Goal: Task Accomplishment & Management: Use online tool/utility

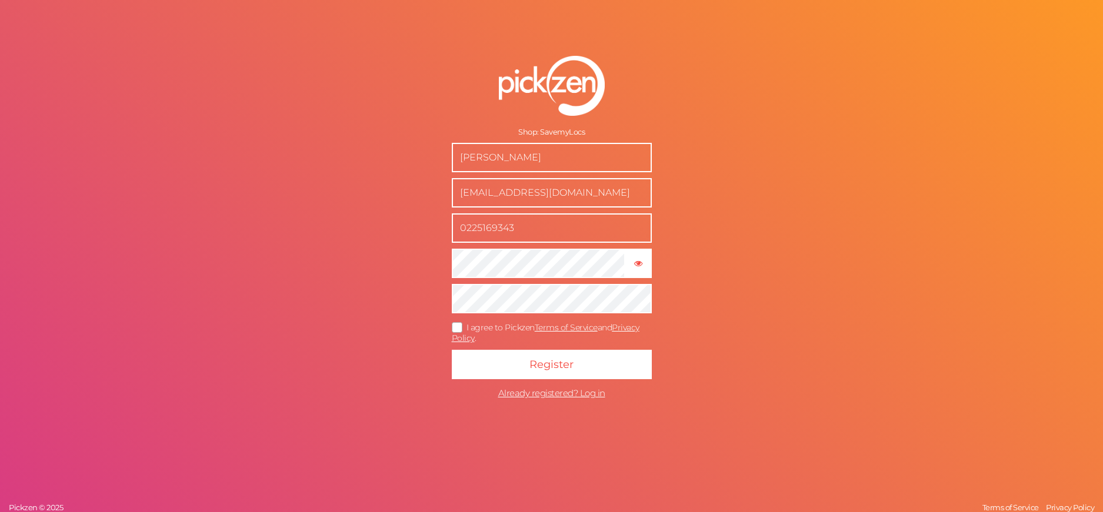
drag, startPoint x: 549, startPoint y: 148, endPoint x: 573, endPoint y: 122, distance: 35.3
click at [557, 145] on input "Nikau Robertson" at bounding box center [552, 157] width 200 height 29
click at [457, 330] on icon at bounding box center [457, 327] width 19 height 6
click at [0, 0] on input "I agree to Pickzen Terms of Service and Privacy Policy ." at bounding box center [0, 0] width 0 height 0
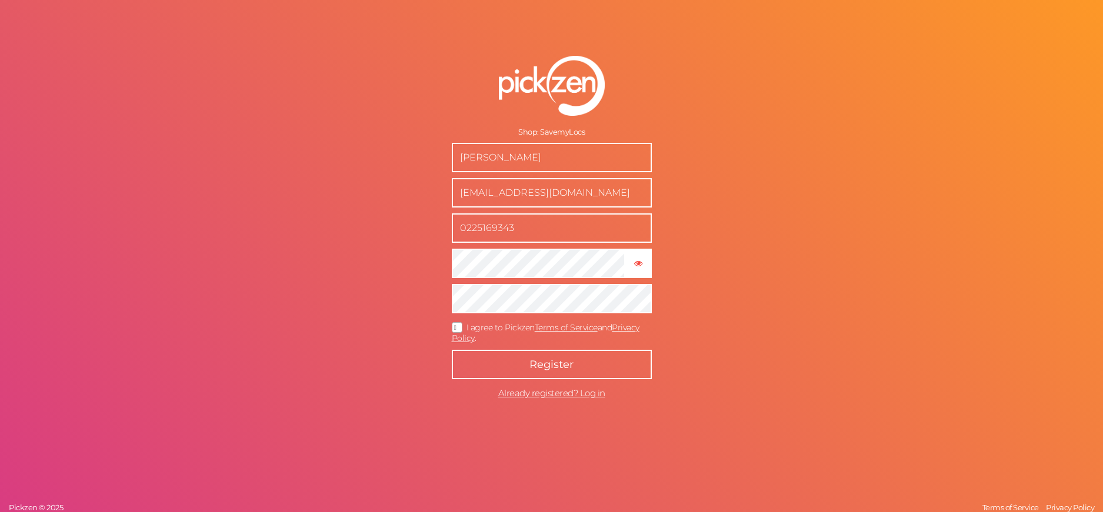
click at [497, 363] on button "Register" at bounding box center [552, 364] width 200 height 29
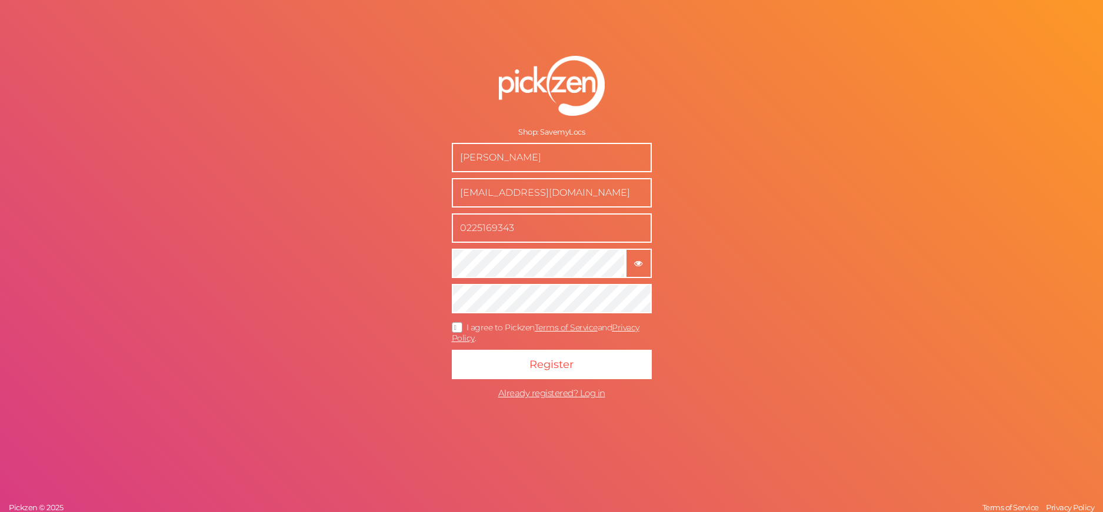
click at [644, 252] on button "× Show password" at bounding box center [638, 263] width 26 height 29
click at [71, 226] on div "Shop: SavemyLocs Nikau Robertson sales@savemylocks.com 0225169343 × Hide passwo…" at bounding box center [551, 256] width 1103 height 512
click at [452, 350] on button "Register" at bounding box center [552, 364] width 200 height 29
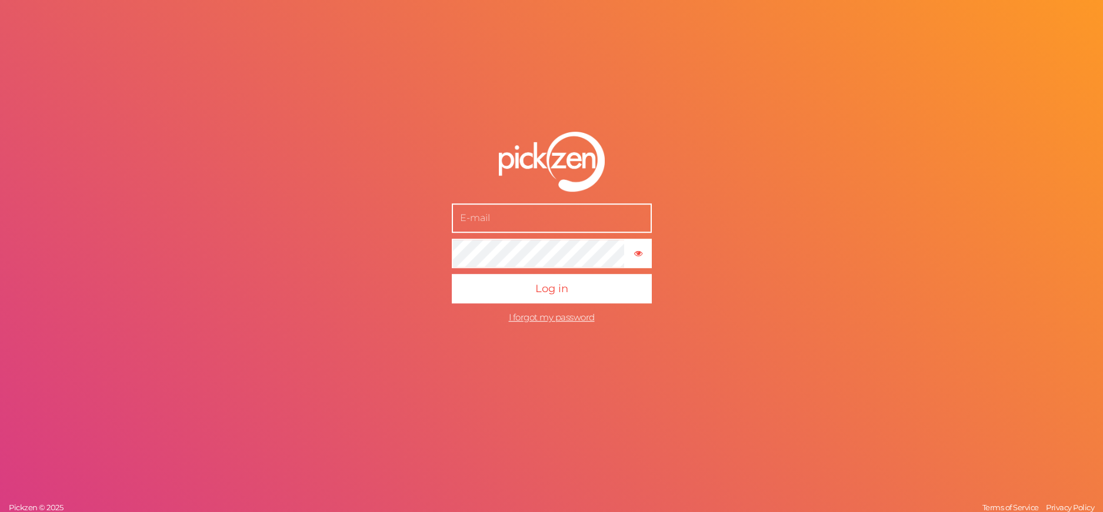
click at [512, 225] on input "text" at bounding box center [552, 217] width 200 height 29
type input "[EMAIL_ADDRESS][DOMAIN_NAME]"
click at [452, 274] on button "Log in" at bounding box center [552, 288] width 200 height 29
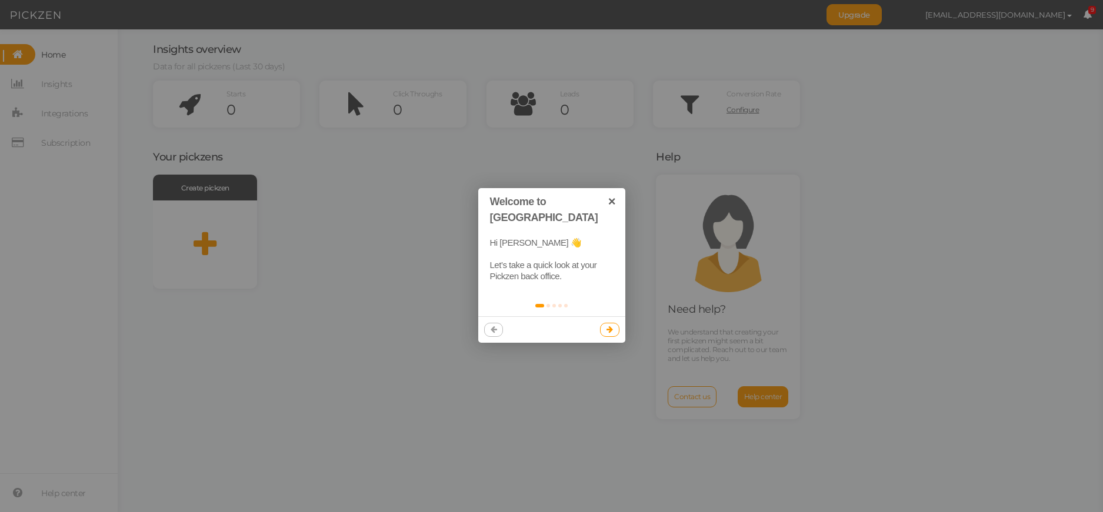
click at [615, 323] on link at bounding box center [609, 330] width 19 height 14
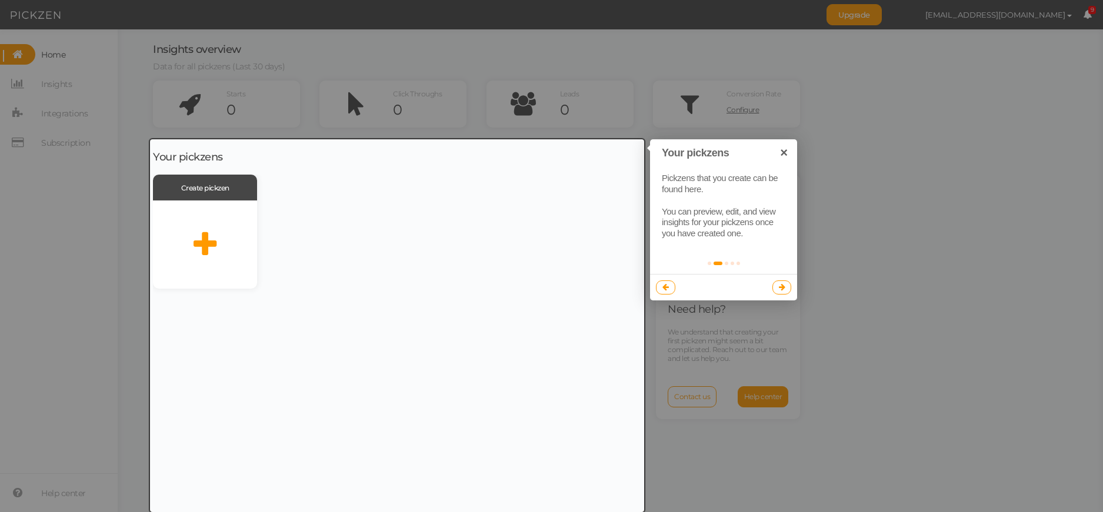
click at [210, 227] on div at bounding box center [397, 325] width 494 height 373
click at [776, 288] on link at bounding box center [781, 287] width 19 height 14
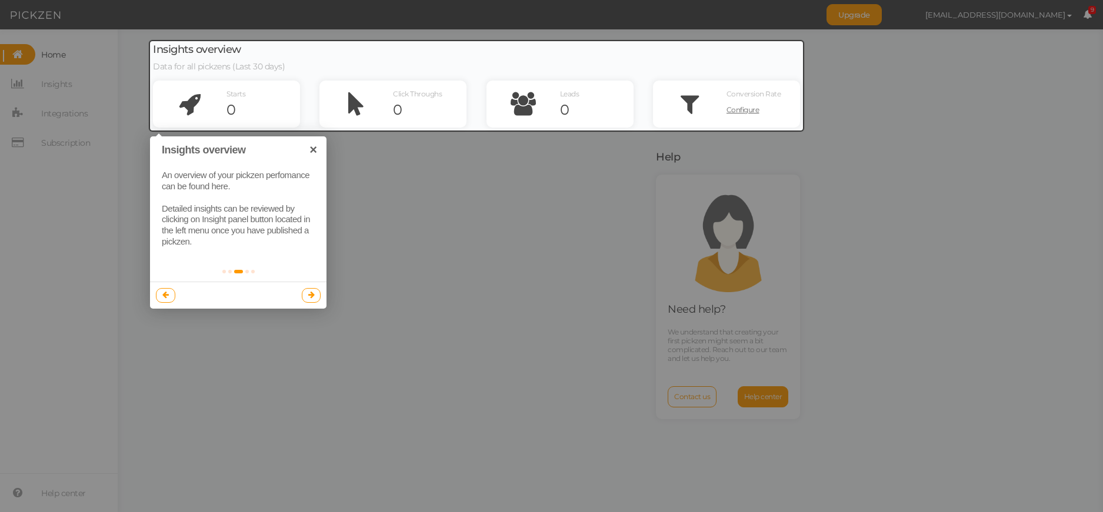
click at [305, 289] on link at bounding box center [311, 295] width 19 height 14
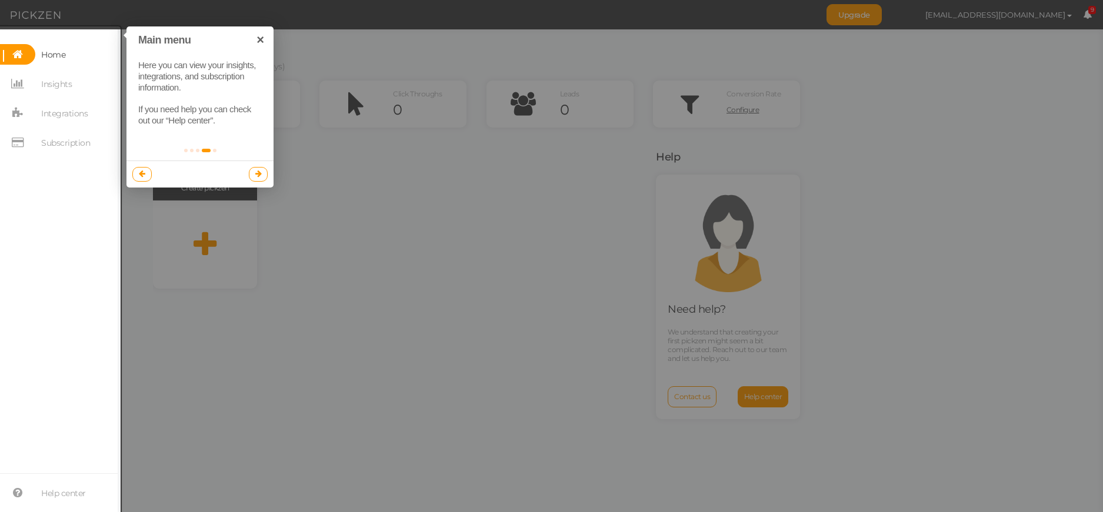
drag, startPoint x: 250, startPoint y: 161, endPoint x: 257, endPoint y: 173, distance: 13.7
click at [251, 161] on div at bounding box center [199, 174] width 147 height 26
click at [258, 174] on icon at bounding box center [258, 174] width 6 height 8
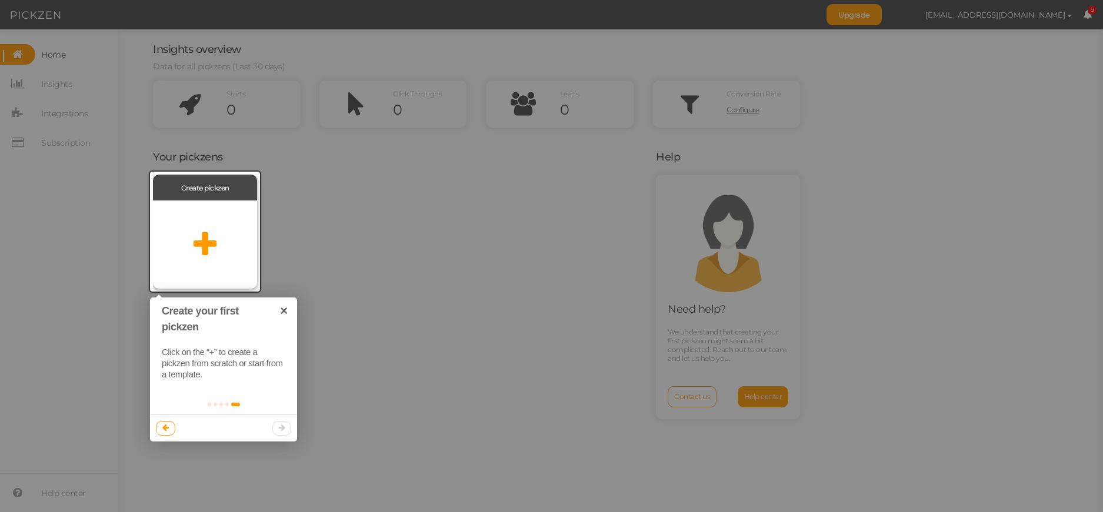
click at [191, 260] on div at bounding box center [205, 245] width 104 height 88
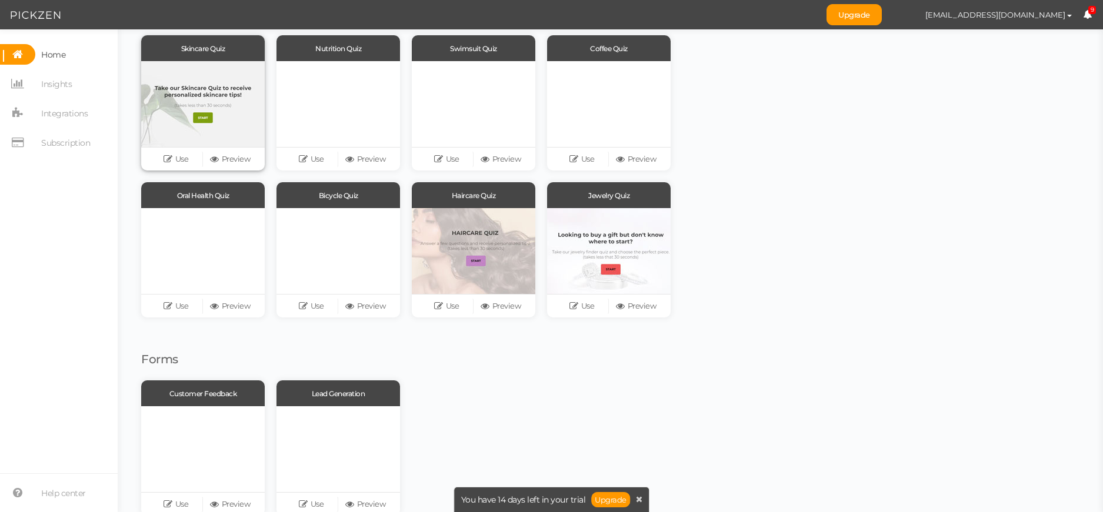
scroll to position [145, 0]
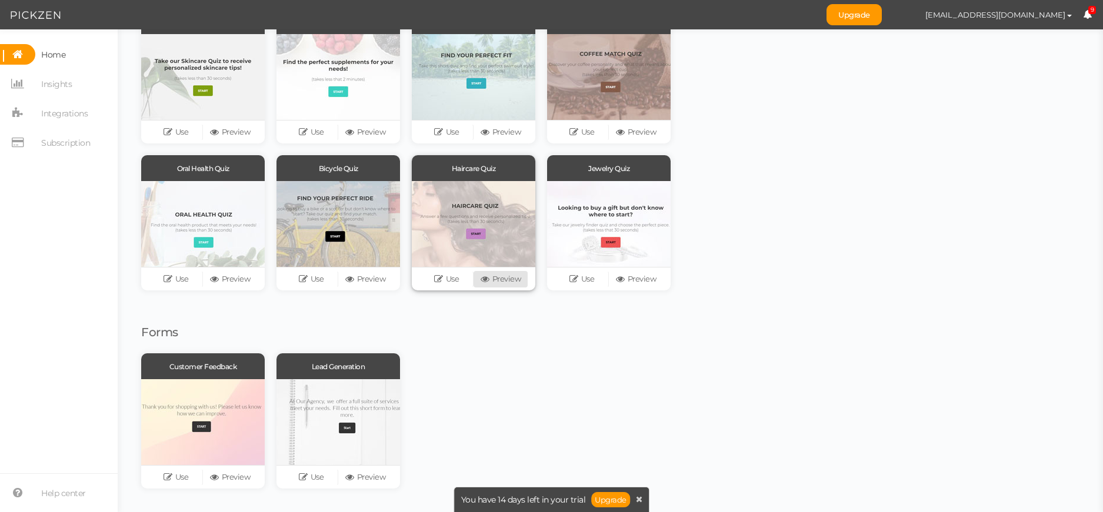
click at [489, 286] on link "Preview" at bounding box center [500, 279] width 54 height 16
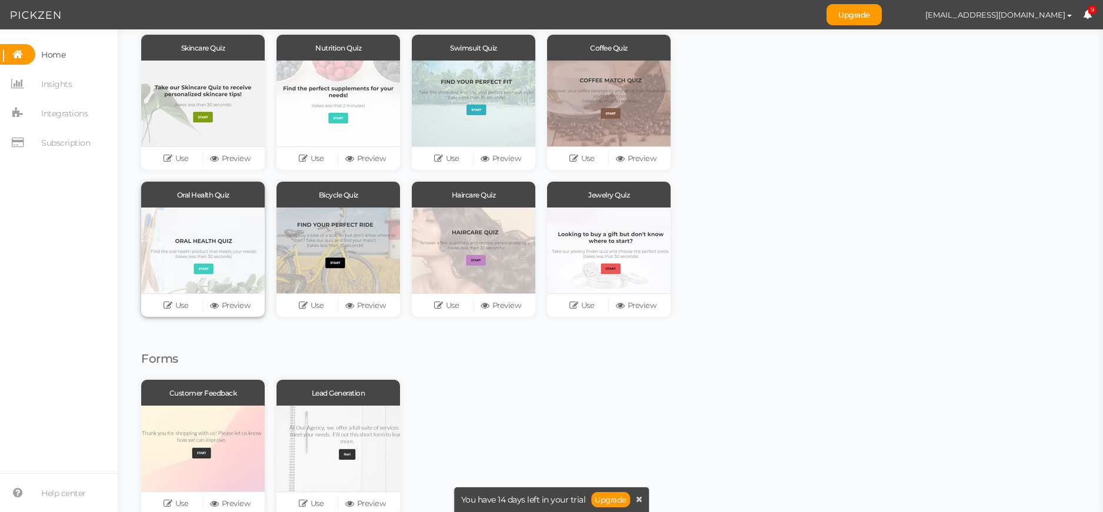
scroll to position [0, 0]
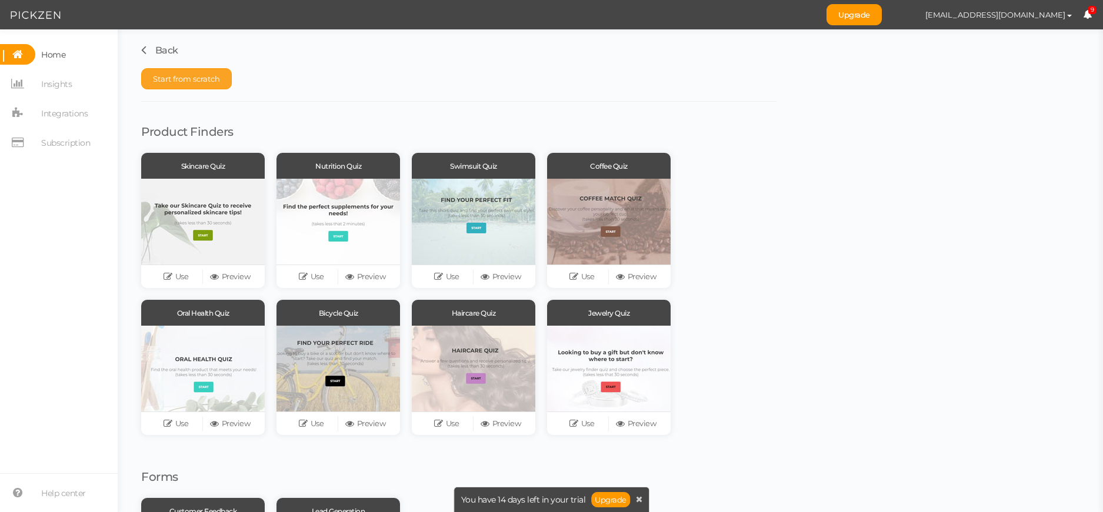
click at [207, 74] on button "Start from scratch" at bounding box center [186, 78] width 91 height 21
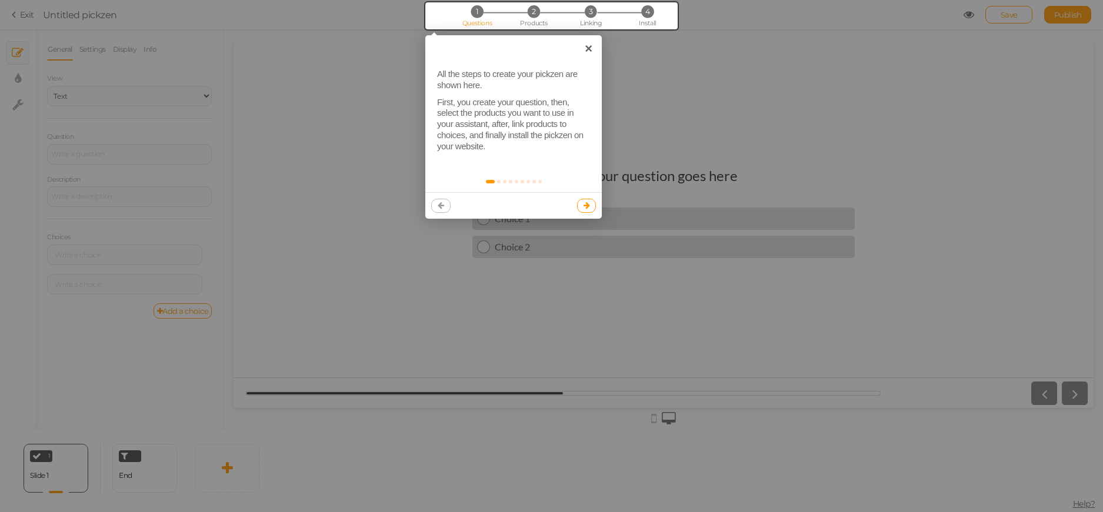
click at [584, 207] on icon at bounding box center [586, 206] width 6 height 8
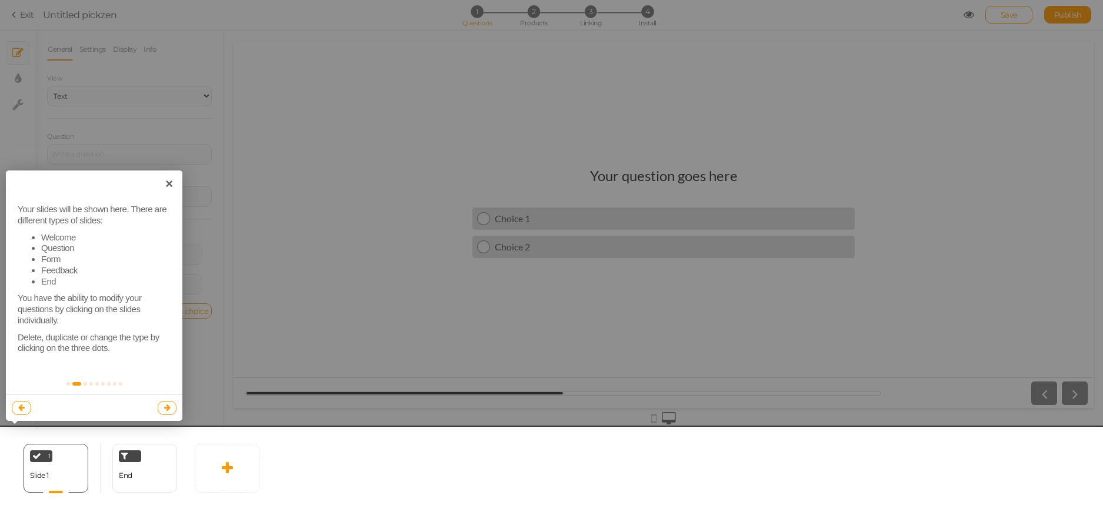
click at [288, 386] on div at bounding box center [551, 256] width 1103 height 512
click at [171, 190] on link "×" at bounding box center [169, 184] width 26 height 26
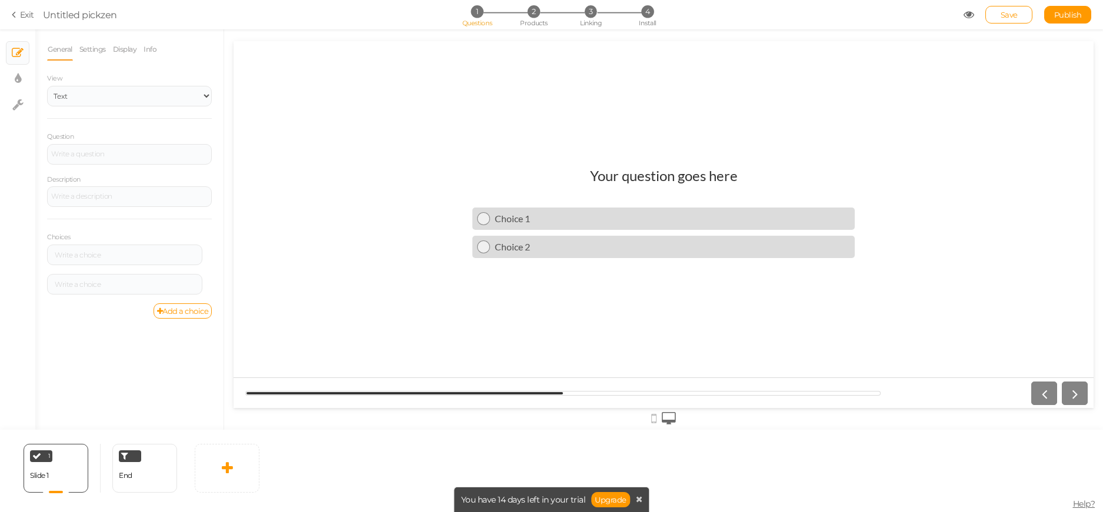
click at [634, 173] on h1 "Your question goes here" at bounding box center [664, 181] width 148 height 29
click at [635, 173] on h1 "Your question goes here" at bounding box center [664, 181] width 148 height 29
click at [580, 182] on header "Your question goes here" at bounding box center [663, 181] width 382 height 29
click at [627, 175] on h1 "Your question goes here" at bounding box center [664, 181] width 148 height 29
click at [625, 175] on h1 "Your question goes here" at bounding box center [664, 181] width 148 height 29
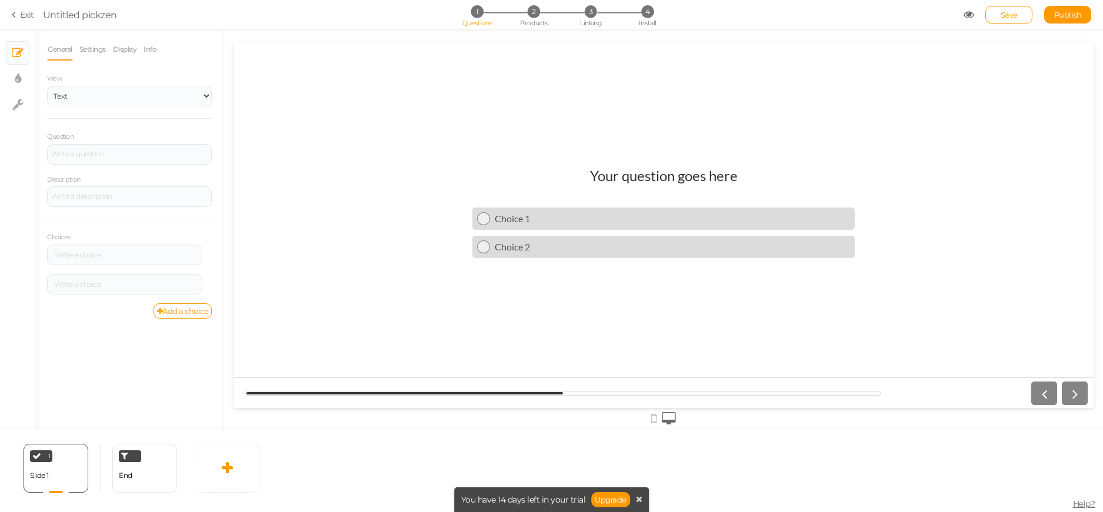
drag, startPoint x: 647, startPoint y: 415, endPoint x: 659, endPoint y: 422, distance: 14.2
click at [659, 421] on div at bounding box center [663, 417] width 860 height 19
click at [658, 422] on div at bounding box center [663, 417] width 860 height 19
click at [656, 422] on icon at bounding box center [653, 418] width 5 height 13
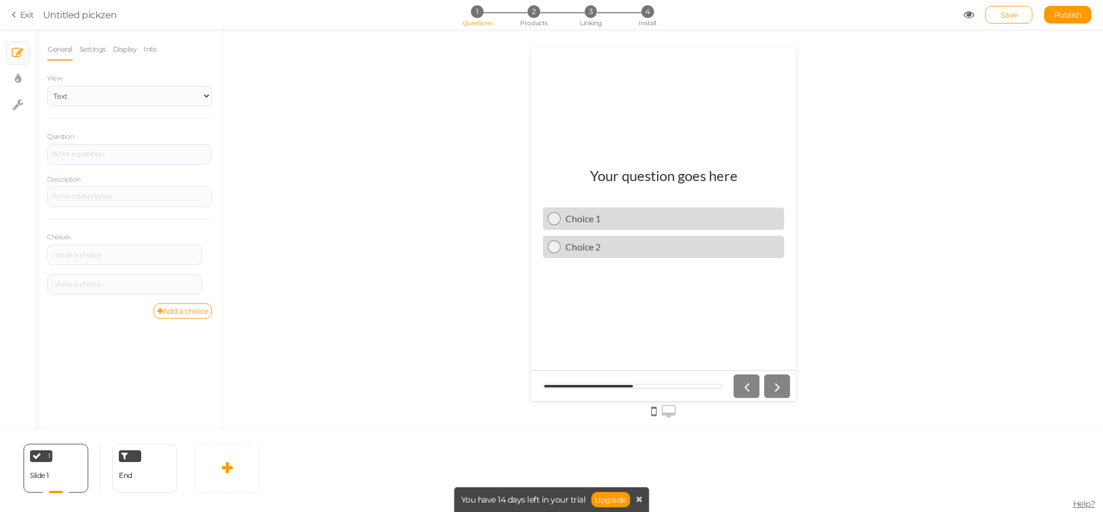
click at [254, 81] on div at bounding box center [663, 229] width 879 height 400
click at [125, 141] on div "Question" at bounding box center [129, 148] width 165 height 34
drag, startPoint x: 133, startPoint y: 160, endPoint x: 127, endPoint y: 161, distance: 5.9
click at [132, 161] on div at bounding box center [129, 154] width 165 height 21
drag, startPoint x: 104, startPoint y: 154, endPoint x: -26, endPoint y: 151, distance: 130.6
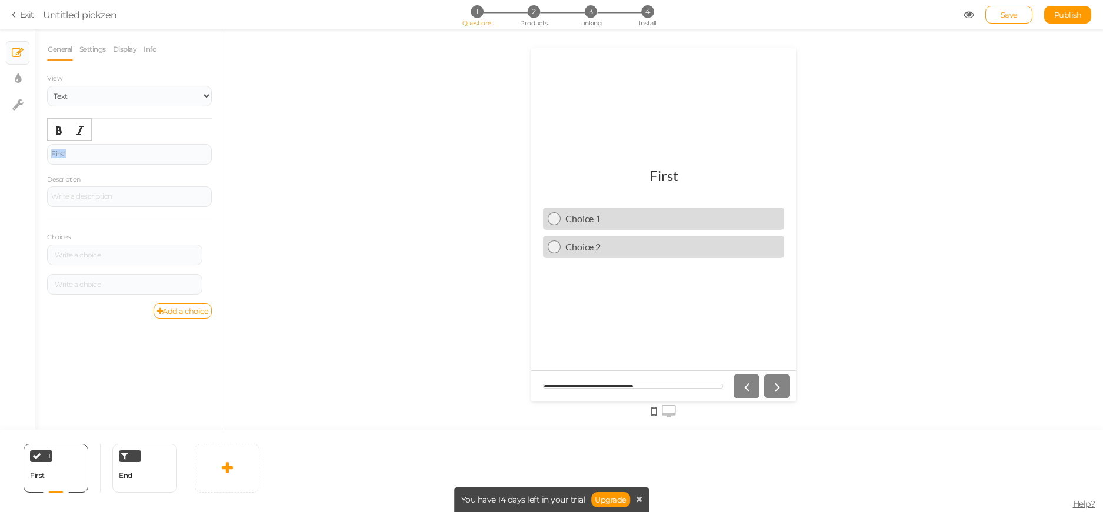
click at [0, 151] on html "× Close A wider screen is needed to use the Pickzen builder Exit Untitled pickz…" at bounding box center [551, 256] width 1103 height 512
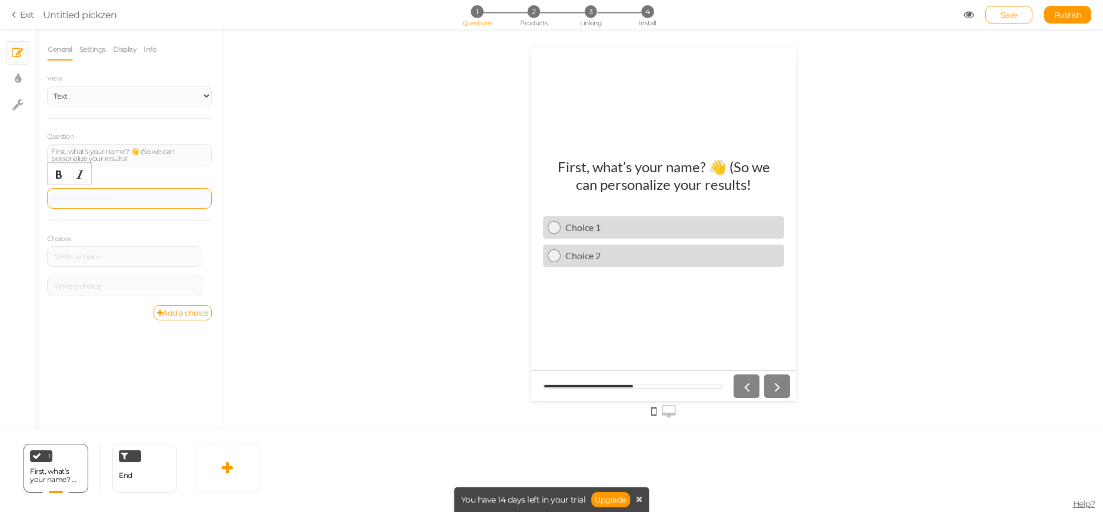
click at [97, 196] on div at bounding box center [129, 198] width 165 height 21
click at [92, 232] on div "Choices Settings Delete Settings Delete" at bounding box center [129, 263] width 165 height 85
drag, startPoint x: 116, startPoint y: 260, endPoint x: 183, endPoint y: 259, distance: 66.5
click at [117, 260] on div at bounding box center [124, 256] width 155 height 21
click at [162, 248] on div at bounding box center [124, 256] width 155 height 21
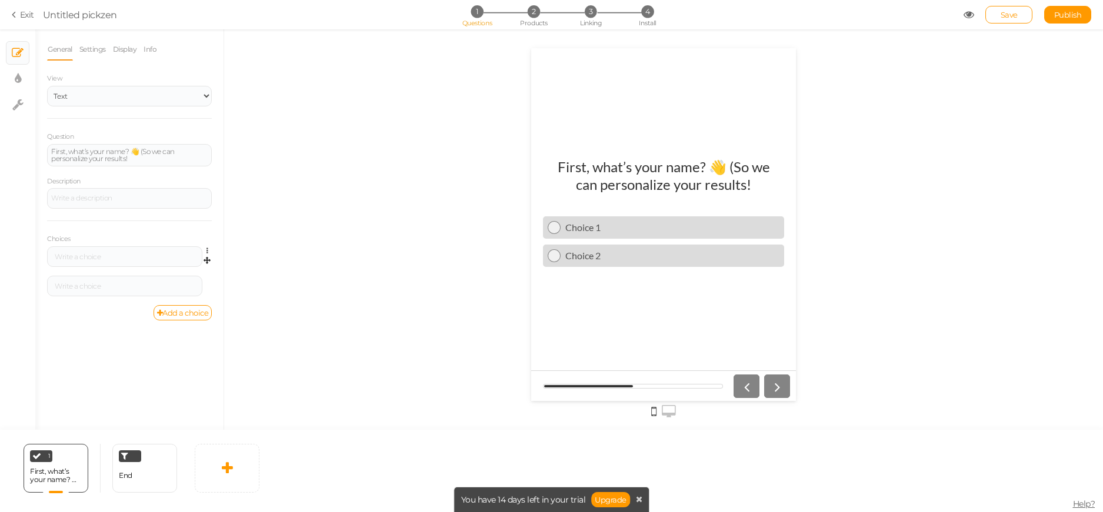
click at [205, 251] on link at bounding box center [210, 250] width 10 height 9
click at [184, 282] on link "Delete" at bounding box center [164, 280] width 93 height 12
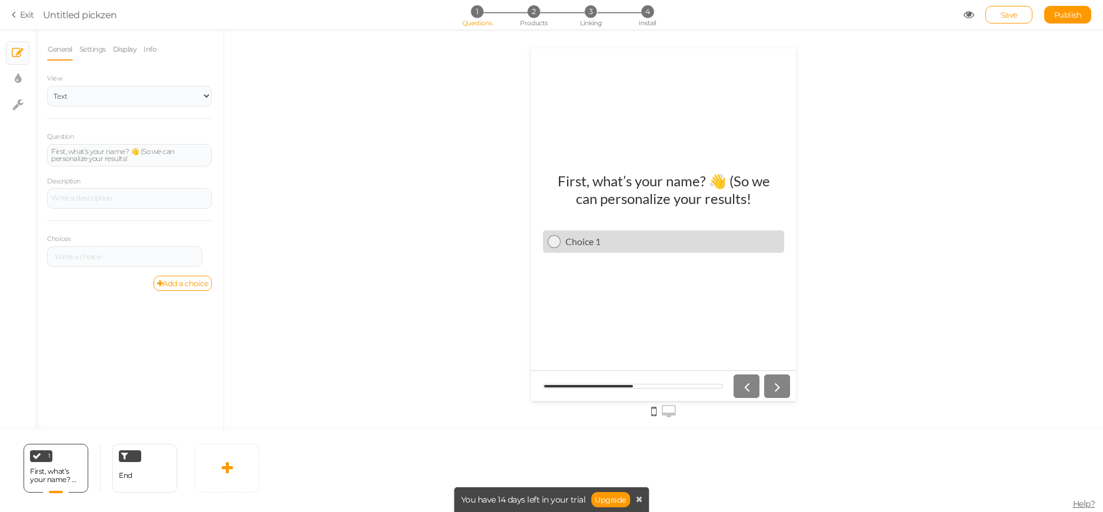
drag, startPoint x: 123, startPoint y: 209, endPoint x: 111, endPoint y: 209, distance: 12.3
click at [118, 211] on div "Question First, what’s your name? 👋 (So we can personalize your results! Descri…" at bounding box center [129, 203] width 165 height 145
click at [159, 98] on select "Text Images Slider Dropdown" at bounding box center [129, 96] width 165 height 21
click at [47, 86] on select "Text Images Slider Dropdown" at bounding box center [129, 96] width 165 height 21
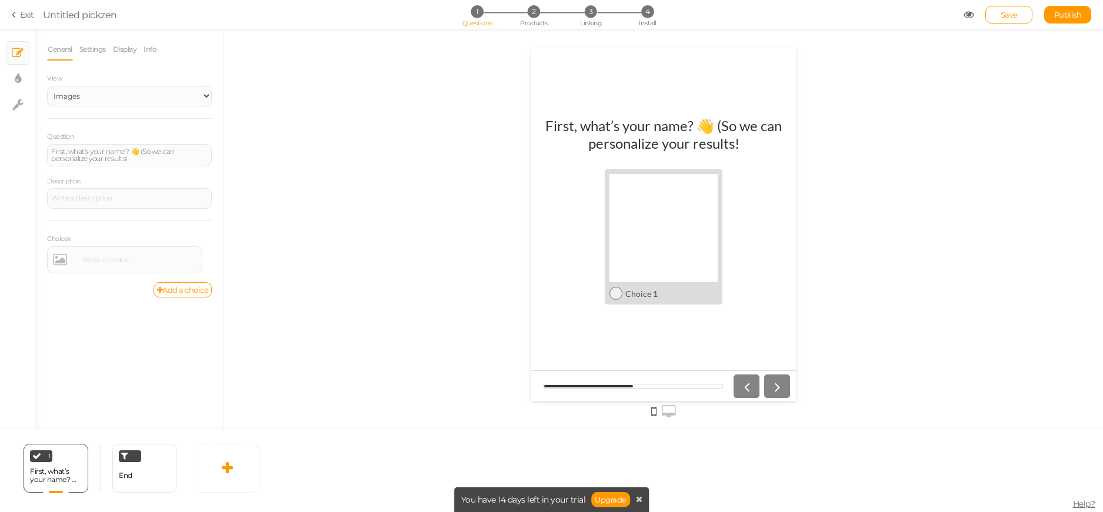
click at [141, 109] on div "View Text Images Slider Dropdown" at bounding box center [129, 95] width 165 height 47
click at [134, 106] on select "Text Images Slider Dropdown" at bounding box center [129, 96] width 165 height 21
select select "1"
click at [47, 86] on select "Text Images Slider Dropdown" at bounding box center [129, 96] width 165 height 21
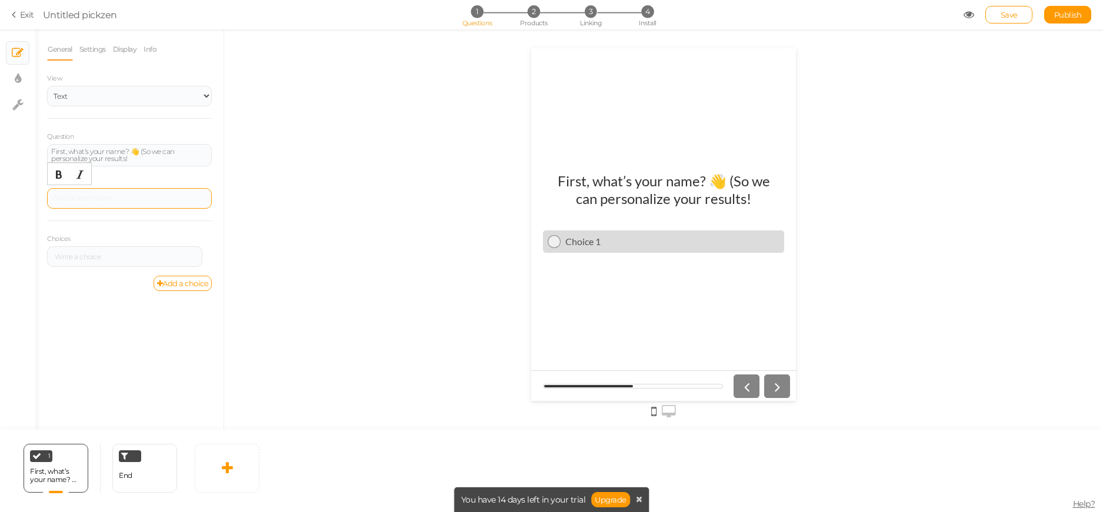
click at [71, 193] on div at bounding box center [129, 198] width 165 height 21
drag, startPoint x: 589, startPoint y: 238, endPoint x: 532, endPoint y: 231, distance: 57.4
click at [532, 231] on div "First, what’s your name? 👋 (So we can personalize your results! Choice 1" at bounding box center [663, 224] width 265 height 123
click at [113, 188] on div at bounding box center [129, 198] width 165 height 21
click at [103, 101] on select "Text Images Slider Dropdown" at bounding box center [129, 96] width 165 height 21
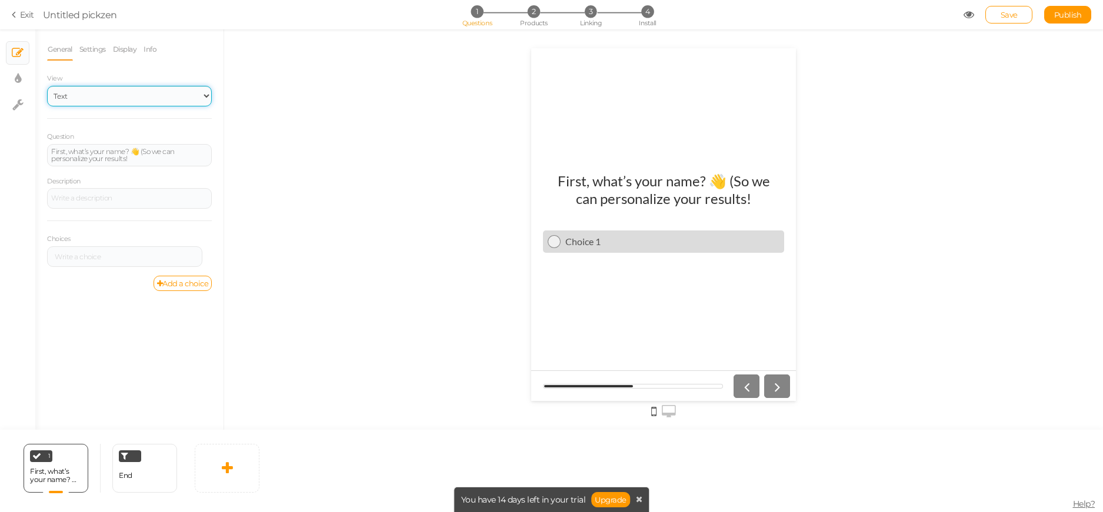
drag, startPoint x: 109, startPoint y: 105, endPoint x: 114, endPoint y: 118, distance: 13.2
click at [109, 105] on select "Text Images Slider Dropdown" at bounding box center [129, 96] width 165 height 21
click at [116, 204] on div at bounding box center [129, 198] width 165 height 21
drag, startPoint x: 115, startPoint y: 204, endPoint x: 103, endPoint y: 198, distance: 12.9
click at [113, 204] on div at bounding box center [129, 198] width 165 height 21
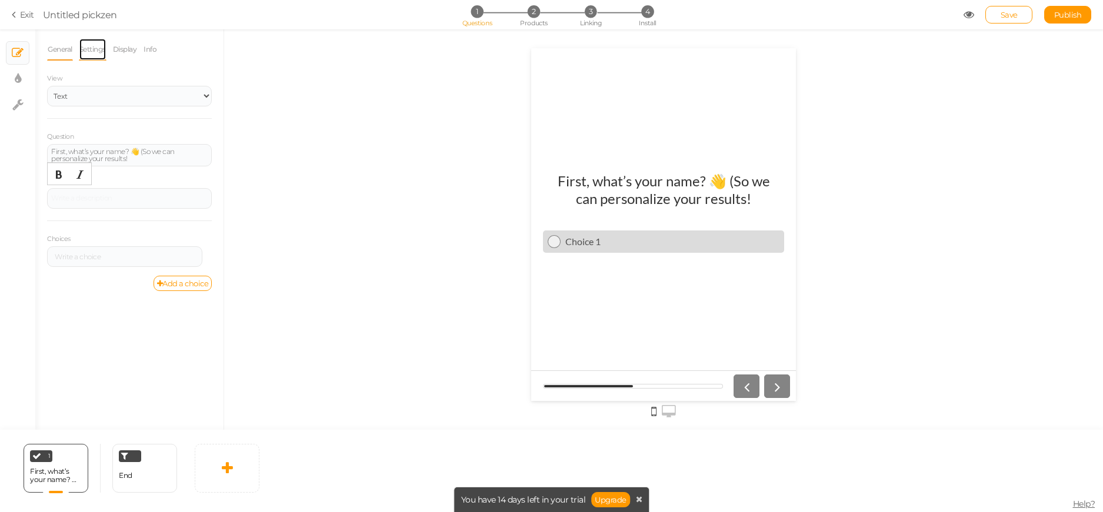
click at [98, 44] on link "Settings" at bounding box center [93, 49] width 28 height 22
click at [60, 53] on link "General" at bounding box center [60, 49] width 26 height 22
click at [122, 152] on div "First, what’s your name? 👋 (So we can personalize your results!" at bounding box center [129, 155] width 156 height 14
click at [195, 282] on link "Add a choice" at bounding box center [182, 283] width 59 height 15
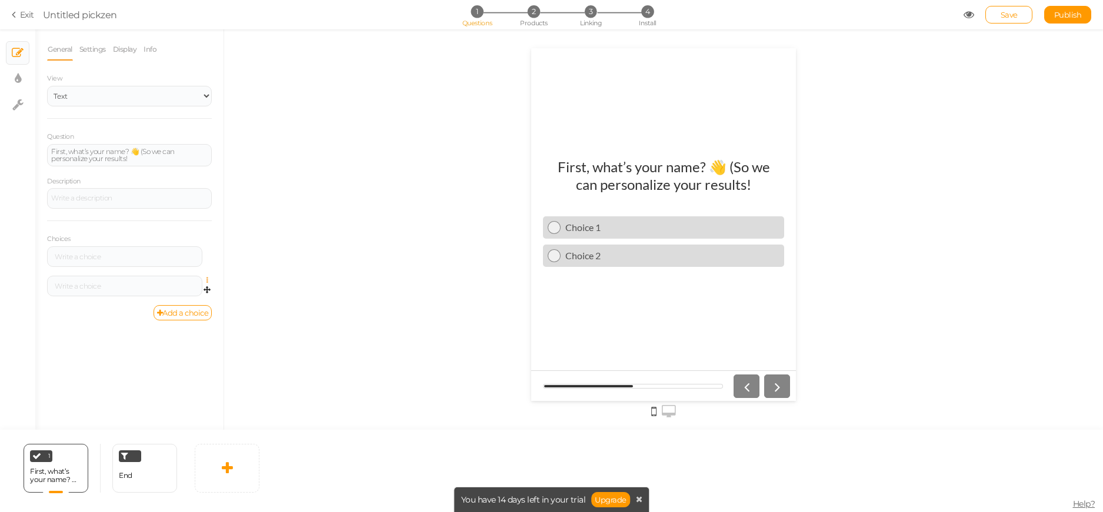
click at [206, 280] on icon at bounding box center [210, 280] width 8 height 7
click at [189, 312] on link "Delete" at bounding box center [164, 309] width 93 height 12
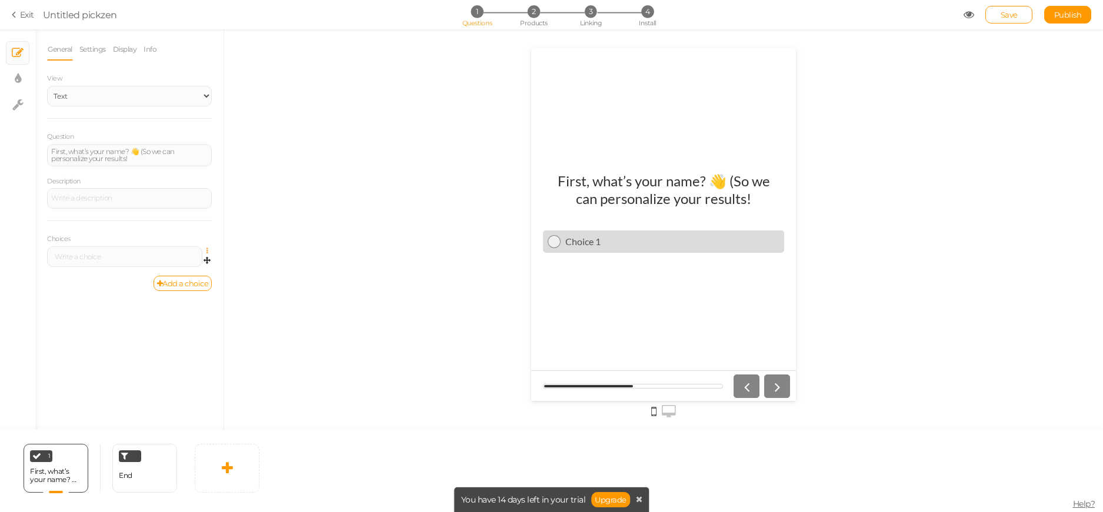
click at [206, 249] on icon at bounding box center [210, 251] width 8 height 7
click at [201, 263] on link "Settings" at bounding box center [164, 268] width 93 height 12
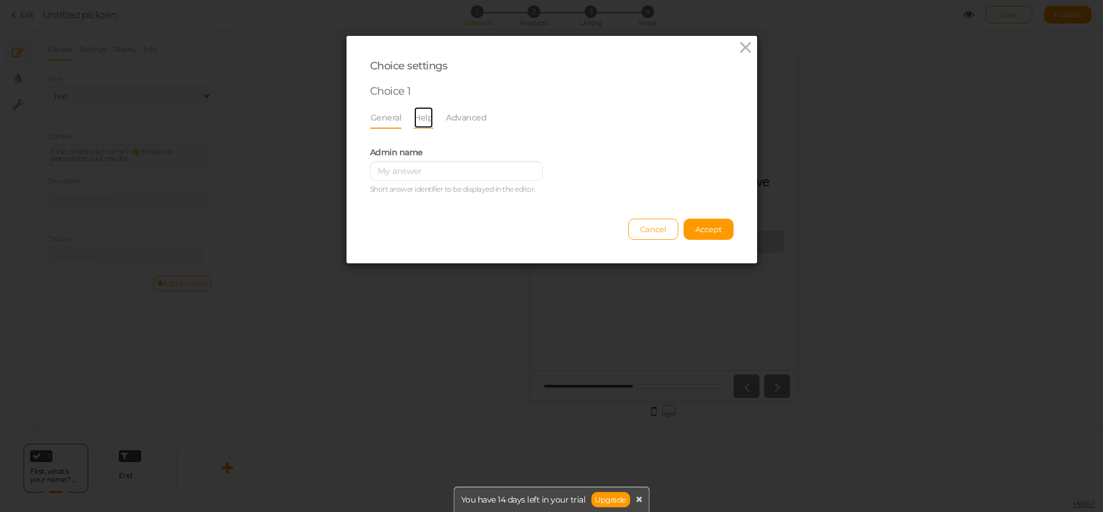
click at [427, 113] on link "Help" at bounding box center [423, 117] width 20 height 22
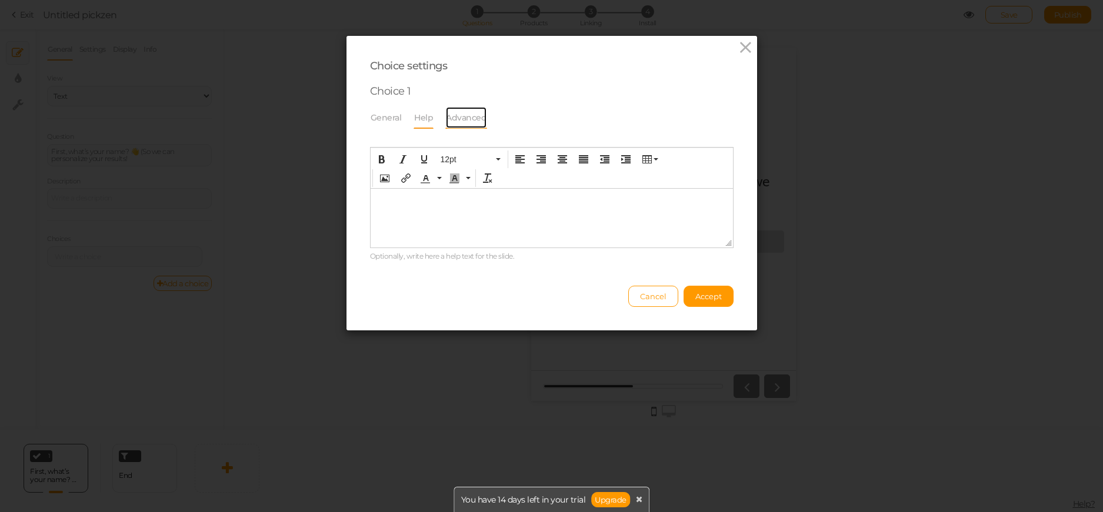
click at [477, 117] on link "Advanced" at bounding box center [466, 117] width 42 height 22
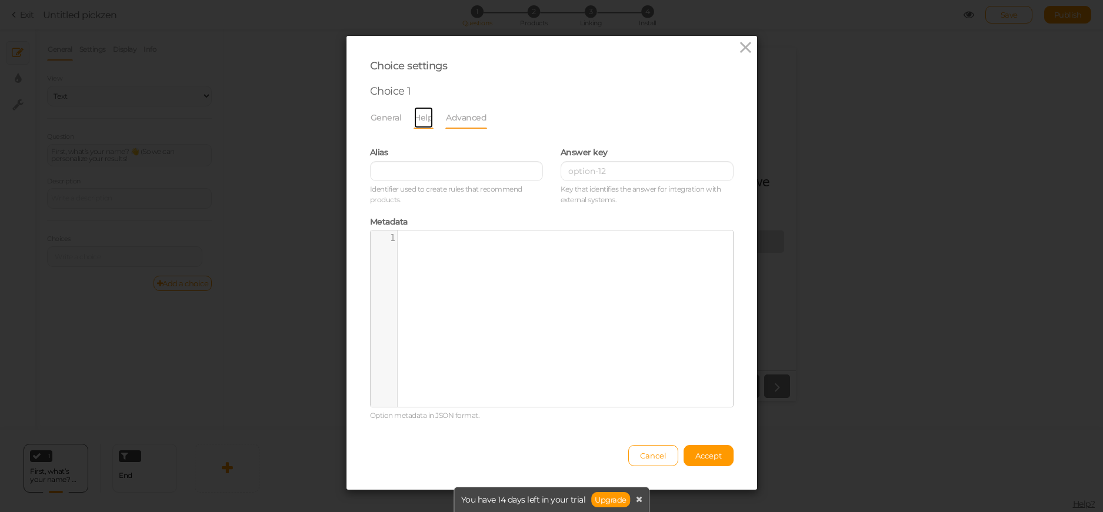
click at [422, 120] on link "Help" at bounding box center [423, 117] width 20 height 22
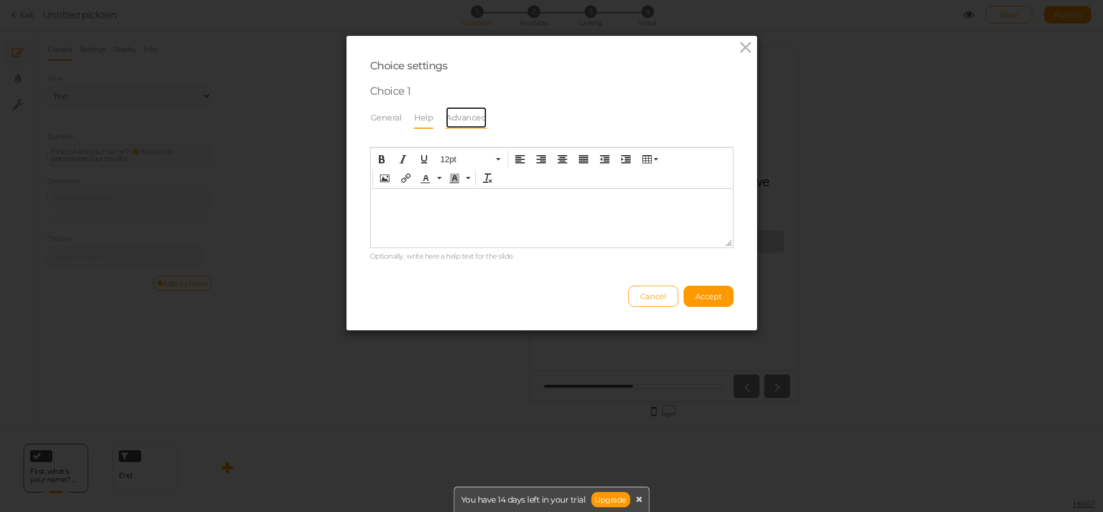
click at [463, 121] on link "Advanced" at bounding box center [466, 117] width 42 height 22
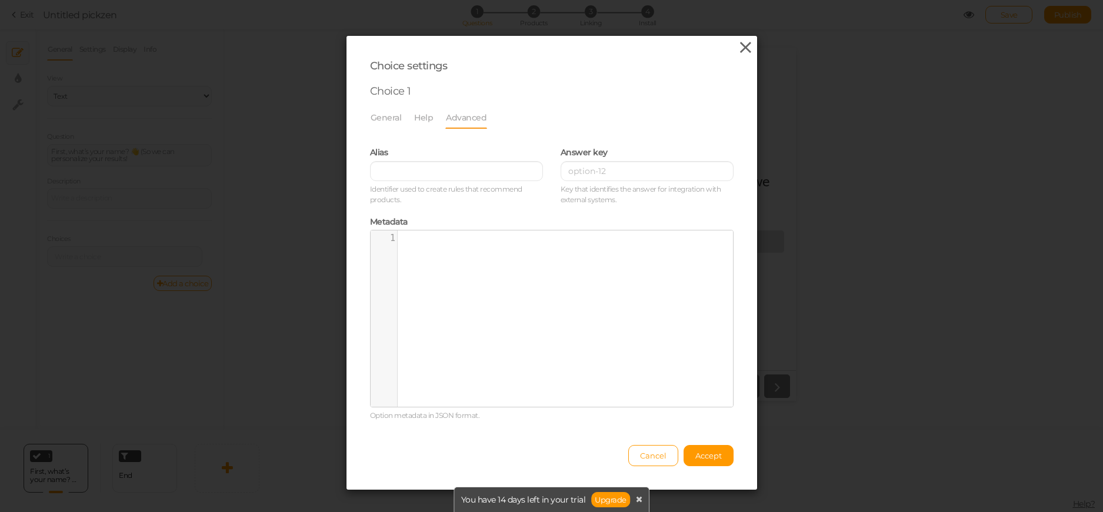
click at [744, 49] on icon at bounding box center [745, 48] width 17 height 18
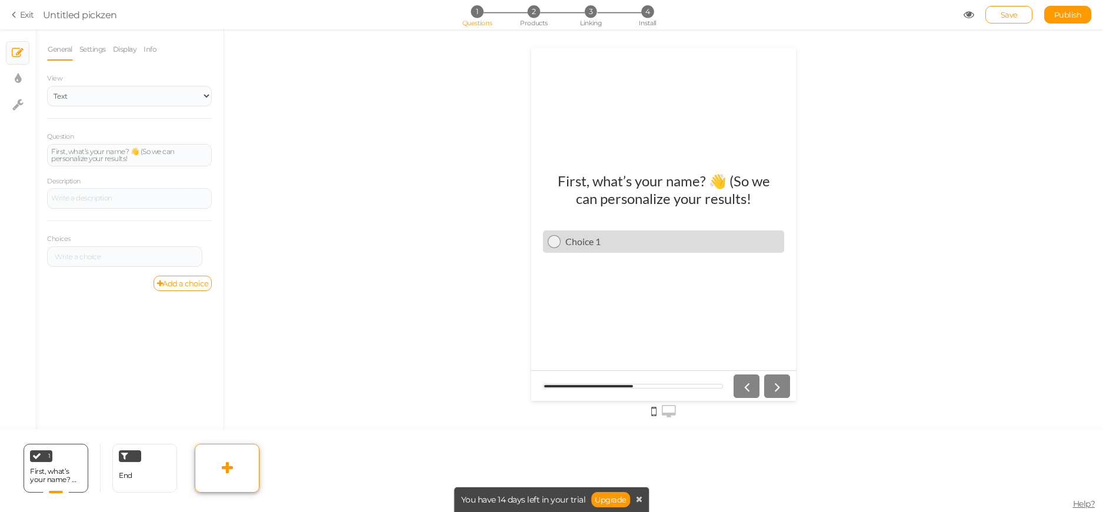
click at [229, 462] on icon at bounding box center [227, 468] width 11 height 14
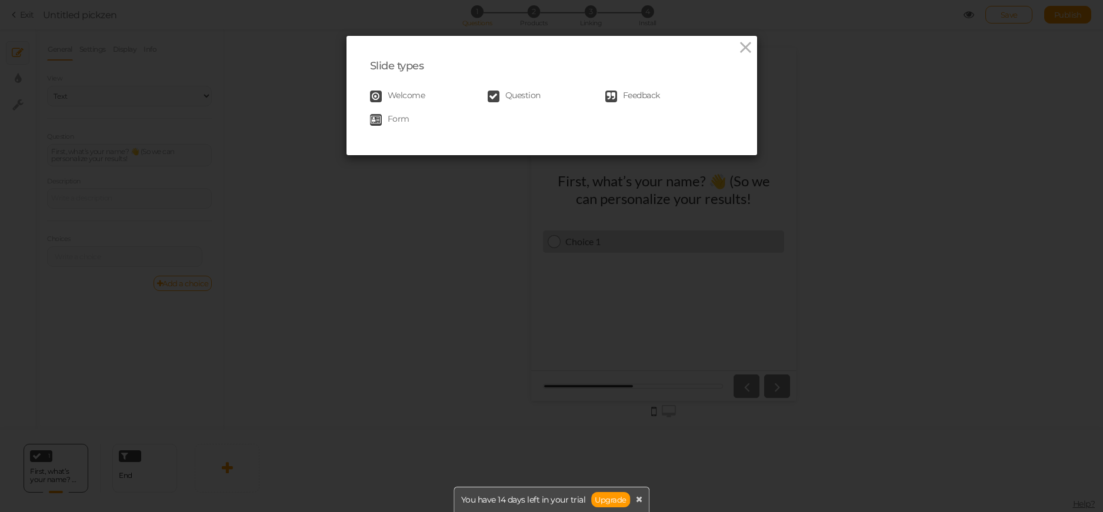
click at [411, 97] on span "Welcome" at bounding box center [407, 97] width 38 height 12
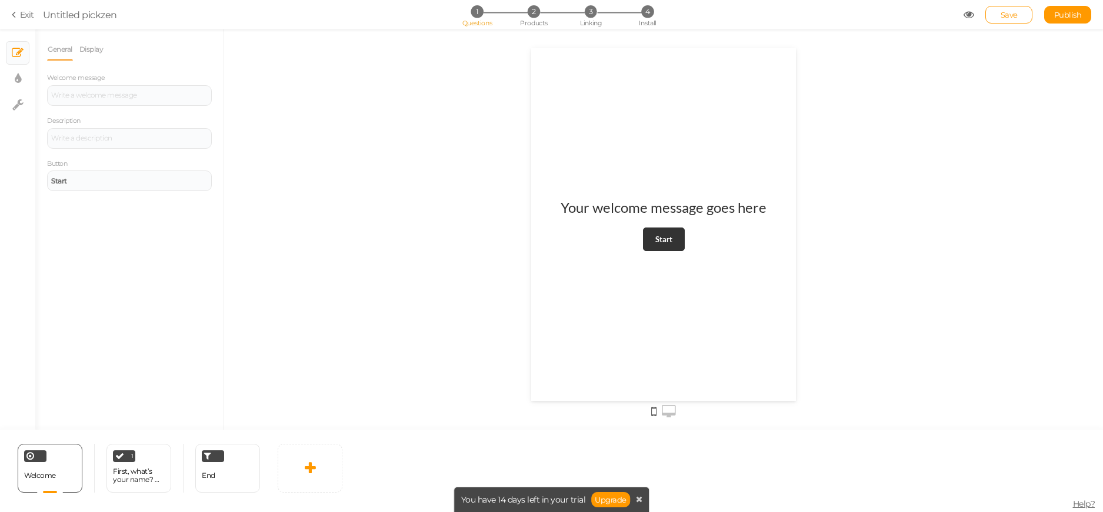
click at [688, 206] on h1 "Your welcome message goes here" at bounding box center [663, 212] width 206 height 29
click at [92, 93] on div at bounding box center [129, 95] width 165 height 21
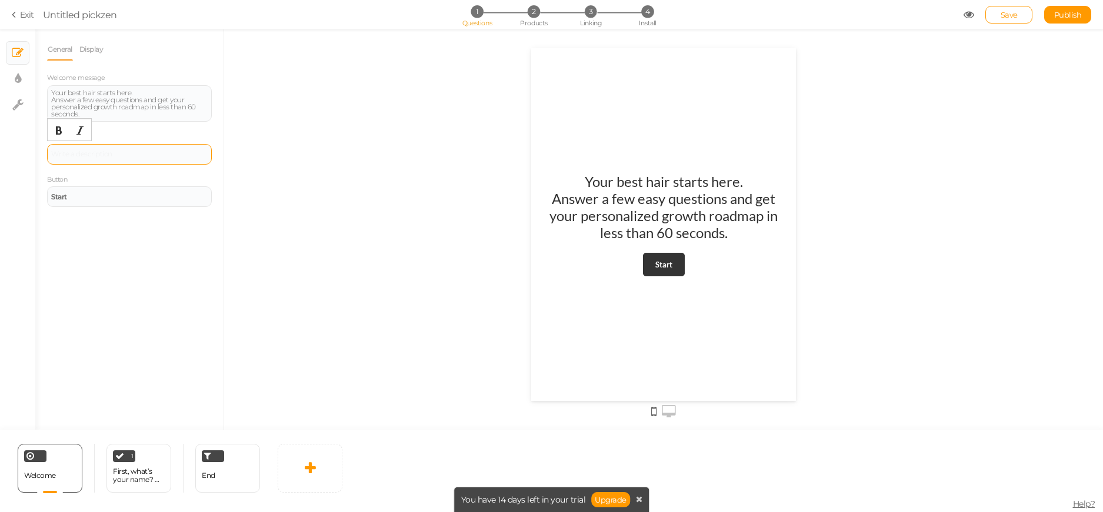
click at [139, 153] on div at bounding box center [129, 154] width 156 height 7
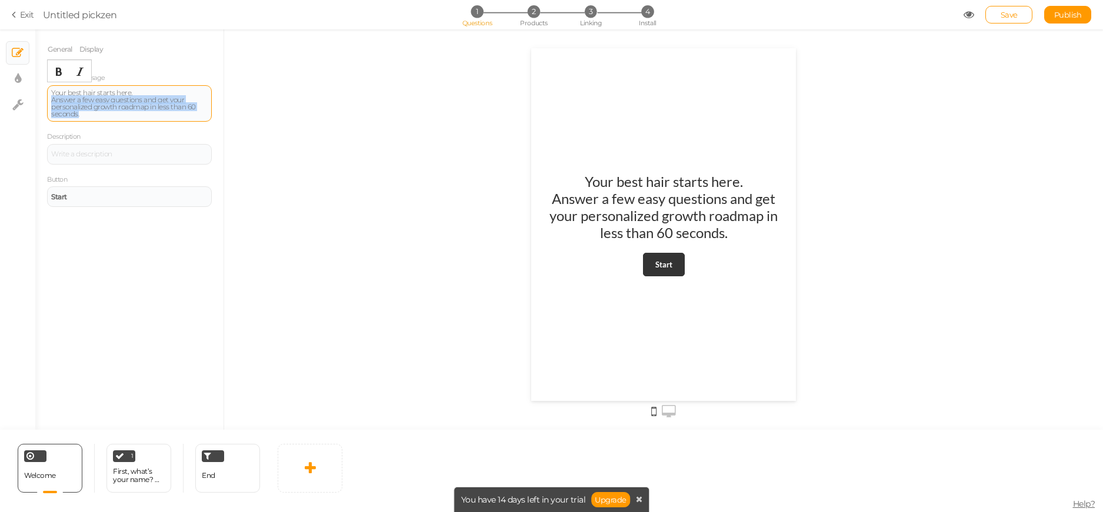
drag, startPoint x: 189, startPoint y: 115, endPoint x: 51, endPoint y: 102, distance: 138.3
click at [51, 102] on div "Your best hair starts here. Answer a few easy questions and get your personaliz…" at bounding box center [129, 103] width 156 height 28
copy div "Answer a few easy questions and get your personalized growth roadmap in less th…"
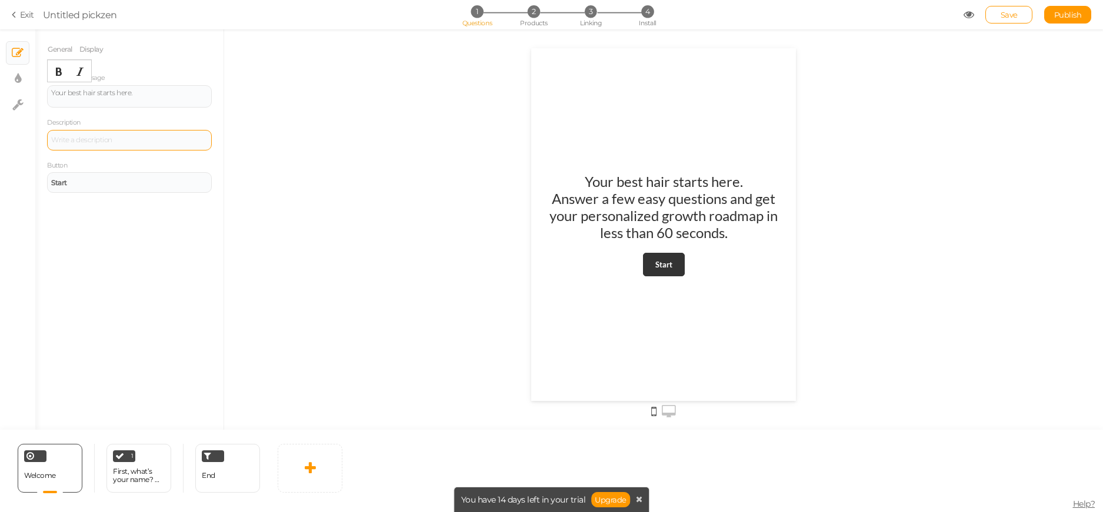
click at [86, 140] on div at bounding box center [129, 140] width 165 height 21
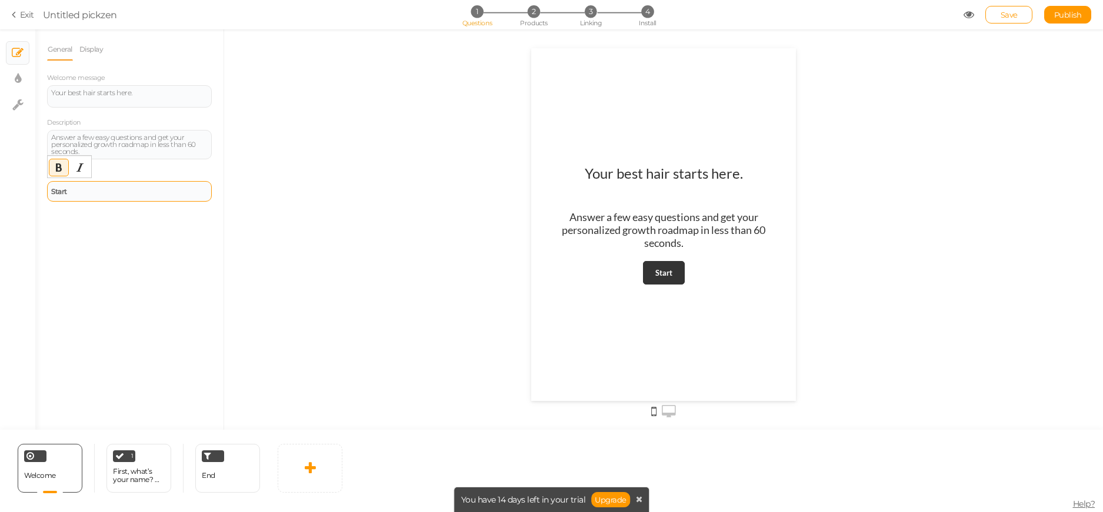
click at [101, 193] on div "Start" at bounding box center [129, 191] width 156 height 7
drag, startPoint x: 102, startPoint y: 193, endPoint x: -19, endPoint y: 181, distance: 121.8
click at [0, 181] on html "× Close A wider screen is needed to use the Pickzen builder Exit Untitled pickz…" at bounding box center [551, 256] width 1103 height 512
click at [368, 230] on div at bounding box center [663, 229] width 879 height 400
click at [123, 451] on div "1" at bounding box center [124, 456] width 22 height 12
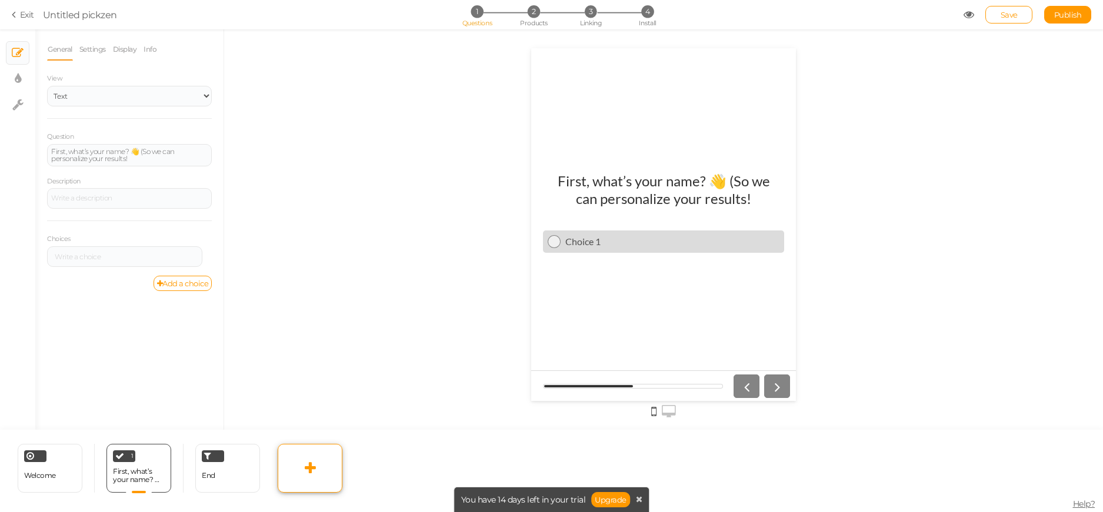
click at [307, 472] on icon at bounding box center [310, 468] width 11 height 14
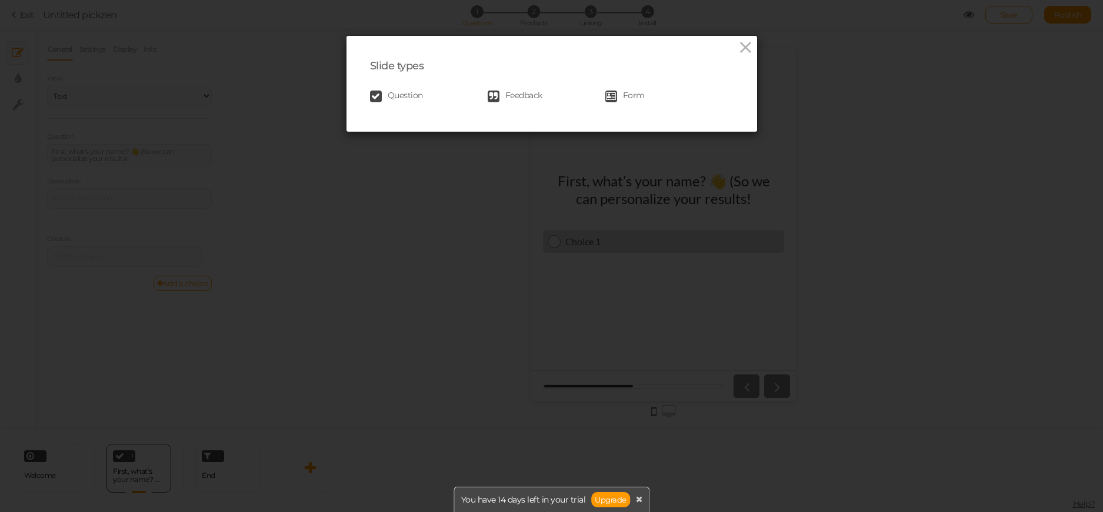
click at [432, 162] on div "Slide types Question Feedback Form" at bounding box center [551, 256] width 1103 height 512
click at [520, 98] on span "Feedback" at bounding box center [523, 97] width 37 height 12
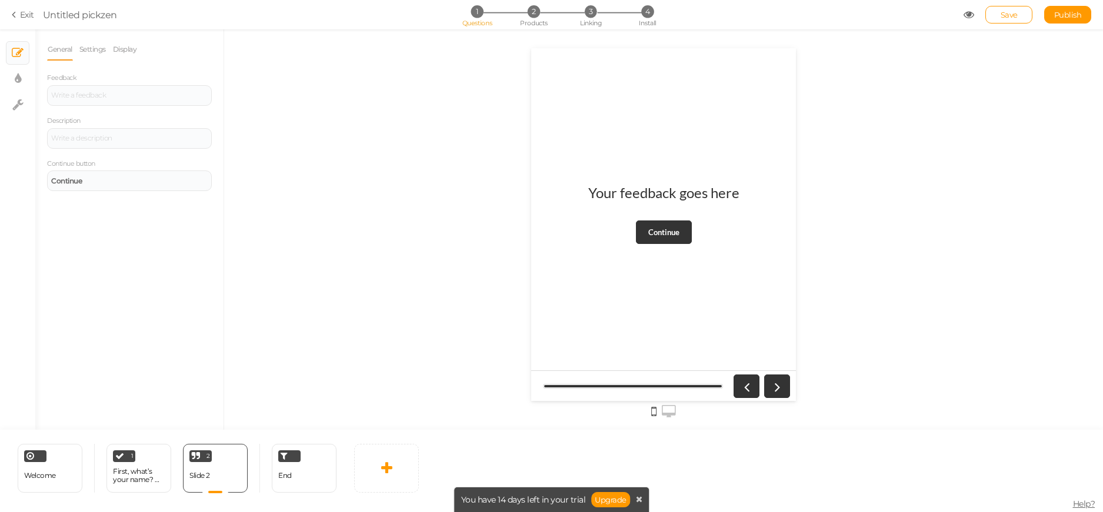
drag, startPoint x: 195, startPoint y: 465, endPoint x: 133, endPoint y: 320, distance: 157.3
click at [133, 320] on div "General Settings Display Feedback Description Continue button Continue End slid…" at bounding box center [129, 234] width 188 height 392
click at [238, 453] on icon at bounding box center [238, 452] width 7 height 9
click at [236, 475] on link "Delete" at bounding box center [218, 474] width 67 height 12
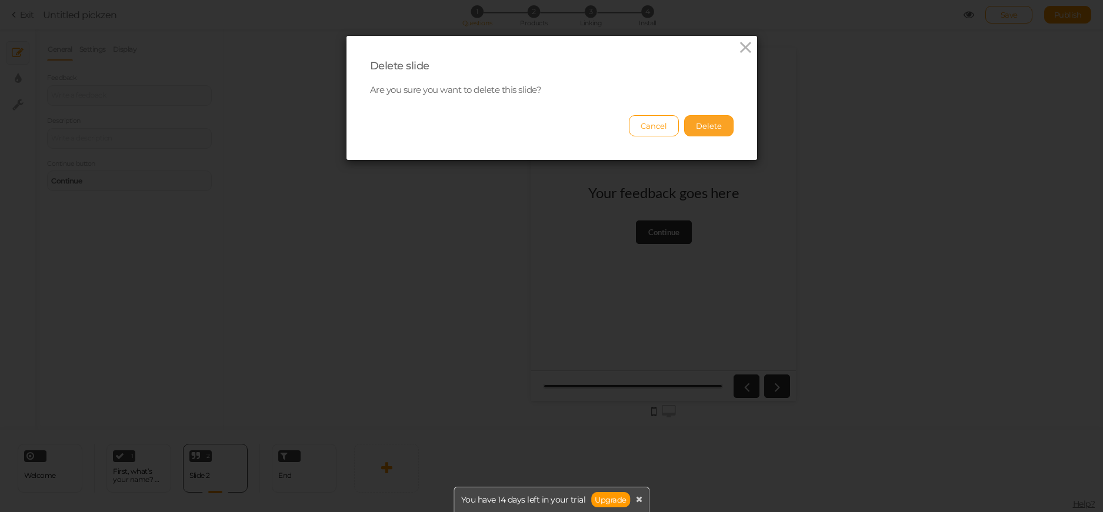
click at [706, 122] on button "Delete" at bounding box center [708, 125] width 49 height 21
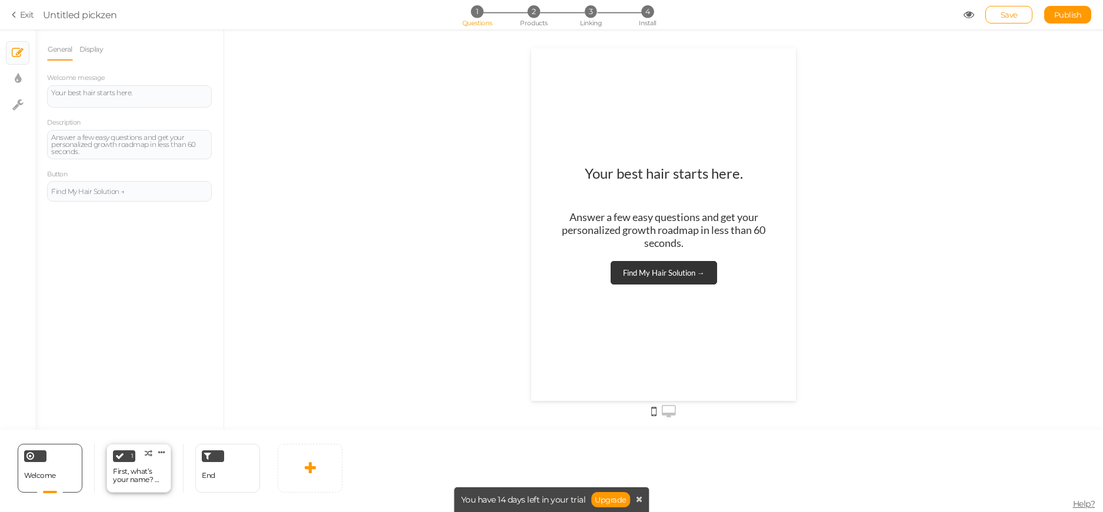
click at [139, 470] on div "First, what’s your name? 👋 (So we can personalize your results!" at bounding box center [139, 475] width 52 height 16
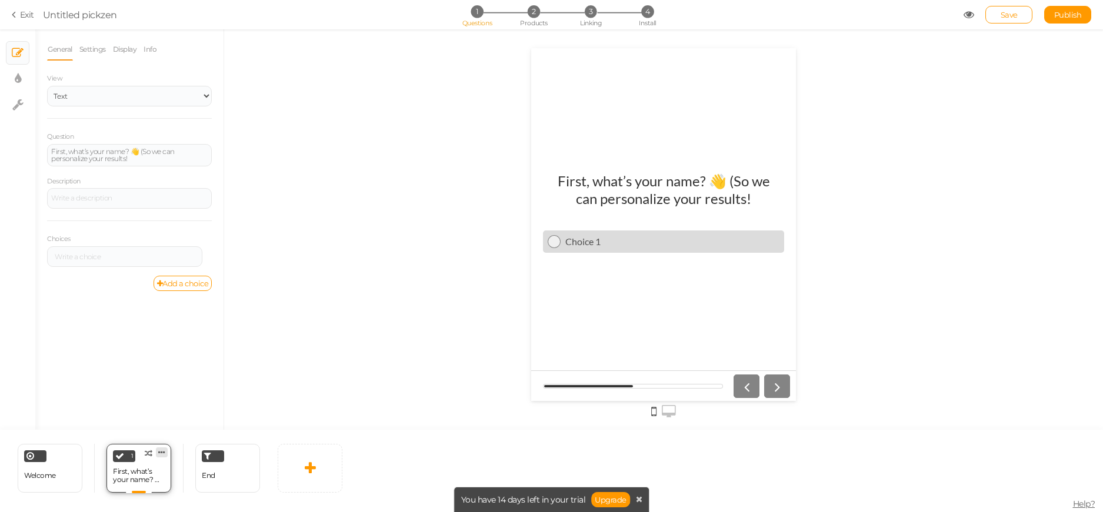
click at [159, 448] on icon at bounding box center [161, 452] width 7 height 9
click at [165, 466] on span "Change type" at bounding box center [149, 461] width 42 height 9
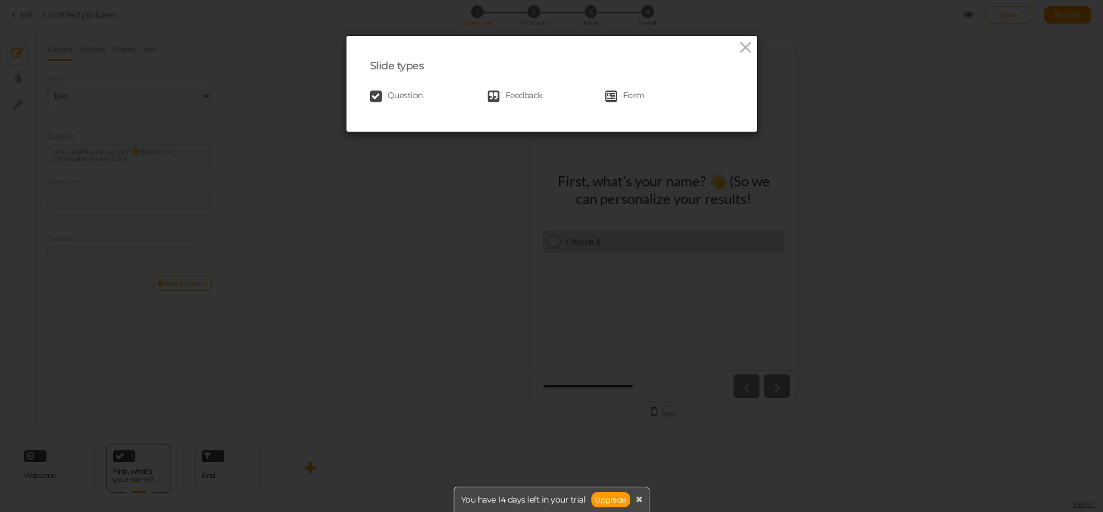
click at [627, 93] on span "Form" at bounding box center [634, 97] width 22 height 12
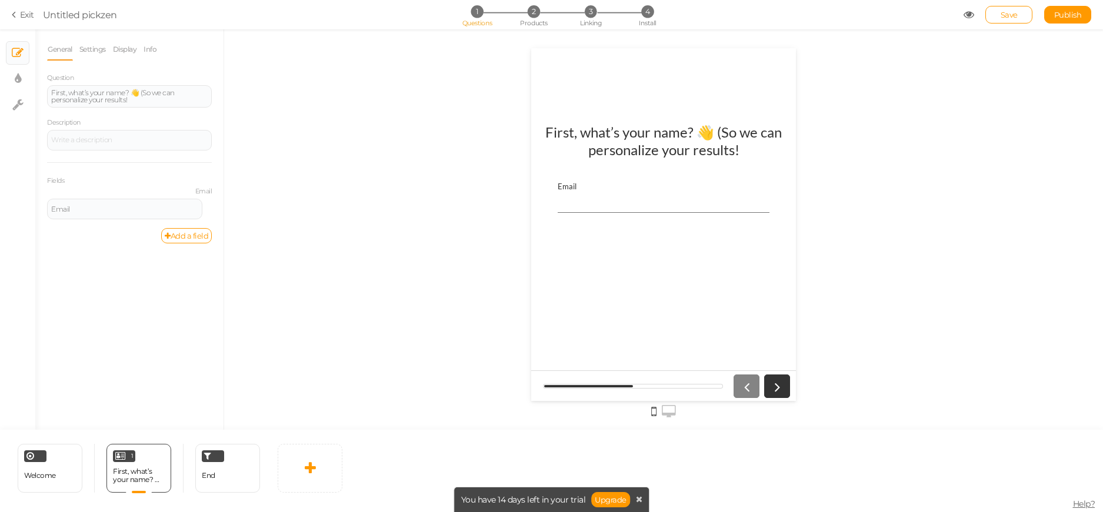
click at [628, 206] on input "Email" at bounding box center [663, 202] width 212 height 22
click at [97, 147] on div at bounding box center [129, 140] width 165 height 21
click at [108, 195] on label "Email" at bounding box center [129, 192] width 165 height 8
click at [105, 212] on div "Email" at bounding box center [124, 209] width 147 height 7
drag, startPoint x: 105, startPoint y: 212, endPoint x: -26, endPoint y: 209, distance: 131.2
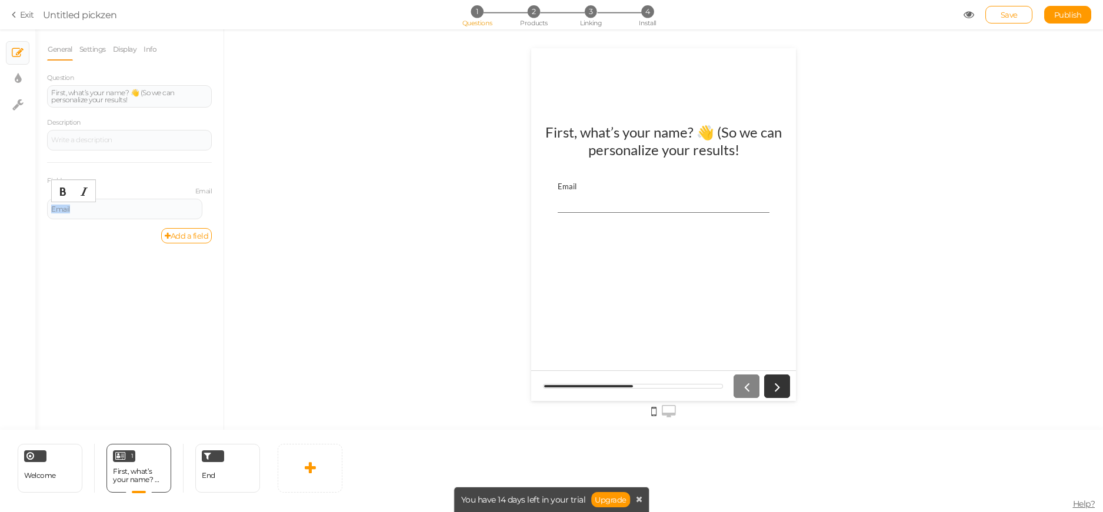
click at [0, 209] on html "× Close A wider screen is needed to use the Pickzen builder Exit Untitled pickz…" at bounding box center [551, 256] width 1103 height 512
drag, startPoint x: 302, startPoint y: 272, endPoint x: 271, endPoint y: 338, distance: 72.6
click at [302, 272] on div at bounding box center [663, 229] width 879 height 400
click at [312, 472] on icon at bounding box center [310, 468] width 11 height 14
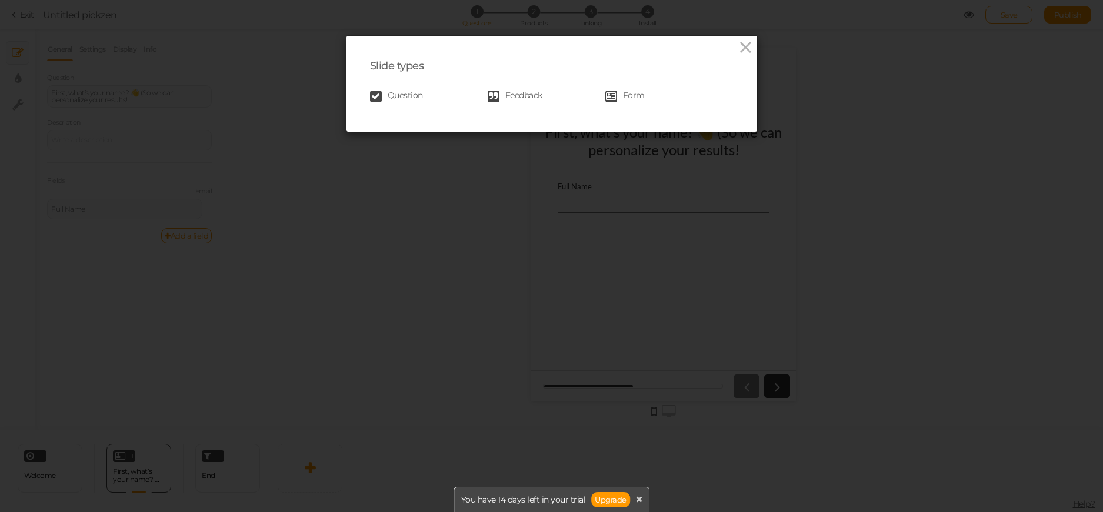
drag, startPoint x: 630, startPoint y: 93, endPoint x: 629, endPoint y: 100, distance: 6.6
click at [630, 93] on span "Form" at bounding box center [634, 97] width 22 height 12
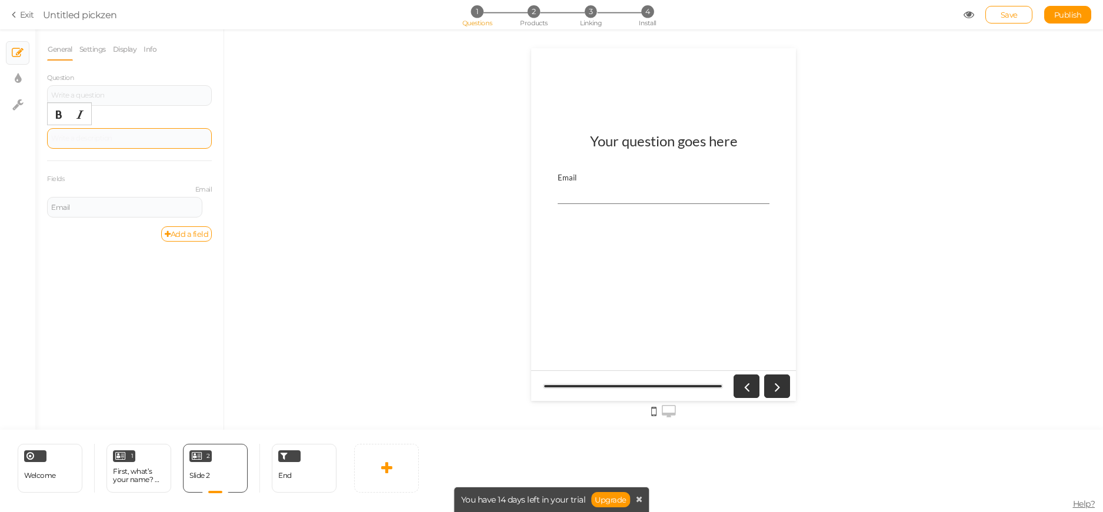
click at [76, 141] on div at bounding box center [129, 138] width 165 height 21
click at [212, 463] on div "2 Slide 2 × Define the conditions to show this slide. Clone Change type Delete" at bounding box center [215, 468] width 65 height 49
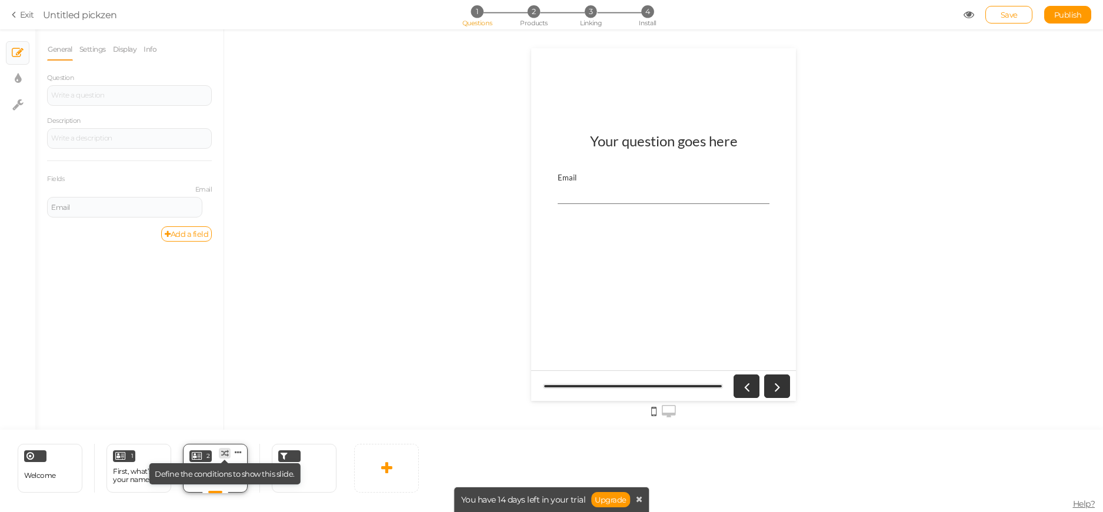
click at [228, 451] on icon at bounding box center [225, 454] width 8 height 8
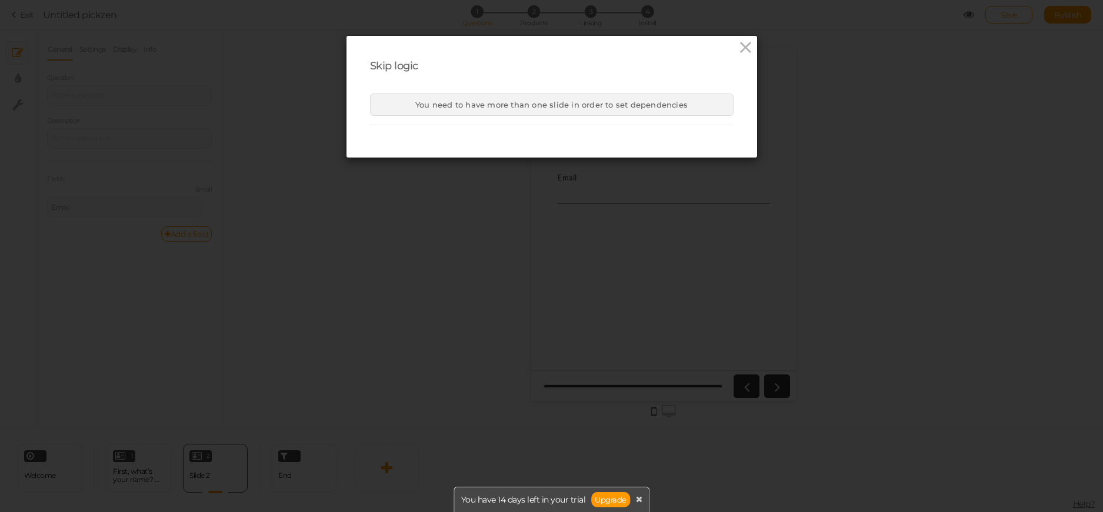
click at [226, 459] on div "Skip logic You need to have more than one slide in order to set dependencies" at bounding box center [551, 256] width 1103 height 512
click at [390, 242] on div "Skip logic You need to have more than one slide in order to set dependencies" at bounding box center [551, 256] width 1103 height 512
click at [737, 52] on icon at bounding box center [745, 48] width 17 height 18
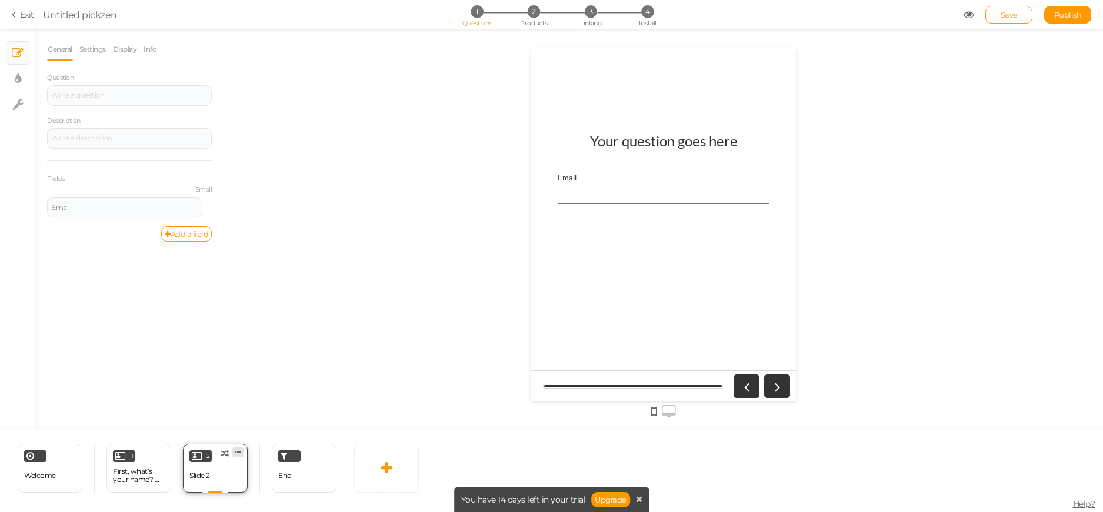
click at [243, 451] on span "Clone Change type Delete" at bounding box center [241, 450] width 12 height 10
click at [242, 451] on link at bounding box center [238, 452] width 12 height 10
click at [231, 463] on span "Change type" at bounding box center [226, 461] width 42 height 9
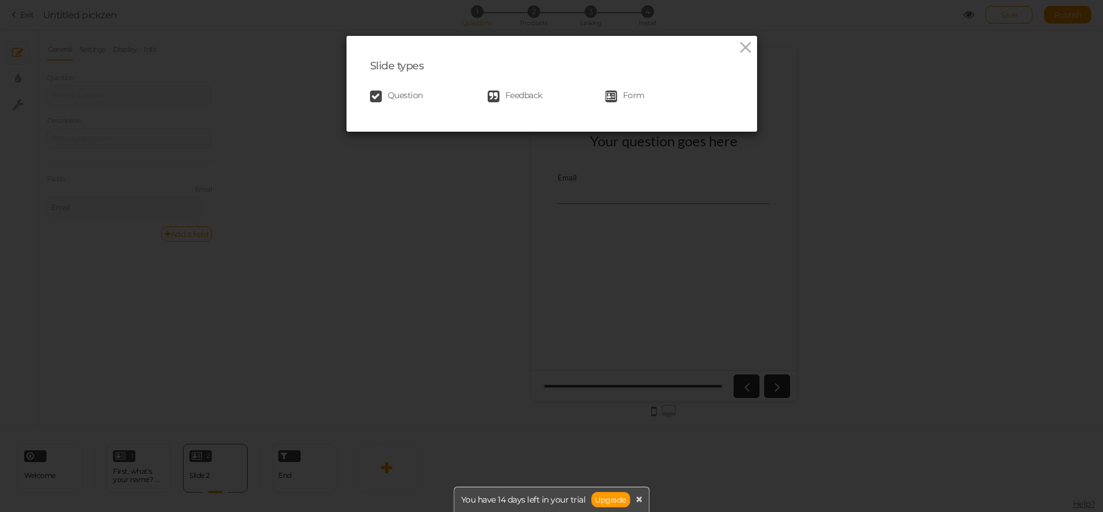
click at [410, 92] on span "Question" at bounding box center [405, 97] width 35 height 12
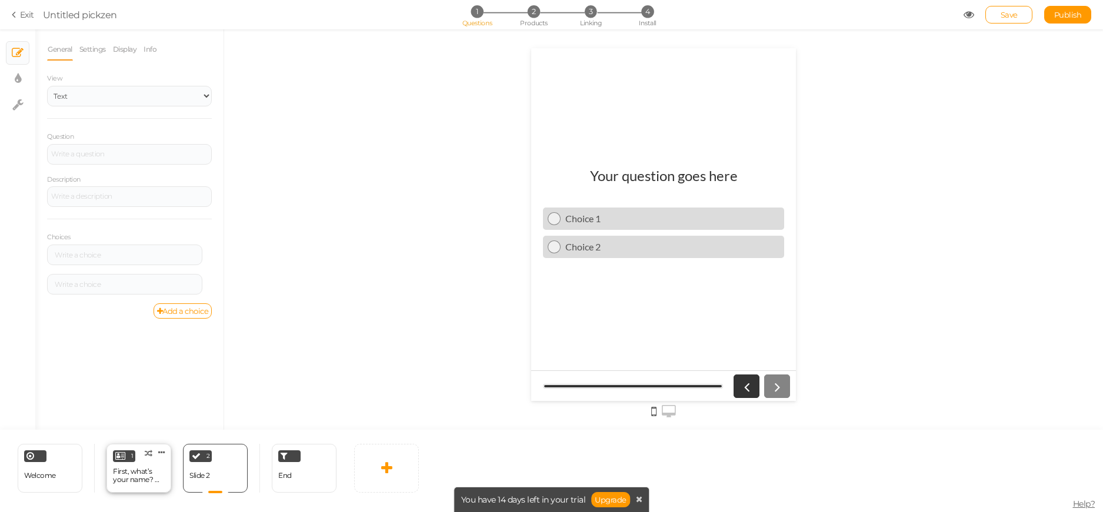
click at [121, 487] on div "1 First, what’s your name? 👋 (So we can personalize your results! × Define the …" at bounding box center [138, 468] width 65 height 49
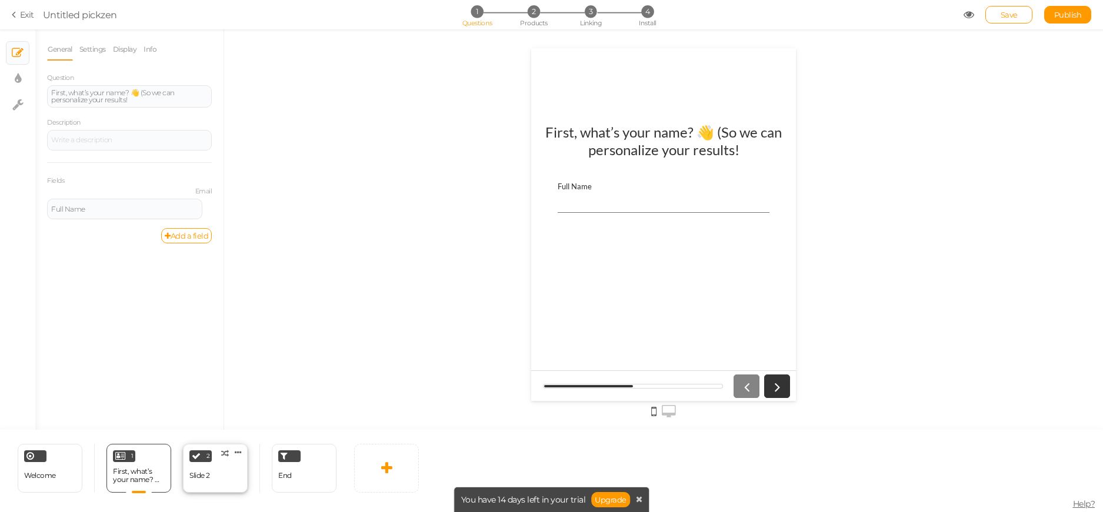
click at [240, 474] on div "2 Slide 2 × Define the conditions to show this slide. Clone Change type Delete" at bounding box center [215, 468] width 65 height 49
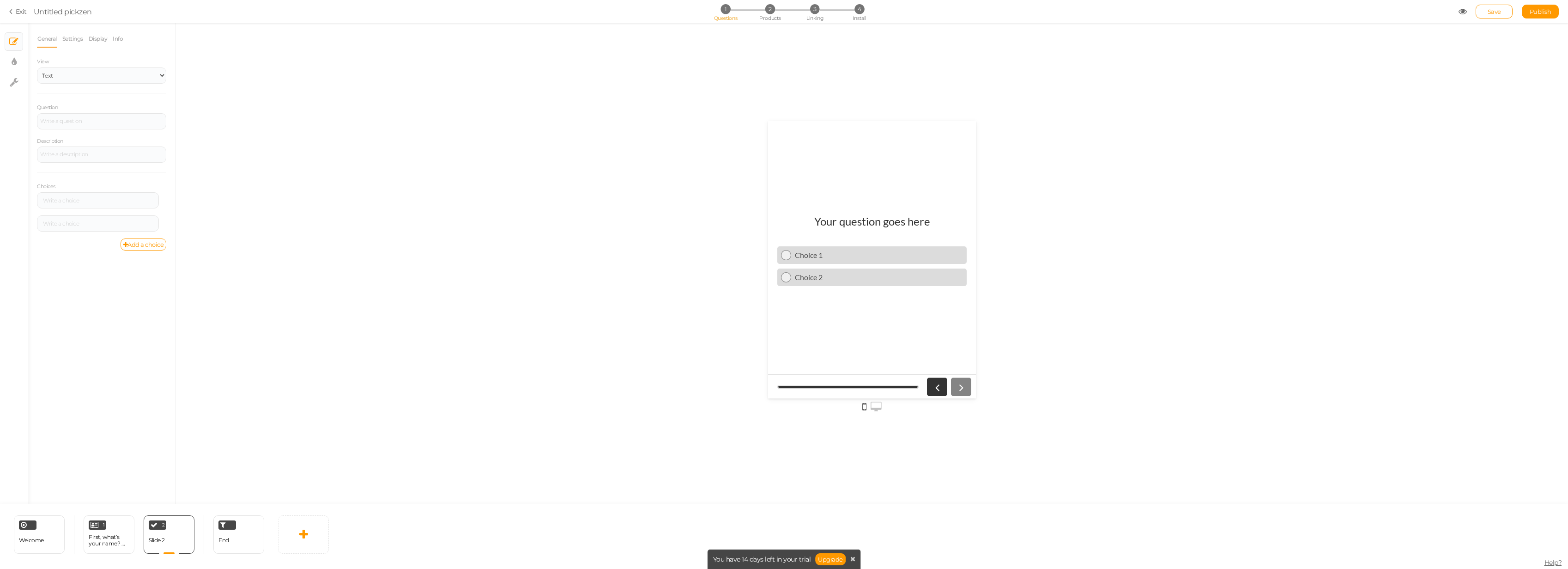
drag, startPoint x: 163, startPoint y: 536, endPoint x: 424, endPoint y: 345, distance: 323.4
click at [428, 344] on div at bounding box center [872, 263] width 1392 height 481
click at [112, 122] on div at bounding box center [101, 121] width 123 height 6
click at [117, 152] on div at bounding box center [101, 154] width 123 height 6
click at [103, 204] on div at bounding box center [97, 200] width 122 height 17
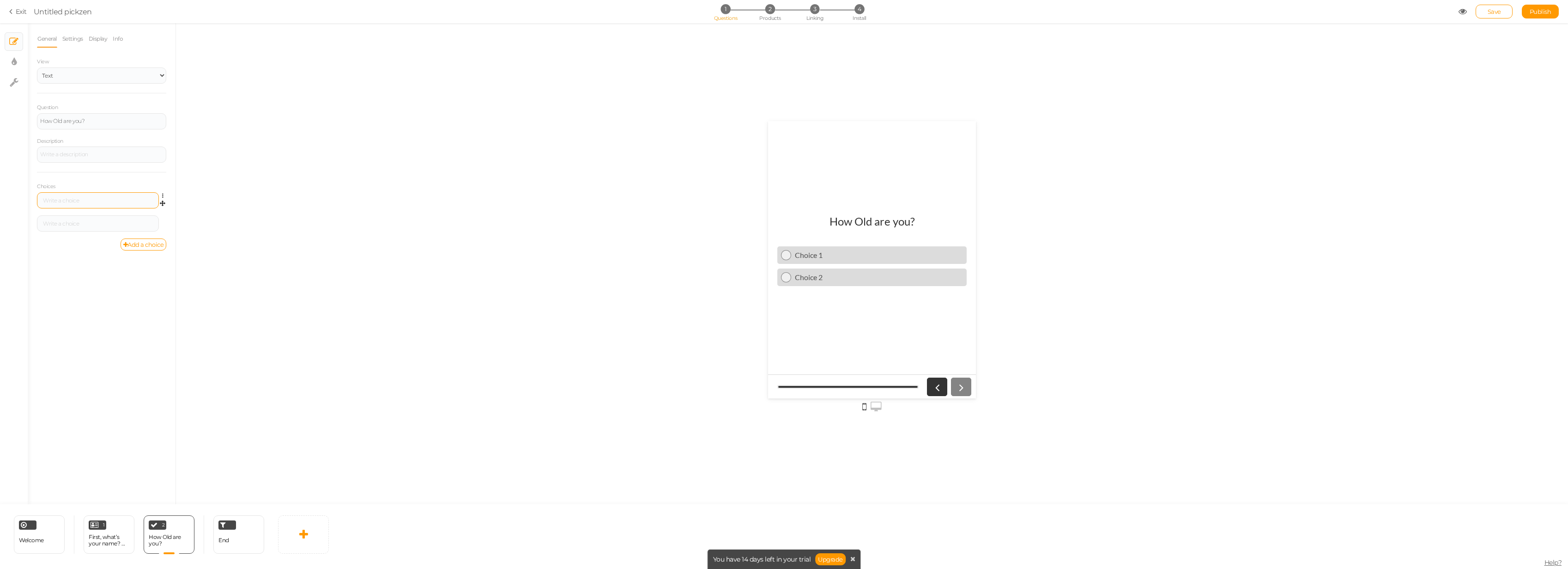
click at [91, 200] on div at bounding box center [97, 200] width 115 height 6
click at [146, 244] on link "Add a choice" at bounding box center [143, 244] width 46 height 12
click at [151, 269] on link "Add a choice" at bounding box center [143, 267] width 46 height 12
click at [98, 222] on div at bounding box center [97, 223] width 115 height 6
click at [107, 249] on div at bounding box center [97, 246] width 115 height 6
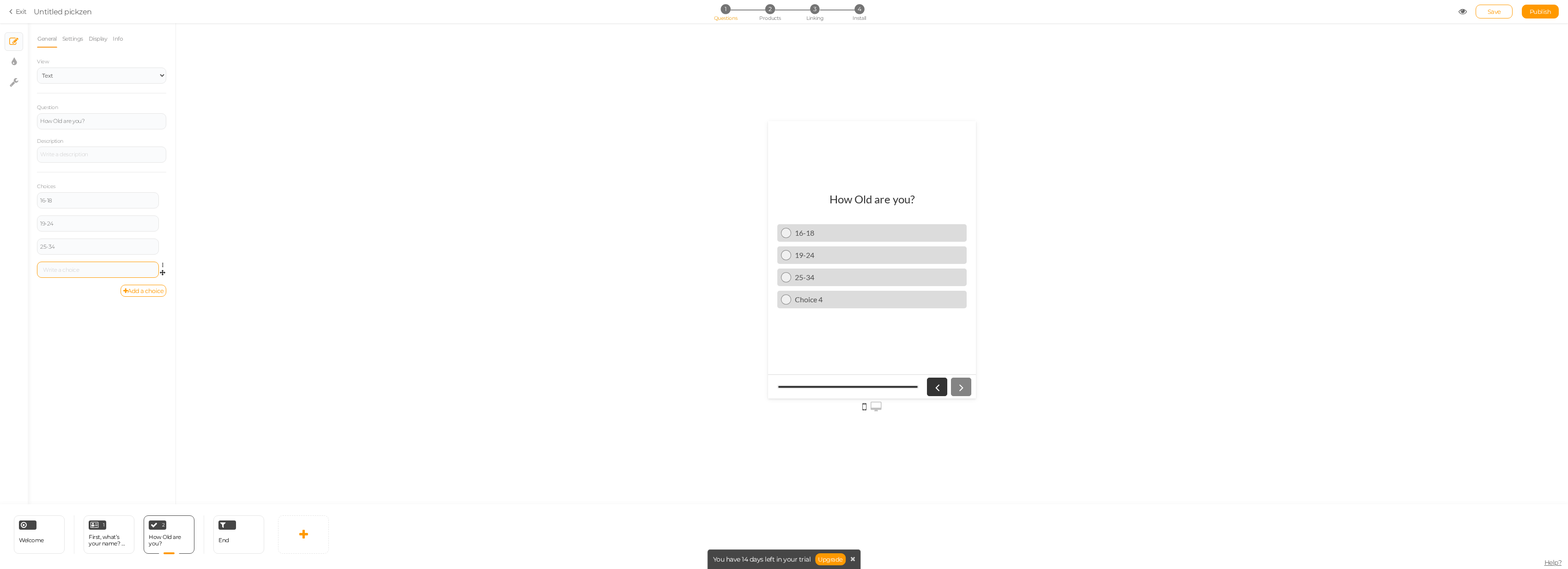
click at [98, 274] on div at bounding box center [97, 270] width 122 height 17
click at [98, 268] on div at bounding box center [97, 270] width 115 height 6
click at [296, 402] on link at bounding box center [303, 534] width 51 height 39
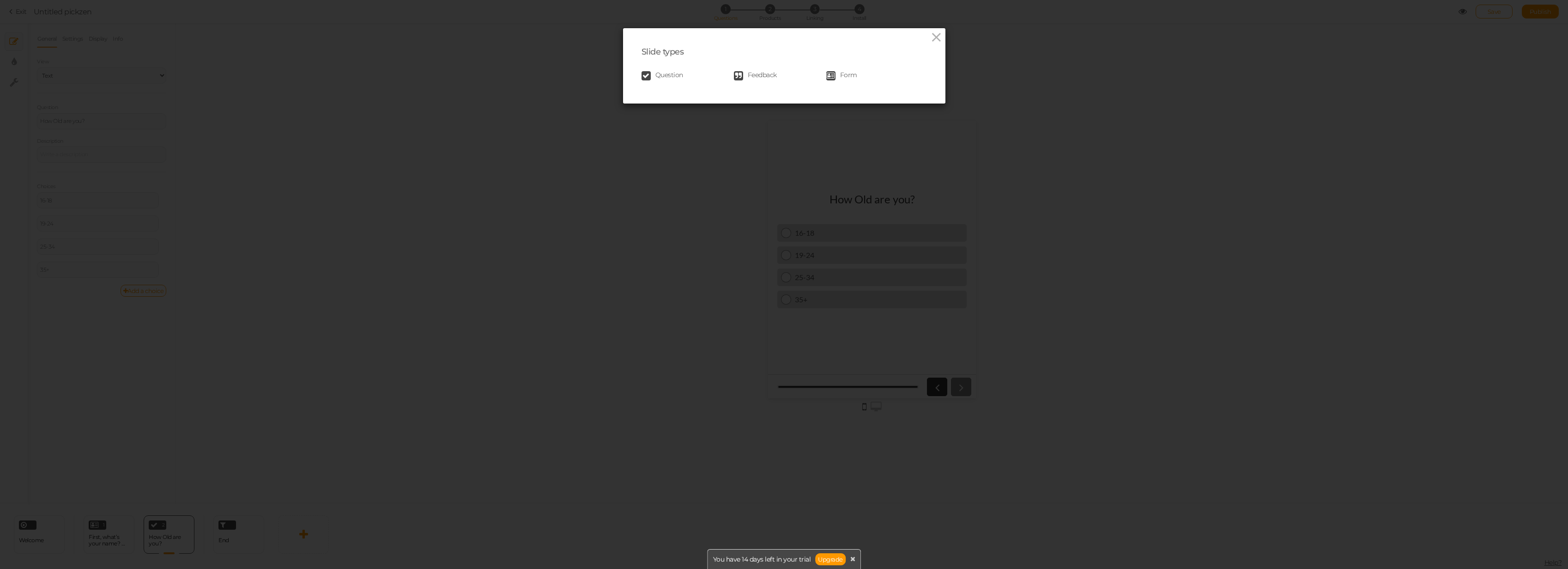
click at [693, 72] on link "Question" at bounding box center [688, 76] width 93 height 9
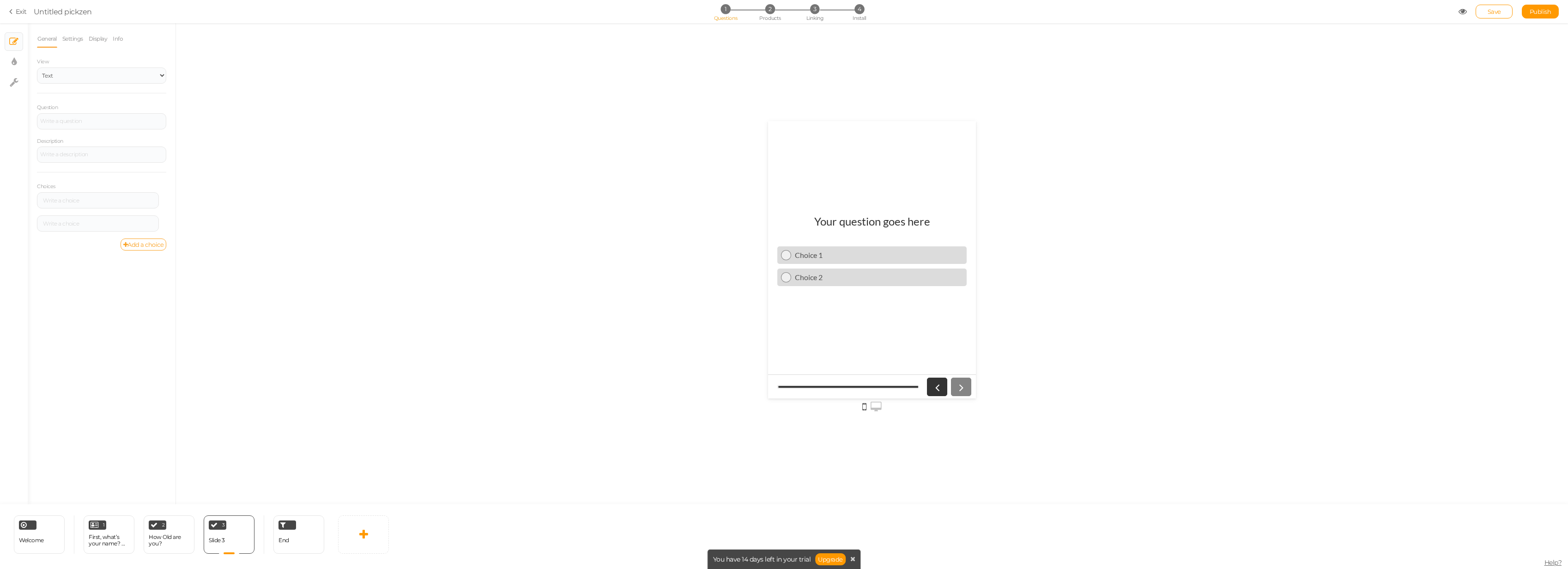
click at [138, 239] on link "Add a choice" at bounding box center [143, 244] width 46 height 12
click at [116, 248] on div at bounding box center [97, 246] width 115 height 6
click at [133, 248] on div at bounding box center [97, 246] width 115 height 6
click at [133, 196] on div at bounding box center [97, 200] width 122 height 17
click at [130, 201] on div at bounding box center [97, 200] width 115 height 6
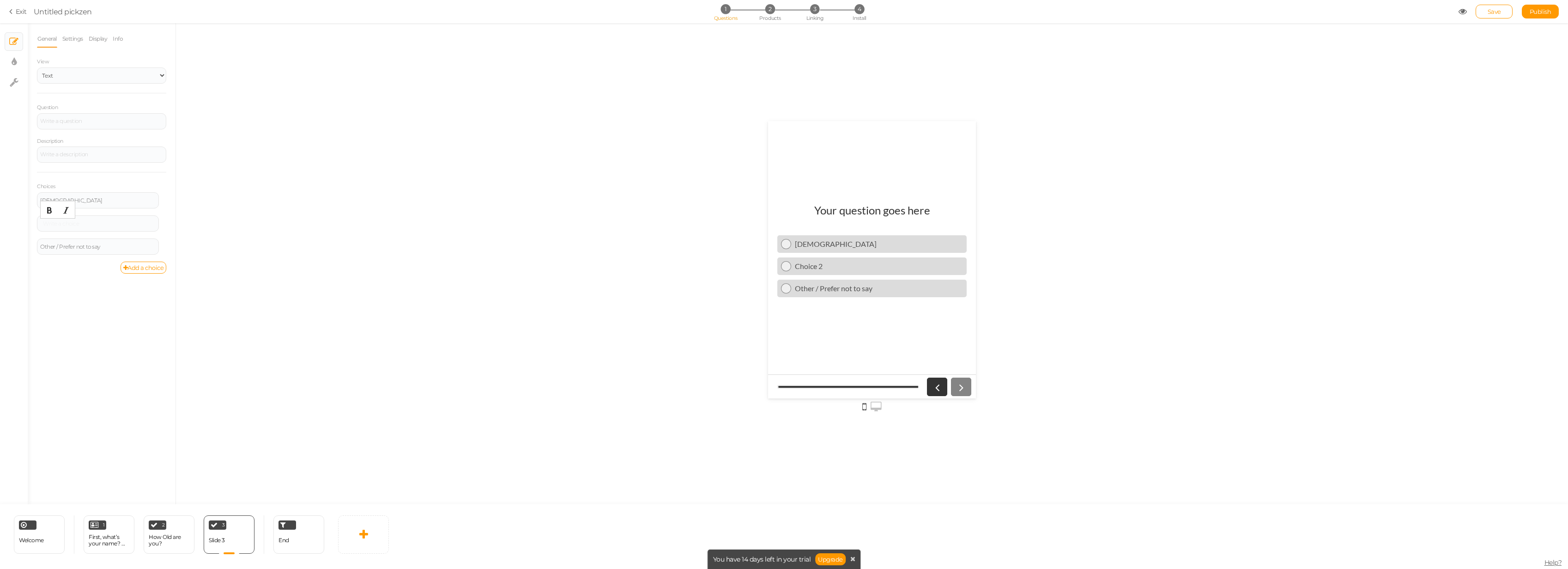
click at [99, 222] on div at bounding box center [97, 223] width 115 height 6
click at [579, 314] on div at bounding box center [872, 263] width 1392 height 481
click at [83, 122] on div at bounding box center [101, 121] width 123 height 6
click at [339, 402] on link at bounding box center [363, 534] width 51 height 39
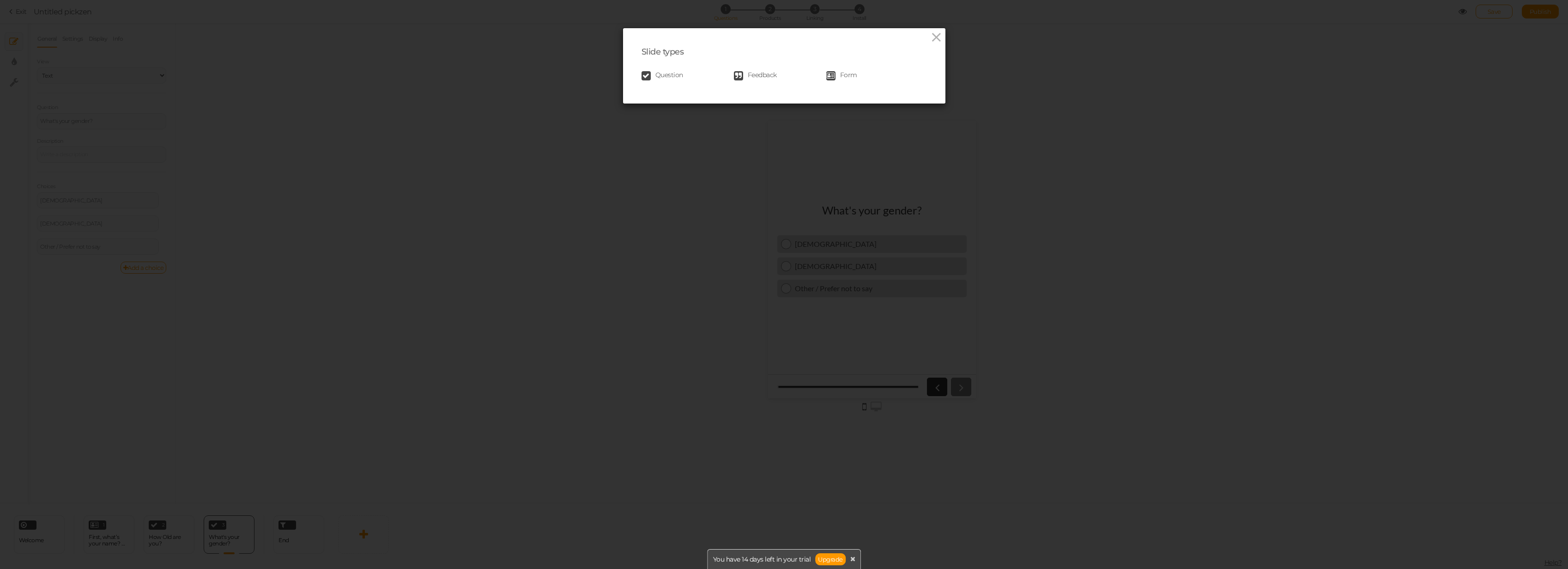
drag, startPoint x: 692, startPoint y: 76, endPoint x: 683, endPoint y: 85, distance: 12.7
click at [689, 80] on link "Question" at bounding box center [688, 76] width 93 height 9
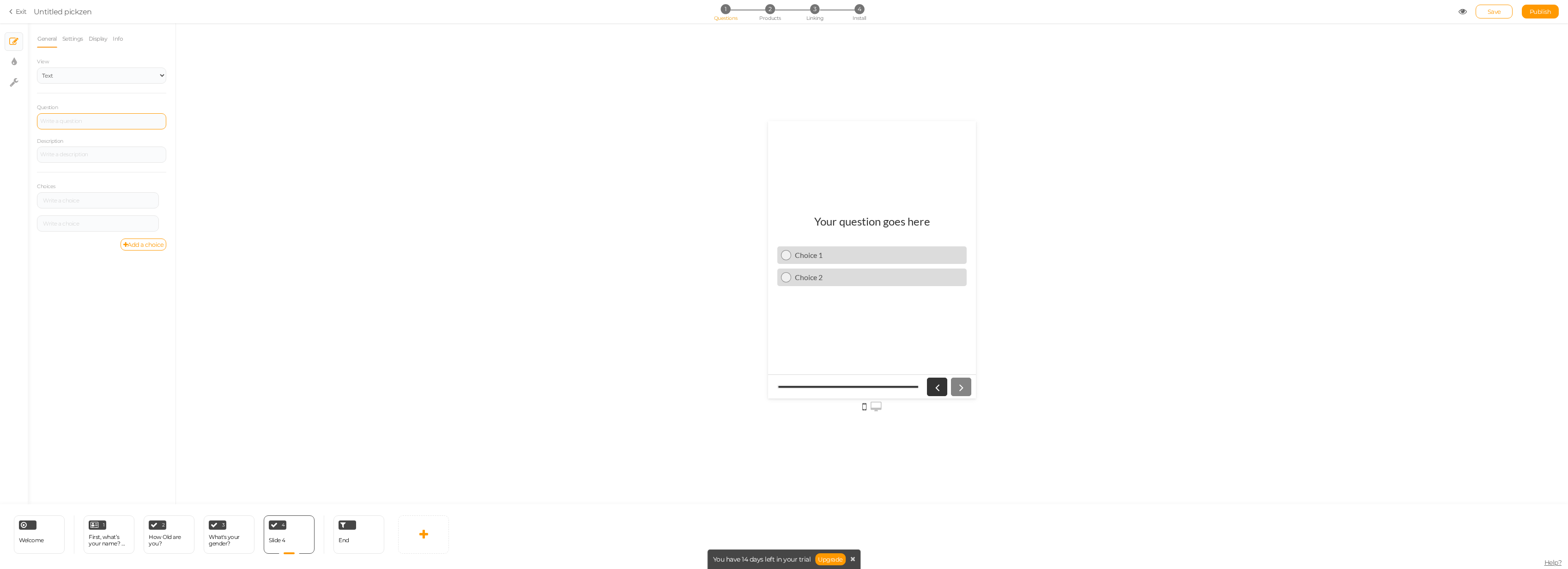
click at [76, 124] on div at bounding box center [101, 121] width 130 height 17
click at [98, 222] on div at bounding box center [97, 225] width 122 height 17
click at [97, 222] on div at bounding box center [97, 225] width 115 height 6
click at [130, 246] on link "Add a choice" at bounding box center [143, 245] width 46 height 12
click at [137, 272] on link "Add a choice" at bounding box center [143, 269] width 46 height 12
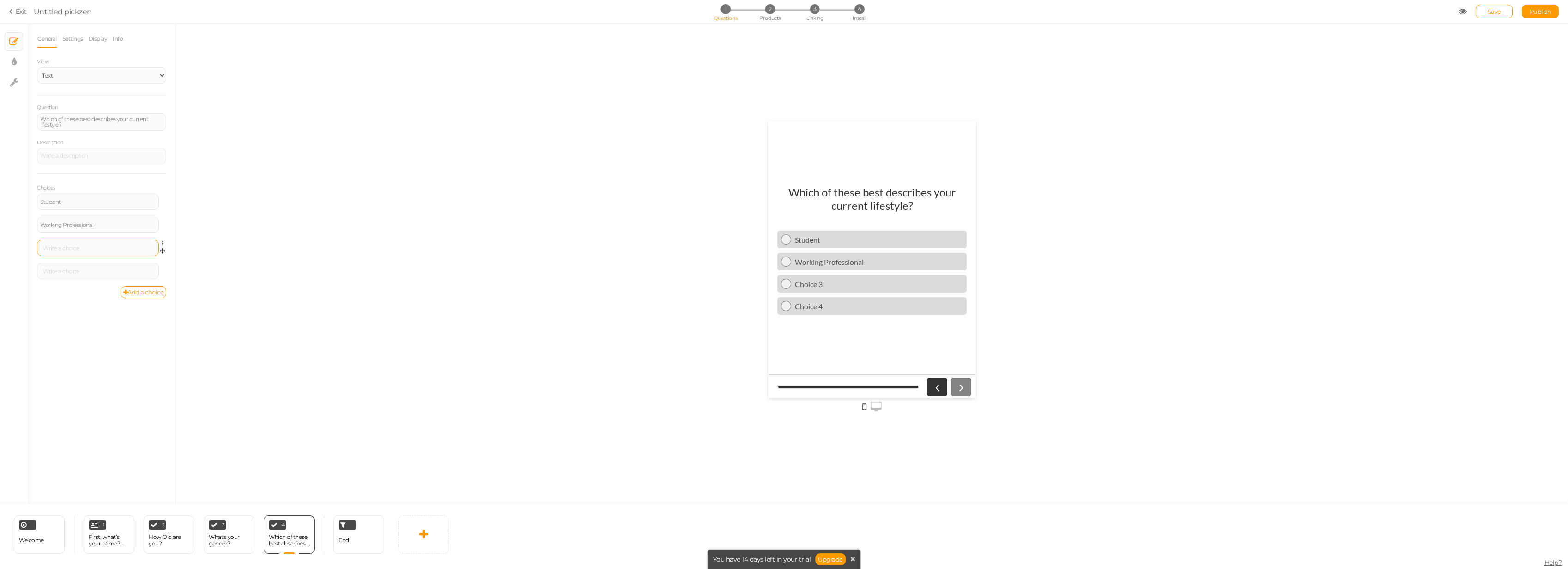
click at [109, 255] on div at bounding box center [97, 248] width 122 height 17
click at [108, 250] on div at bounding box center [97, 248] width 115 height 6
click at [125, 264] on div at bounding box center [97, 271] width 122 height 17
click at [127, 271] on div at bounding box center [97, 271] width 115 height 6
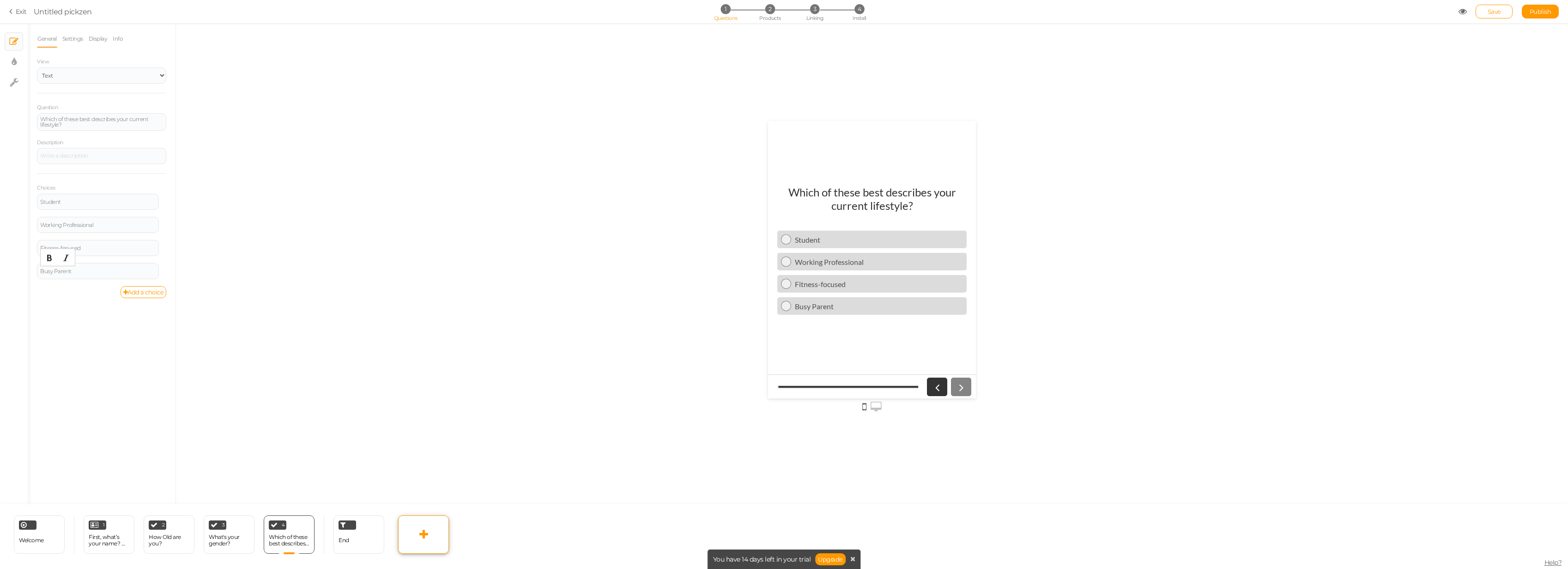
click at [406, 402] on link at bounding box center [423, 534] width 51 height 39
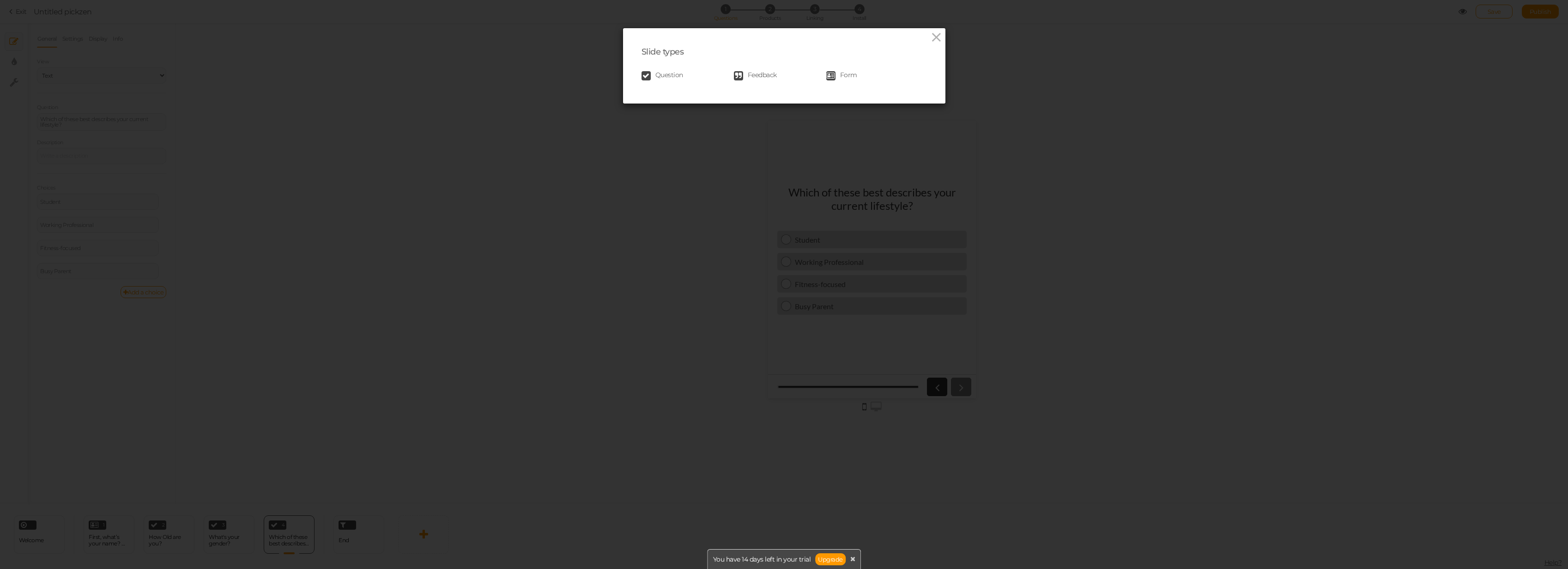
click at [680, 73] on link "Question" at bounding box center [688, 76] width 93 height 9
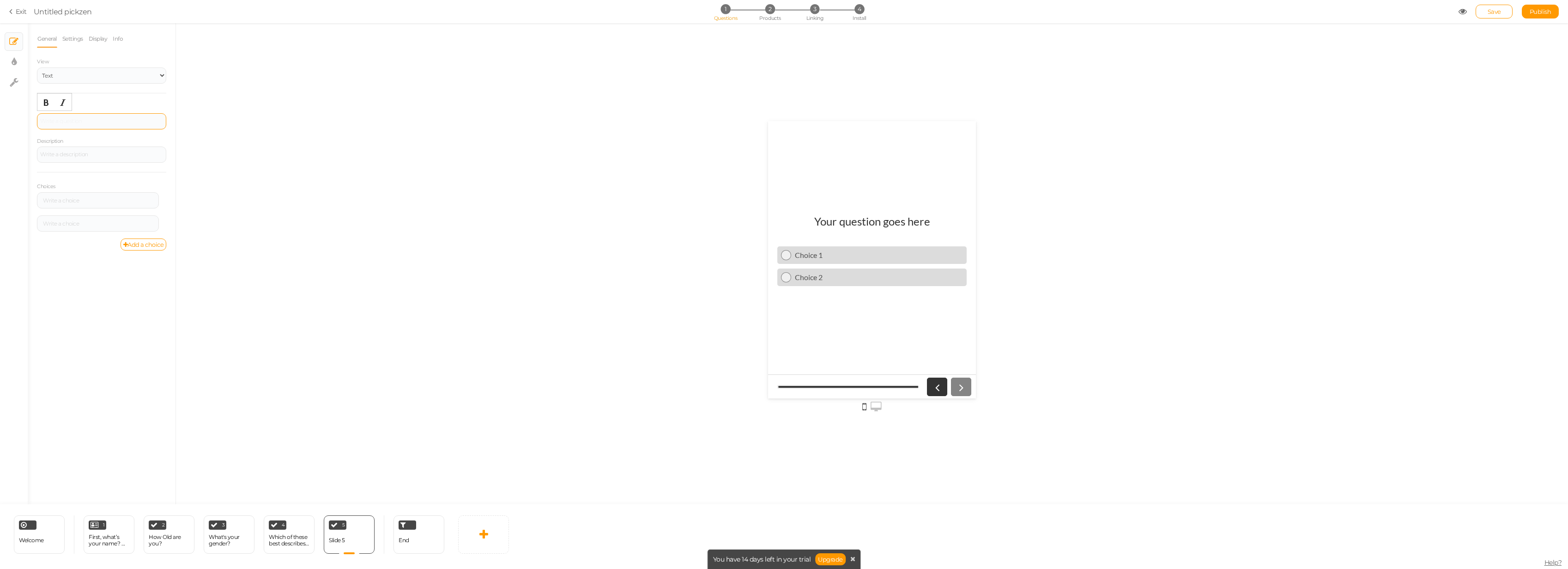
click at [131, 127] on div at bounding box center [101, 121] width 130 height 17
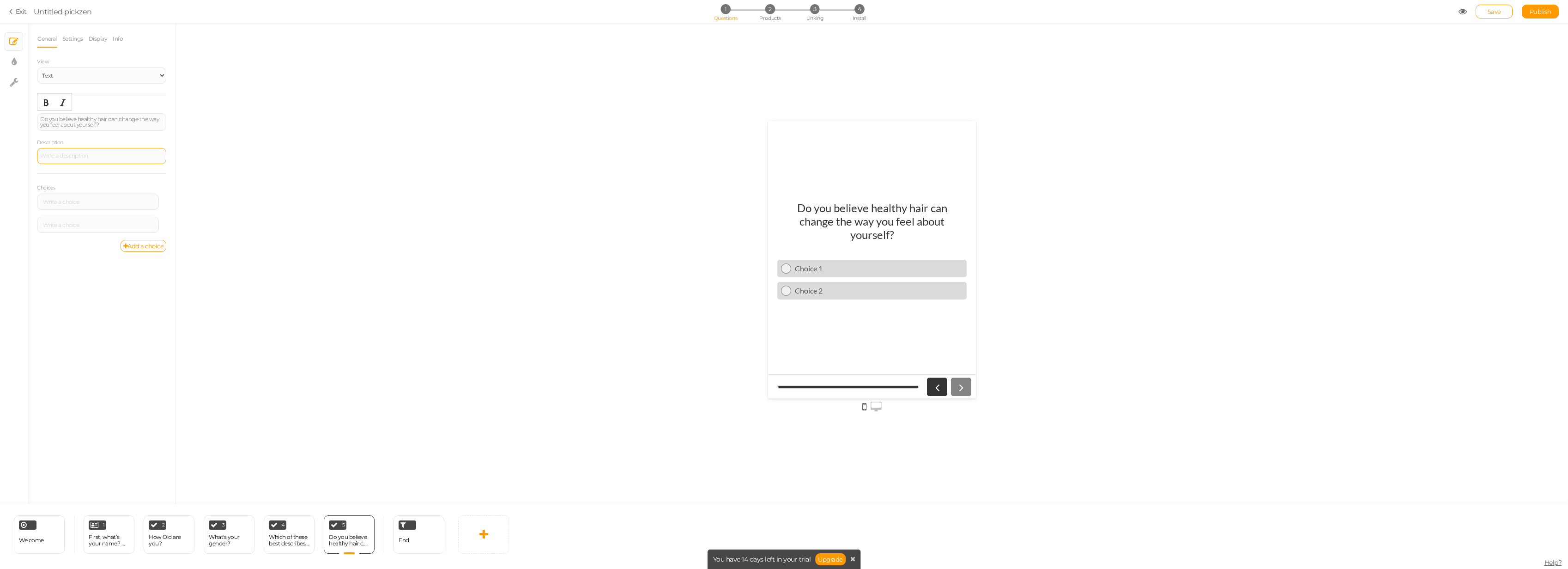
click at [112, 159] on div at bounding box center [101, 156] width 123 height 6
drag, startPoint x: 97, startPoint y: 171, endPoint x: 101, endPoint y: 188, distance: 17.5
click at [100, 172] on div "Question Do you believe healthy hair can change the way you feel about yourself…" at bounding box center [101, 171] width 130 height 138
click at [101, 190] on div "Choices Settings Delete Settings Delete" at bounding box center [101, 207] width 130 height 67
click at [101, 196] on div at bounding box center [97, 201] width 122 height 17
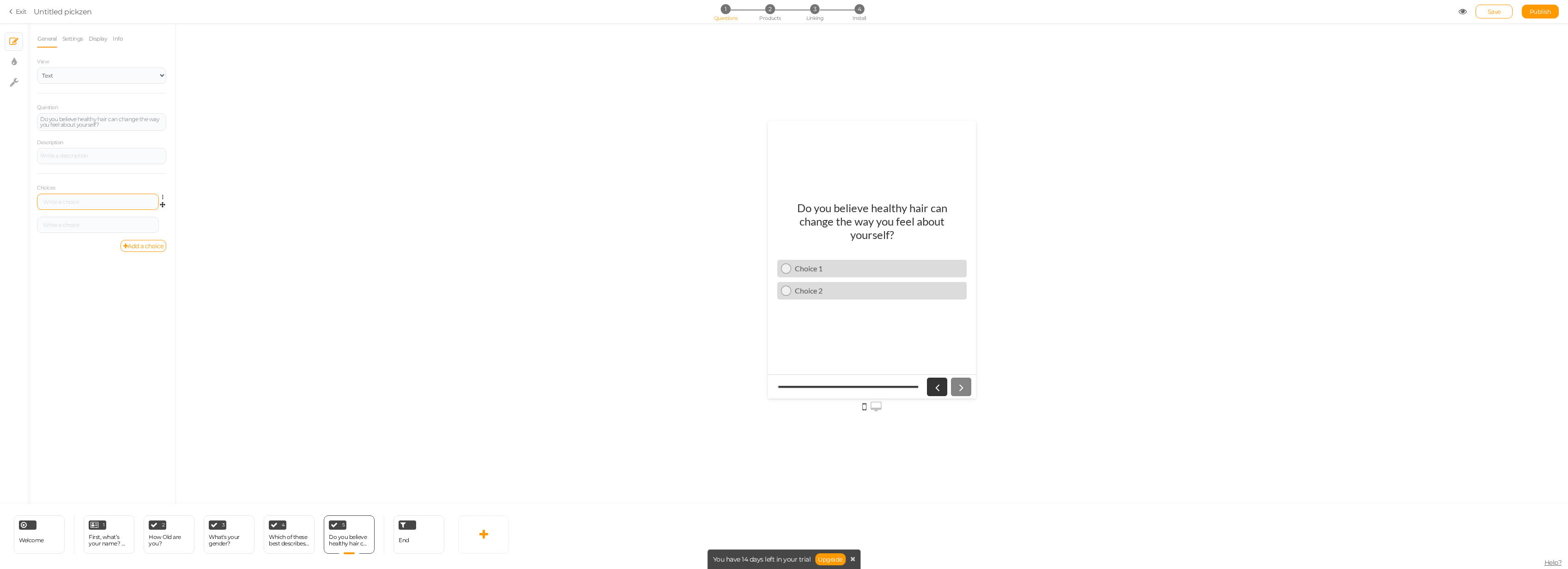
click at [101, 196] on div at bounding box center [97, 201] width 122 height 17
click at [101, 200] on div at bounding box center [97, 201] width 115 height 6
click at [134, 251] on link "Add a choice" at bounding box center [143, 245] width 46 height 12
click at [98, 196] on div at bounding box center [97, 201] width 122 height 17
click at [101, 203] on div at bounding box center [97, 201] width 115 height 6
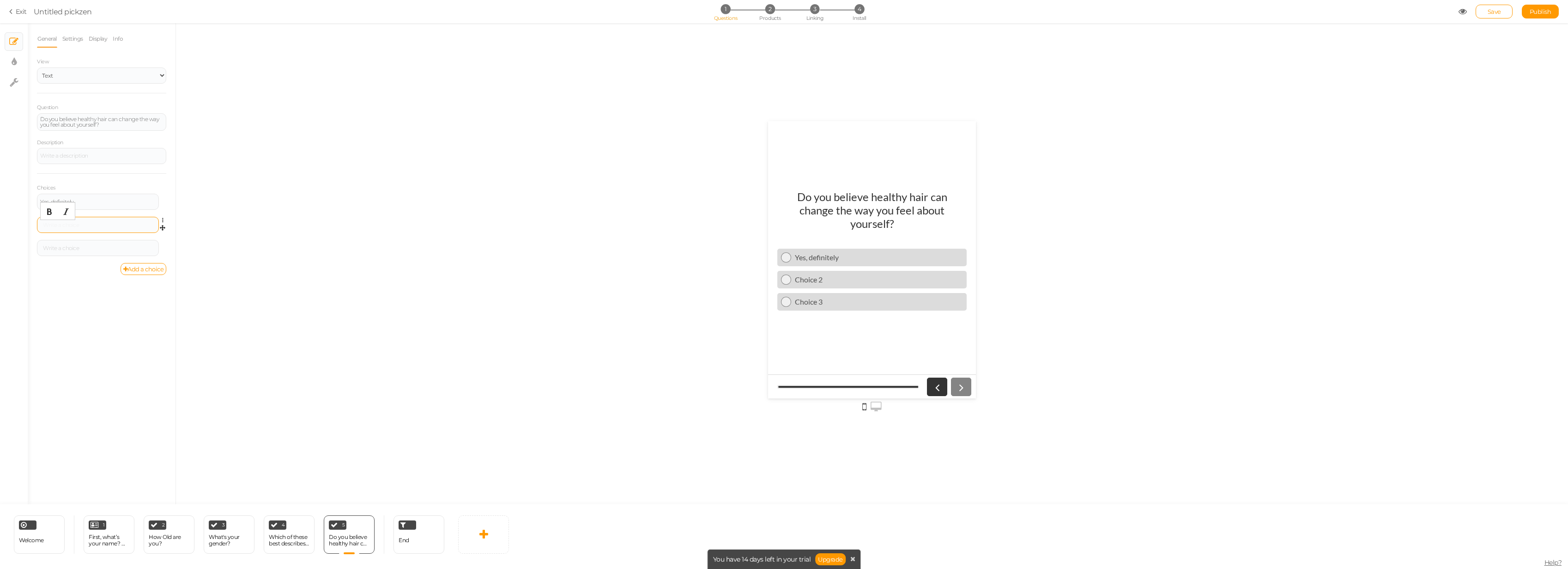
click at [95, 226] on div at bounding box center [97, 225] width 115 height 6
click at [474, 402] on link at bounding box center [483, 534] width 51 height 39
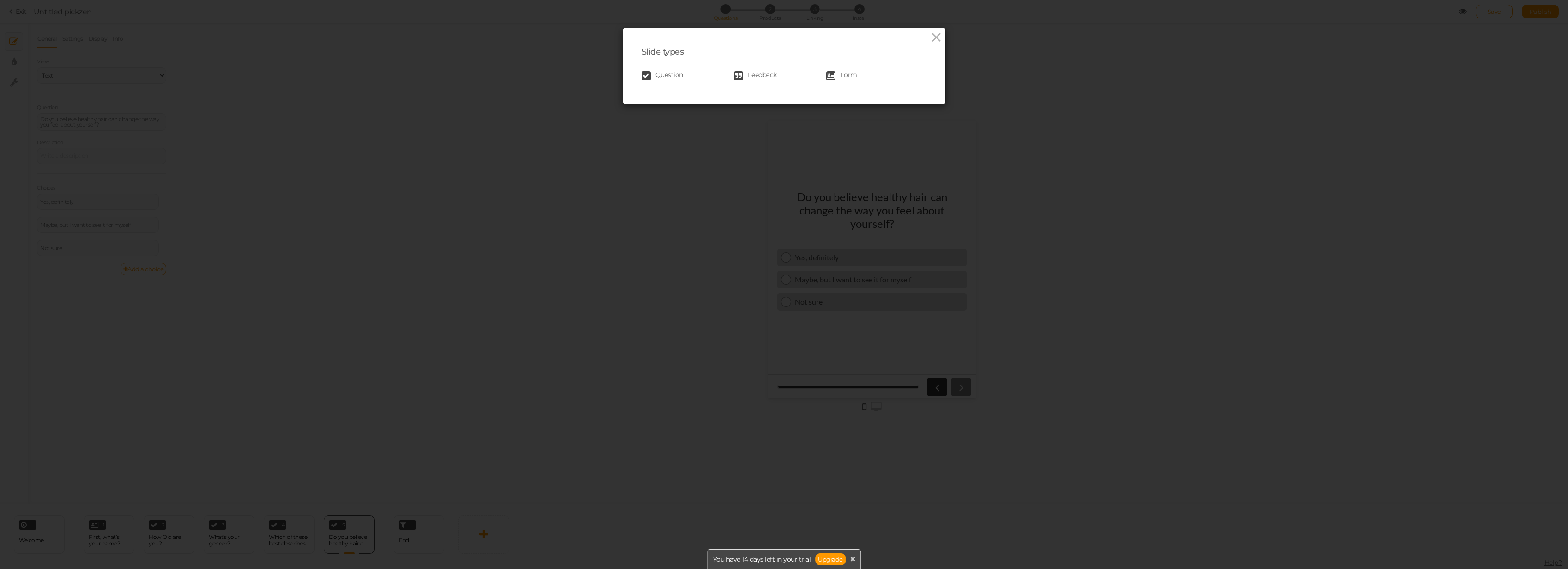
drag, startPoint x: 647, startPoint y: 77, endPoint x: 604, endPoint y: 108, distance: 53.0
click at [648, 75] on link "Question" at bounding box center [688, 76] width 93 height 9
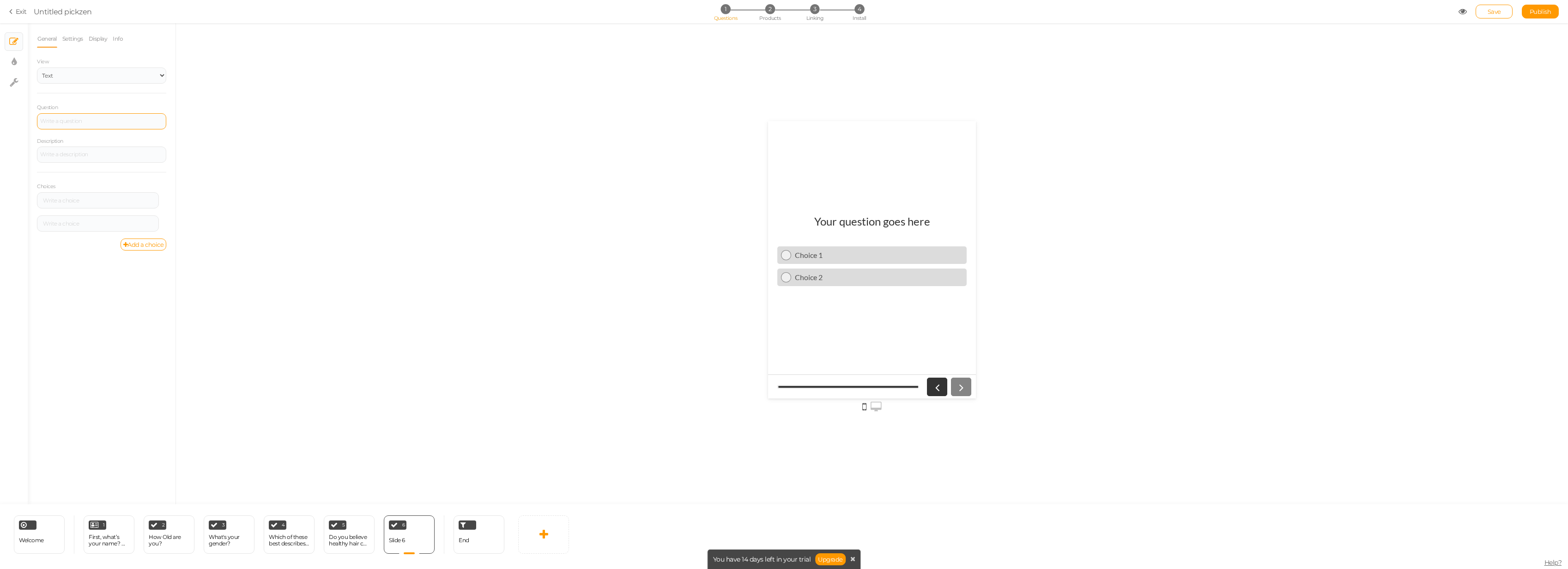
click at [97, 128] on div at bounding box center [101, 121] width 130 height 17
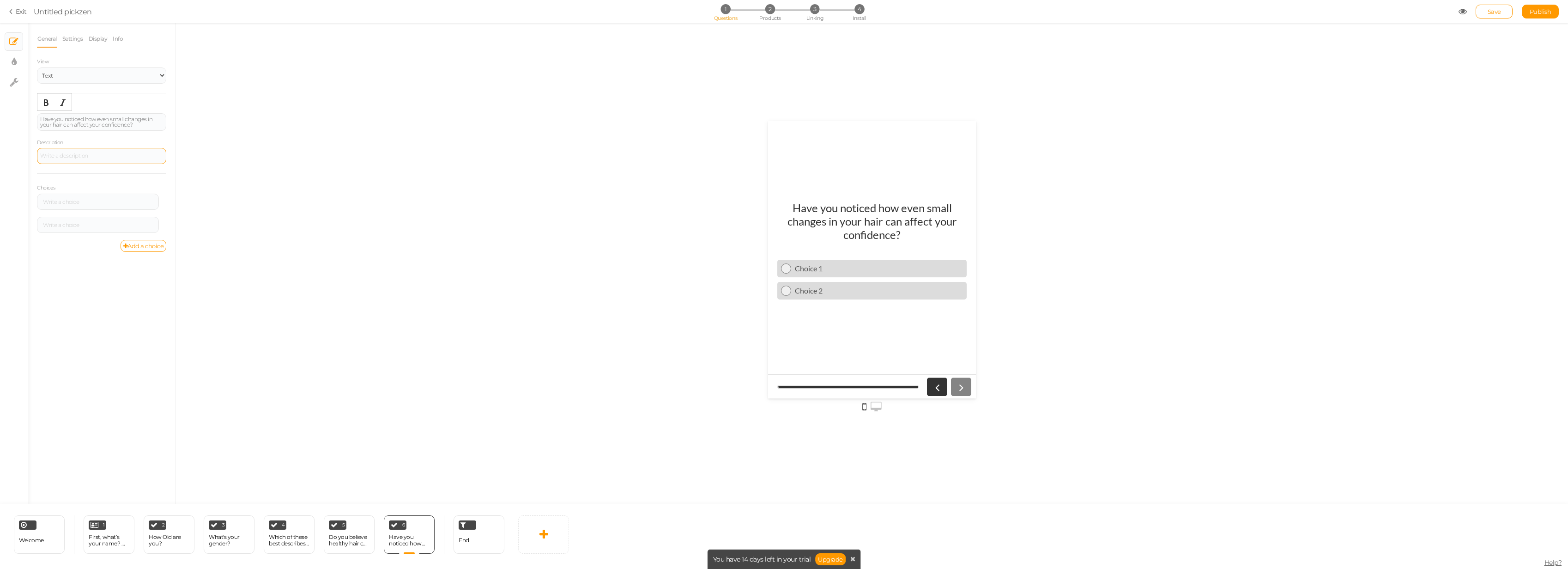
click at [69, 156] on div at bounding box center [101, 156] width 130 height 17
click at [71, 195] on div at bounding box center [97, 201] width 122 height 17
click at [73, 201] on div at bounding box center [97, 201] width 115 height 6
click at [340, 402] on div "Do you believe healthy hair can change the way you feel about yourself?" at bounding box center [350, 540] width 41 height 13
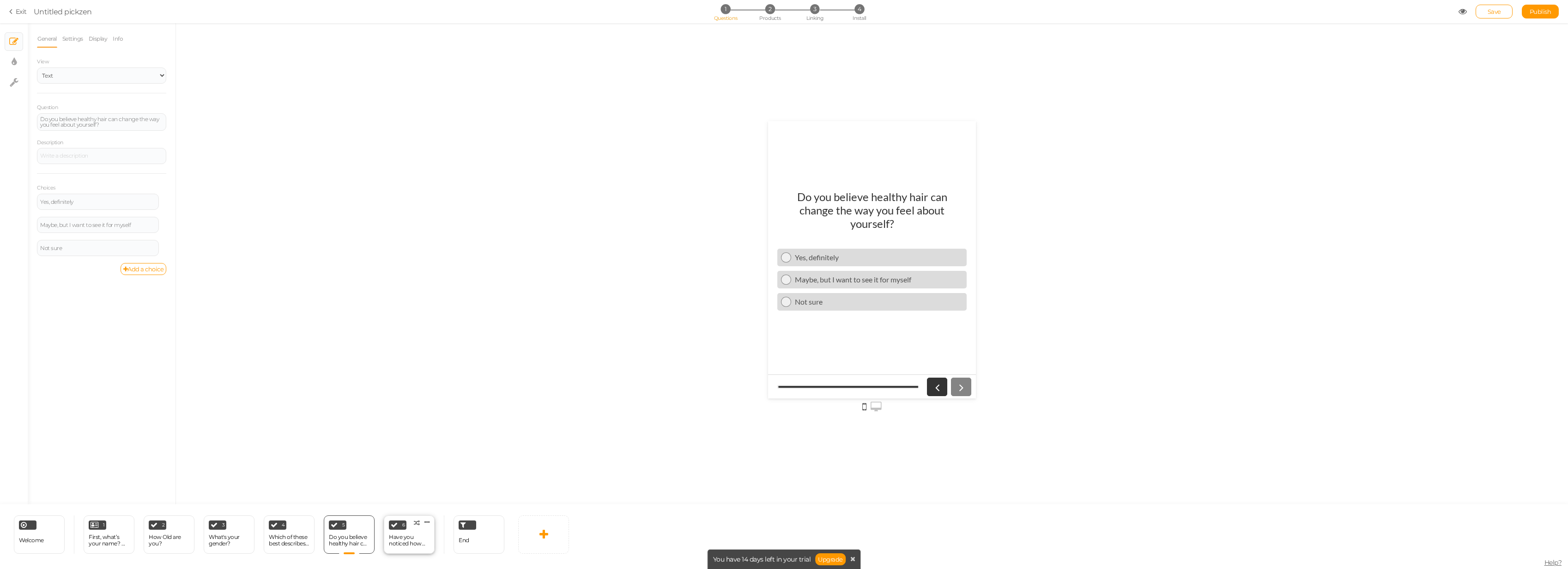
click at [410, 402] on div "Have you noticed how even small changes in your hair can affect your confidence?" at bounding box center [409, 540] width 41 height 13
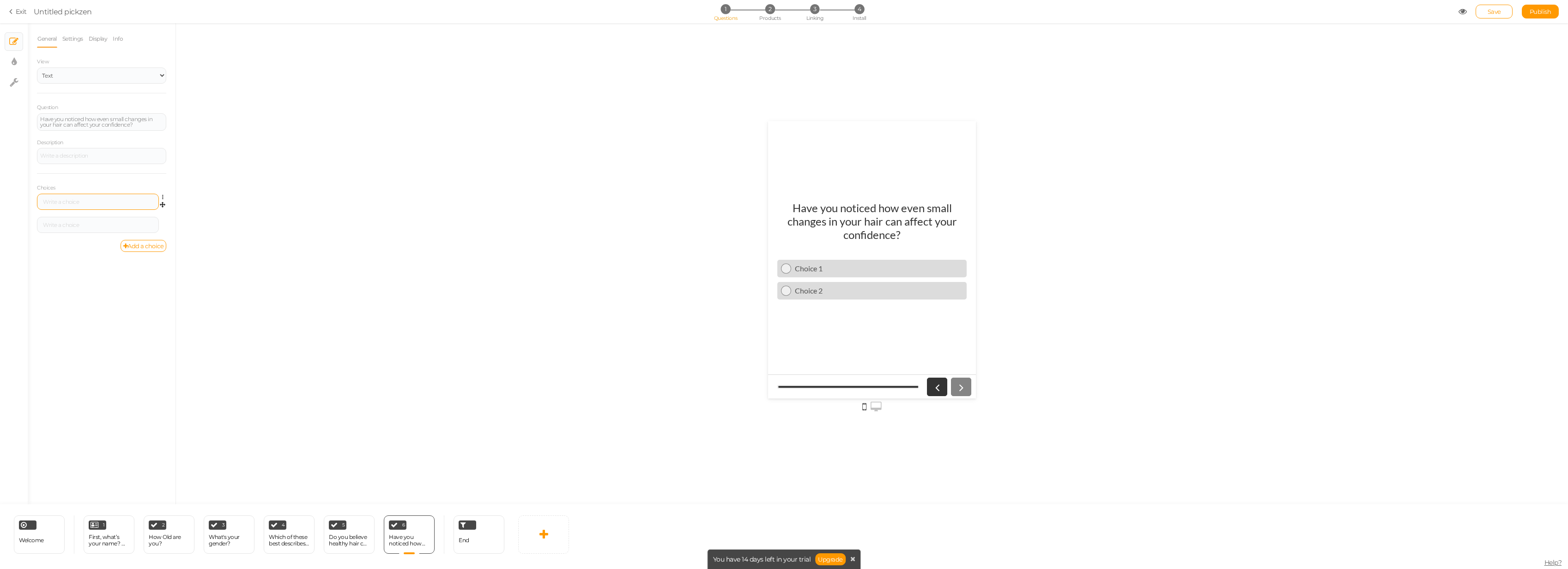
click at [67, 203] on div at bounding box center [97, 201] width 115 height 6
click at [132, 244] on link "Add a choice" at bounding box center [143, 245] width 46 height 12
click at [78, 219] on div at bounding box center [97, 225] width 122 height 17
click at [79, 226] on div at bounding box center [97, 225] width 115 height 6
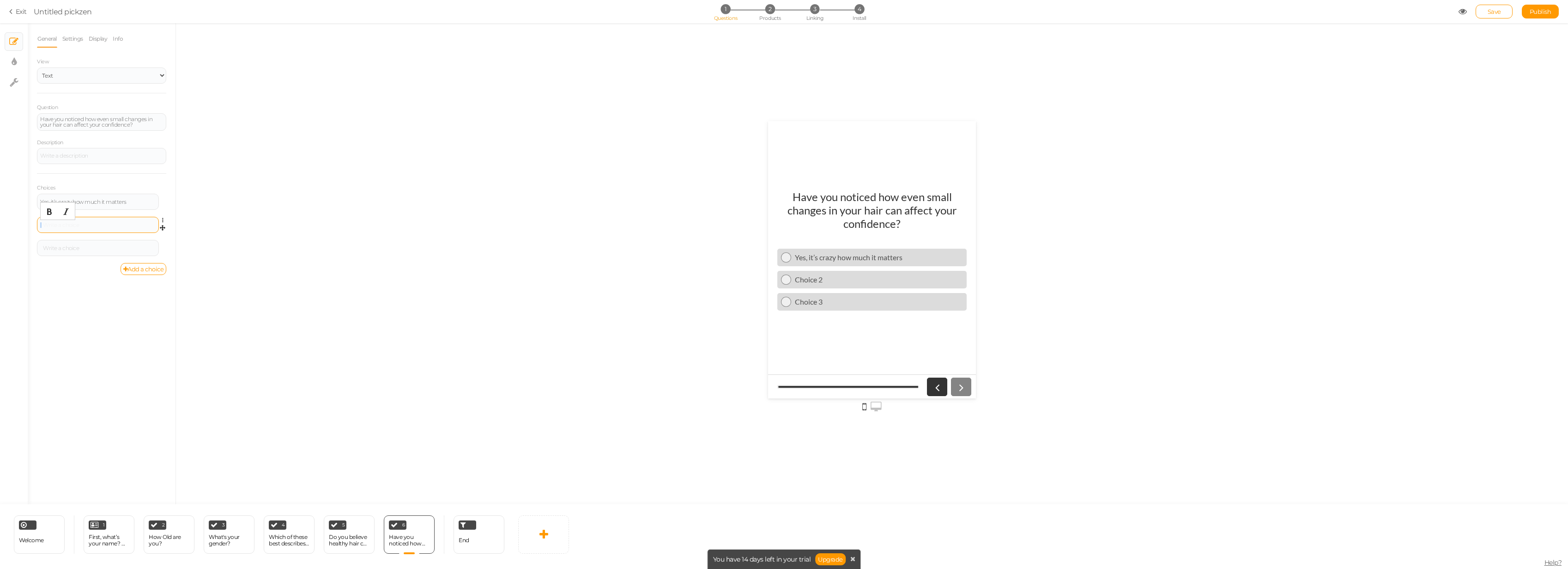
click at [79, 226] on div at bounding box center [97, 225] width 115 height 6
click at [80, 244] on div at bounding box center [97, 242] width 115 height 6
click at [141, 220] on div "Yes, it’s crazy how much it matters Settings Delete Sometimes, but only in phot…" at bounding box center [101, 237] width 130 height 87
click at [109, 243] on div at bounding box center [97, 242] width 115 height 6
click at [130, 218] on div "Yes, it’s crazy how much it matters Settings Delete Sometimes, but only in phot…" at bounding box center [101, 237] width 130 height 87
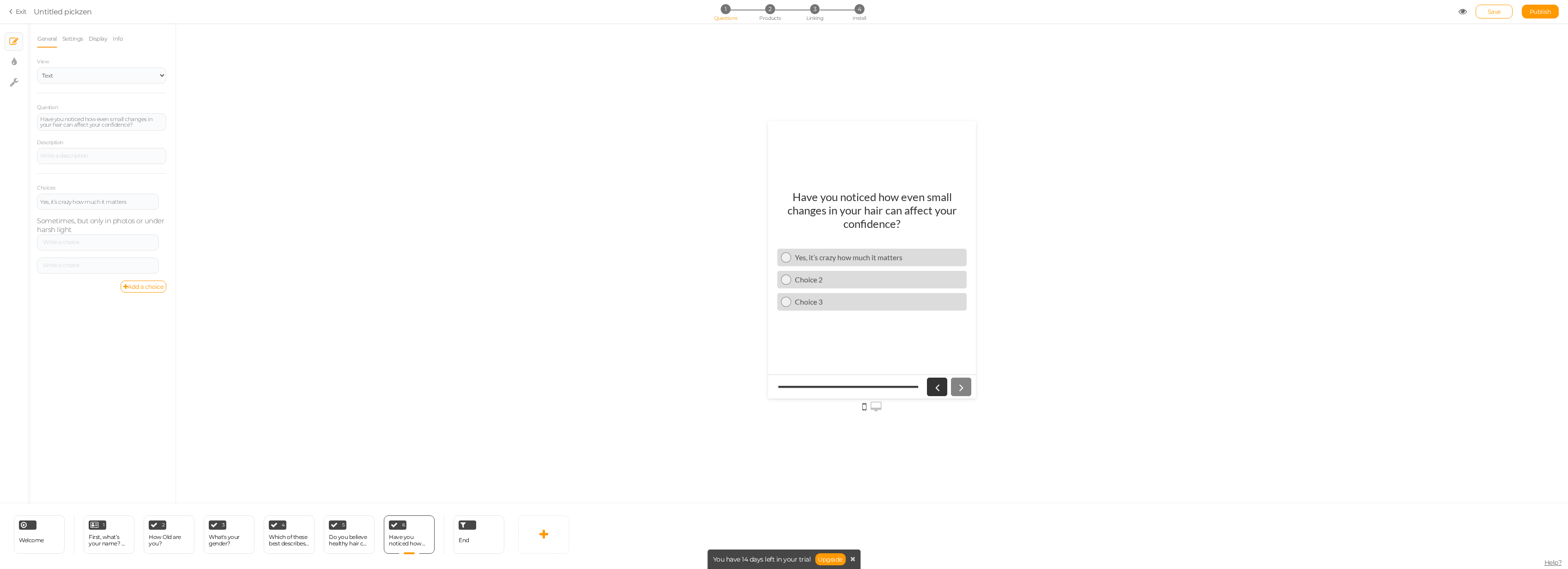
click at [130, 227] on div "Yes, it’s crazy how much it matters Settings Delete Sometimes, but only in phot…" at bounding box center [101, 237] width 130 height 87
drag, startPoint x: 128, startPoint y: 225, endPoint x: 123, endPoint y: 222, distance: 5.8
click at [126, 225] on div "Yes, it’s crazy how much it matters Settings Delete Sometimes, but only in phot…" at bounding box center [101, 237] width 130 height 87
click at [123, 222] on div "Yes, it’s crazy how much it matters Settings Delete Sometimes, but only in phot…" at bounding box center [101, 237] width 130 height 87
click at [98, 218] on div "Yes, it’s crazy how much it matters Settings Delete Sometimes, but only in phot…" at bounding box center [101, 237] width 130 height 87
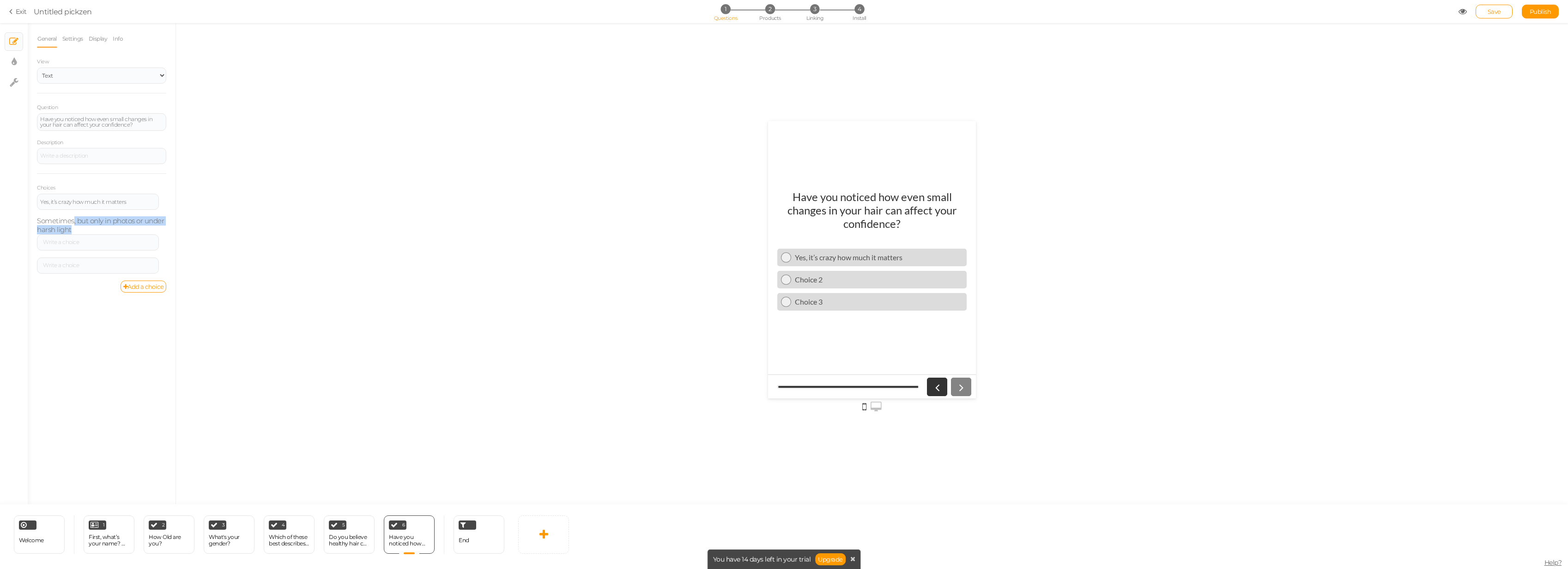
drag, startPoint x: 92, startPoint y: 230, endPoint x: 73, endPoint y: 225, distance: 19.6
click at [73, 225] on div "Yes, it’s crazy how much it matters Settings Delete Sometimes, but only in phot…" at bounding box center [101, 237] width 130 height 87
click at [79, 227] on div "Yes, it’s crazy how much it matters Settings Delete Sometimes, but only in phot…" at bounding box center [101, 237] width 130 height 87
click at [79, 229] on div "Yes, it’s crazy how much it matters Settings Delete Sometimes, but only in phot…" at bounding box center [101, 237] width 130 height 87
click at [79, 229] on div "Yes, it’s crazy how much it matters Settings Delete Sometimes, but only in phot…" at bounding box center [101, 237] width 130 height 87
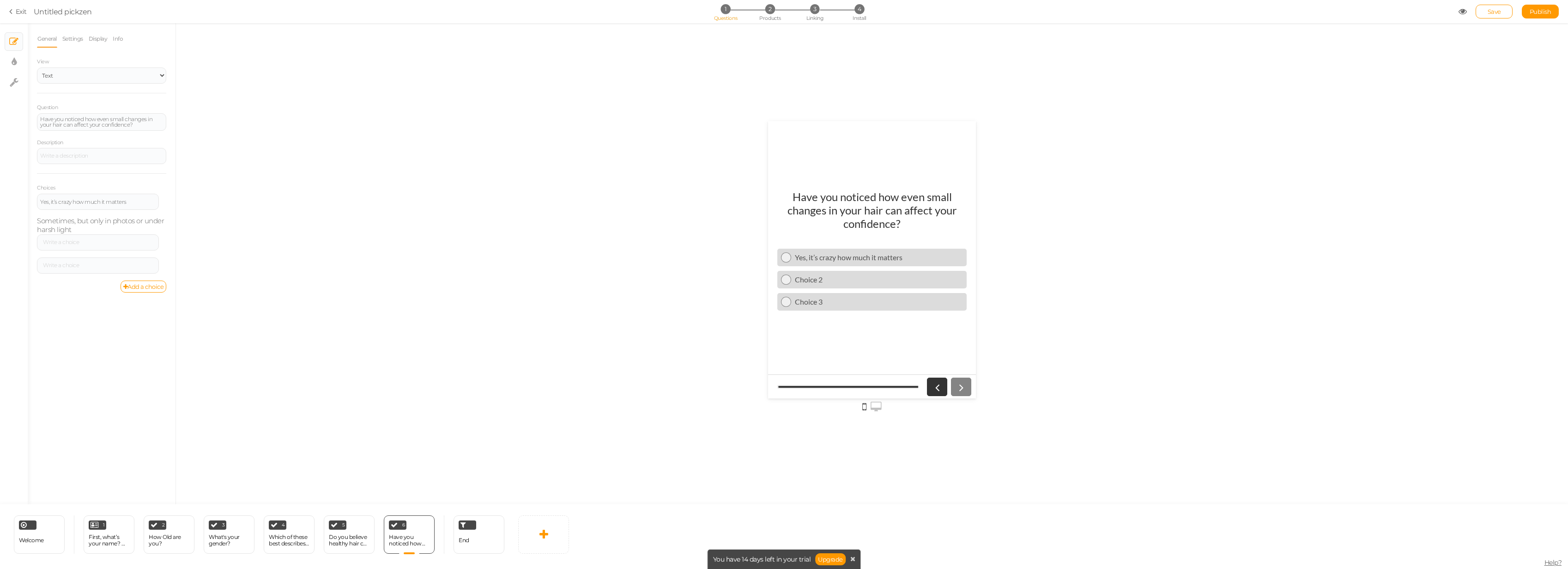
drag, startPoint x: 53, startPoint y: 224, endPoint x: 39, endPoint y: 222, distance: 14.1
click at [38, 224] on div "Yes, it’s crazy how much it matters Settings Delete Sometimes, but only in phot…" at bounding box center [101, 237] width 130 height 87
click at [79, 207] on div "Yes, it’s crazy how much it matters" at bounding box center [97, 201] width 122 height 17
click at [161, 237] on span "Settings Delete" at bounding box center [163, 238] width 8 height 9
click at [163, 237] on icon at bounding box center [165, 237] width 6 height 6
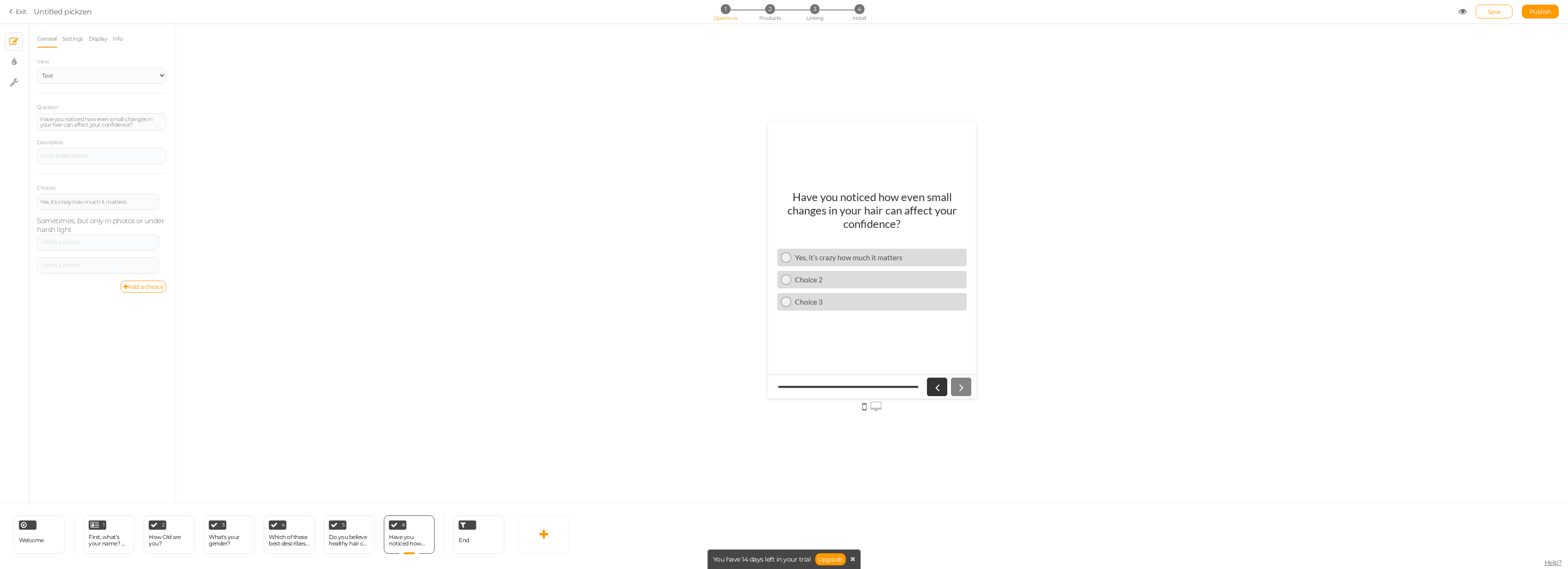
click at [145, 259] on link "Delete" at bounding box center [129, 260] width 73 height 9
drag, startPoint x: 158, startPoint y: 219, endPoint x: 148, endPoint y: 208, distance: 14.9
click at [157, 219] on div "Yes, it’s crazy how much it matters Settings Delete Sometimes, but only in phot…" at bounding box center [101, 214] width 130 height 41
click at [163, 196] on icon at bounding box center [165, 197] width 6 height 6
click at [158, 217] on link "Delete" at bounding box center [129, 220] width 73 height 9
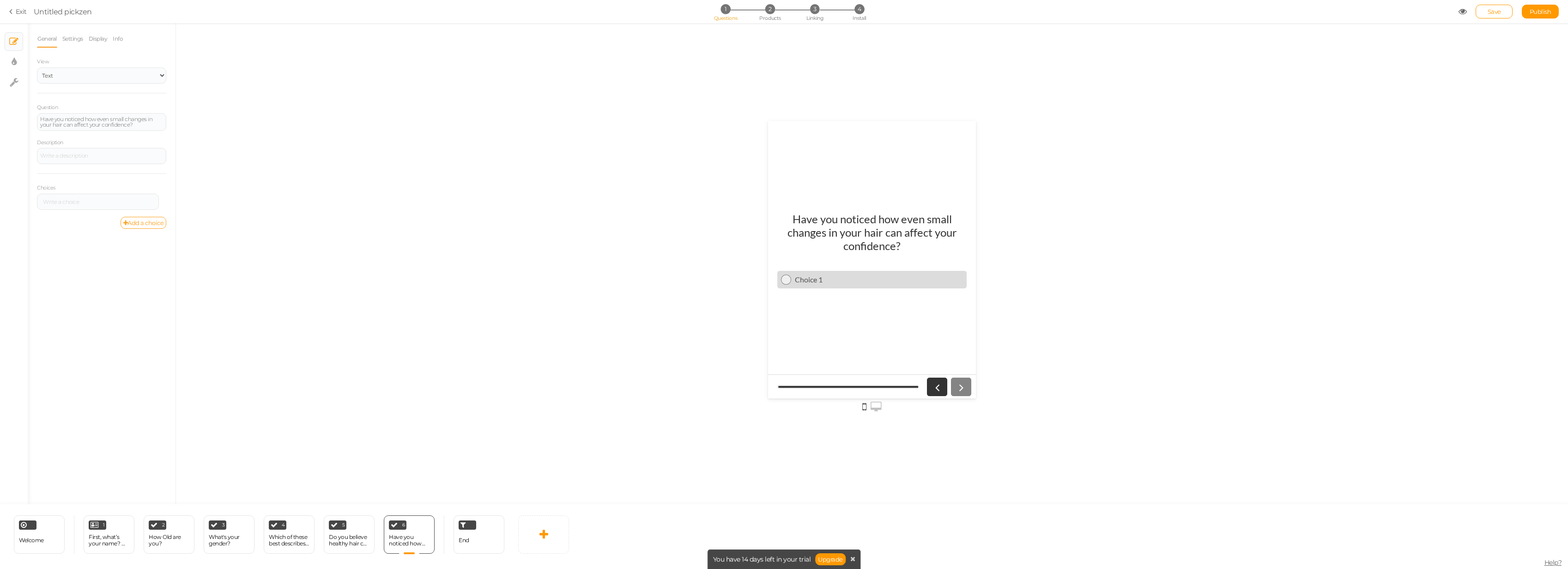
click at [137, 226] on link "Add a choice" at bounding box center [143, 222] width 46 height 12
click at [142, 246] on link "Add a choice" at bounding box center [143, 245] width 46 height 12
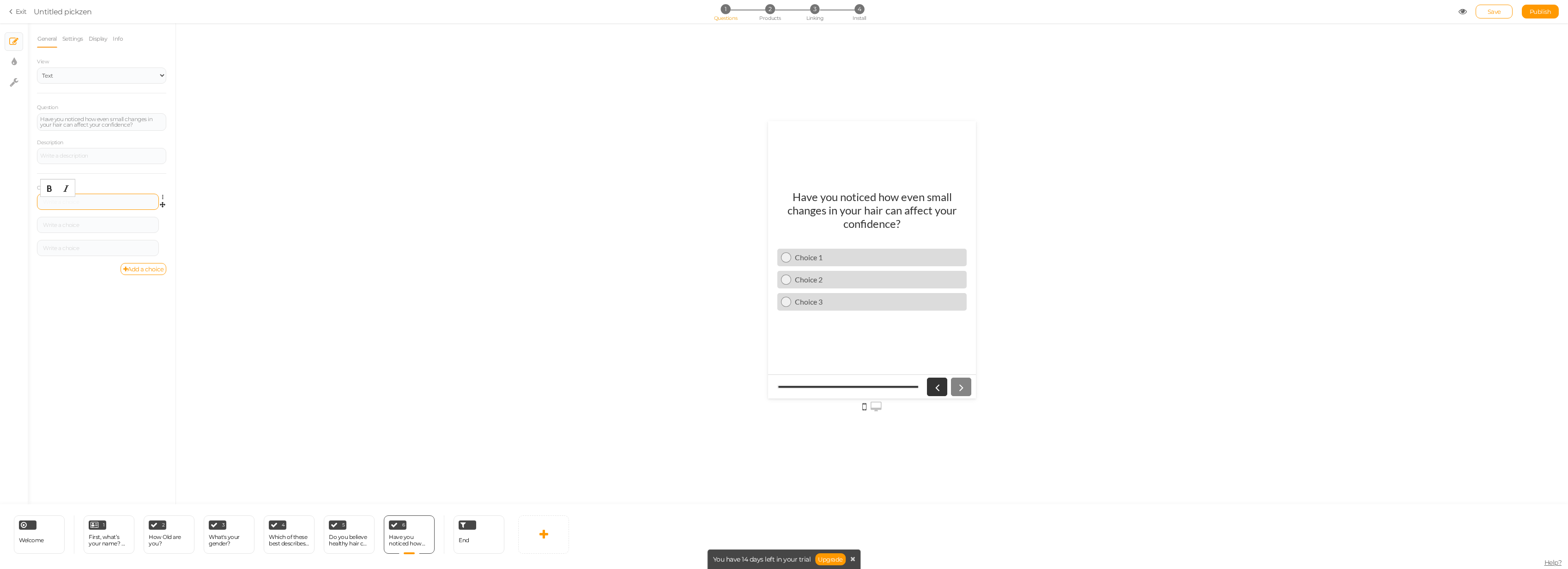
click at [87, 200] on div at bounding box center [97, 201] width 115 height 6
click at [118, 203] on div at bounding box center [97, 201] width 115 height 6
click at [140, 215] on div "Yes, it’s crazy how much it matters Settings Delete" at bounding box center [101, 204] width 130 height 23
click at [137, 220] on div at bounding box center [97, 225] width 122 height 17
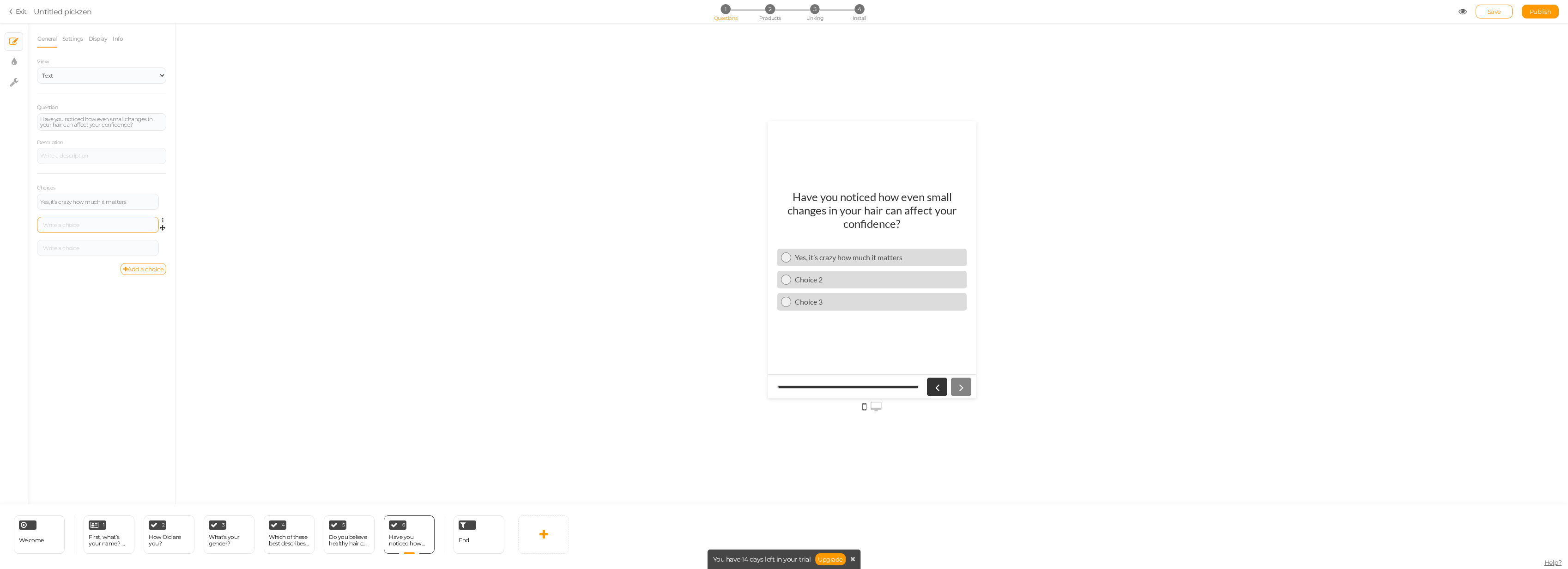
click at [101, 226] on div at bounding box center [97, 225] width 115 height 6
click at [112, 242] on div at bounding box center [97, 249] width 122 height 17
click at [108, 246] on div at bounding box center [97, 249] width 122 height 17
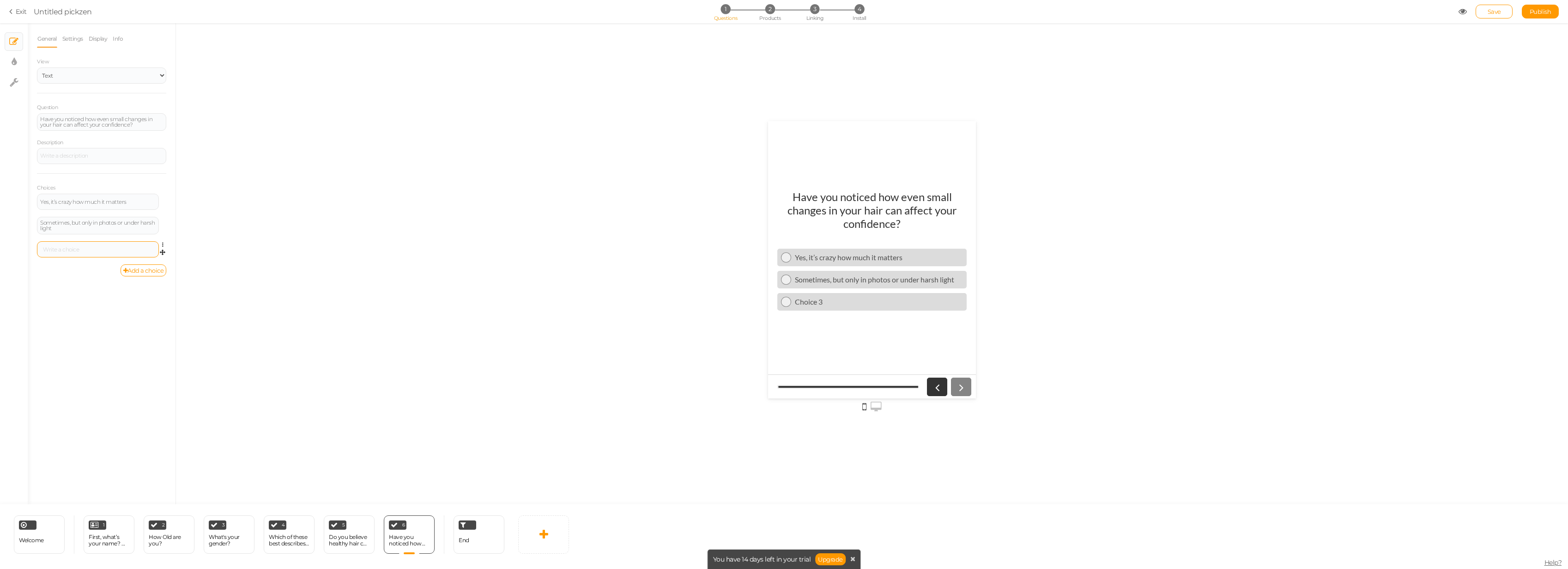
click at [108, 250] on div at bounding box center [97, 249] width 115 height 6
click at [540, 402] on icon at bounding box center [544, 534] width 9 height 11
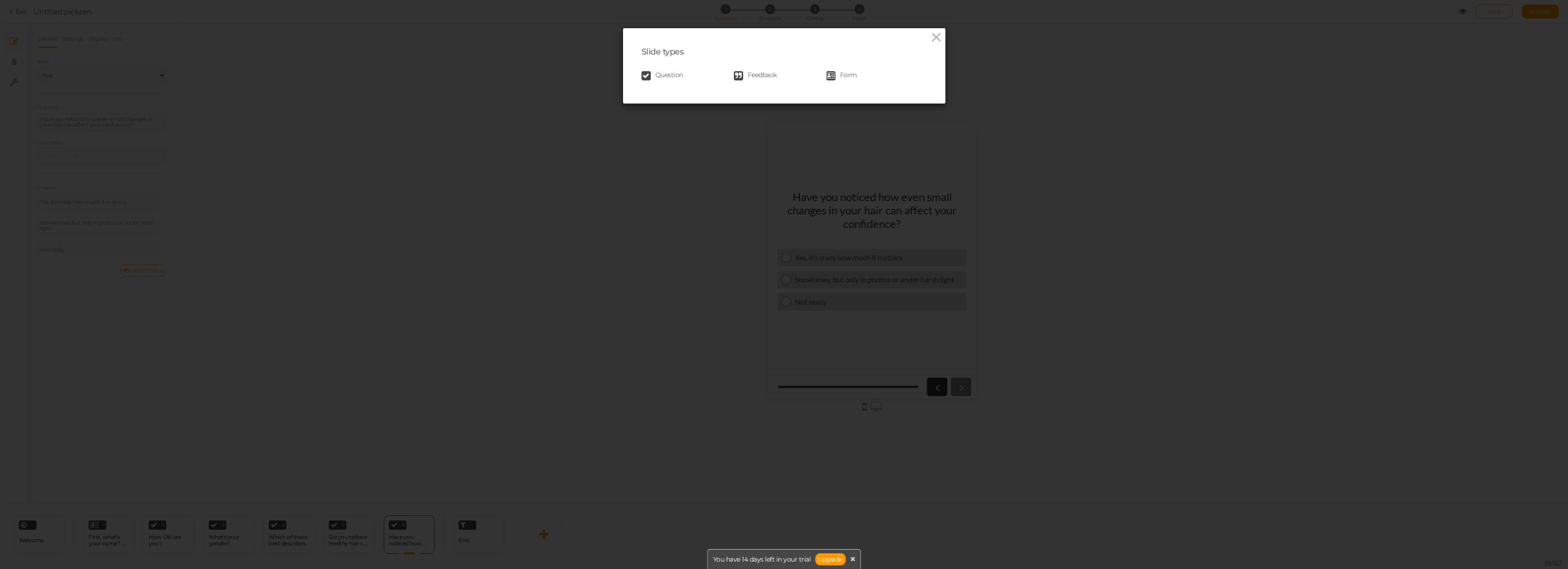
click at [651, 73] on link "Question" at bounding box center [688, 76] width 93 height 9
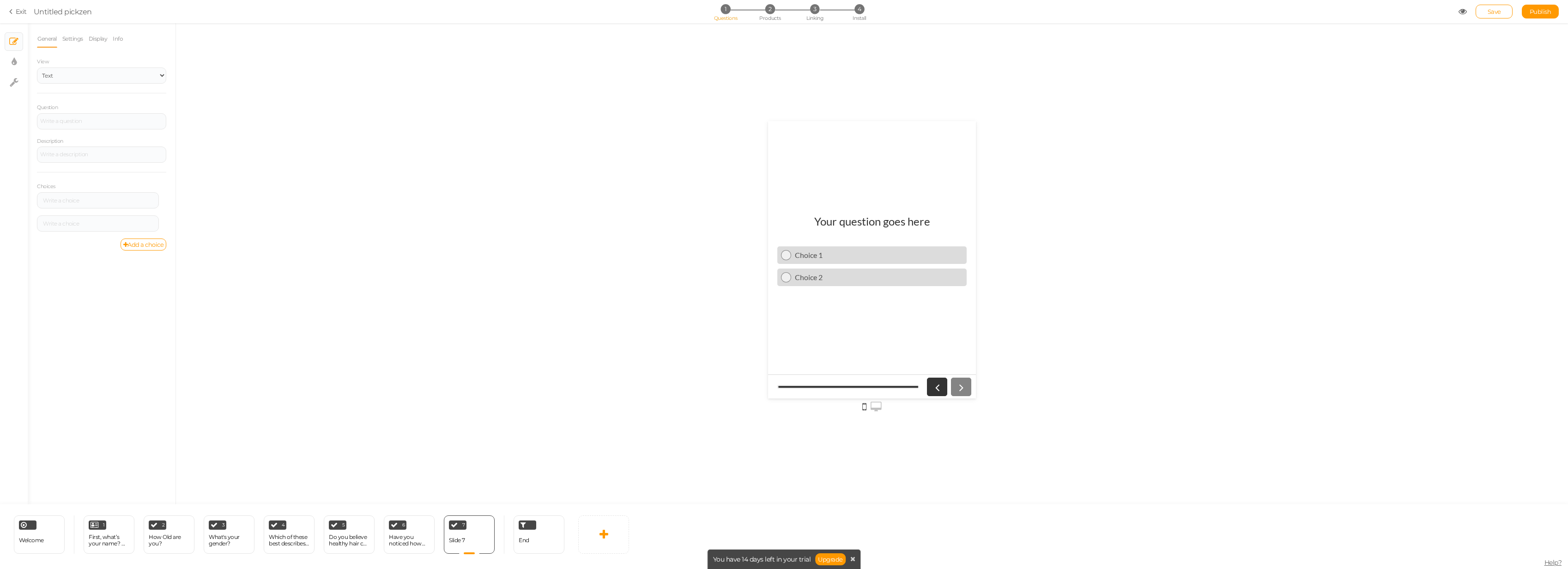
scroll to position [0, 0]
click at [93, 127] on div at bounding box center [101, 121] width 130 height 17
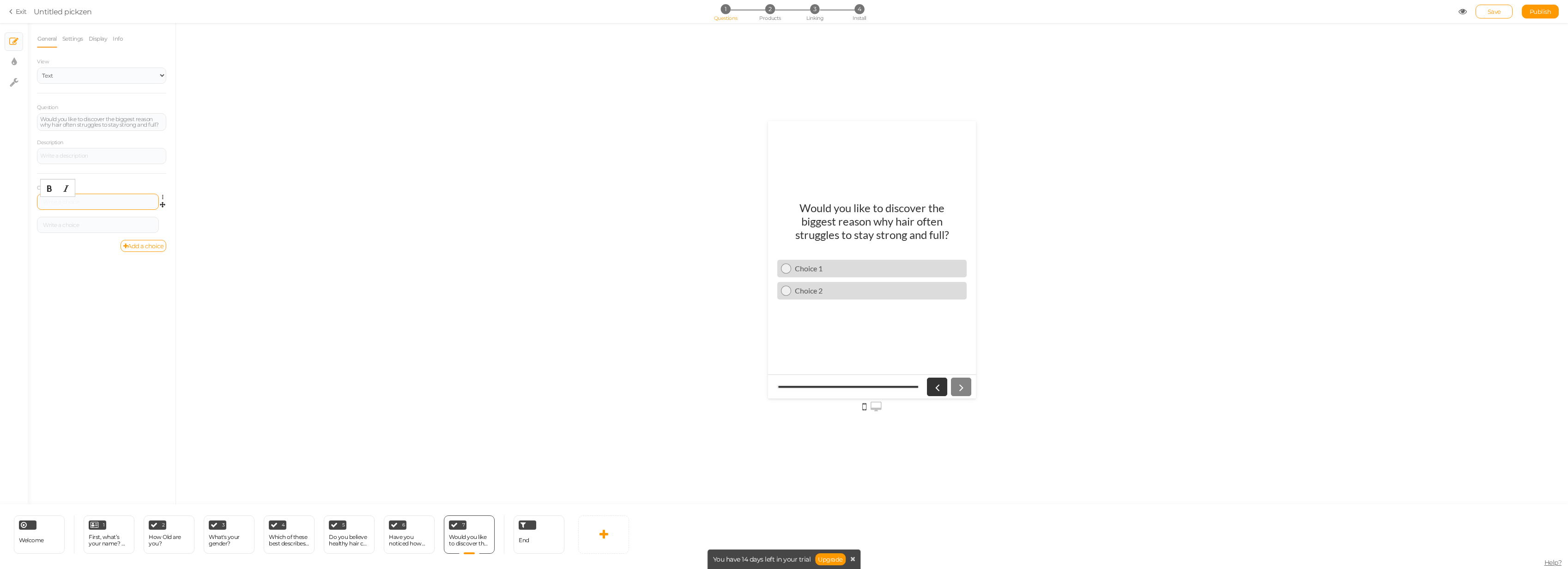
click at [123, 199] on div at bounding box center [97, 201] width 115 height 6
click at [141, 245] on link "Add a choice" at bounding box center [143, 245] width 46 height 12
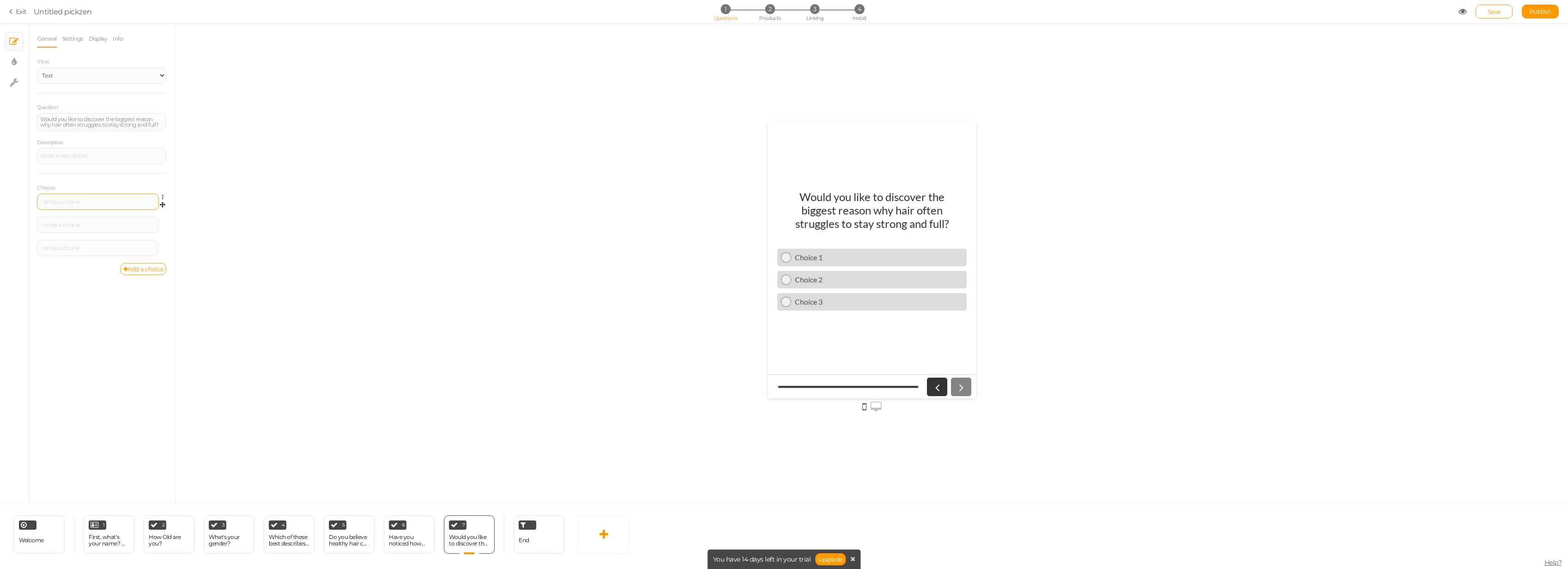
click at [111, 203] on div at bounding box center [97, 201] width 115 height 6
click at [67, 218] on div at bounding box center [97, 225] width 122 height 17
click at [71, 222] on div at bounding box center [97, 225] width 115 height 6
click at [49, 251] on div at bounding box center [97, 248] width 122 height 17
click at [63, 248] on div at bounding box center [97, 248] width 115 height 6
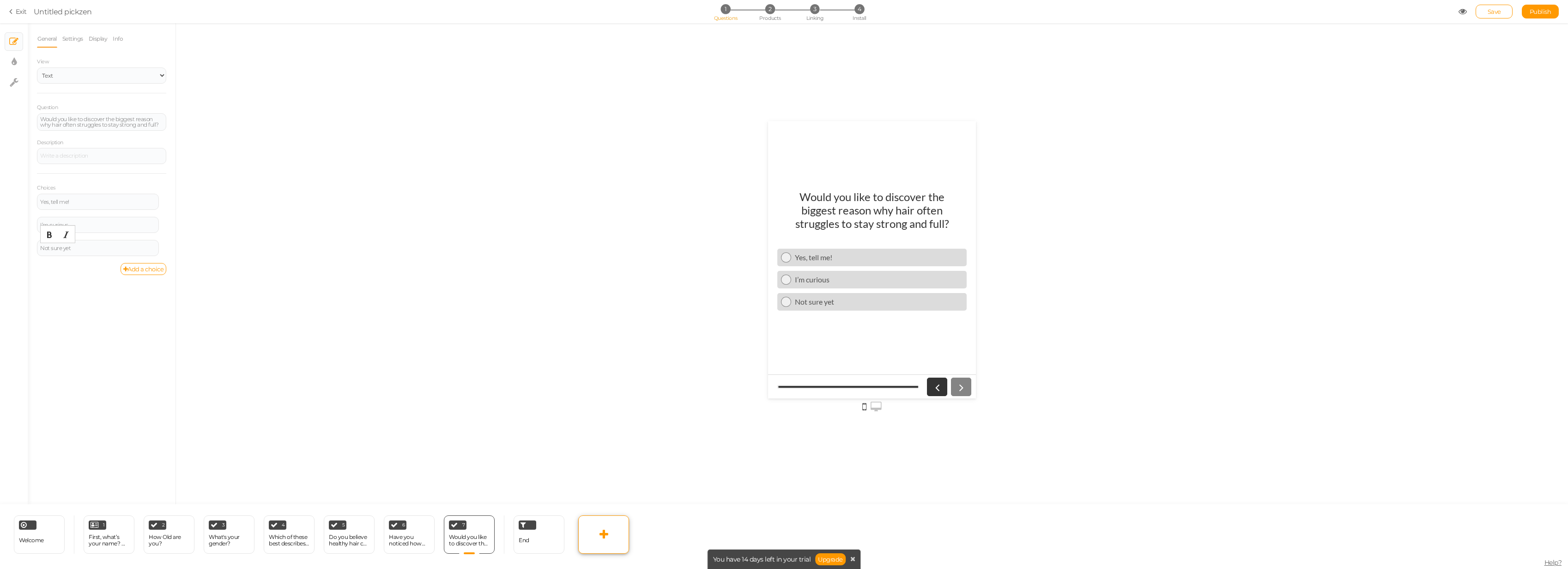
drag, startPoint x: 610, startPoint y: 542, endPoint x: 601, endPoint y: 545, distance: 9.5
click at [601, 402] on link at bounding box center [603, 534] width 51 height 39
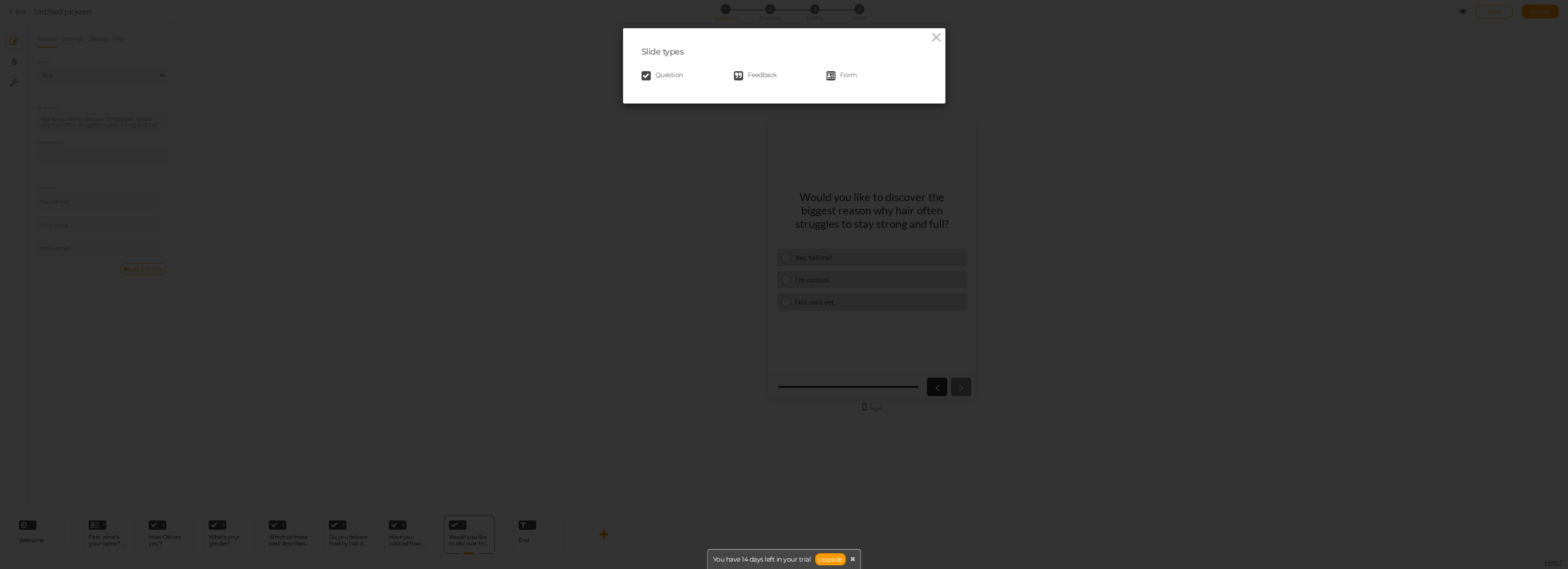
click at [658, 85] on div "Slide types Question Feedback Form" at bounding box center [784, 66] width 322 height 75
click at [653, 80] on div "Question Feedback Form" at bounding box center [784, 76] width 285 height 19
drag, startPoint x: 653, startPoint y: 75, endPoint x: 651, endPoint y: 82, distance: 7.3
click at [655, 76] on span "Question" at bounding box center [669, 76] width 27 height 9
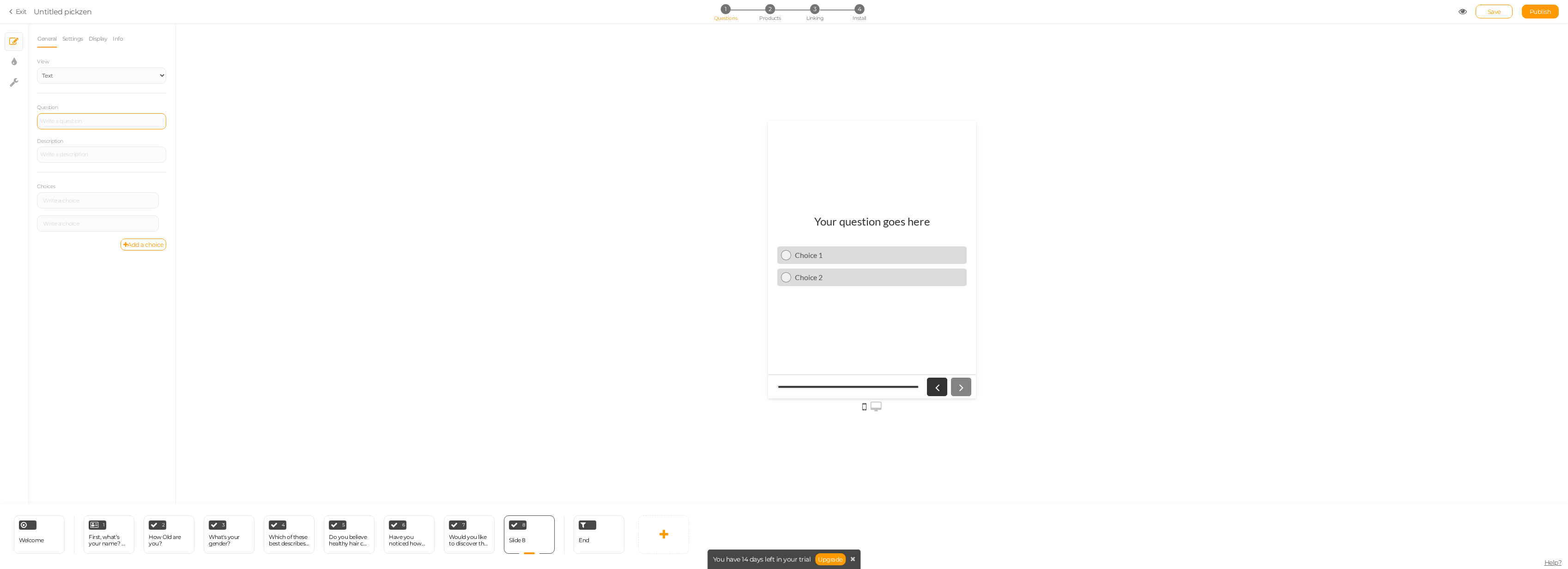
click at [75, 122] on div at bounding box center [101, 121] width 130 height 17
click at [62, 190] on div "Choices Settings Delete Settings Delete" at bounding box center [101, 207] width 130 height 67
click at [67, 194] on div at bounding box center [97, 201] width 122 height 17
click at [133, 244] on link "Add a choice" at bounding box center [143, 245] width 46 height 12
click at [78, 204] on div at bounding box center [97, 201] width 122 height 17
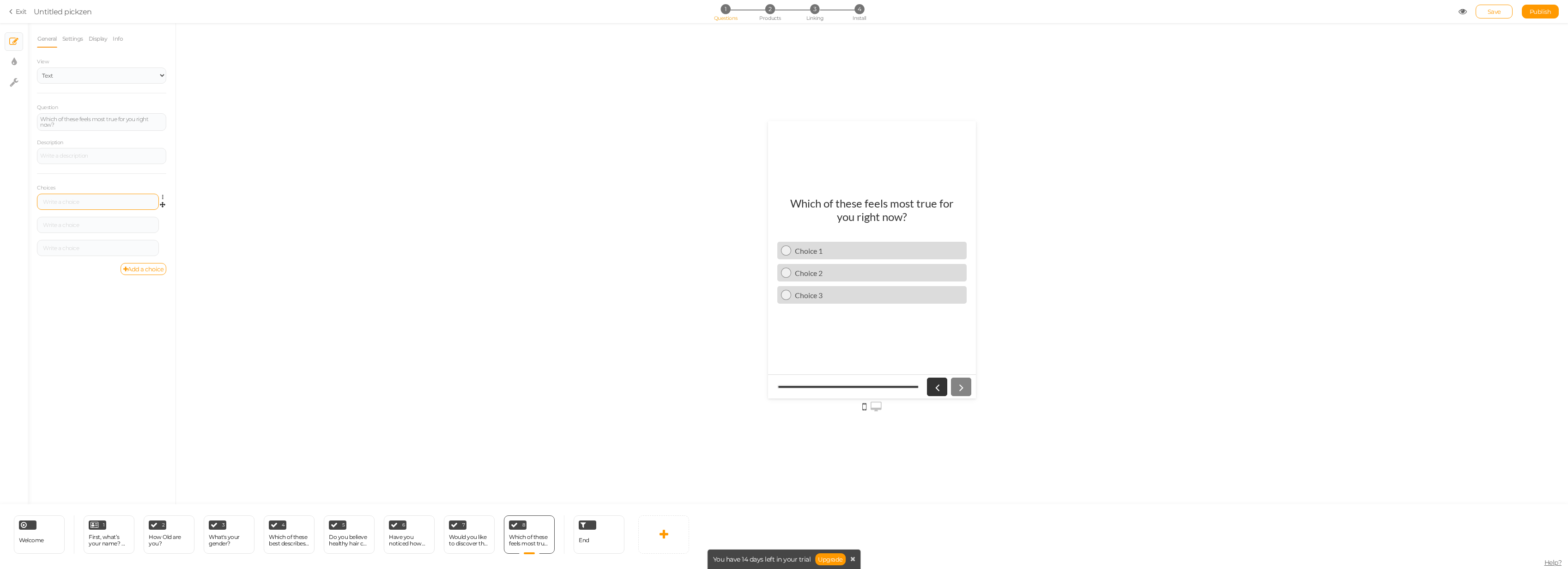
click at [77, 204] on div at bounding box center [97, 201] width 122 height 17
click at [83, 210] on div "Settings Delete" at bounding box center [101, 204] width 130 height 23
click at [84, 201] on div at bounding box center [97, 201] width 115 height 6
click at [127, 277] on div "General Settings Display Info View Text Images Slider Dropdown Question Which o…" at bounding box center [101, 266] width 148 height 474
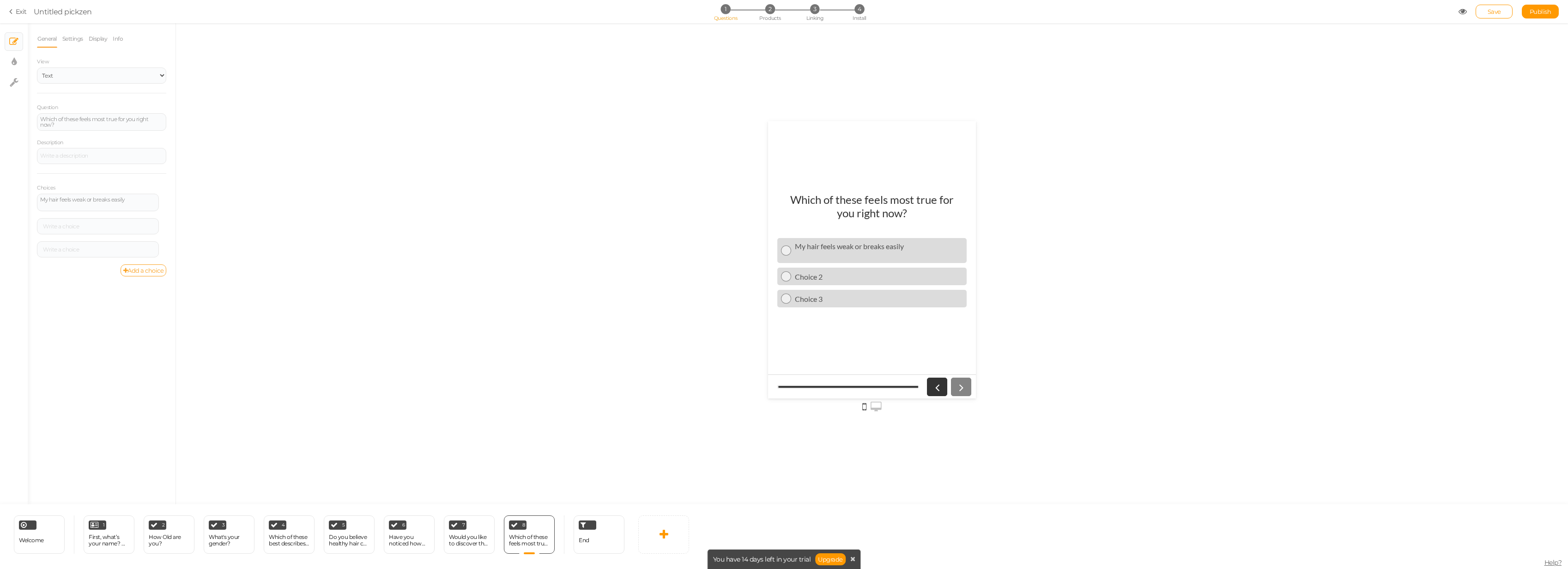
click at [128, 271] on link "Add a choice" at bounding box center [143, 270] width 46 height 12
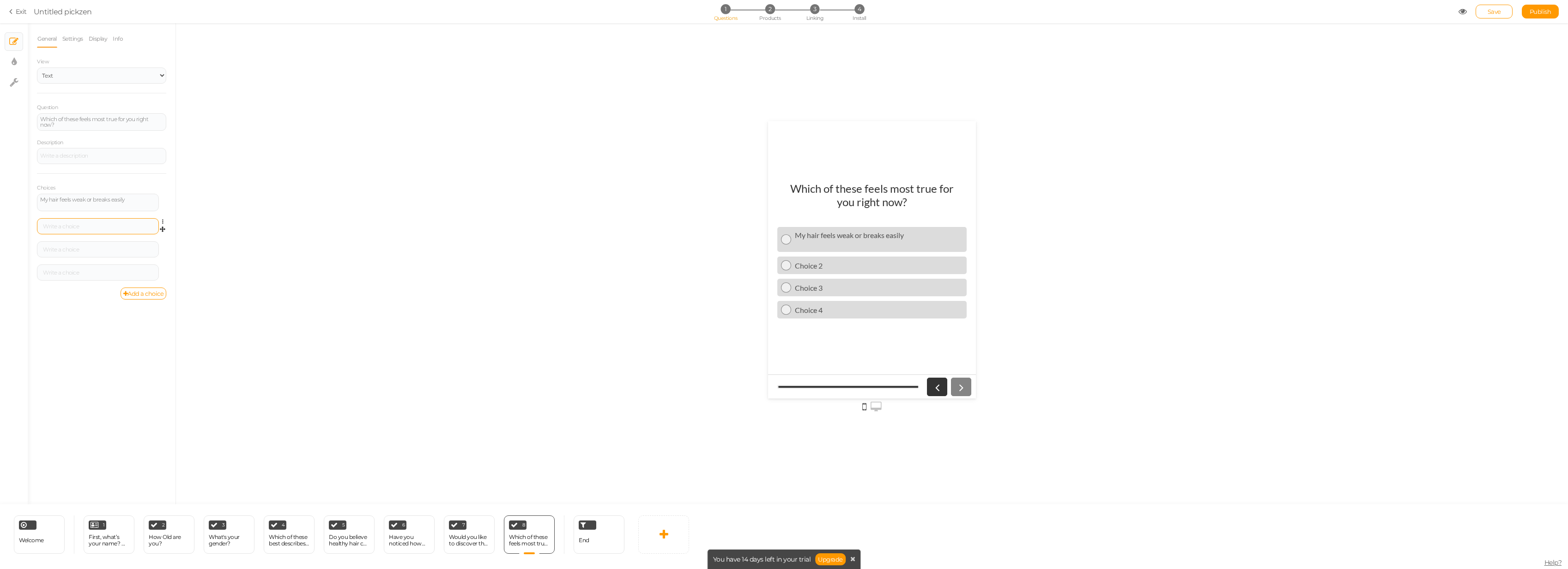
click at [81, 225] on div at bounding box center [97, 226] width 115 height 6
click at [97, 248] on div at bounding box center [97, 249] width 115 height 6
click at [68, 267] on div at bounding box center [97, 272] width 122 height 17
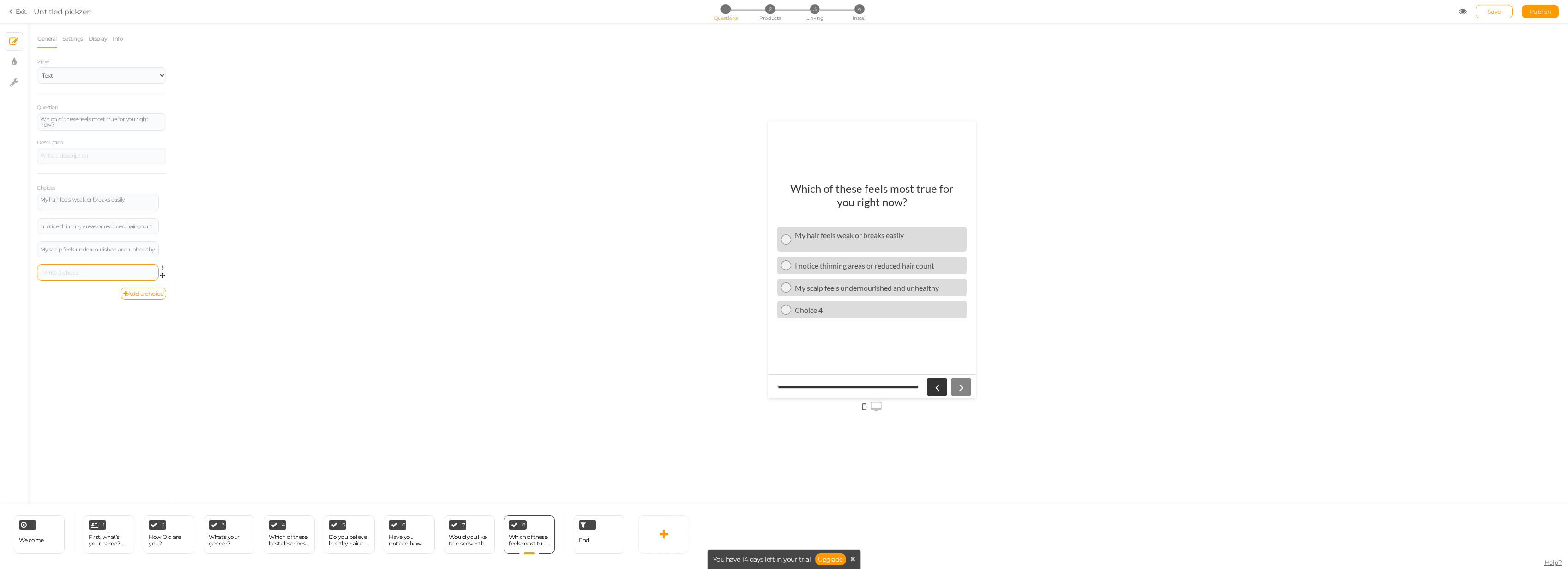
click at [72, 270] on div at bounding box center [97, 272] width 115 height 6
click at [670, 402] on link at bounding box center [664, 534] width 51 height 39
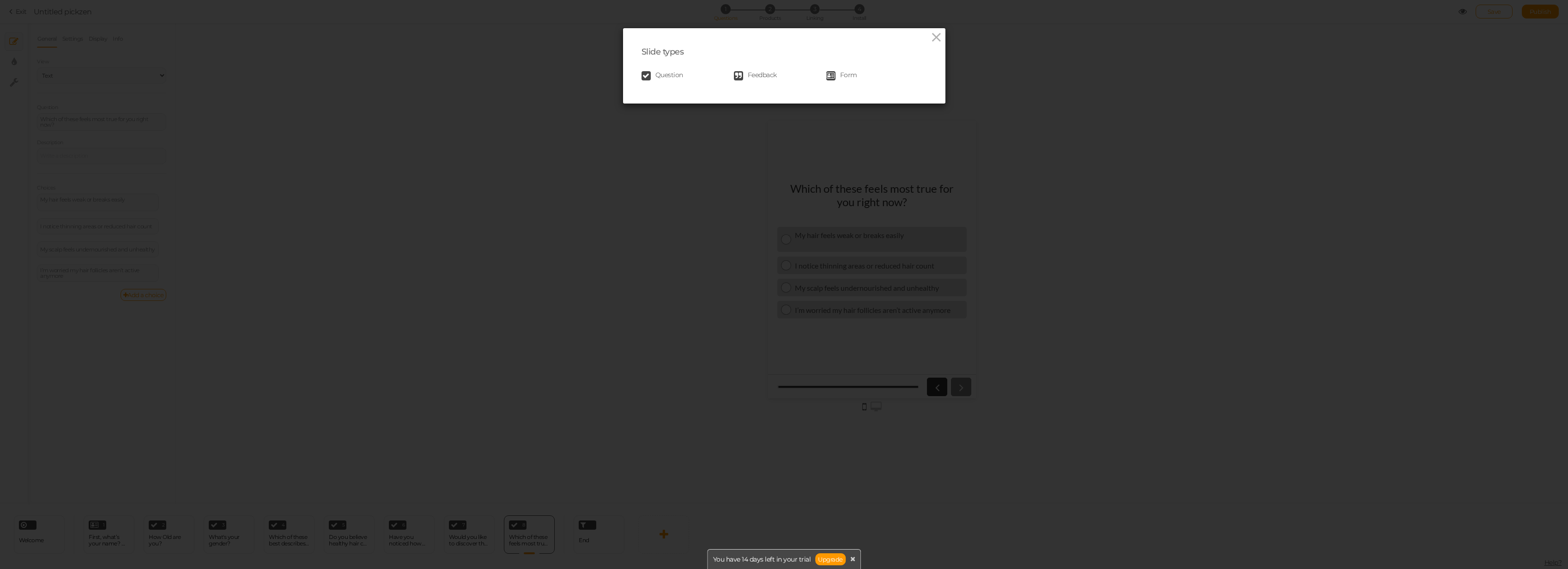
click at [671, 76] on span "Question" at bounding box center [669, 76] width 27 height 9
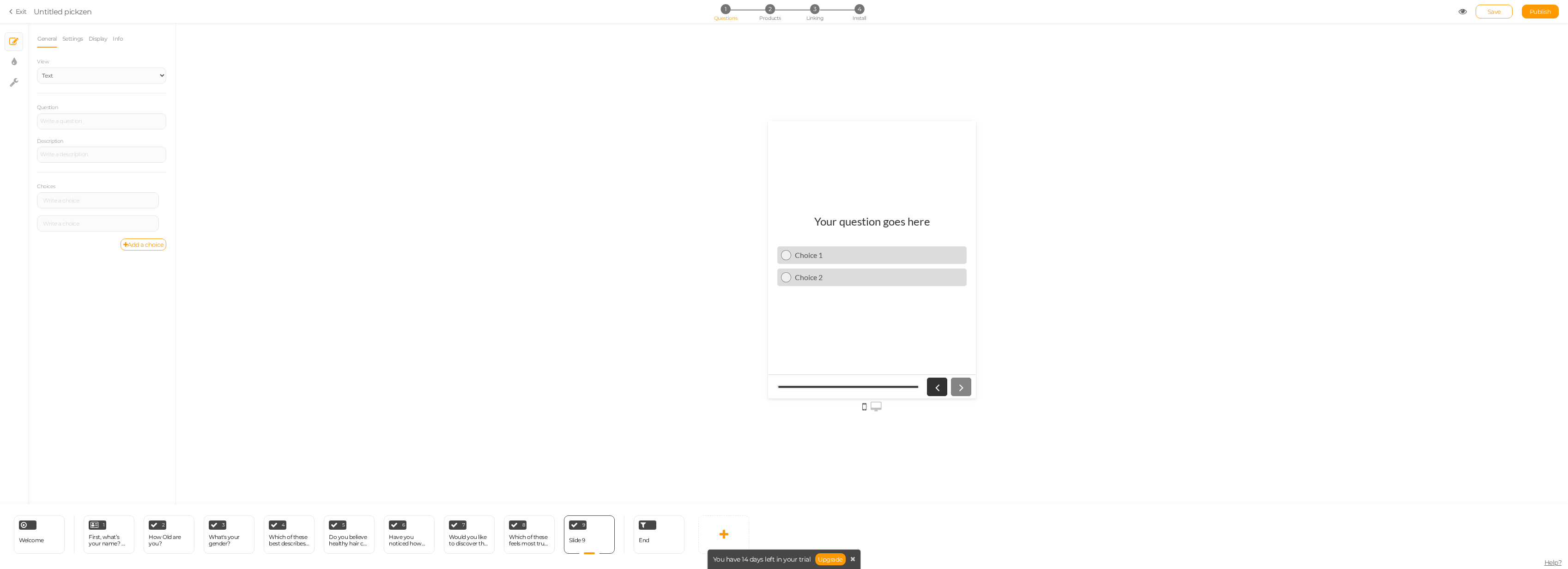
scroll to position [0, 0]
click at [145, 117] on div at bounding box center [101, 121] width 130 height 17
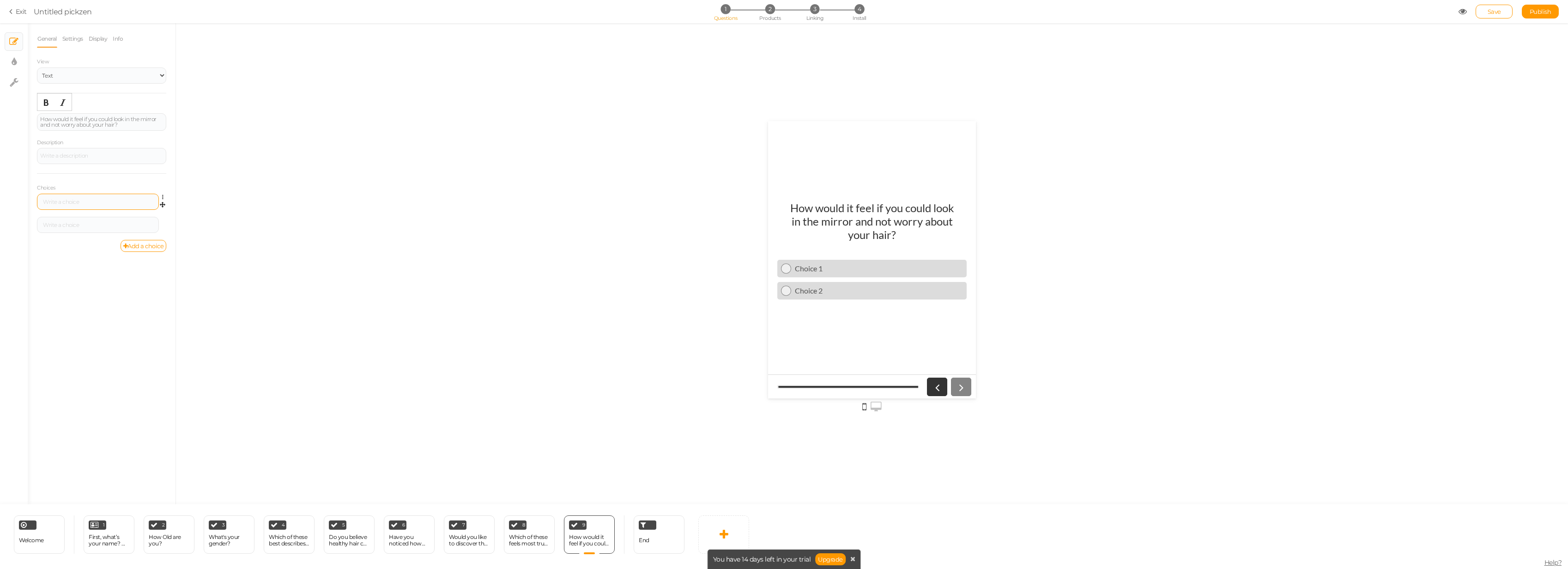
click at [87, 193] on div at bounding box center [97, 201] width 122 height 17
click at [89, 200] on div at bounding box center [97, 201] width 115 height 6
drag, startPoint x: 138, startPoint y: 248, endPoint x: 69, endPoint y: 284, distance: 77.8
click at [137, 248] on link "Add a choice" at bounding box center [143, 245] width 46 height 12
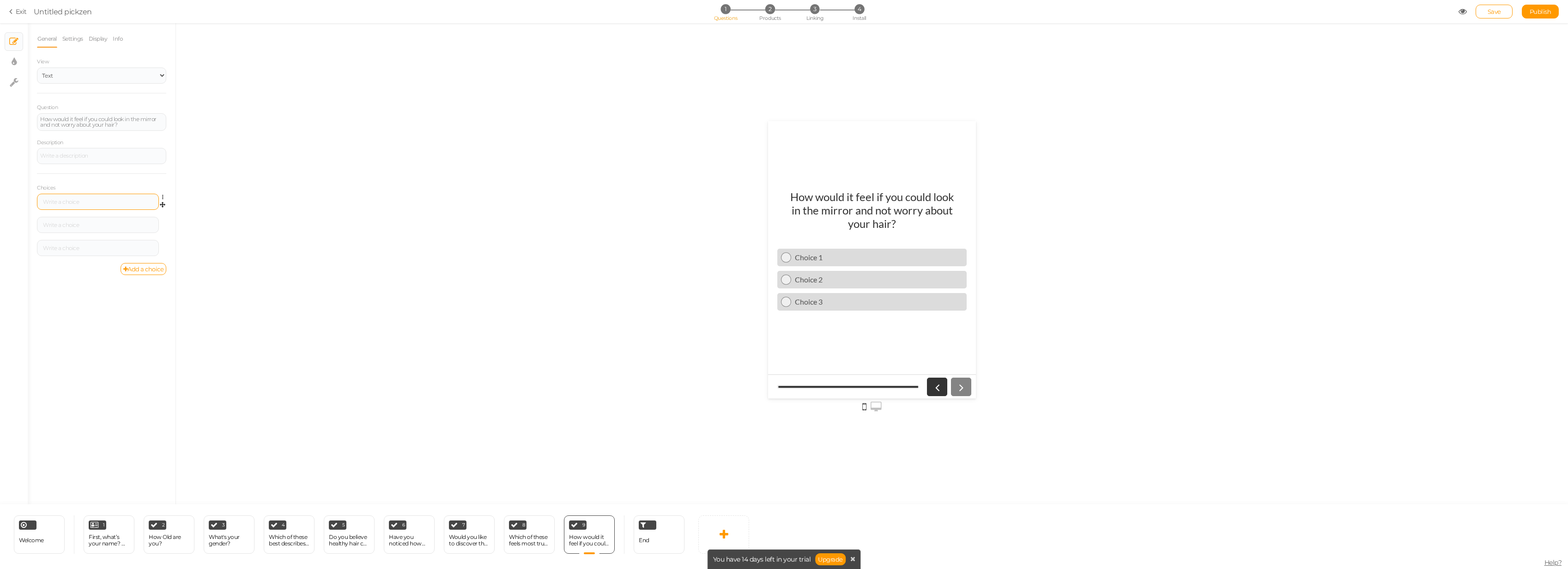
click at [83, 201] on div at bounding box center [97, 201] width 115 height 6
click at [142, 266] on link "Add a choice" at bounding box center [143, 269] width 46 height 12
click at [79, 227] on div at bounding box center [97, 225] width 115 height 6
click at [111, 229] on div at bounding box center [97, 225] width 122 height 17
click at [110, 228] on div at bounding box center [97, 225] width 122 height 17
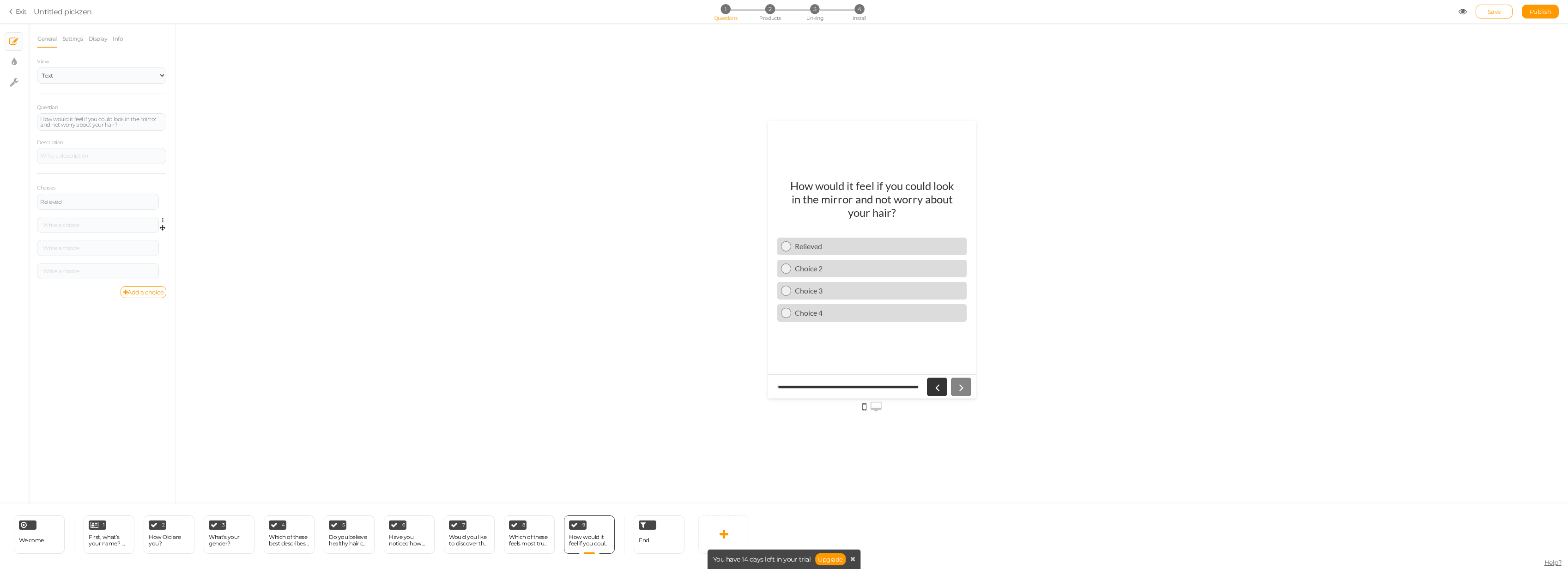
click at [49, 233] on div "Settings Delete" at bounding box center [101, 228] width 130 height 23
click at [51, 228] on div at bounding box center [97, 225] width 122 height 17
click at [51, 227] on div at bounding box center [97, 225] width 115 height 6
click at [109, 248] on div at bounding box center [97, 248] width 115 height 6
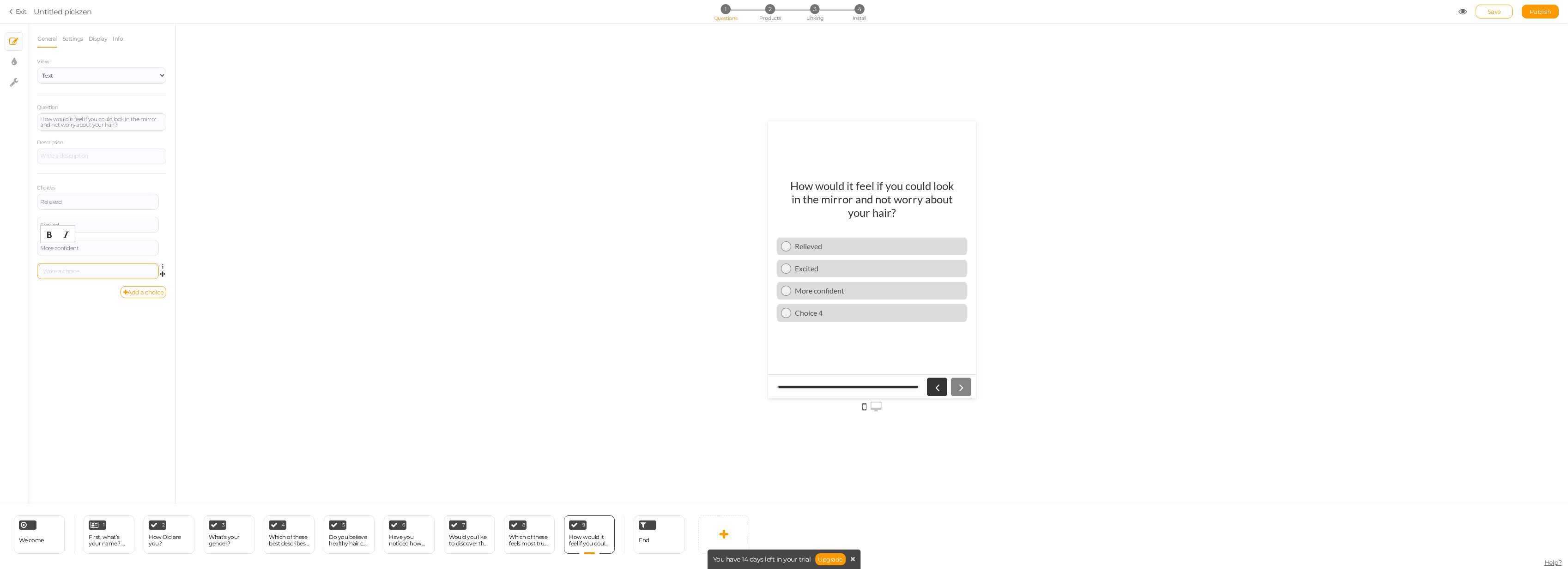
click at [91, 272] on div at bounding box center [97, 271] width 115 height 6
click at [129, 292] on link "Add a choice" at bounding box center [143, 292] width 46 height 12
click at [163, 290] on icon at bounding box center [165, 289] width 6 height 6
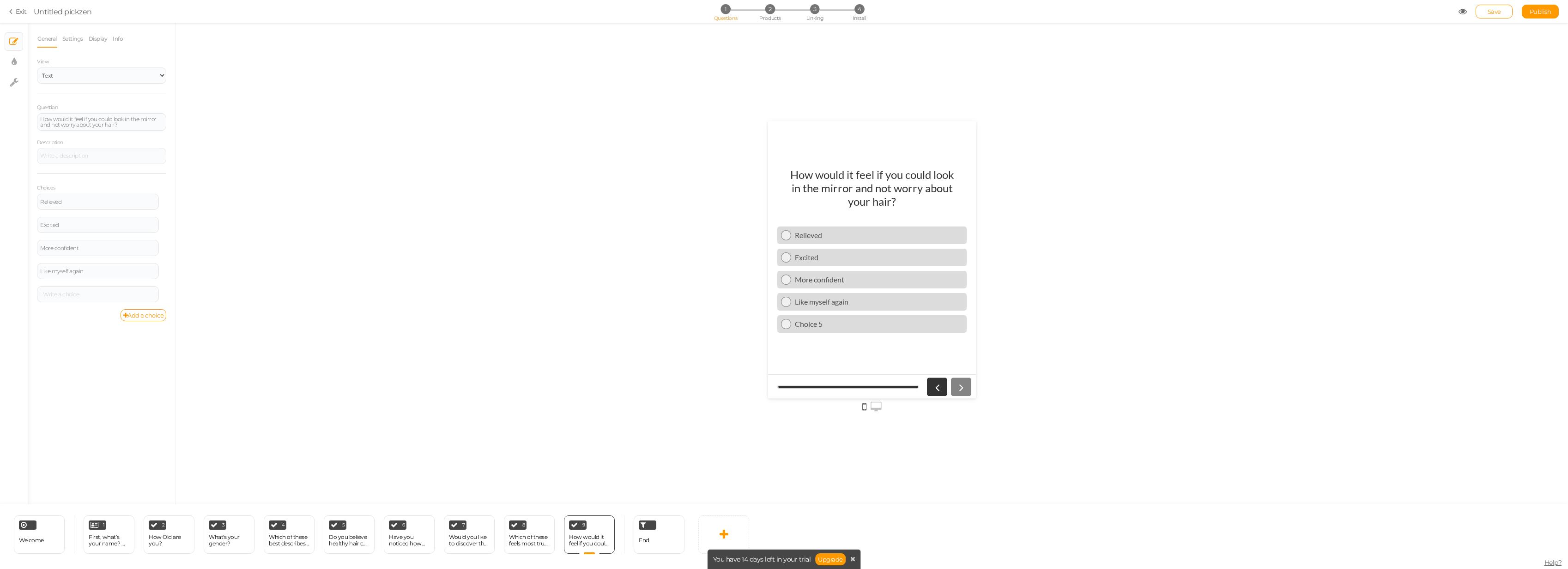
click at [146, 309] on link "Delete" at bounding box center [129, 313] width 73 height 9
click at [735, 402] on link at bounding box center [724, 534] width 51 height 39
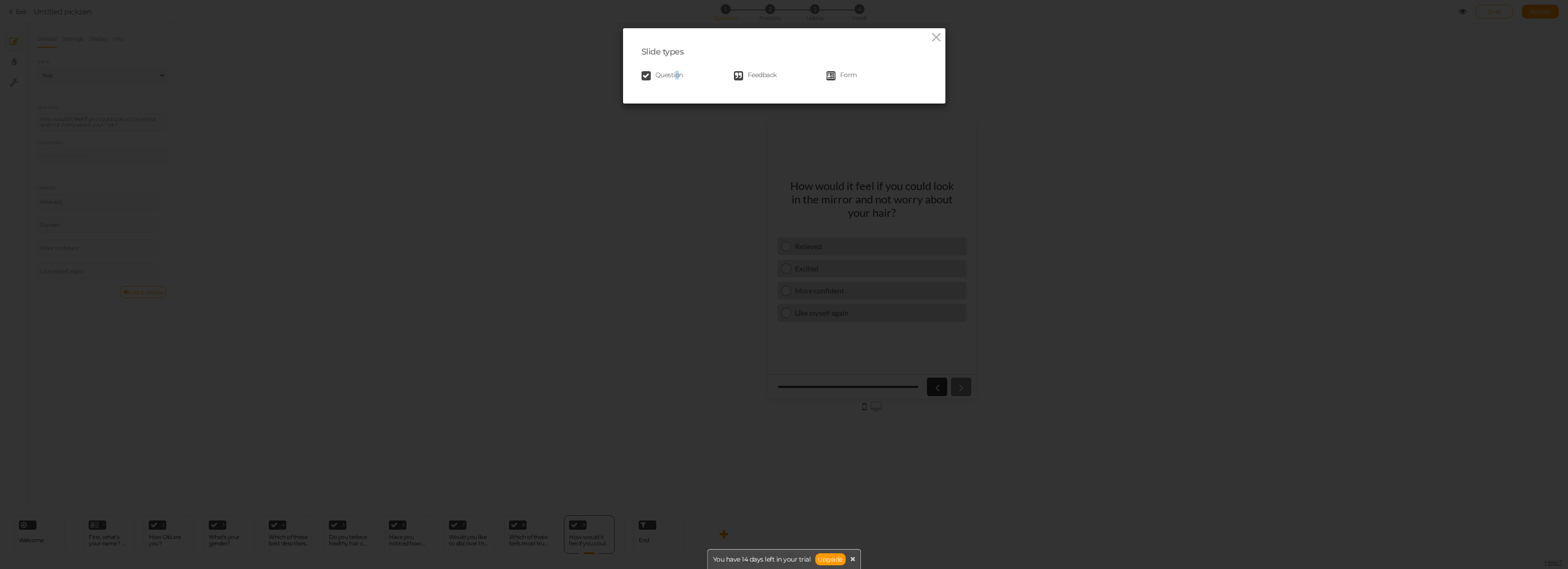
click at [673, 87] on div "Slide types Question Feedback Form" at bounding box center [784, 66] width 322 height 75
click at [651, 79] on link "Question" at bounding box center [688, 76] width 93 height 9
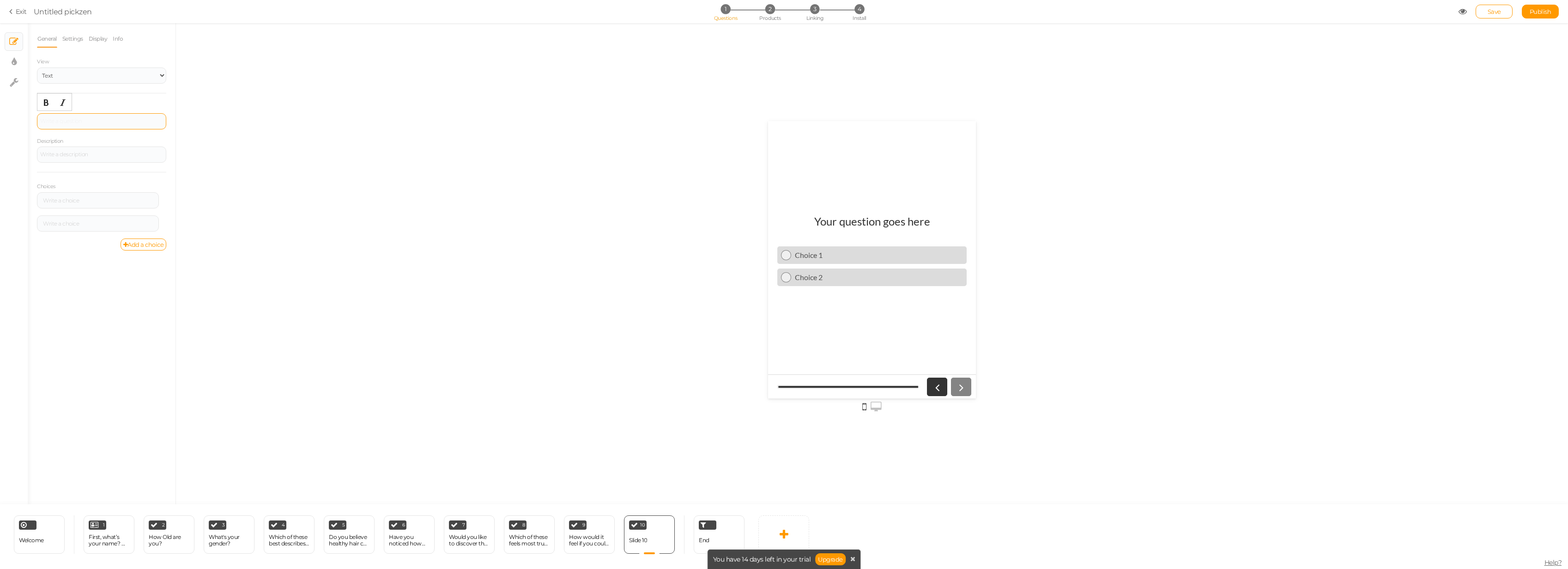
click at [109, 121] on div at bounding box center [101, 121] width 123 height 6
click at [86, 201] on div at bounding box center [97, 201] width 115 height 6
click at [130, 196] on div at bounding box center [97, 201] width 122 height 17
click at [131, 203] on div at bounding box center [97, 201] width 115 height 6
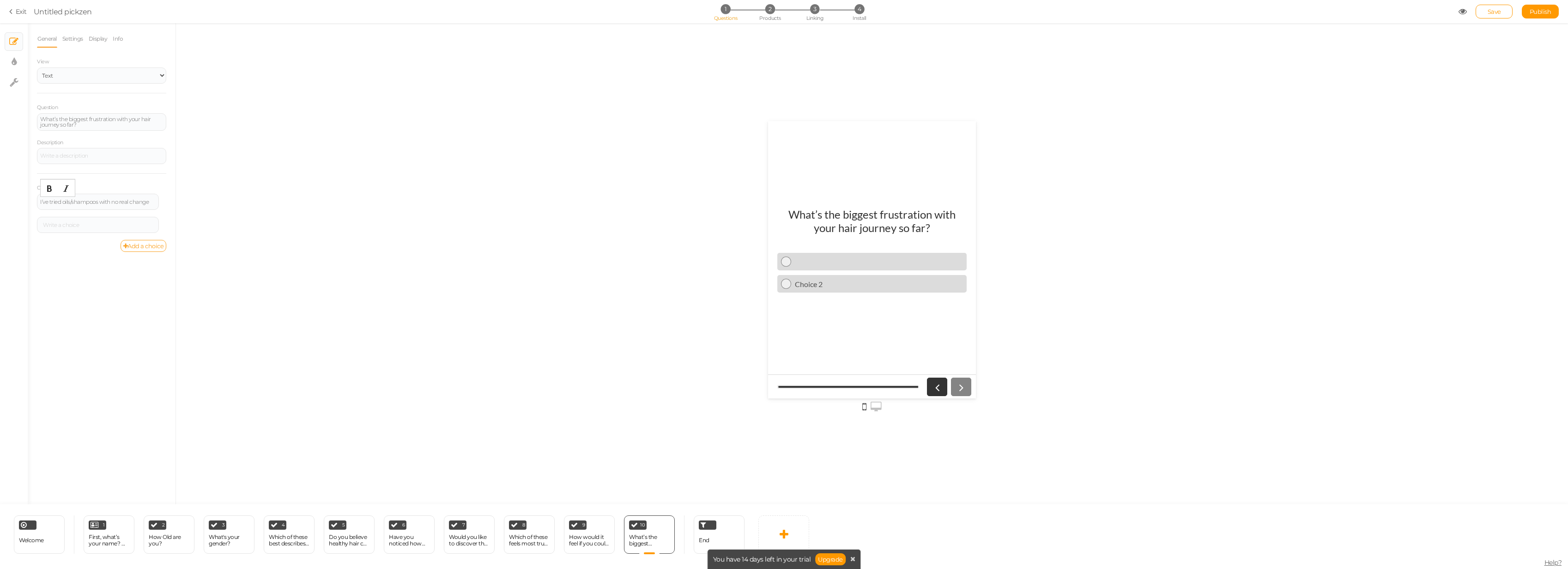
click at [152, 246] on link "Add a choice" at bounding box center [143, 245] width 46 height 12
click at [126, 271] on link "Add a choice" at bounding box center [143, 269] width 46 height 12
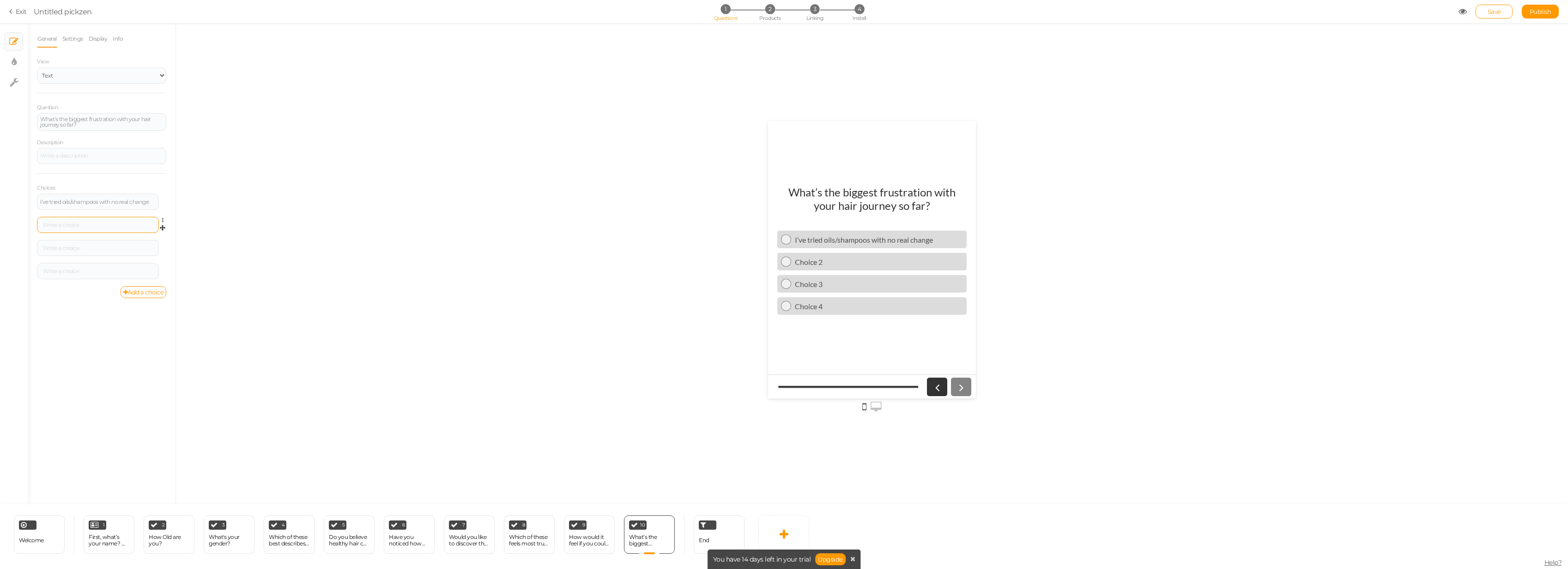
click at [93, 219] on div at bounding box center [97, 225] width 122 height 17
click at [93, 226] on div at bounding box center [97, 225] width 115 height 6
drag, startPoint x: 133, startPoint y: 235, endPoint x: 128, endPoint y: 244, distance: 10.3
click at [133, 236] on div "I’m scared of harsh chemicals or side effects Settings Delete" at bounding box center [101, 228] width 130 height 23
click at [128, 244] on div at bounding box center [97, 248] width 122 height 17
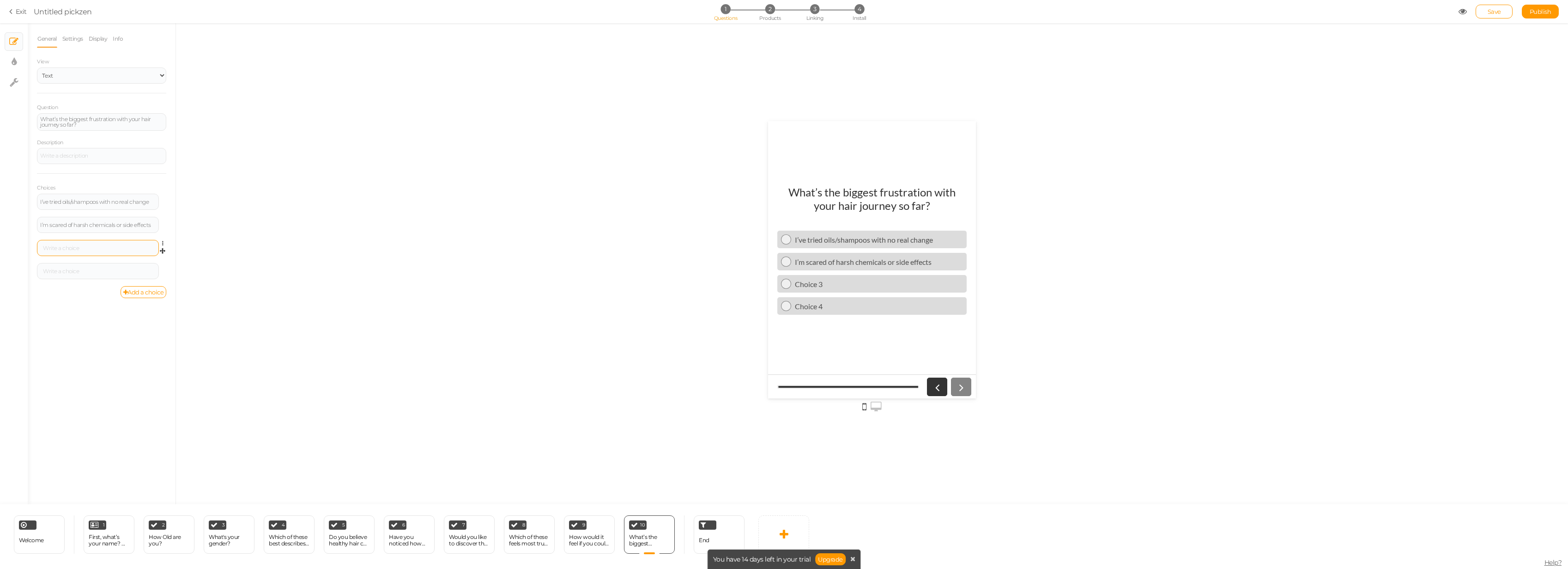
click at [123, 246] on div at bounding box center [97, 248] width 115 height 6
click at [73, 273] on div at bounding box center [97, 272] width 115 height 6
click at [123, 251] on div "I hate slow or temporary results" at bounding box center [97, 248] width 115 height 11
click at [797, 402] on link at bounding box center [784, 534] width 51 height 39
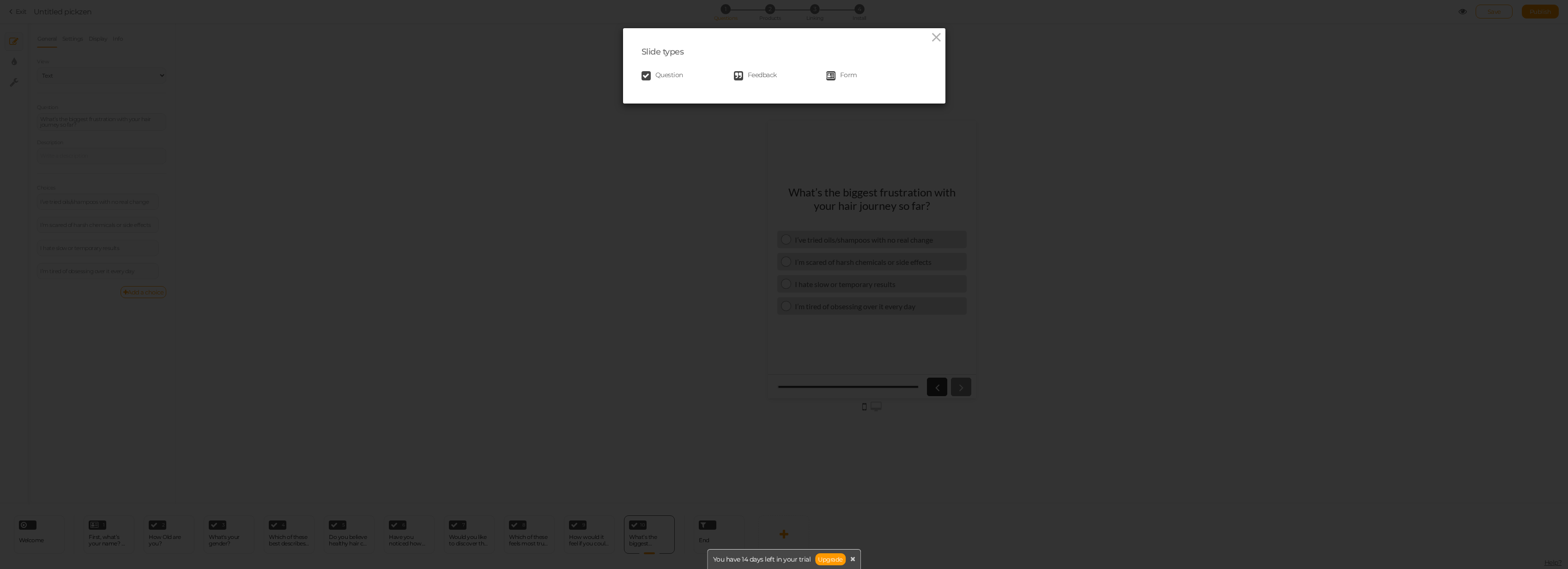
click at [655, 83] on div "Slide types Question Feedback Form" at bounding box center [784, 66] width 322 height 75
click at [655, 77] on span "Question" at bounding box center [669, 76] width 27 height 9
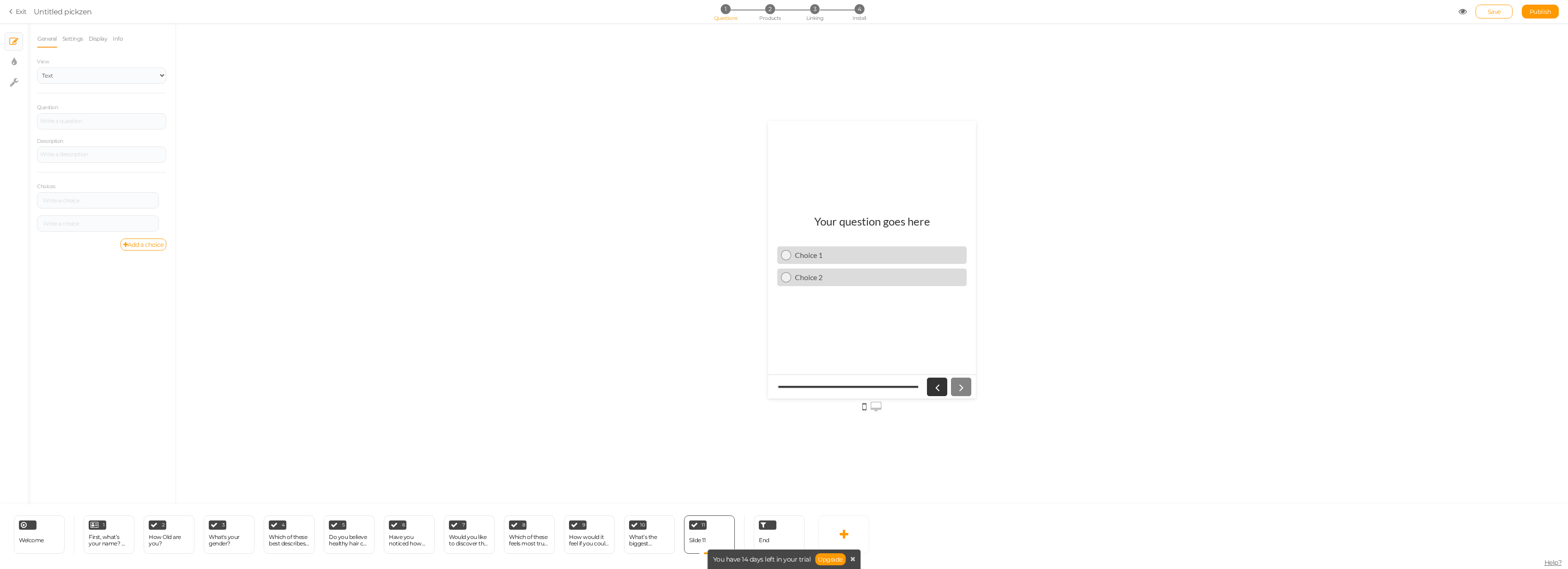
scroll to position [0, 0]
drag, startPoint x: 697, startPoint y: 520, endPoint x: 589, endPoint y: 408, distance: 155.6
click at [575, 391] on div at bounding box center [872, 263] width 1392 height 481
click at [729, 402] on icon at bounding box center [727, 522] width 5 height 7
click at [721, 402] on span "Change type" at bounding box center [718, 529] width 33 height 7
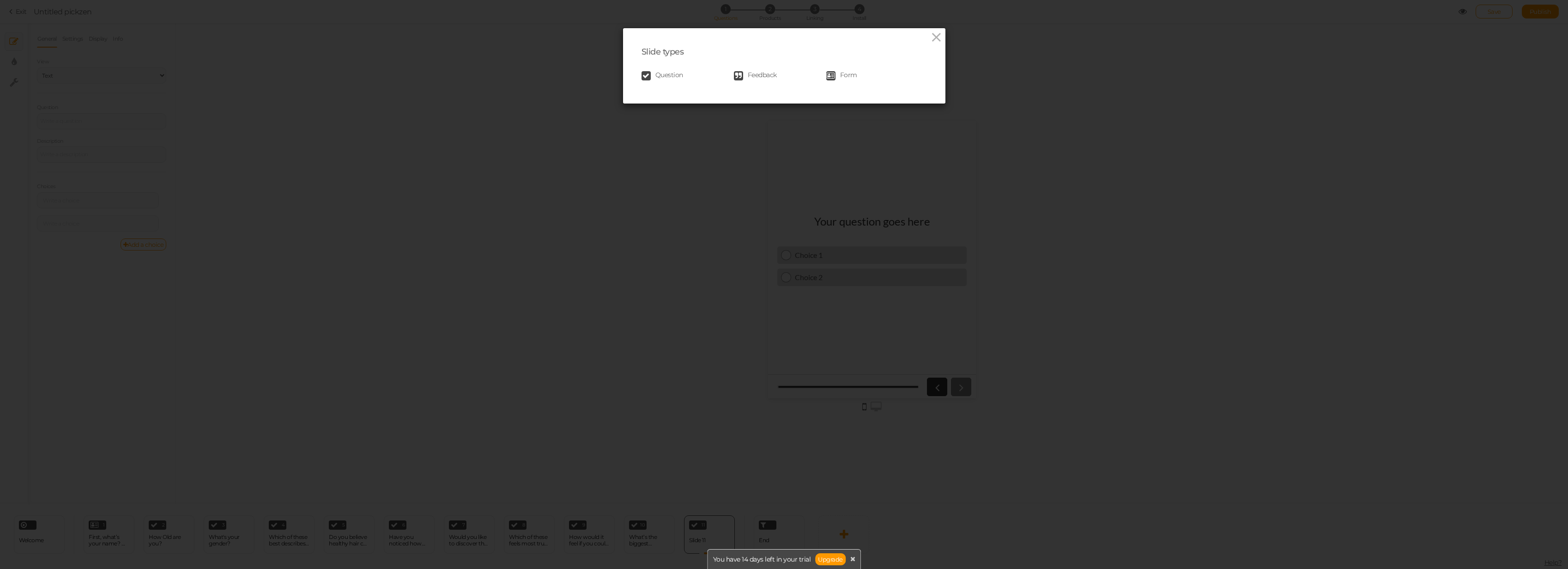
click at [775, 78] on link "Feedback" at bounding box center [780, 76] width 93 height 9
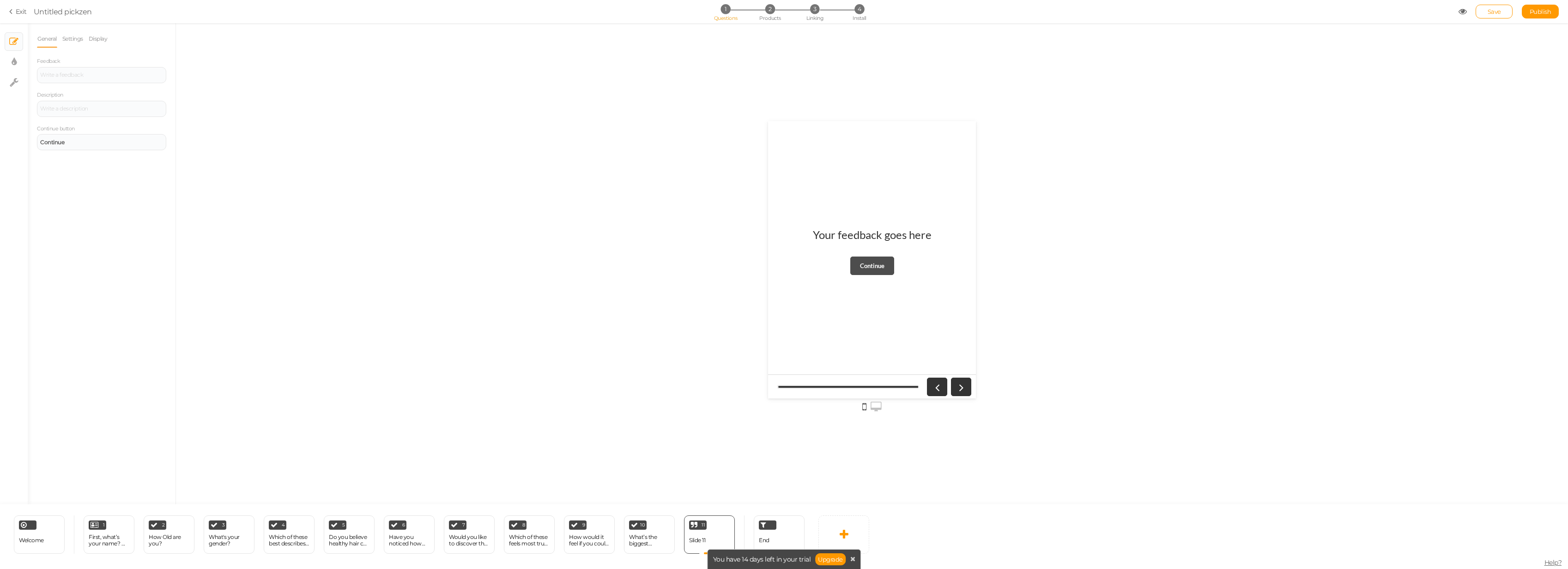
click at [866, 269] on link "Continue" at bounding box center [873, 266] width 44 height 19
click at [866, 266] on strong "Continue" at bounding box center [872, 265] width 24 height 7
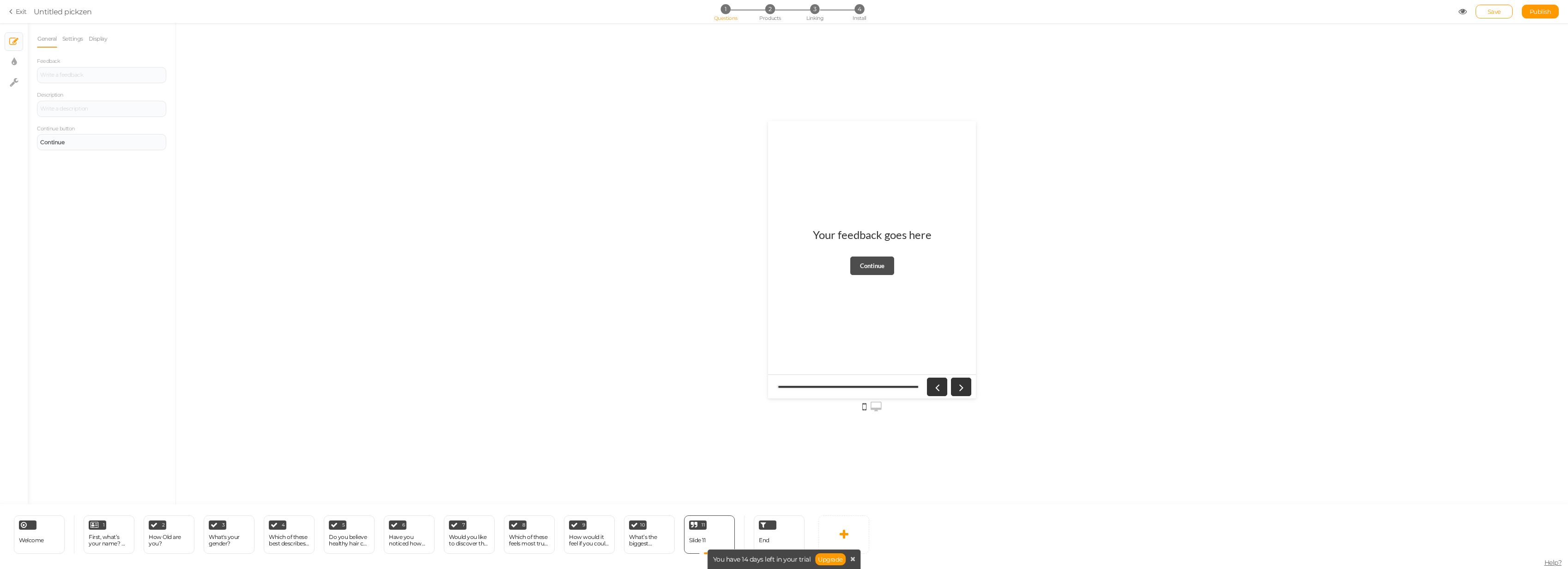
click at [866, 266] on strong "Continue" at bounding box center [872, 265] width 24 height 7
click at [137, 74] on div at bounding box center [101, 75] width 123 height 6
click at [138, 111] on div at bounding box center [101, 108] width 123 height 6
click at [85, 138] on div "Continue" at bounding box center [101, 142] width 130 height 17
drag, startPoint x: 62, startPoint y: 178, endPoint x: 46, endPoint y: 191, distance: 20.6
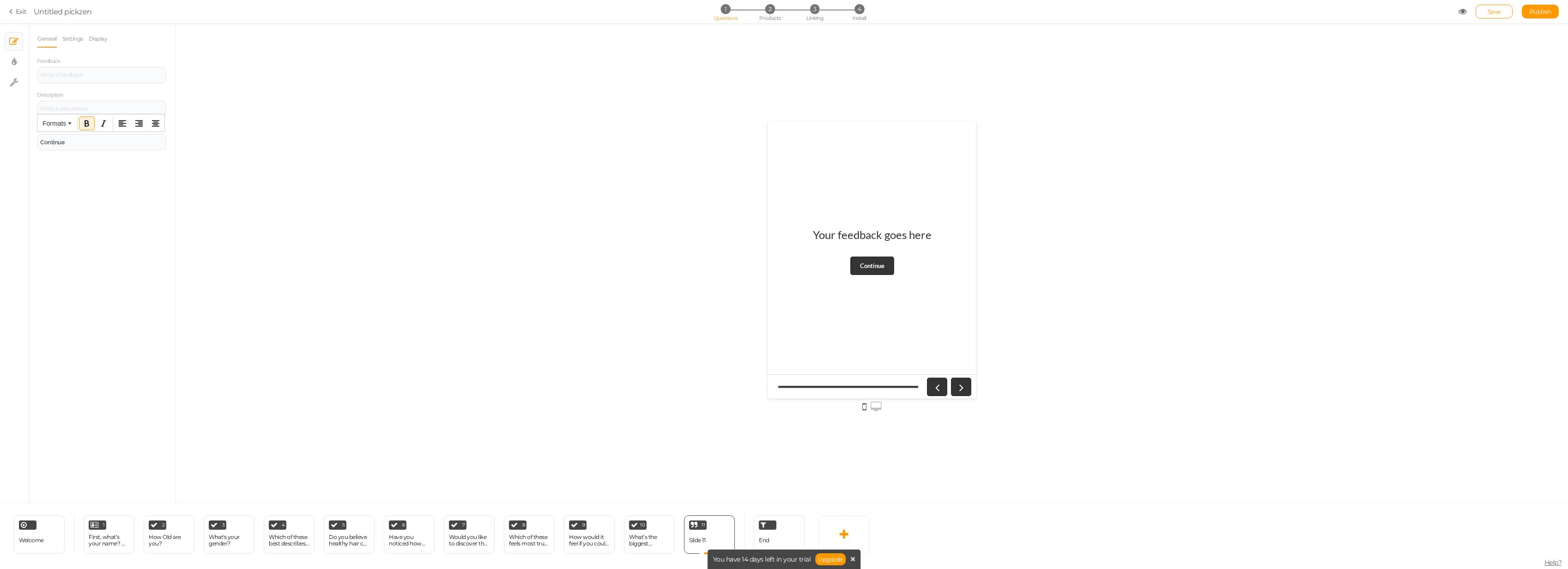
click at [56, 179] on div "General Settings Display Feedback Description Continue button Continue End slid…" at bounding box center [101, 266] width 148 height 474
click at [866, 389] on icon at bounding box center [961, 386] width 12 height 12
click at [93, 75] on div at bounding box center [101, 75] width 123 height 6
drag, startPoint x: 779, startPoint y: 533, endPoint x: 691, endPoint y: 523, distance: 88.6
click at [691, 402] on div "Welcome Delete 1 First, what’s your name? 👋 (So we can personalize your results…" at bounding box center [405, 534] width 809 height 60
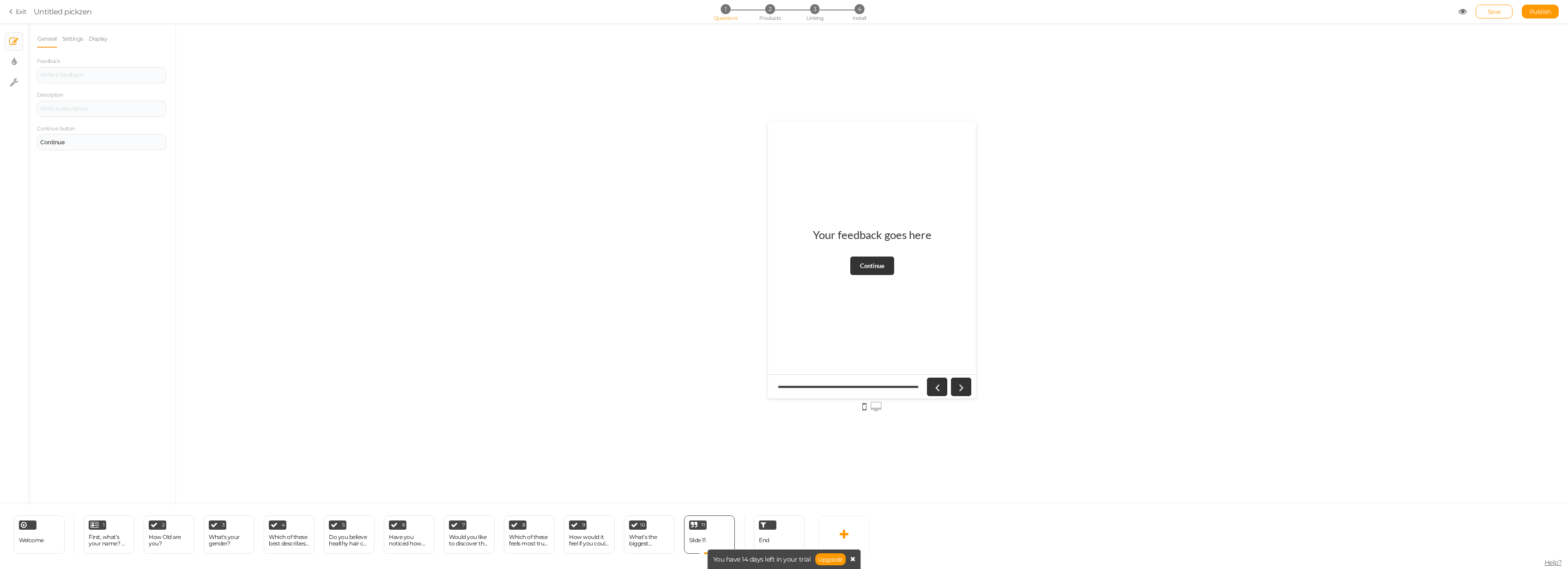
click at [851, 402] on icon at bounding box center [853, 559] width 5 height 6
drag, startPoint x: 698, startPoint y: 530, endPoint x: 521, endPoint y: 269, distance: 315.4
click at [521, 269] on div at bounding box center [872, 263] width 1392 height 481
click at [731, 402] on link at bounding box center [727, 522] width 9 height 8
click at [727, 402] on link "Delete" at bounding box center [712, 539] width 53 height 9
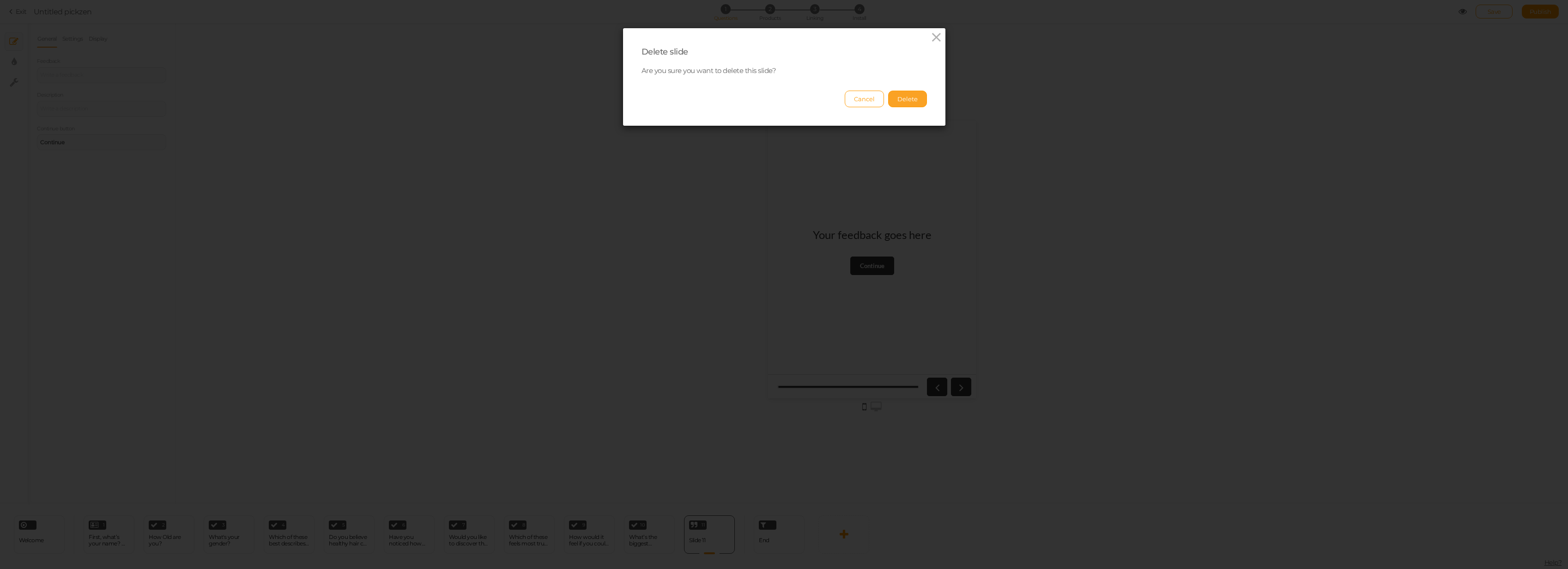
click at [866, 95] on button "Delete" at bounding box center [907, 98] width 38 height 17
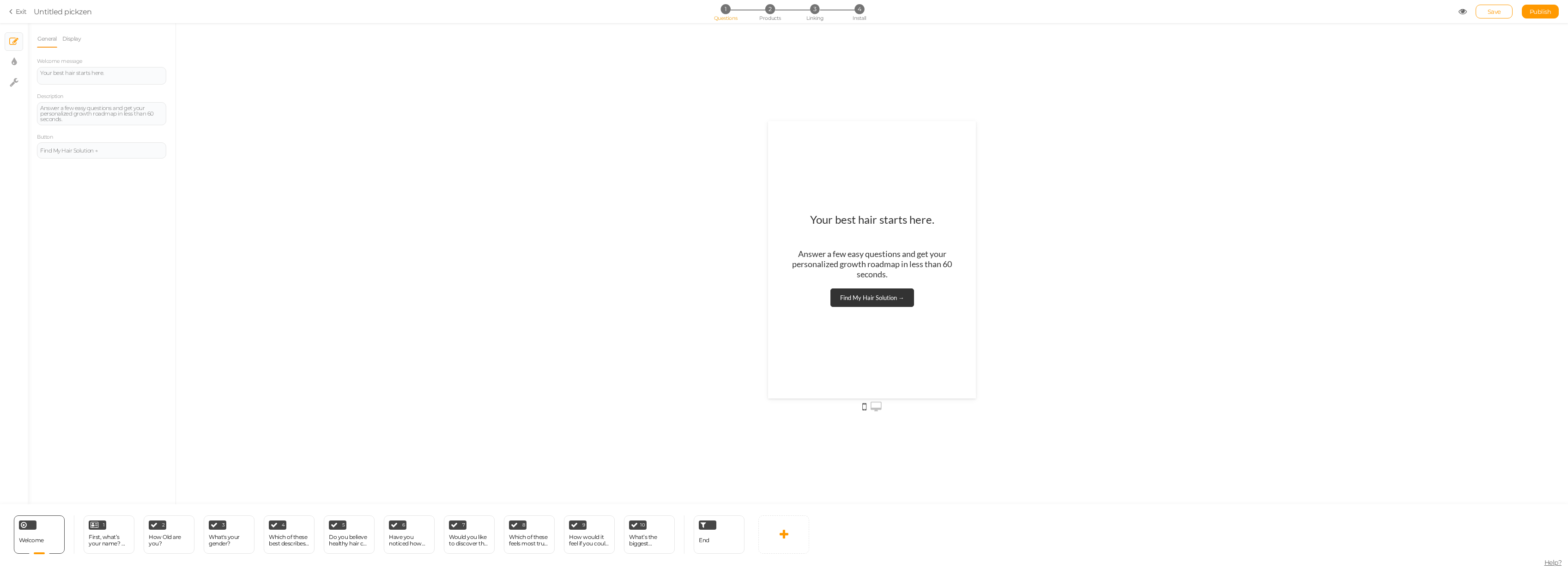
click at [866, 12] on icon at bounding box center [1463, 11] width 9 height 9
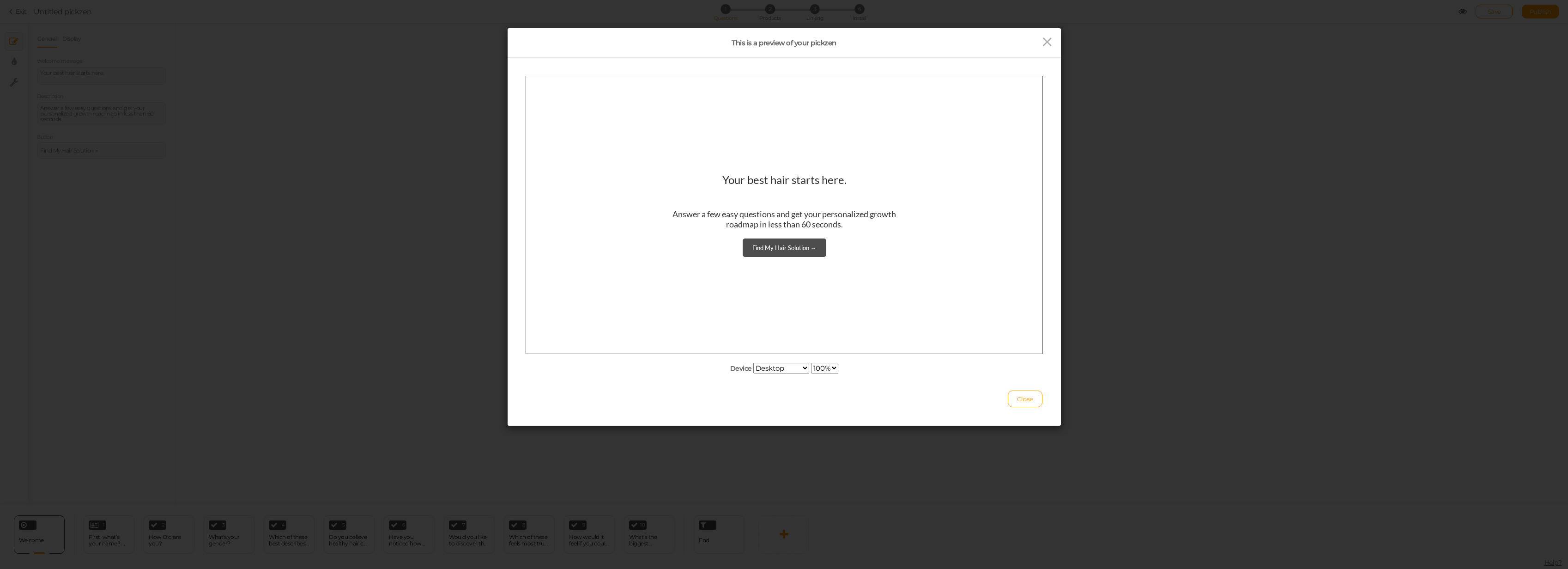
click at [800, 250] on div "Find My Hair Solution →" at bounding box center [784, 247] width 64 height 7
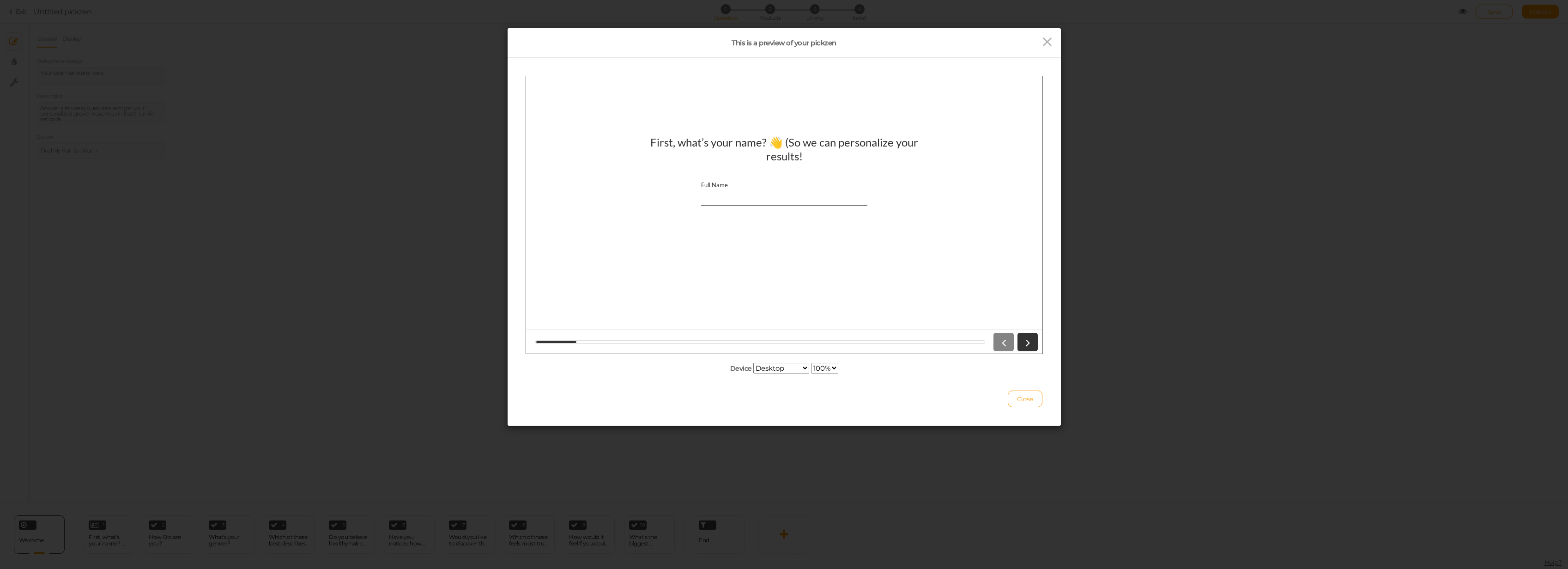
click at [720, 198] on input "Full Name" at bounding box center [784, 196] width 167 height 17
click at [866, 336] on icon at bounding box center [1027, 341] width 12 height 12
click at [866, 339] on div at bounding box center [1013, 342] width 48 height 19
click at [771, 196] on input "Nikau" at bounding box center [784, 196] width 167 height 17
click at [866, 341] on icon at bounding box center [1027, 341] width 12 height 12
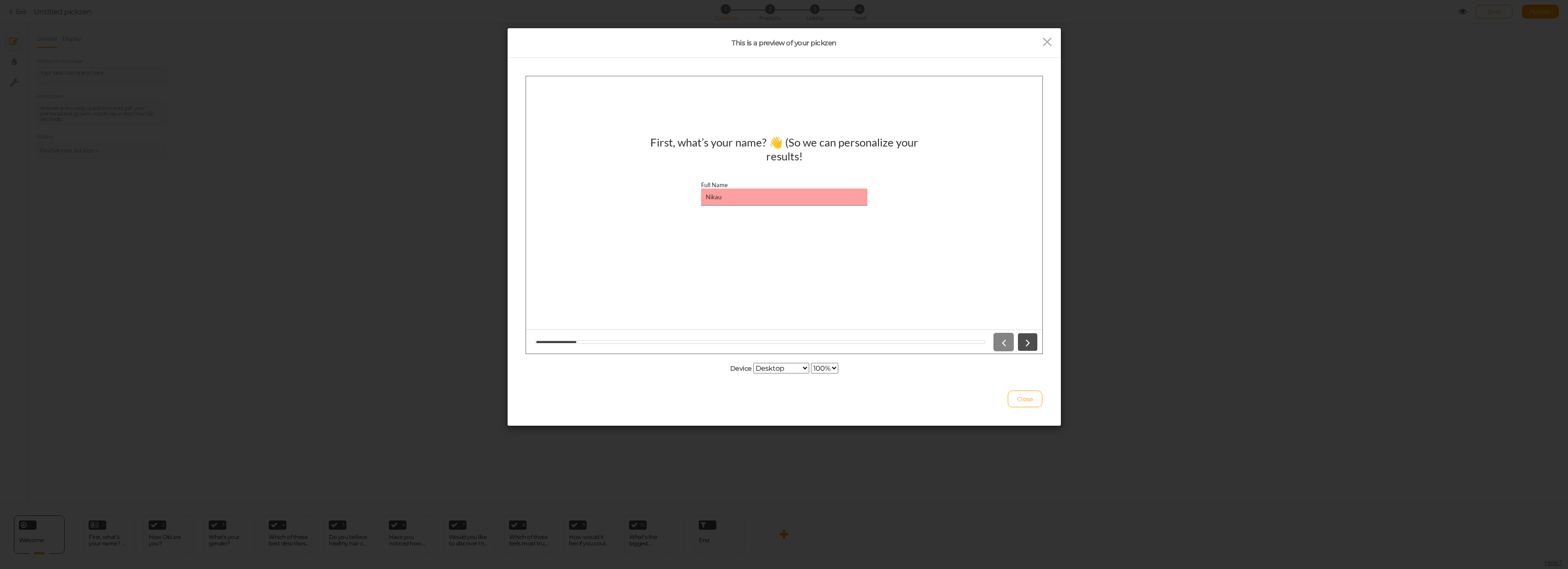
click at [866, 341] on icon at bounding box center [1027, 341] width 12 height 12
drag, startPoint x: 1031, startPoint y: 341, endPoint x: 892, endPoint y: 262, distance: 159.9
click at [866, 340] on icon at bounding box center [1027, 341] width 12 height 12
drag, startPoint x: 712, startPoint y: 189, endPoint x: 731, endPoint y: 198, distance: 21.0
click at [719, 192] on input "Nikau" at bounding box center [784, 196] width 167 height 17
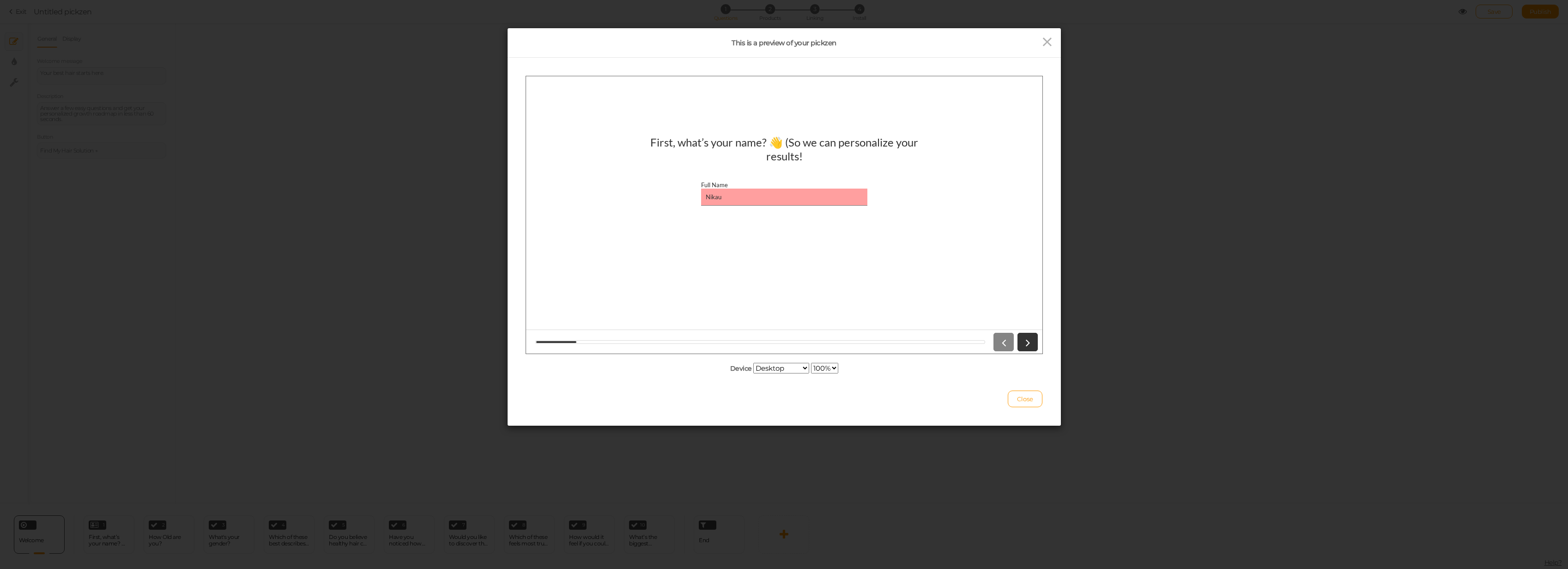
click at [731, 198] on input "Nikau" at bounding box center [784, 196] width 167 height 17
type input "Nikau Robertson"
click at [866, 342] on icon at bounding box center [1027, 341] width 12 height 12
click at [866, 341] on icon at bounding box center [1027, 341] width 12 height 12
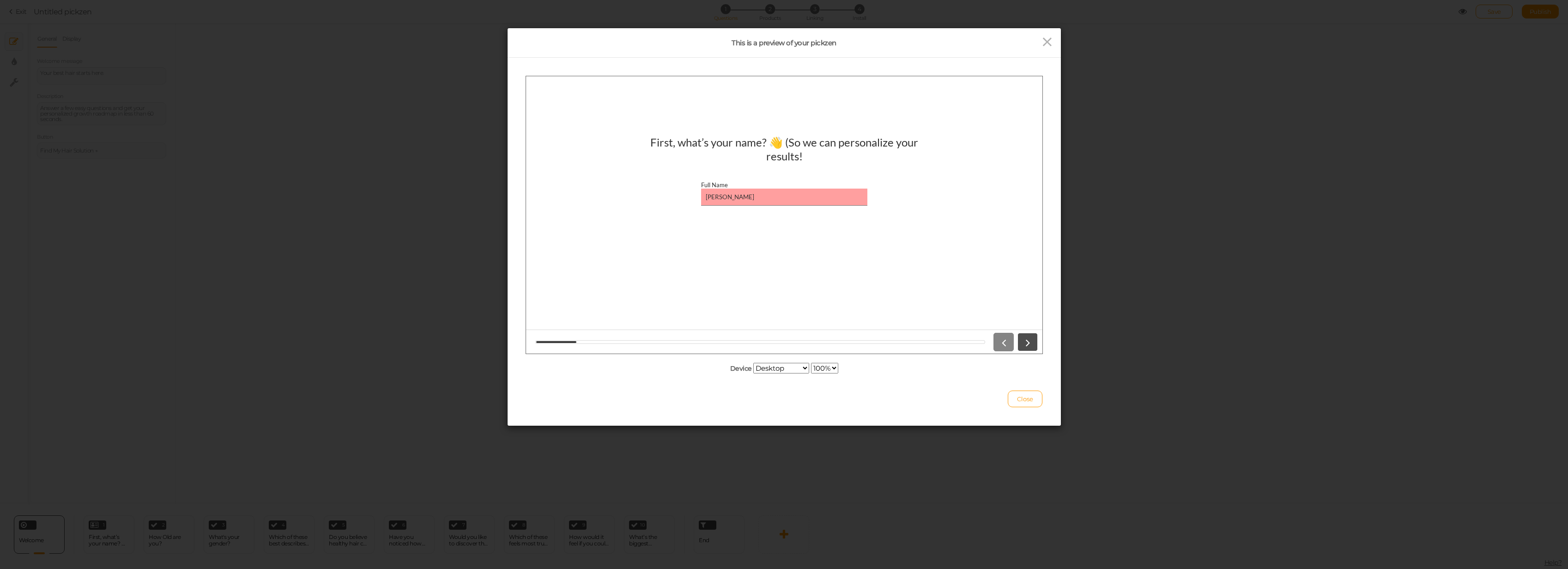
click at [866, 341] on icon at bounding box center [1027, 341] width 12 height 12
click at [750, 176] on div "Full Name Nikau Robertson" at bounding box center [783, 193] width 175 height 34
drag, startPoint x: 755, startPoint y: 207, endPoint x: 753, endPoint y: 194, distance: 13.2
click at [754, 204] on div "Full Name Nikau Robertson" at bounding box center [783, 193] width 175 height 34
click at [753, 194] on input "Nikau Robertson" at bounding box center [784, 196] width 167 height 17
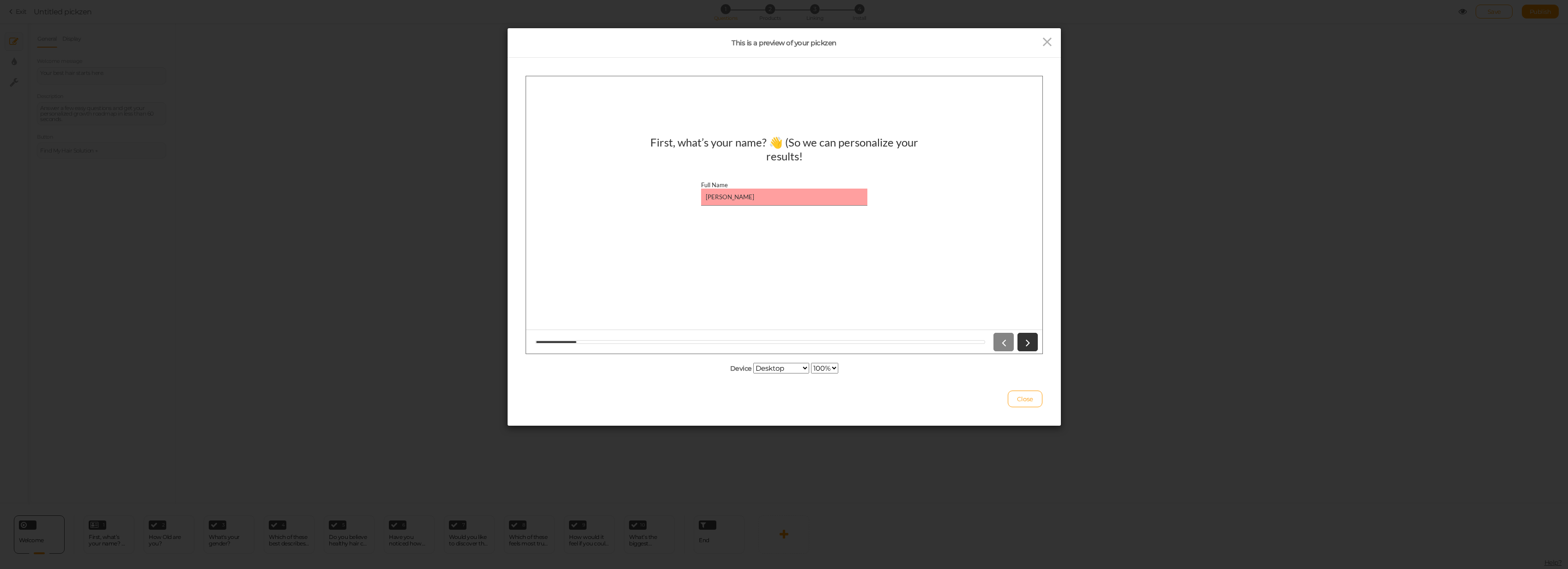
click at [762, 193] on input "Nikau Robertson" at bounding box center [784, 196] width 167 height 17
click at [584, 351] on div at bounding box center [783, 341] width 516 height 24
click at [866, 41] on icon at bounding box center [1047, 42] width 13 height 14
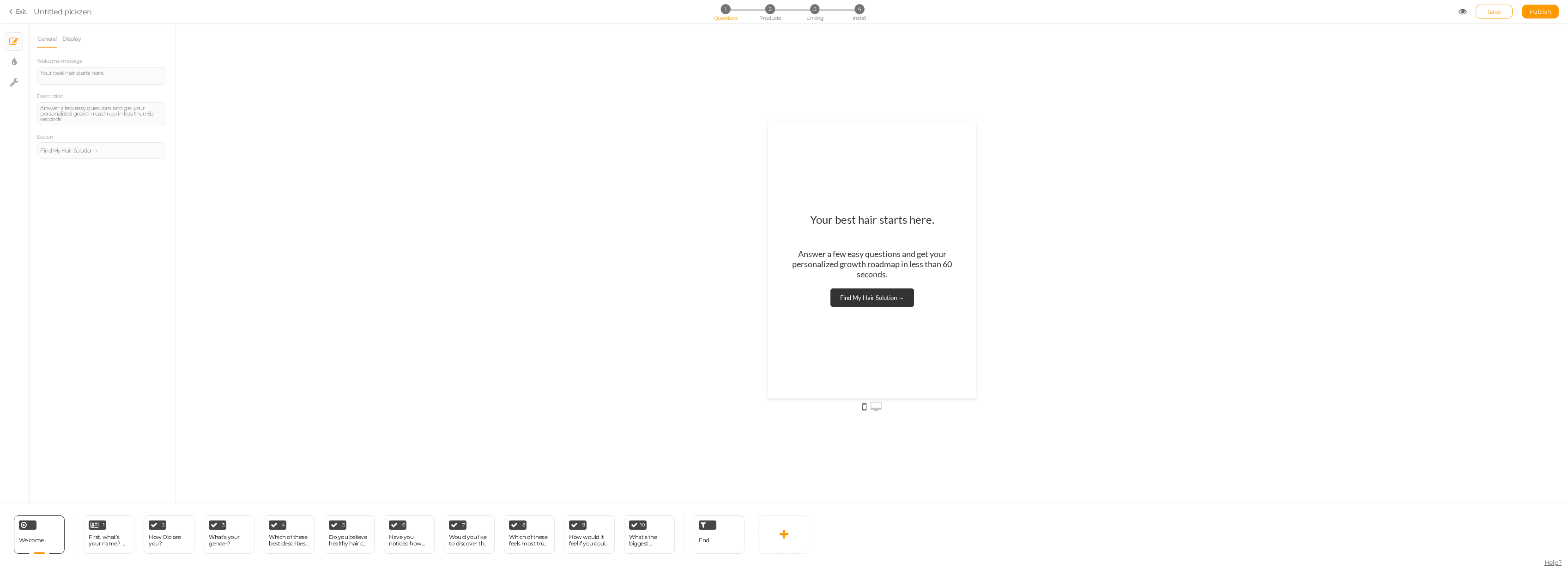
click at [866, 402] on icon at bounding box center [876, 406] width 11 height 10
click at [95, 402] on div "First, what’s your name? 👋 (So we can personalize your results!" at bounding box center [109, 540] width 41 height 13
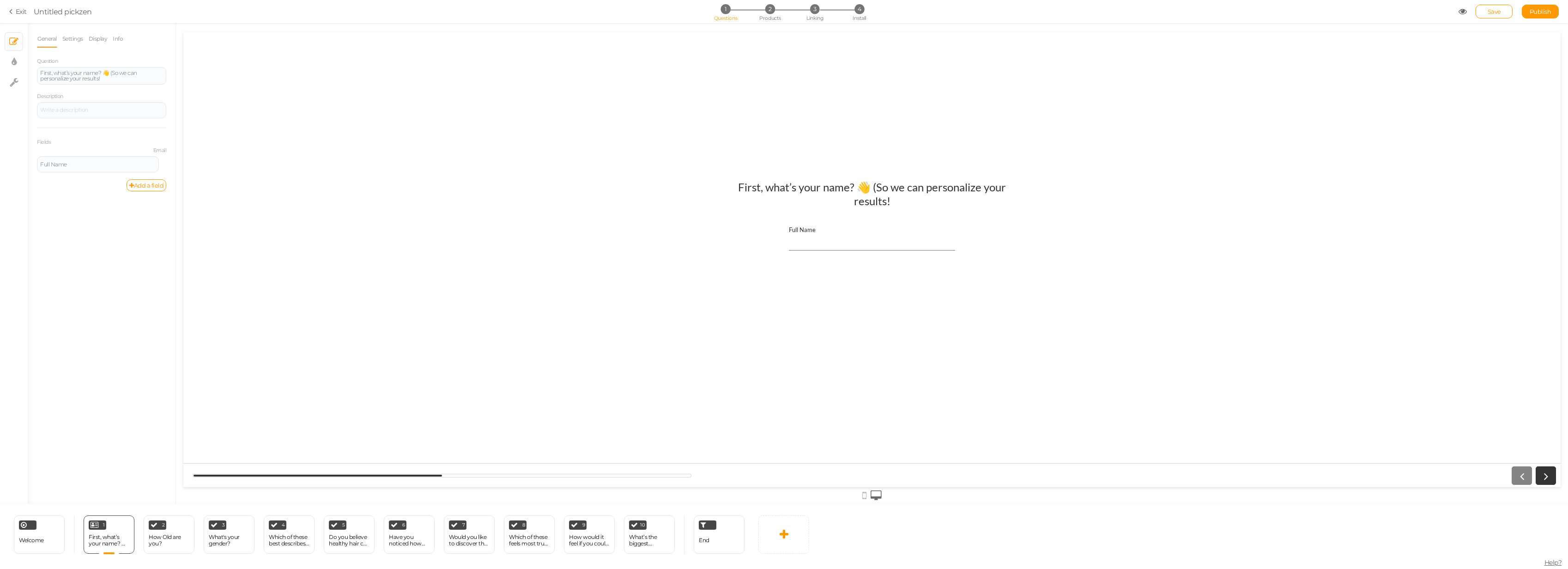
drag, startPoint x: 841, startPoint y: 240, endPoint x: 376, endPoint y: 201, distance: 466.6
click at [839, 240] on input "Full Name" at bounding box center [872, 242] width 167 height 17
click at [122, 169] on div "Full Name" at bounding box center [97, 164] width 122 height 17
click at [163, 161] on icon at bounding box center [165, 160] width 6 height 6
click at [133, 174] on span "Settings" at bounding box center [123, 173] width 20 height 7
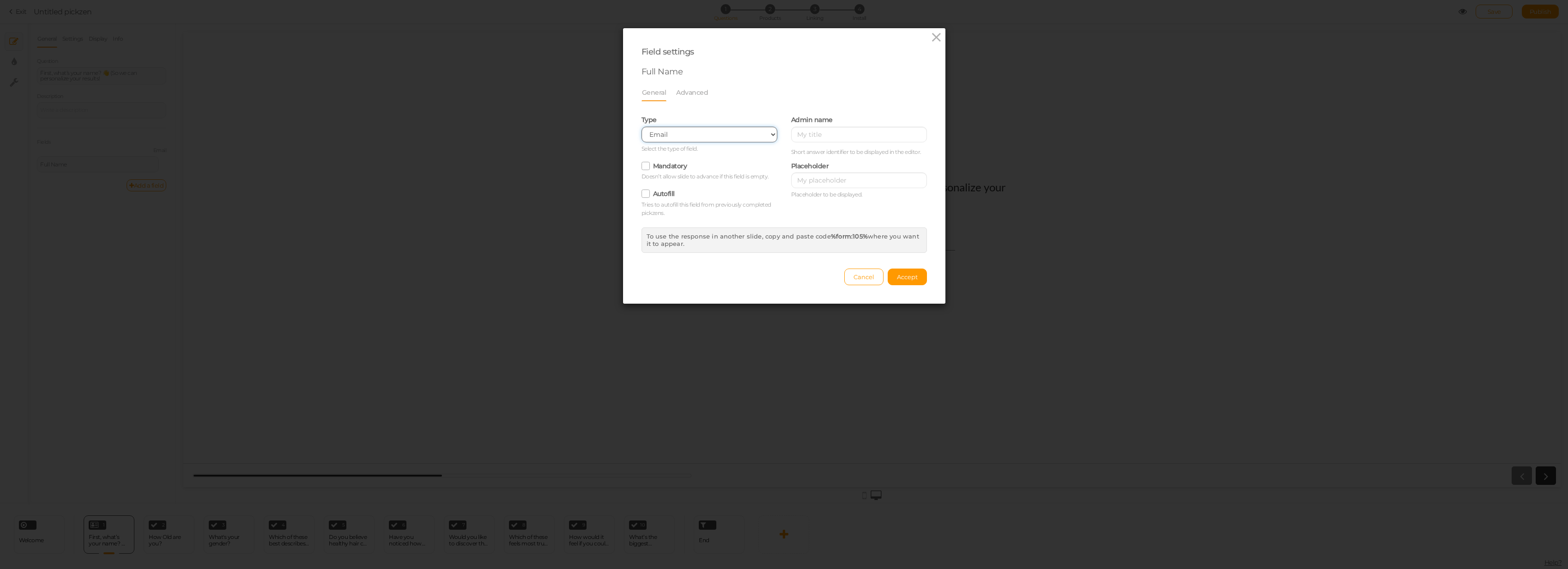
click at [700, 138] on select "Text Text area Number Complete name First name Last name Email Phone Range Drop…" at bounding box center [709, 134] width 136 height 16
select select "name"
click at [642, 127] on select "Text Text area Number Complete name First name Last name Email Phone Range Drop…" at bounding box center [709, 134] width 136 height 16
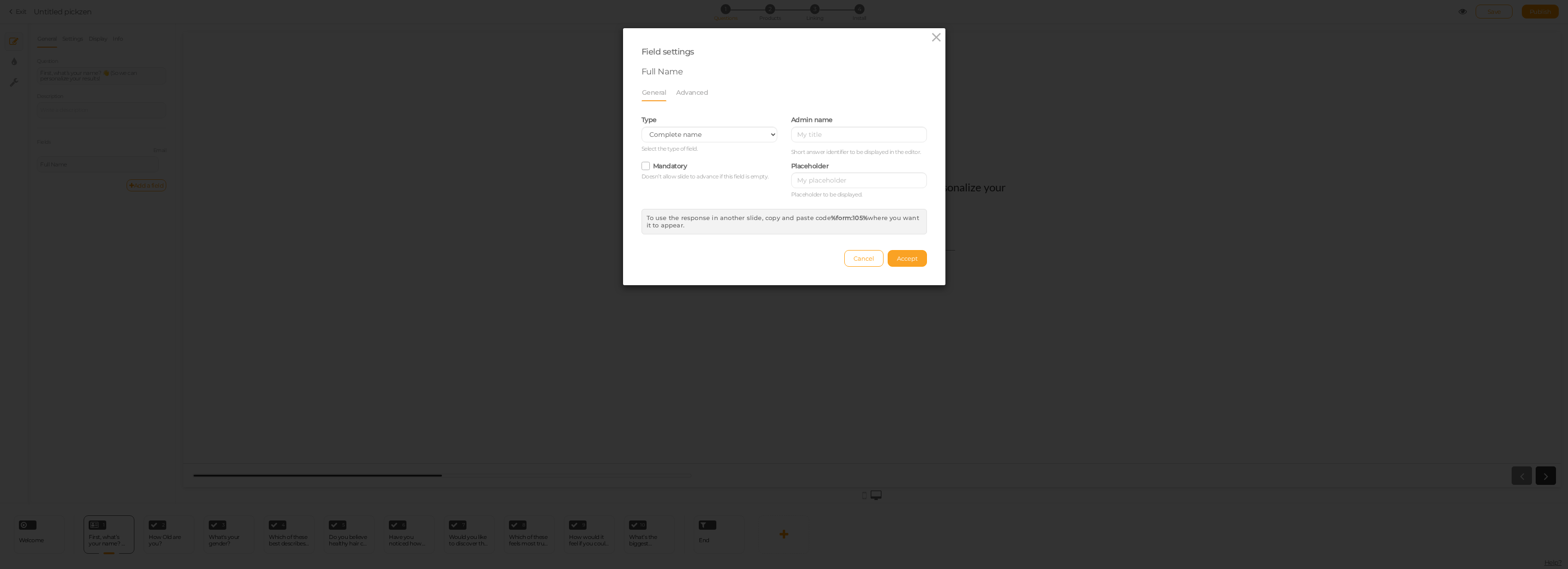
click at [866, 264] on button "Accept" at bounding box center [907, 258] width 39 height 17
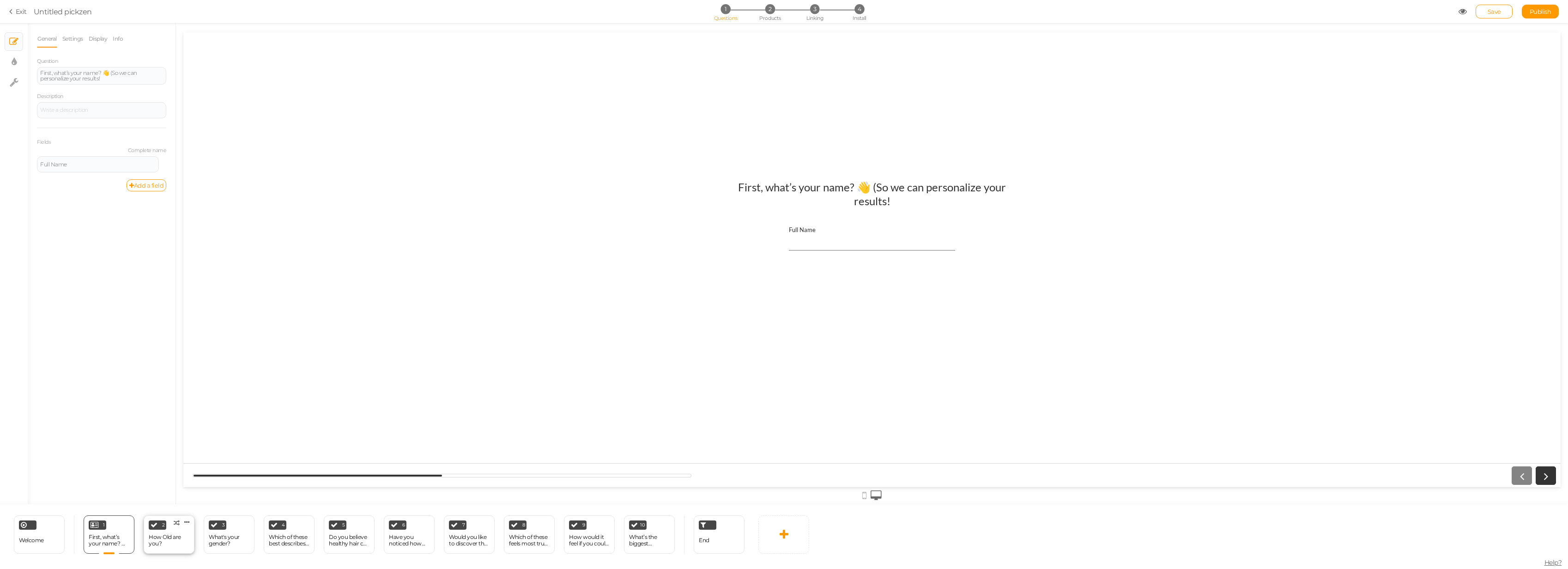
click at [167, 402] on div "How Old are you?" at bounding box center [169, 540] width 41 height 13
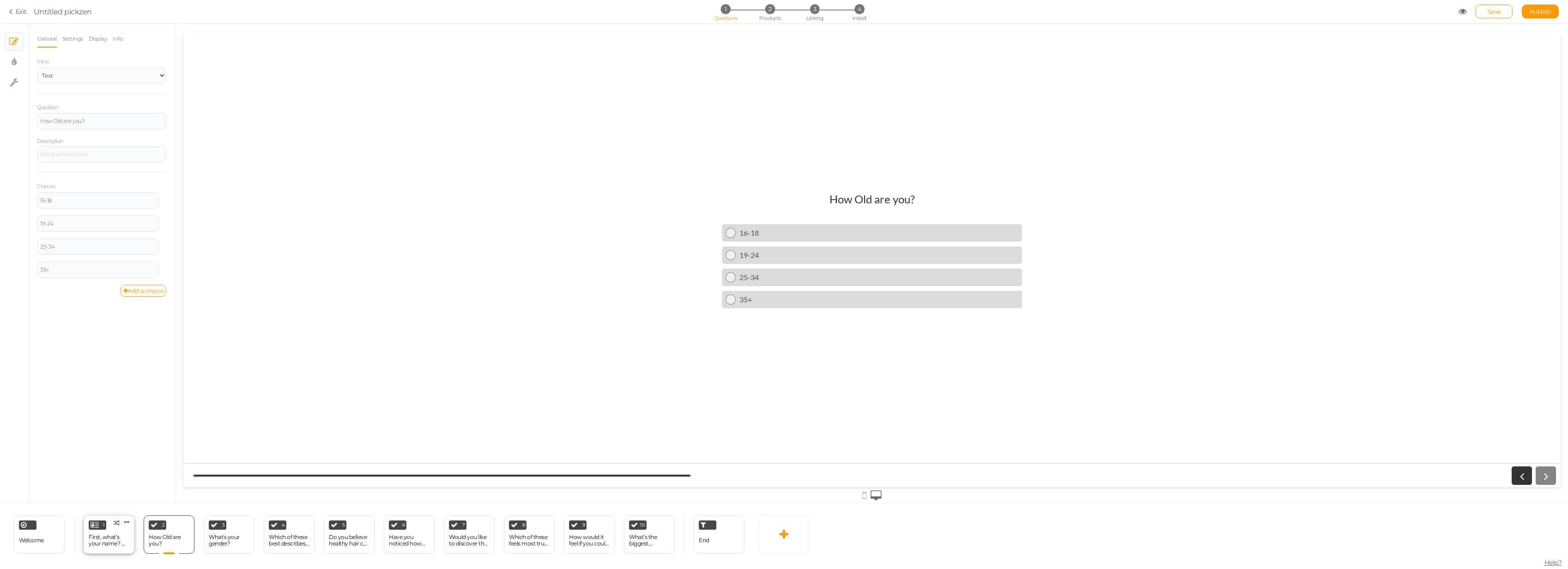
click at [108, 402] on div "First, what’s your name? 👋 (So we can personalize your results!" at bounding box center [109, 540] width 41 height 17
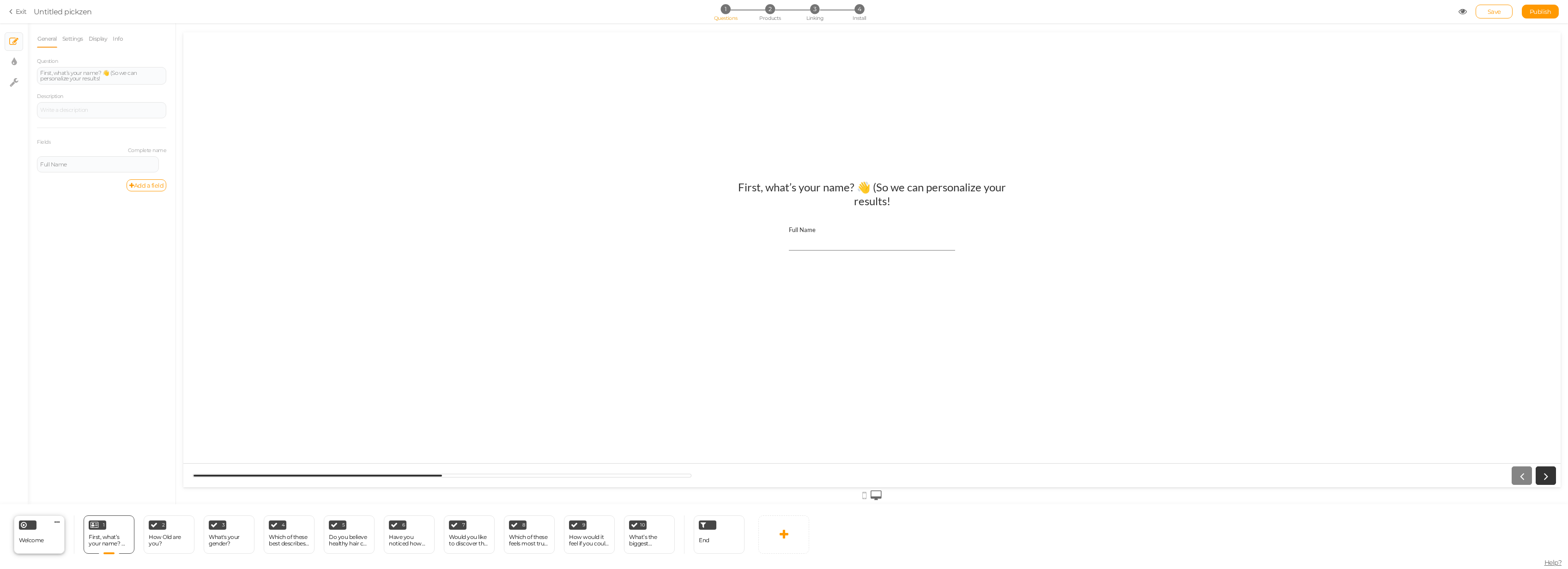
click at [31, 402] on div "Welcome" at bounding box center [31, 540] width 25 height 17
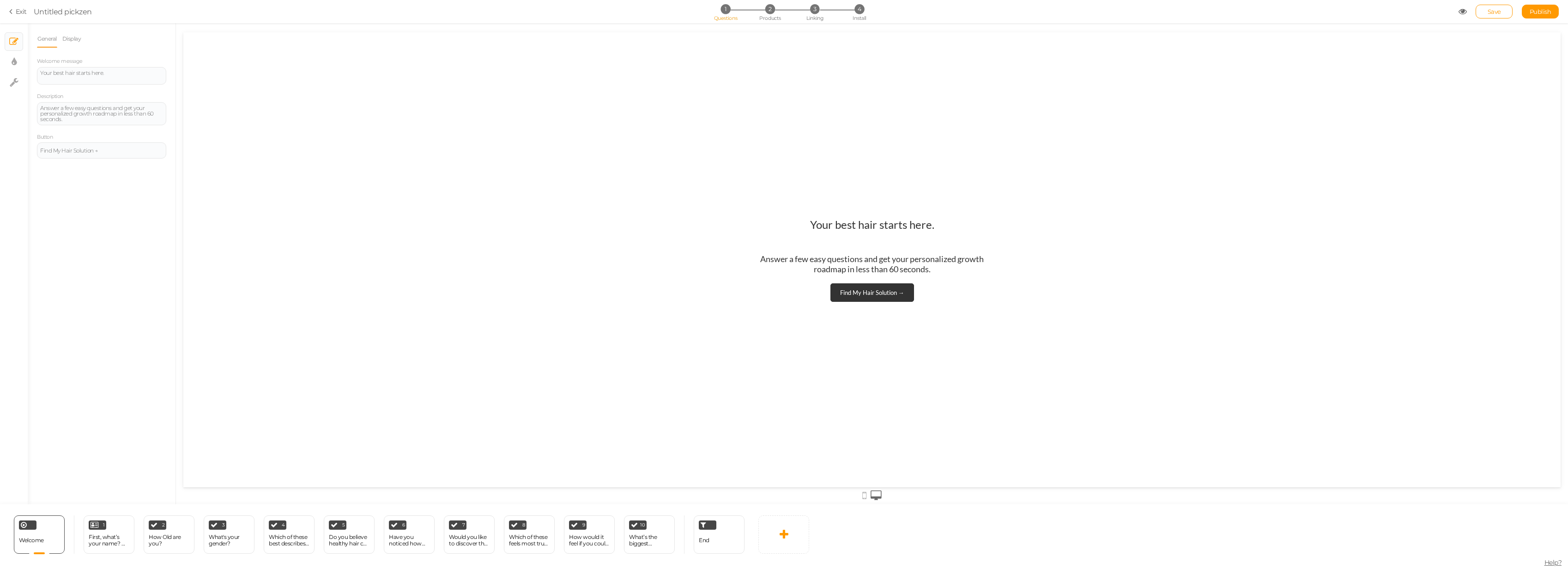
click at [866, 14] on icon at bounding box center [1463, 11] width 9 height 9
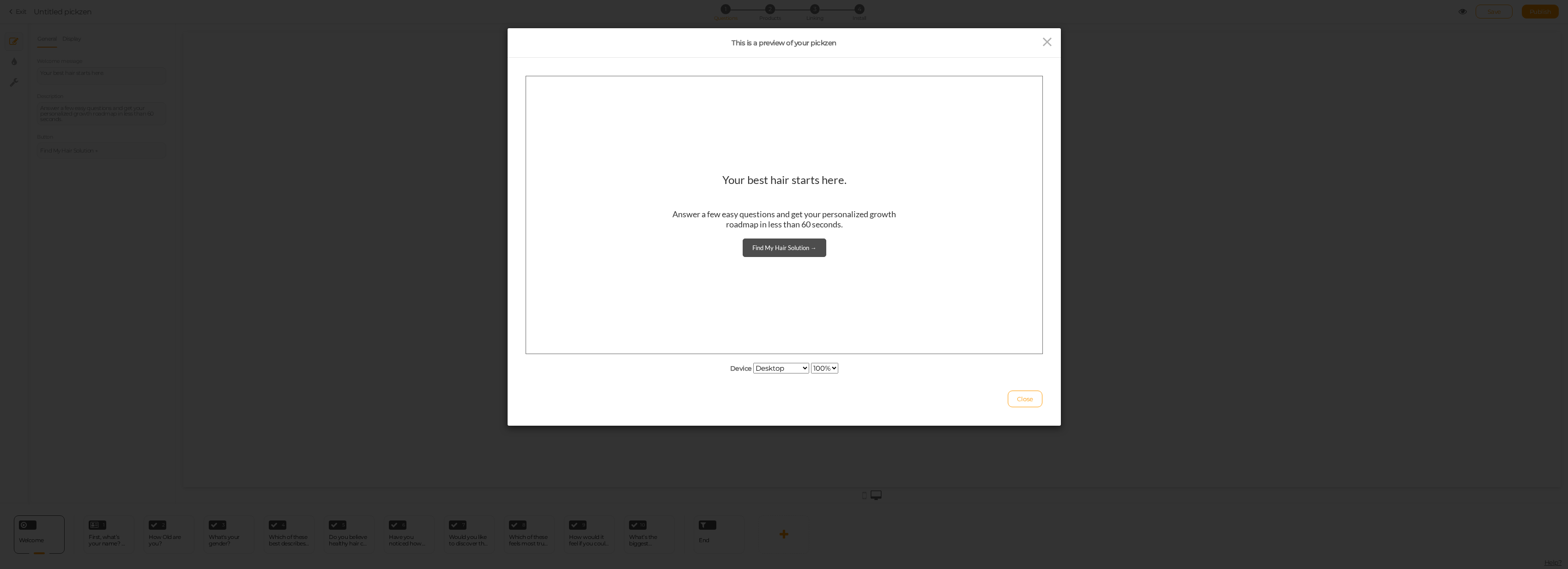
click at [751, 250] on link "Find My Hair Solution →" at bounding box center [784, 248] width 83 height 19
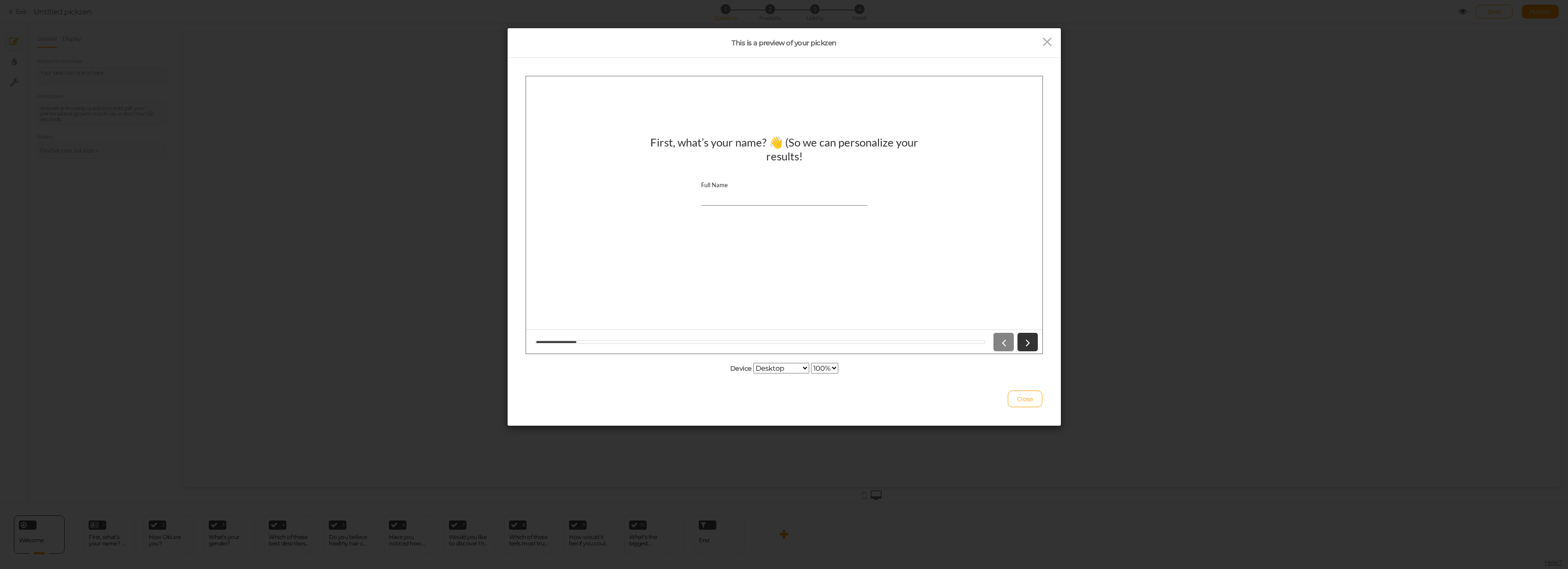
click at [766, 196] on input "Full Name" at bounding box center [784, 196] width 167 height 17
type input "Nikau Robertson"
click at [866, 333] on link at bounding box center [1028, 342] width 20 height 19
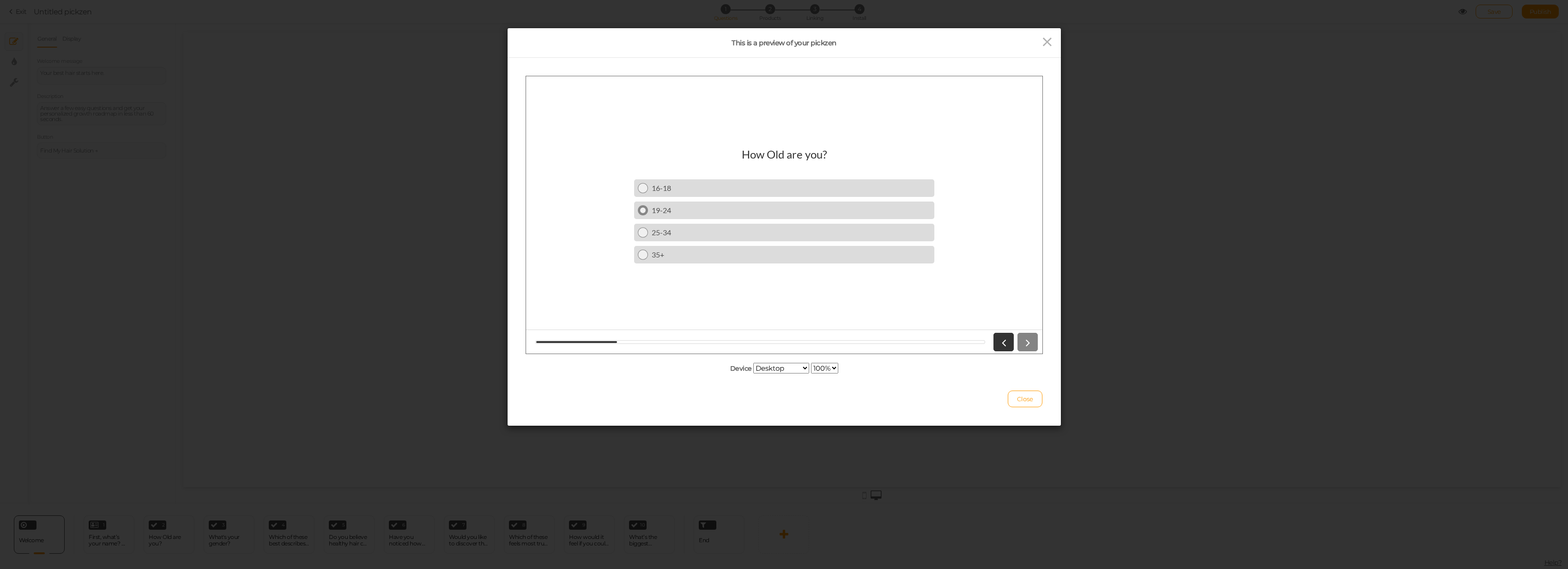
click at [692, 211] on div "19-24" at bounding box center [790, 209] width 279 height 9
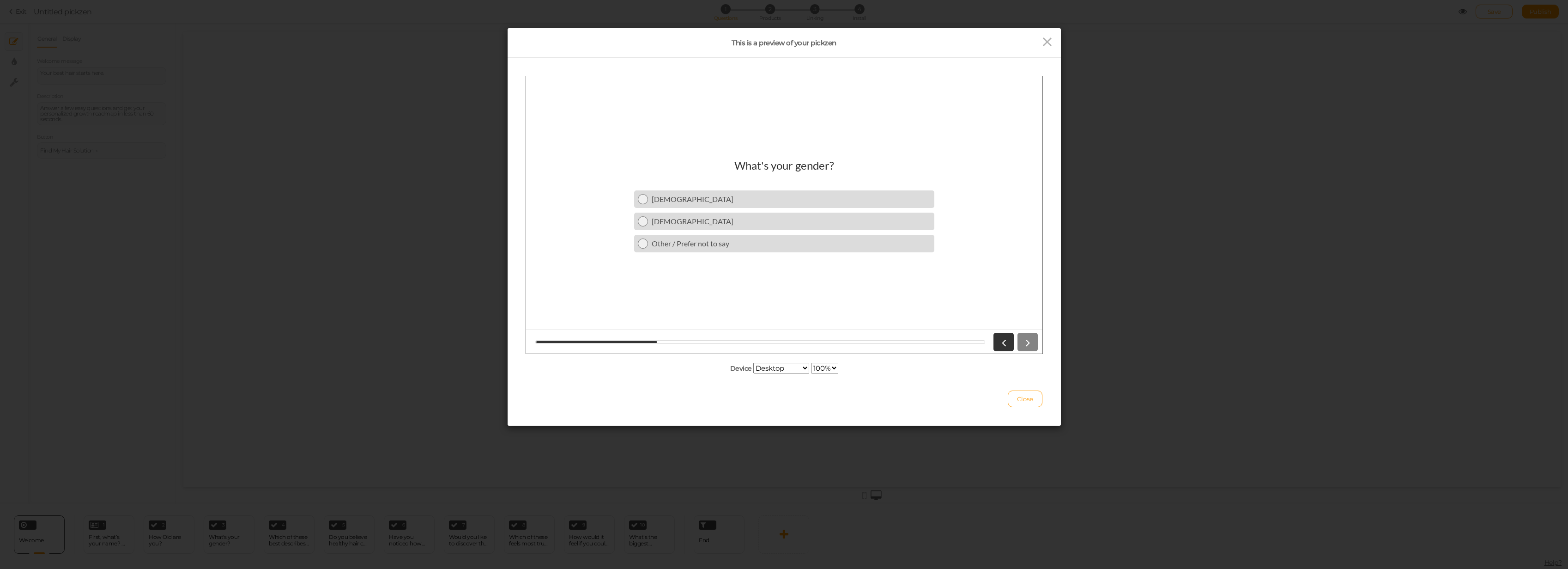
click at [866, 340] on div at bounding box center [1013, 342] width 48 height 19
click at [687, 200] on div "Male" at bounding box center [790, 198] width 279 height 9
click at [866, 339] on div at bounding box center [1013, 342] width 48 height 19
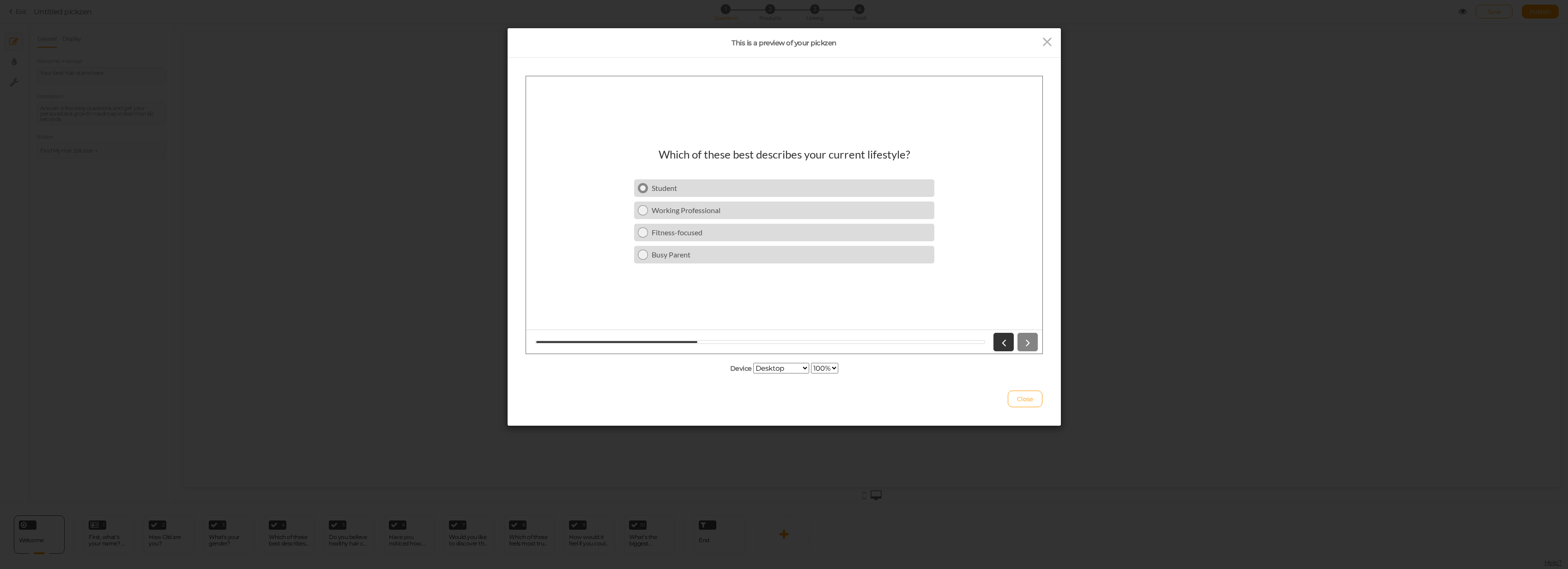
click at [695, 188] on div "Student" at bounding box center [790, 187] width 279 height 9
click at [724, 204] on div "Yes, definitely" at bounding box center [790, 205] width 279 height 9
click at [723, 205] on div "Yes, it’s crazy how much it matters" at bounding box center [790, 205] width 279 height 9
click at [739, 217] on div "Yes, tell me! I’m curious Not sure yet" at bounding box center [784, 227] width 300 height 67
click at [742, 207] on div "Yes, tell me!" at bounding box center [790, 205] width 279 height 9
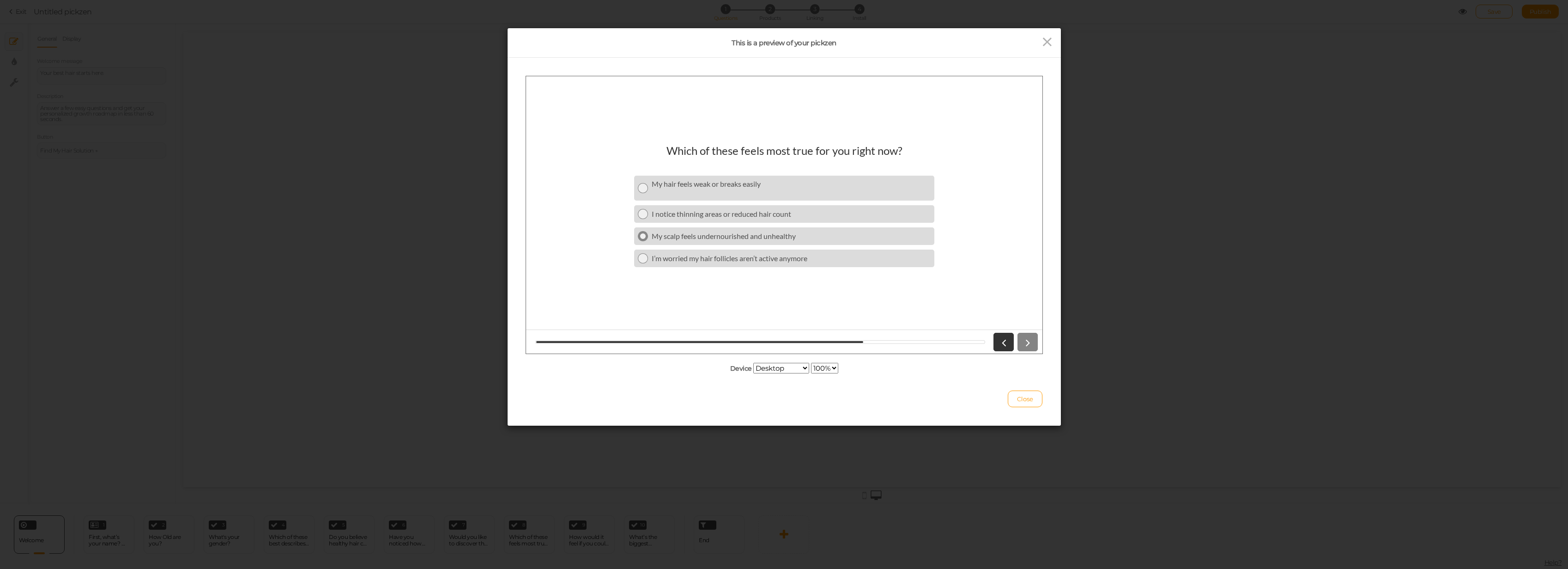
click at [727, 237] on div "My scalp feels undernourished and unhealthy" at bounding box center [790, 235] width 279 height 9
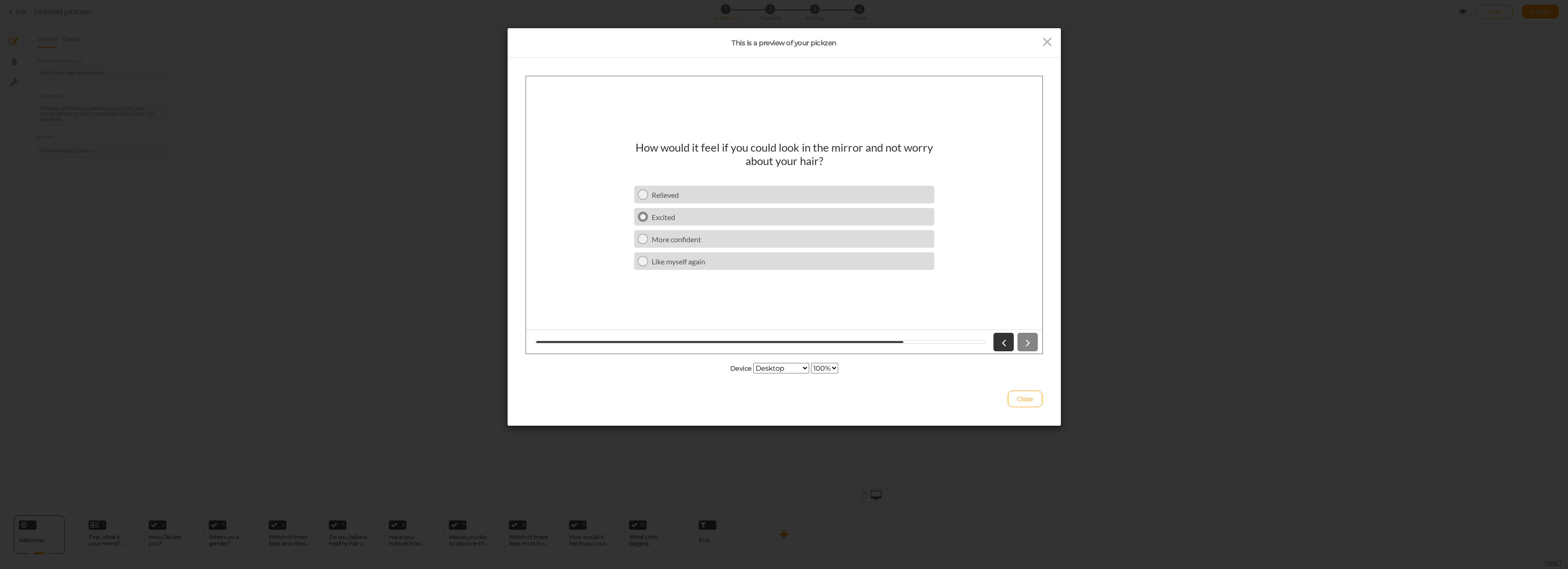
click at [726, 212] on div "Excited" at bounding box center [790, 216] width 279 height 9
click at [724, 236] on div "I hate slow or temporary results" at bounding box center [790, 231] width 279 height 9
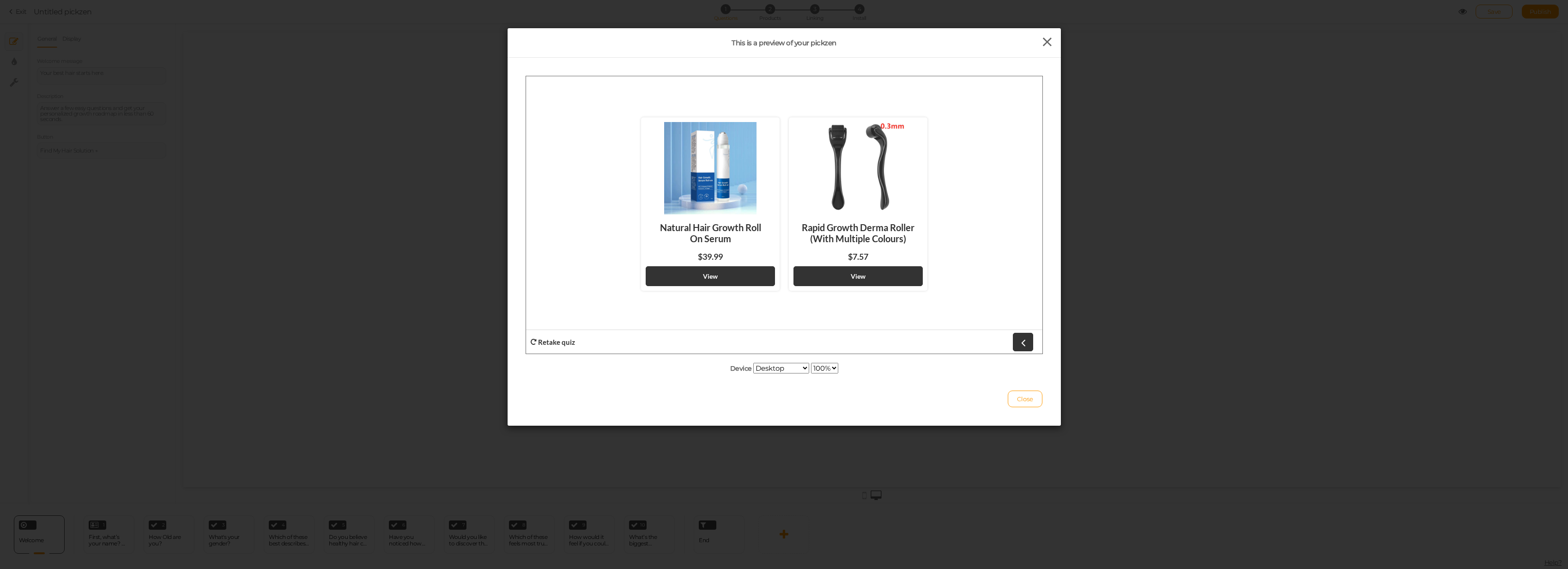
click at [866, 41] on icon at bounding box center [1047, 42] width 13 height 14
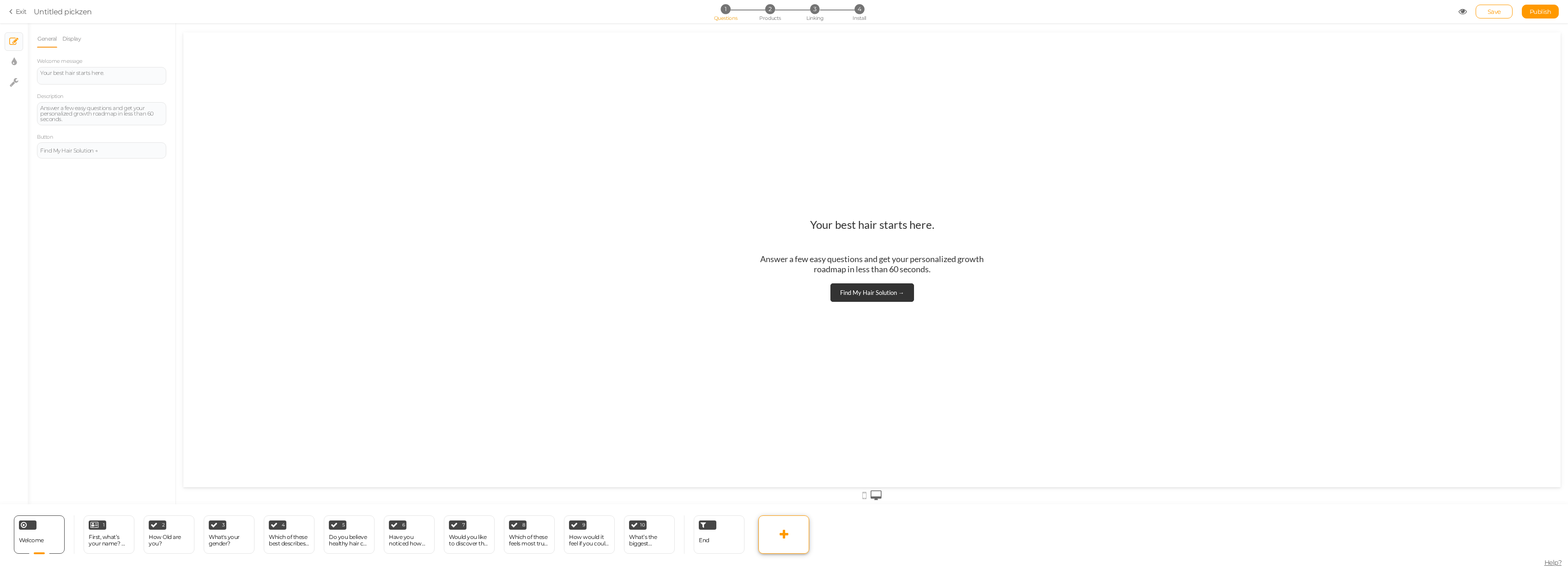
click at [791, 402] on link at bounding box center [784, 534] width 51 height 39
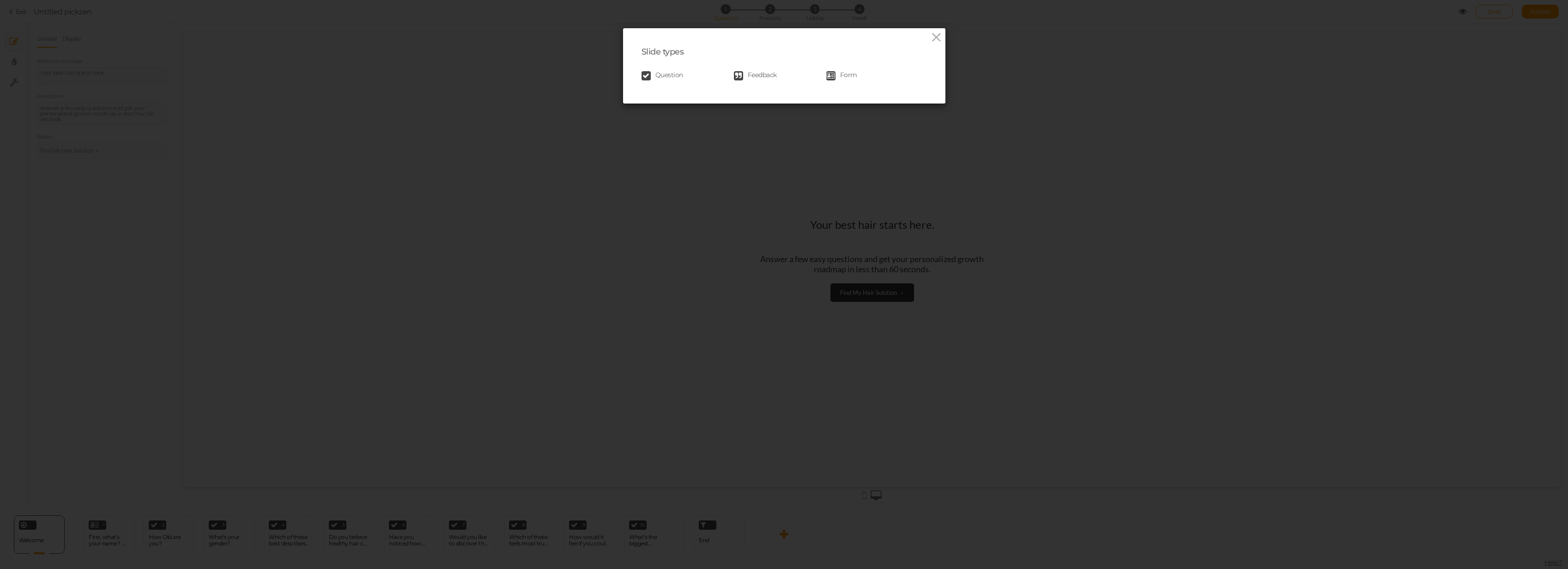
click at [781, 72] on link "Feedback" at bounding box center [780, 76] width 93 height 9
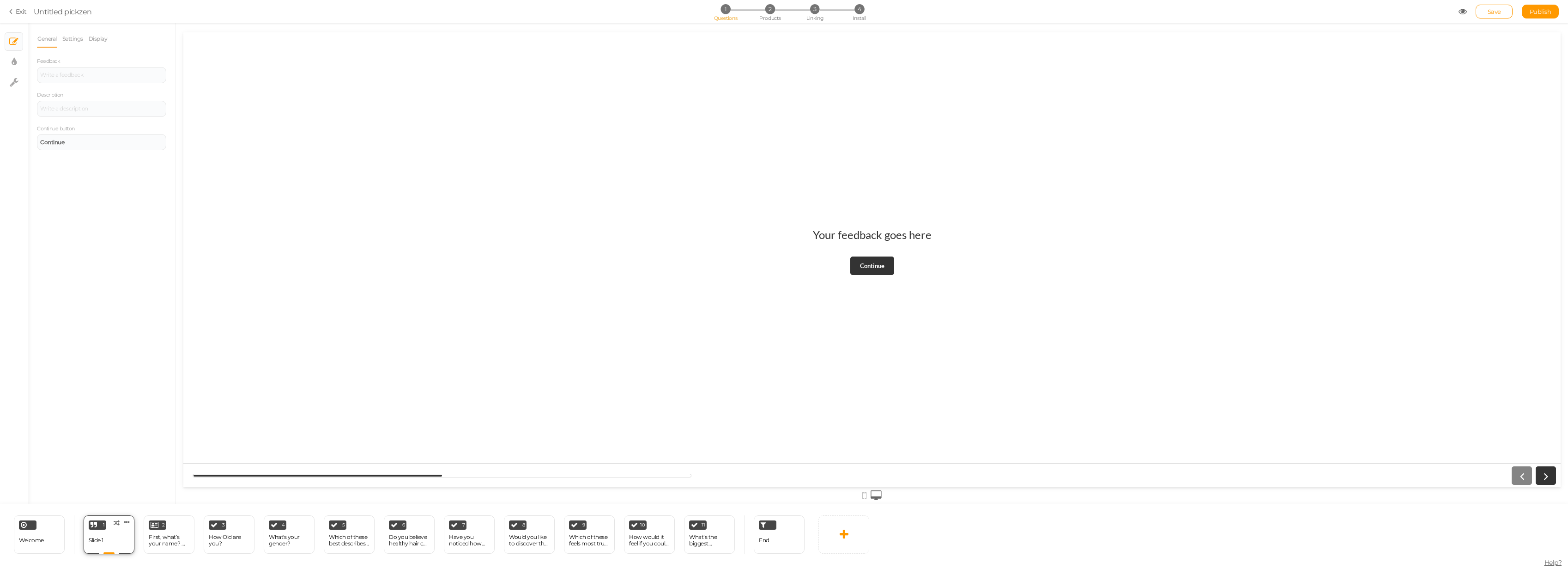
drag, startPoint x: 88, startPoint y: 539, endPoint x: 104, endPoint y: 545, distance: 17.1
click at [104, 402] on div "1 Slide 1 × Define the conditions to show this slide. Clone Change type Delete" at bounding box center [108, 534] width 51 height 39
click at [128, 402] on icon at bounding box center [126, 522] width 5 height 7
click at [119, 402] on link "Delete" at bounding box center [112, 539] width 53 height 9
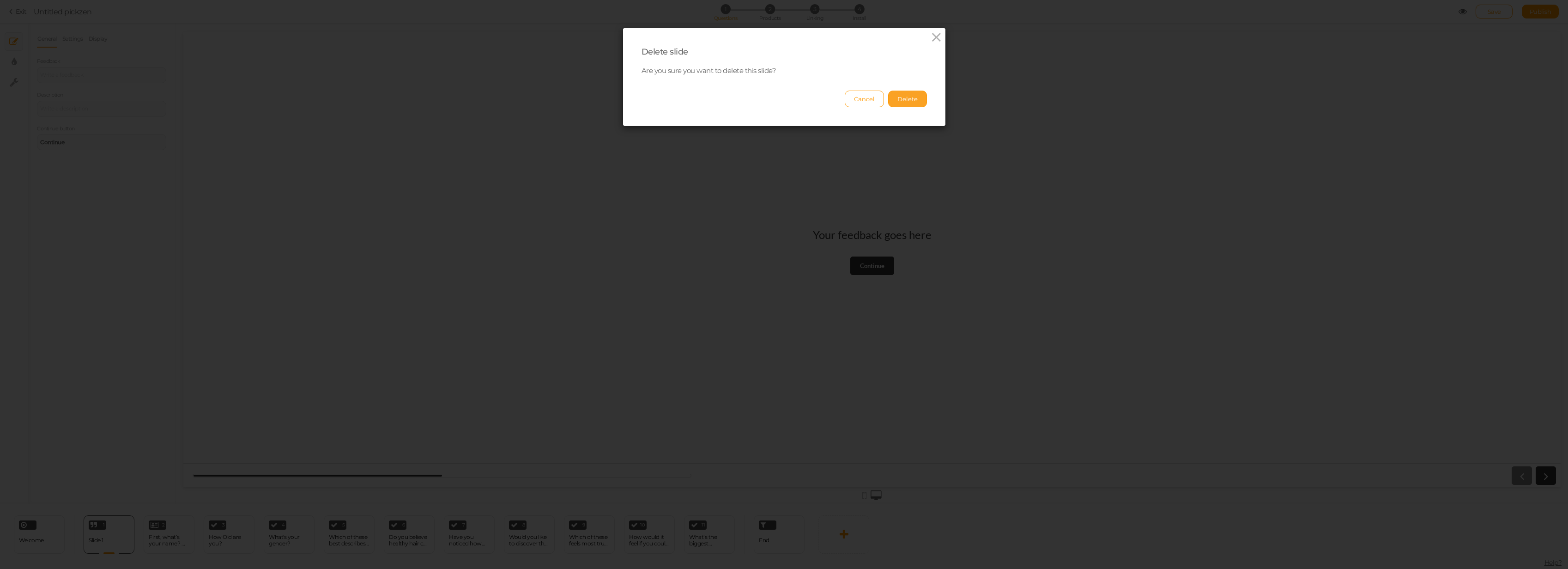
click at [866, 97] on button "Delete" at bounding box center [907, 98] width 38 height 17
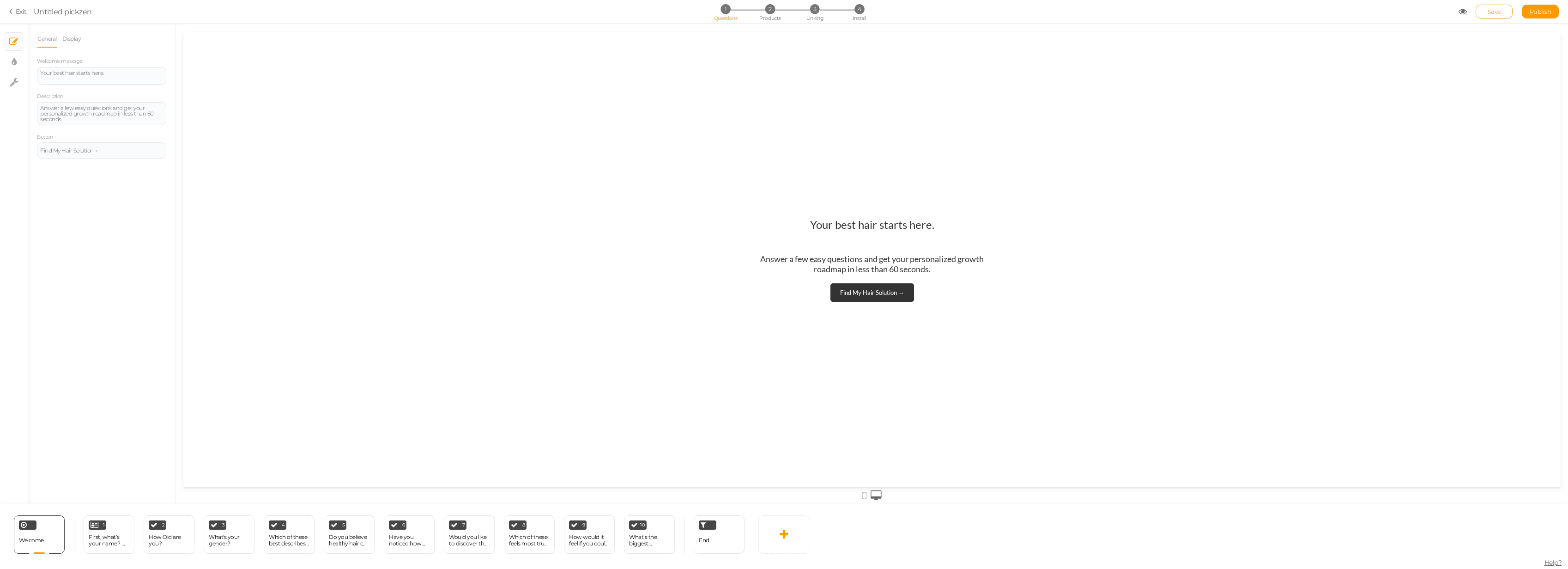
click at [866, 12] on link "Save" at bounding box center [1494, 12] width 37 height 14
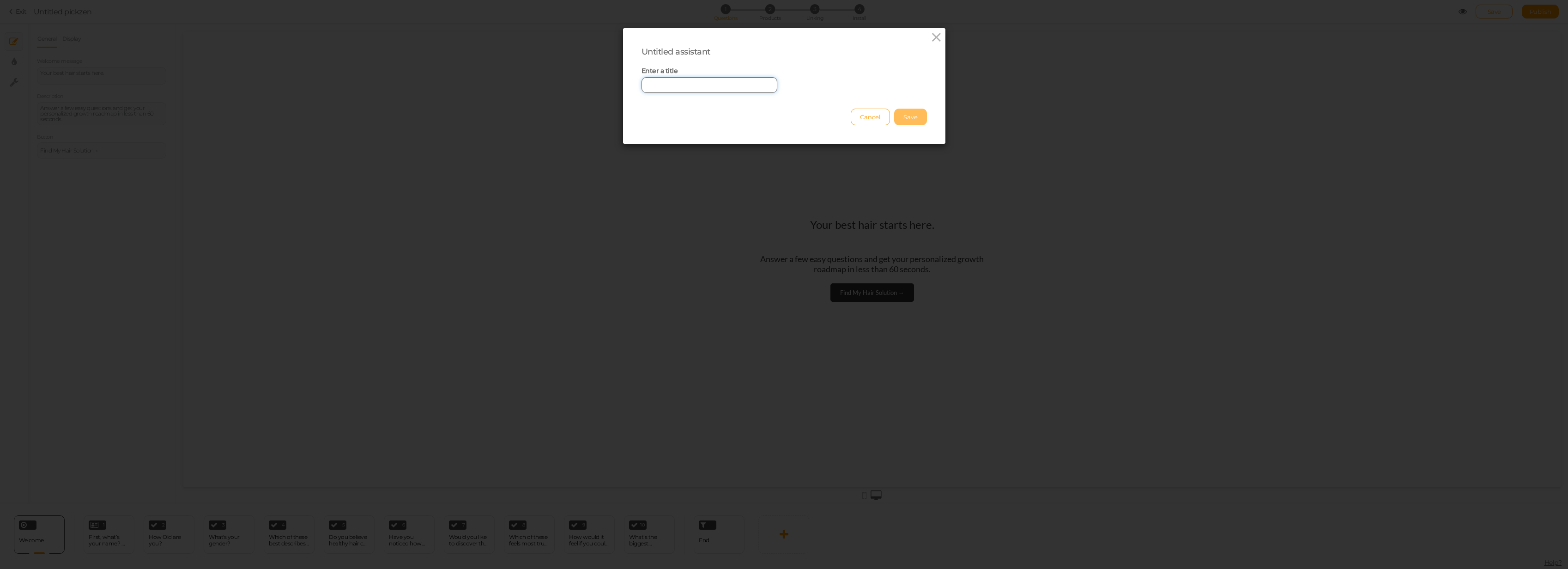
click at [733, 89] on input "text" at bounding box center [709, 85] width 136 height 16
click at [734, 89] on input "text" at bounding box center [709, 85] width 136 height 16
type input "="
type input "Quiz Funnel (SaveyourLocs)"
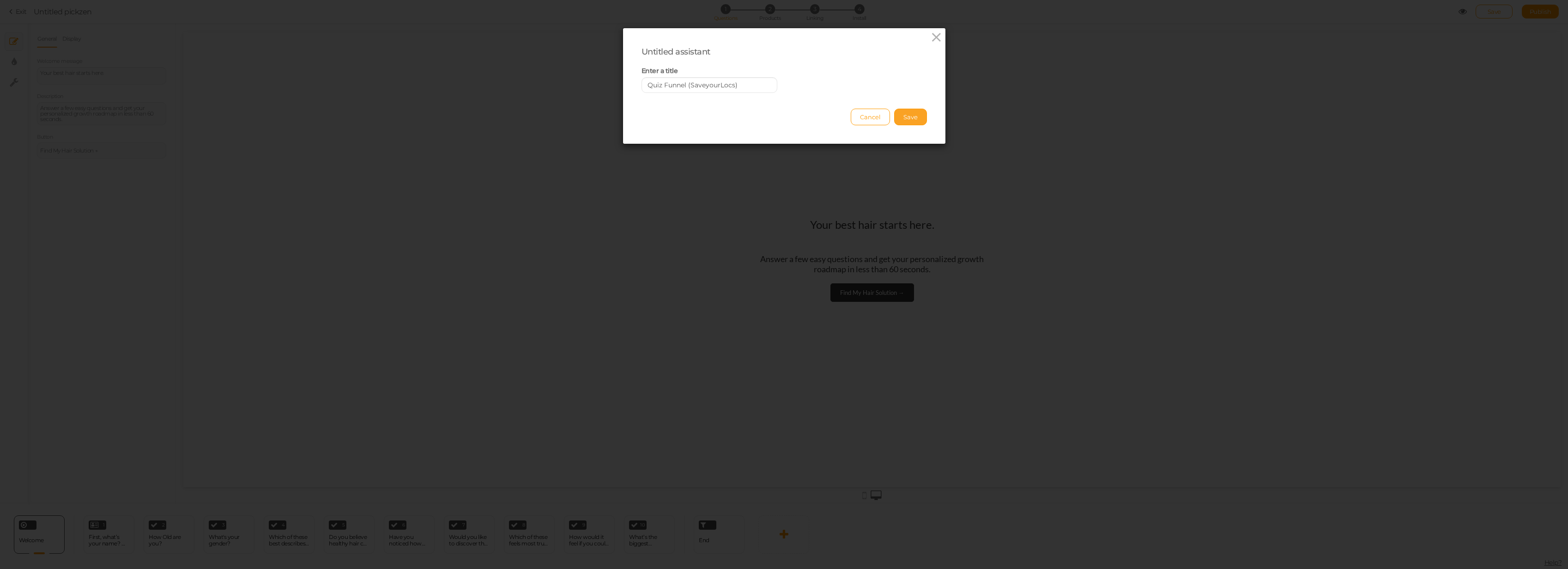
click at [866, 116] on button "Save" at bounding box center [910, 116] width 33 height 17
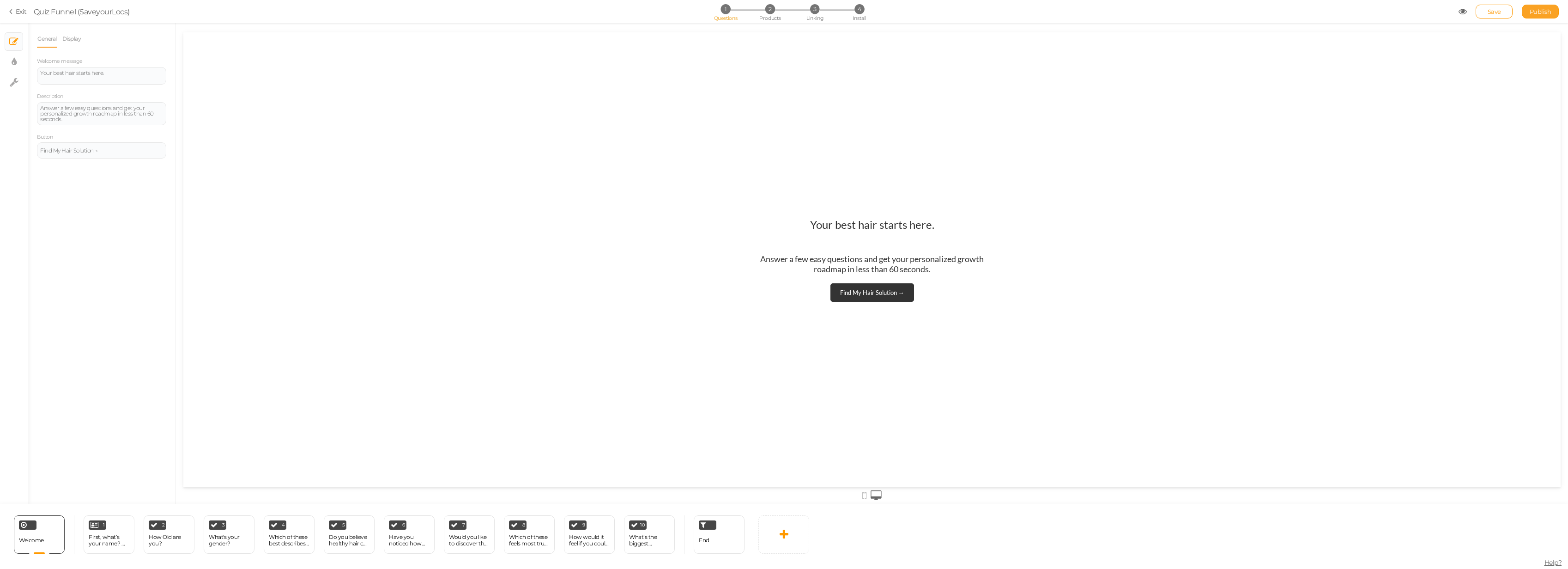
click at [866, 10] on span "Publish" at bounding box center [1541, 11] width 22 height 7
click at [790, 157] on div "Your best hair starts here. Answer a few easy questions and get your personaliz…" at bounding box center [871, 259] width 1377 height 455
click at [771, 12] on span "2" at bounding box center [770, 9] width 9 height 9
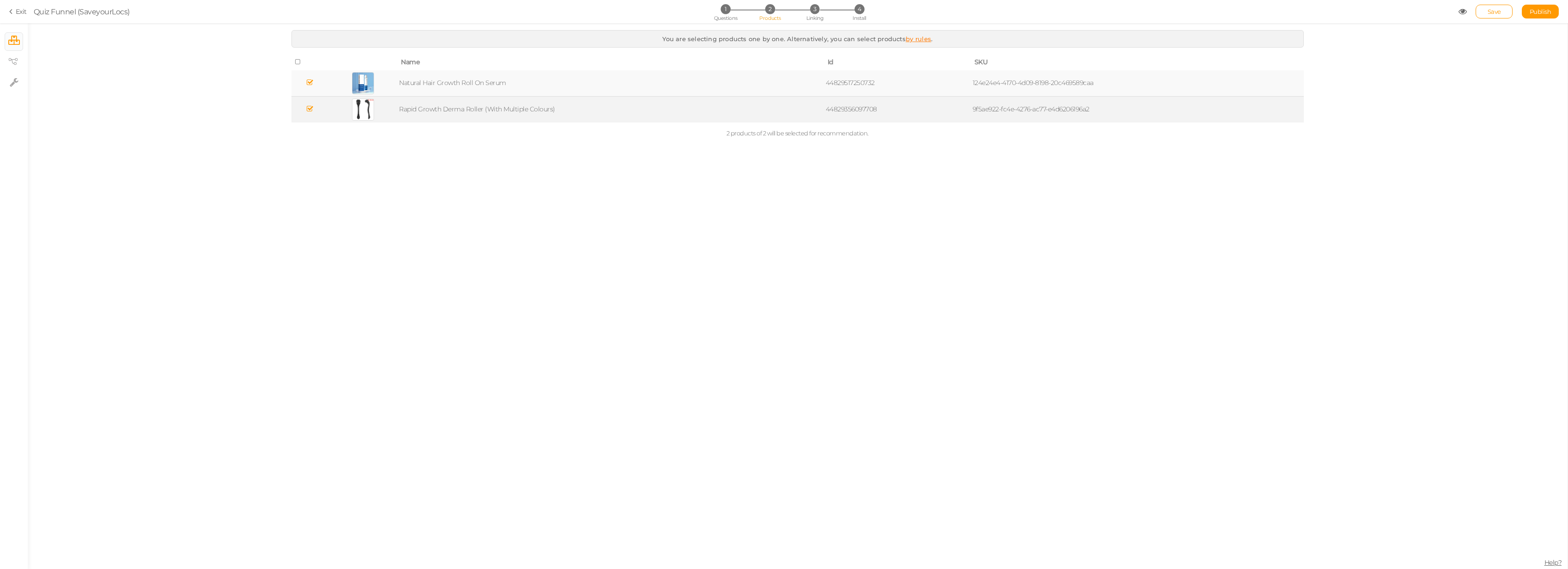
click at [310, 111] on icon at bounding box center [310, 108] width 6 height 7
click at [815, 9] on span "3" at bounding box center [815, 9] width 9 height 9
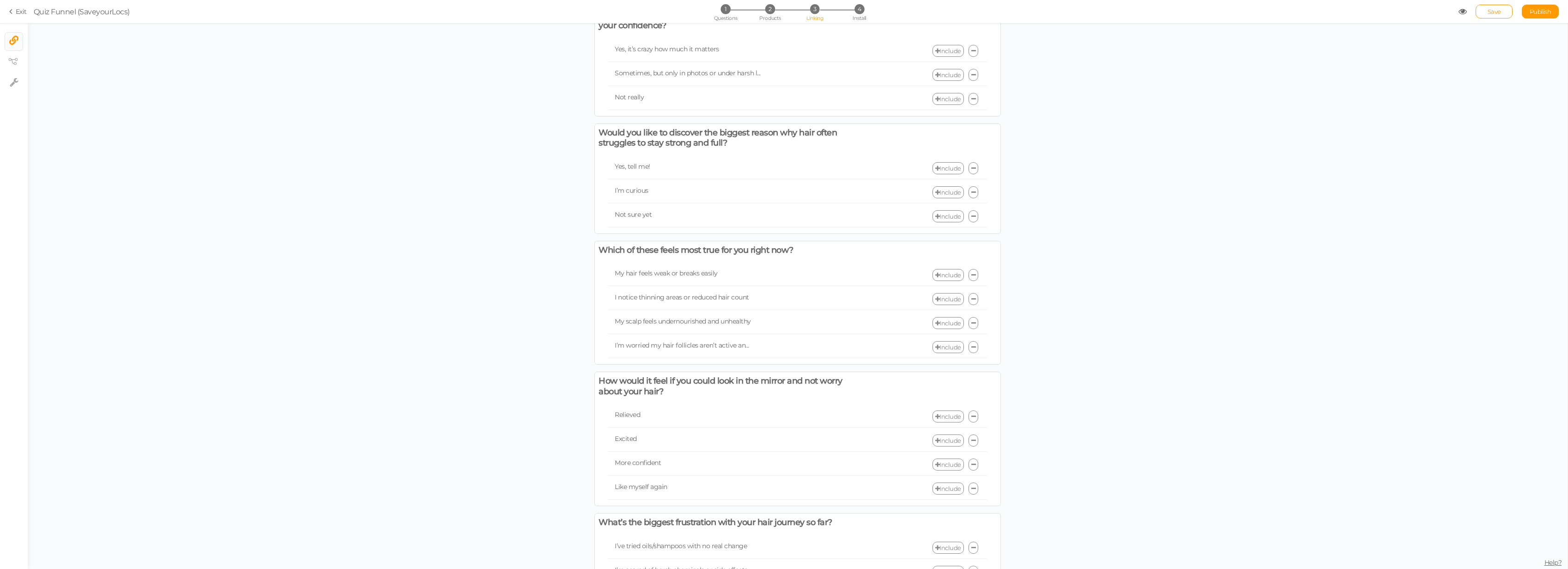
scroll to position [546, 0]
click at [866, 273] on link "Include" at bounding box center [948, 275] width 31 height 12
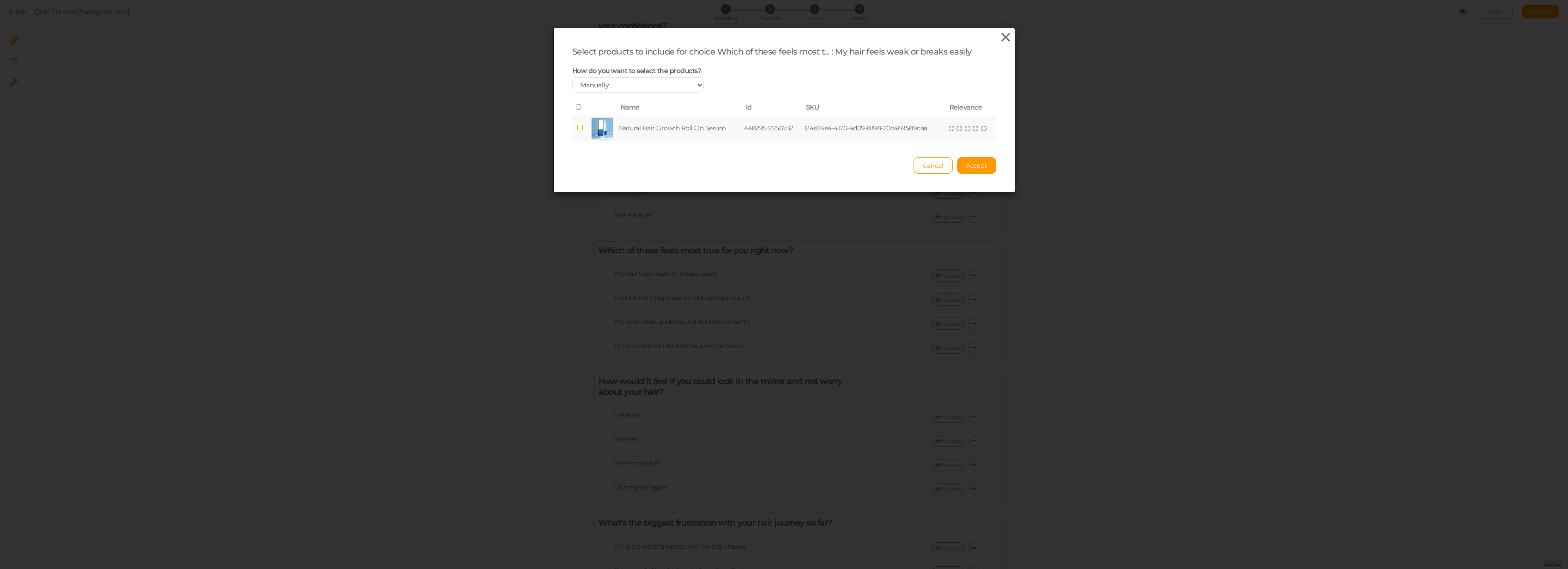
click at [866, 41] on icon at bounding box center [1006, 38] width 13 height 14
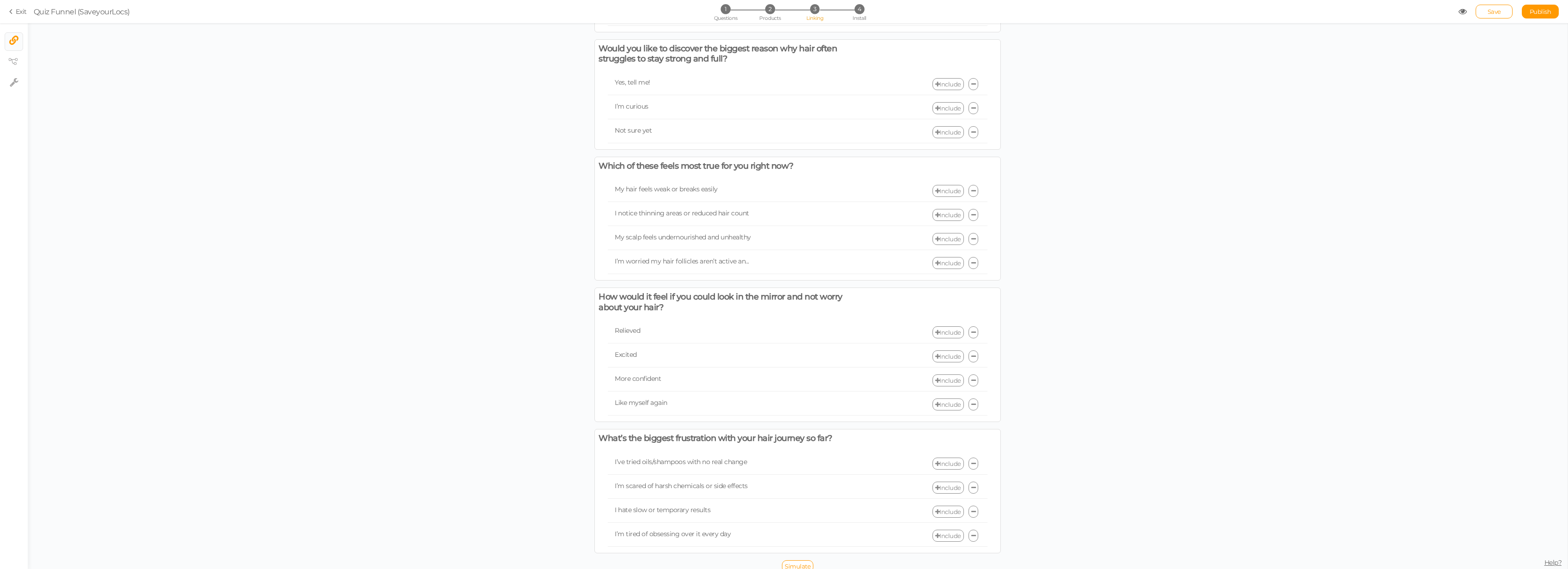
scroll to position [639, 0]
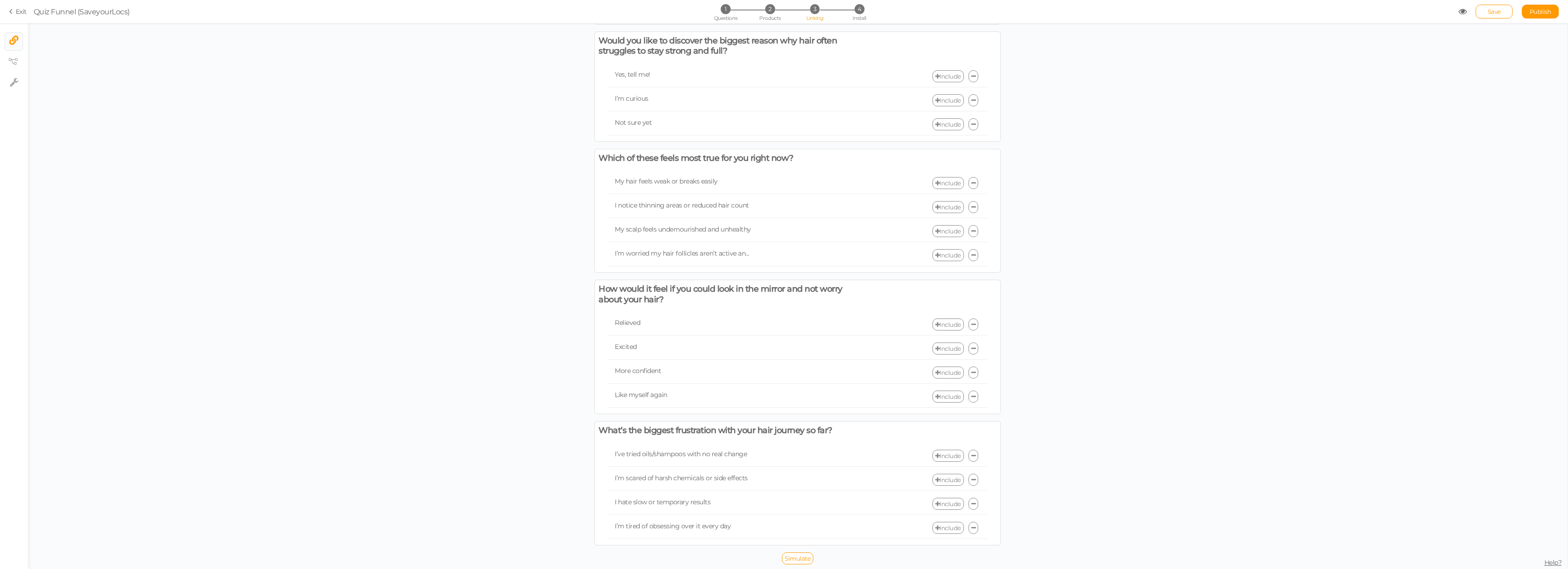
click at [866, 182] on icon at bounding box center [938, 183] width 5 height 6
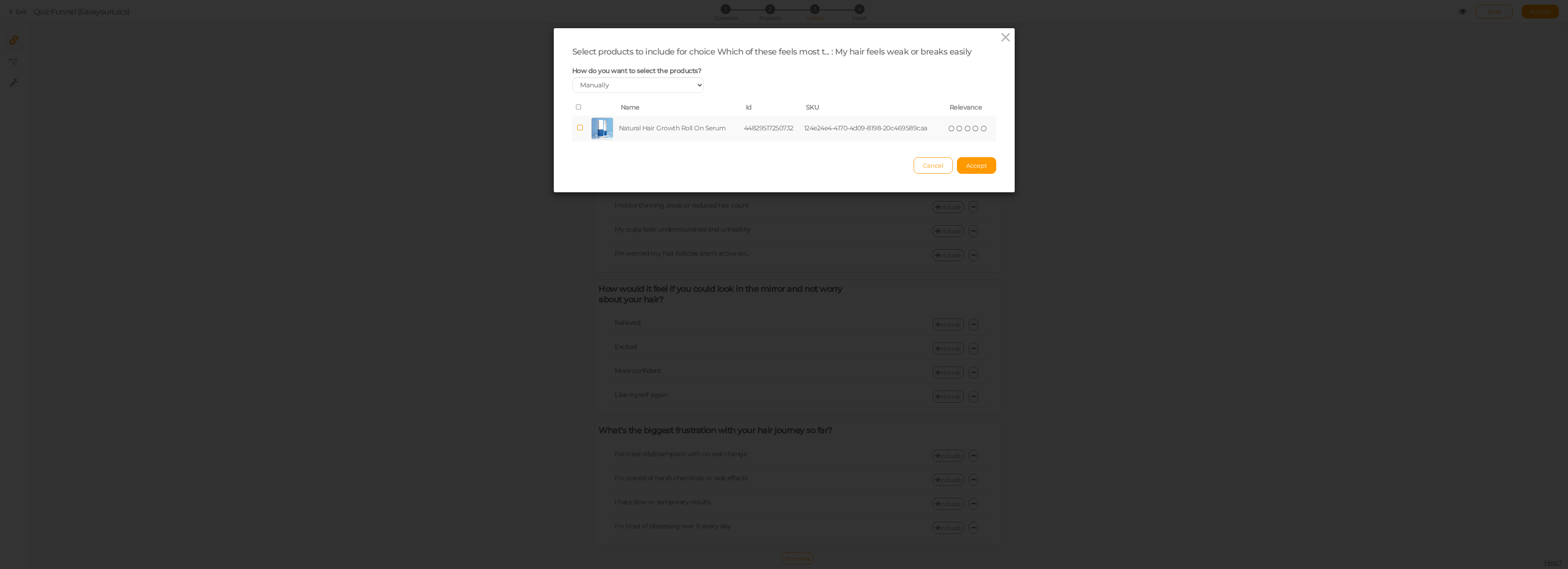
click at [722, 119] on td "Natural Hair Growth Roll On Serum" at bounding box center [680, 128] width 125 height 26
drag, startPoint x: 596, startPoint y: 83, endPoint x: 593, endPoint y: 101, distance: 18.2
click at [593, 101] on div "Select products to include for choice Which of these feels most t... : My hair …" at bounding box center [785, 94] width 424 height 95
click at [573, 77] on select "Manually By tags By price" at bounding box center [639, 85] width 132 height 16
click at [866, 130] on icon at bounding box center [976, 128] width 6 height 6
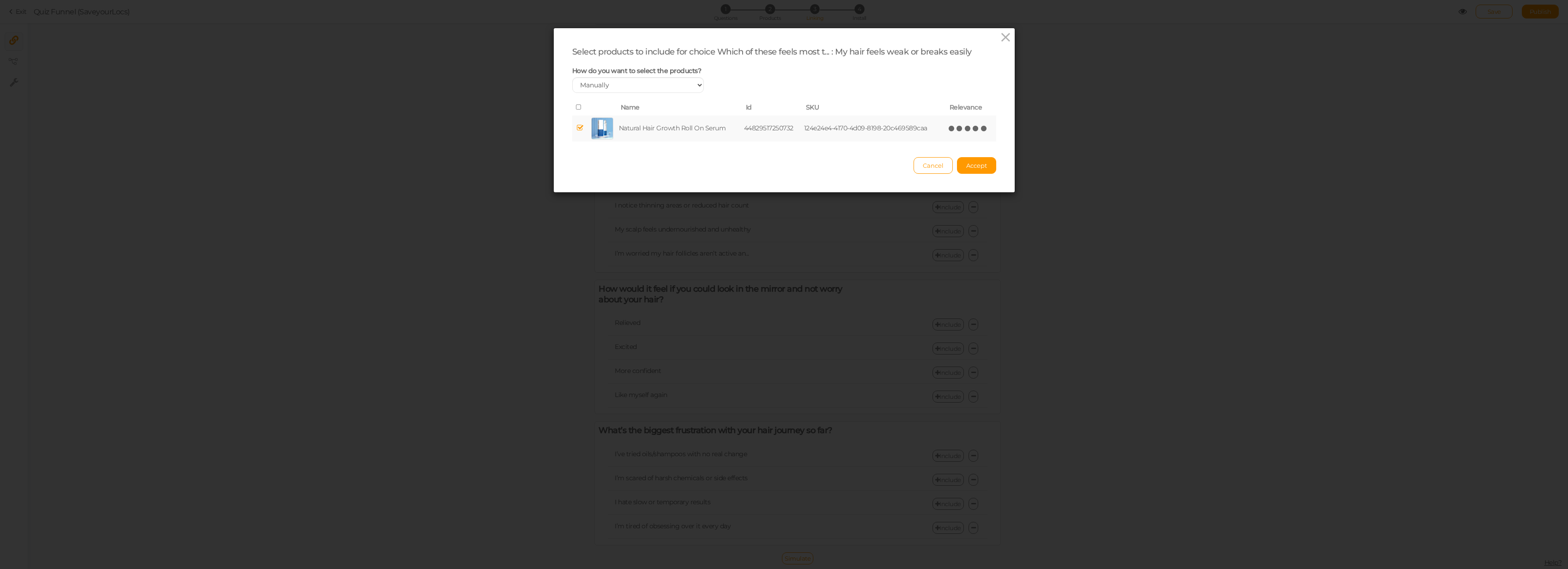
drag, startPoint x: 982, startPoint y: 130, endPoint x: 981, endPoint y: 137, distance: 7.1
click at [866, 130] on icon at bounding box center [984, 128] width 6 height 6
click at [866, 130] on icon at bounding box center [968, 128] width 6 height 6
click at [866, 163] on span "Accept" at bounding box center [976, 165] width 20 height 7
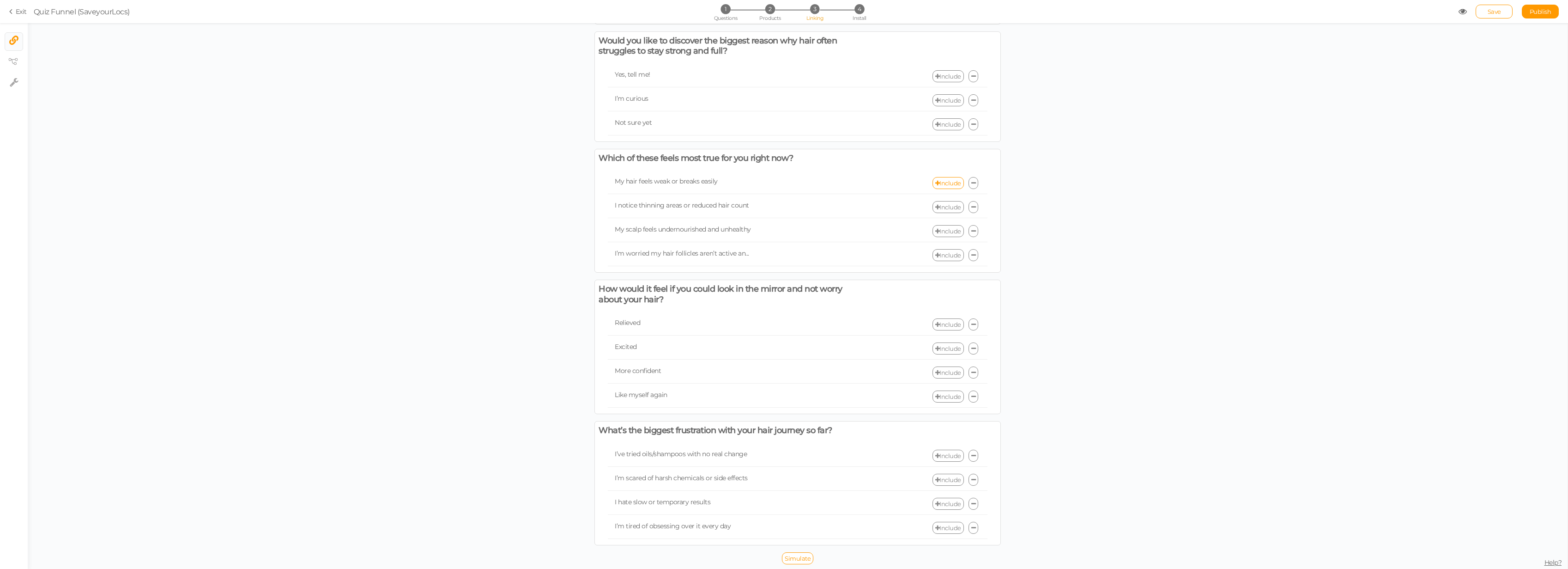
click at [866, 204] on link "Include" at bounding box center [948, 207] width 31 height 12
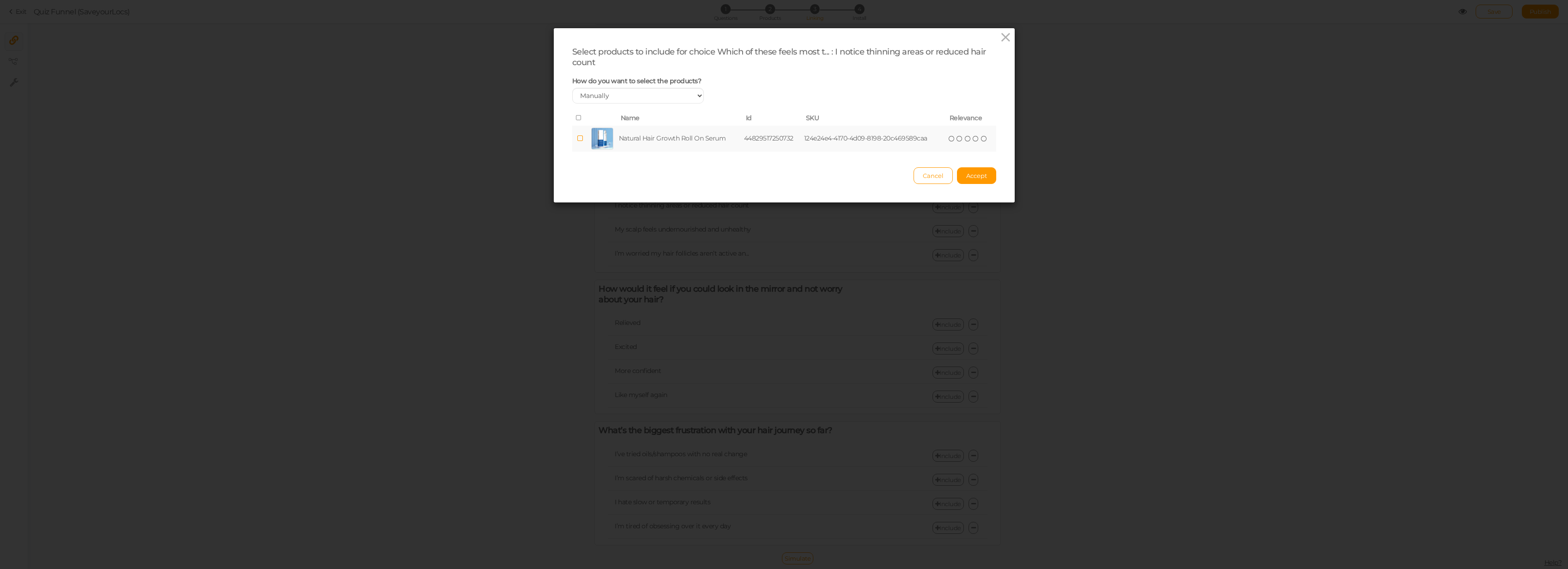
click at [642, 145] on td "Natural Hair Growth Roll On Serum" at bounding box center [680, 138] width 125 height 26
click at [866, 141] on icon at bounding box center [968, 138] width 6 height 6
click at [866, 178] on button "Accept" at bounding box center [976, 175] width 39 height 17
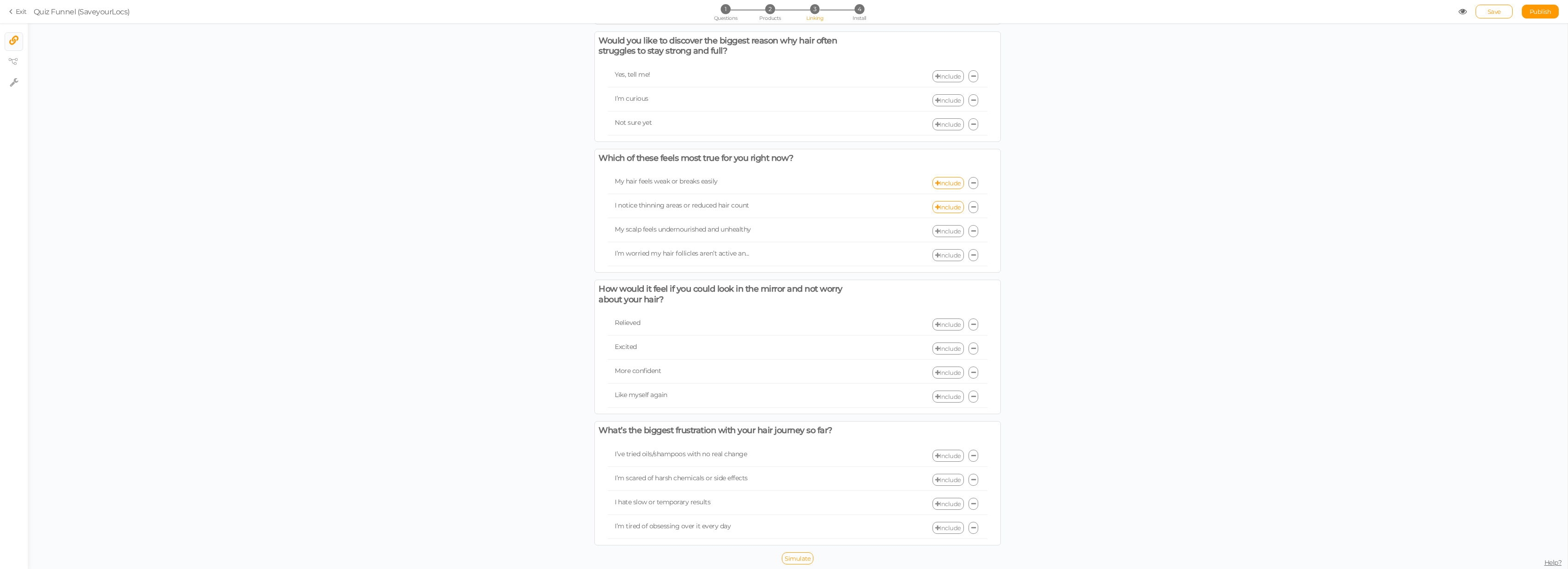
click at [866, 230] on link "Include" at bounding box center [948, 230] width 31 height 12
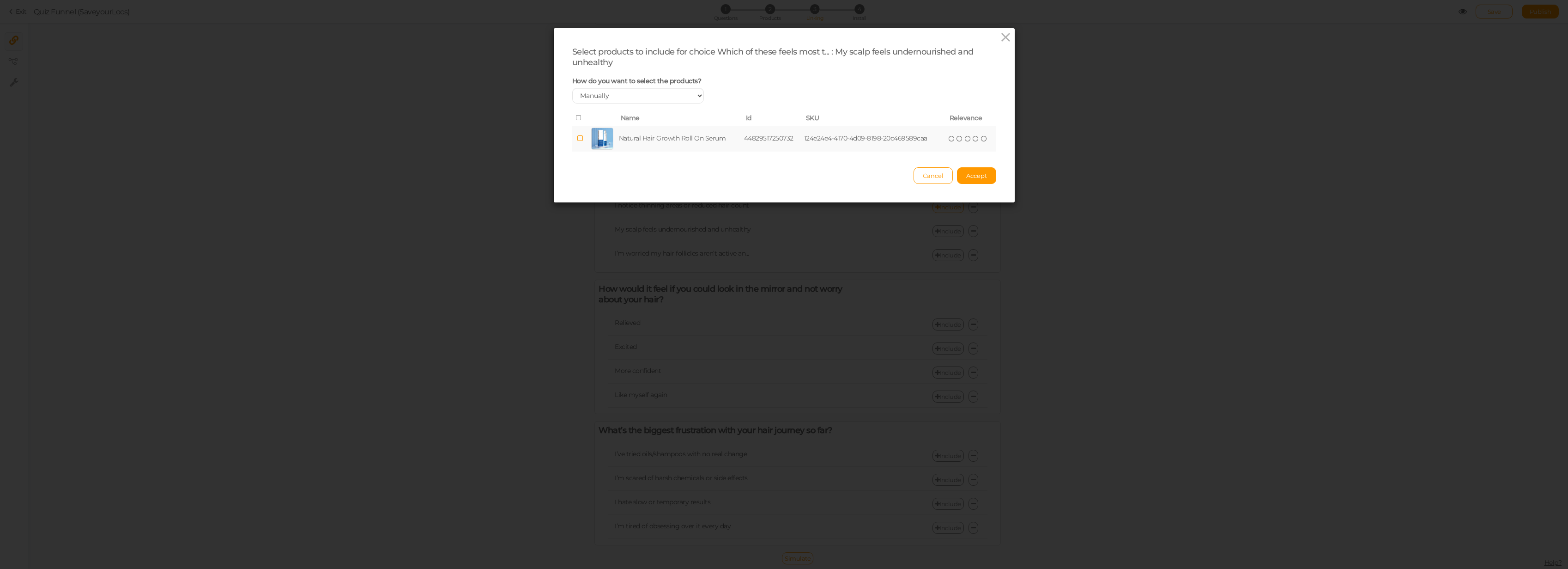
click at [640, 146] on td "Natural Hair Growth Roll On Serum" at bounding box center [680, 138] width 125 height 26
click at [866, 137] on icon at bounding box center [976, 138] width 6 height 6
click at [866, 139] on icon at bounding box center [968, 138] width 6 height 6
click at [866, 180] on button "Accept" at bounding box center [976, 175] width 39 height 17
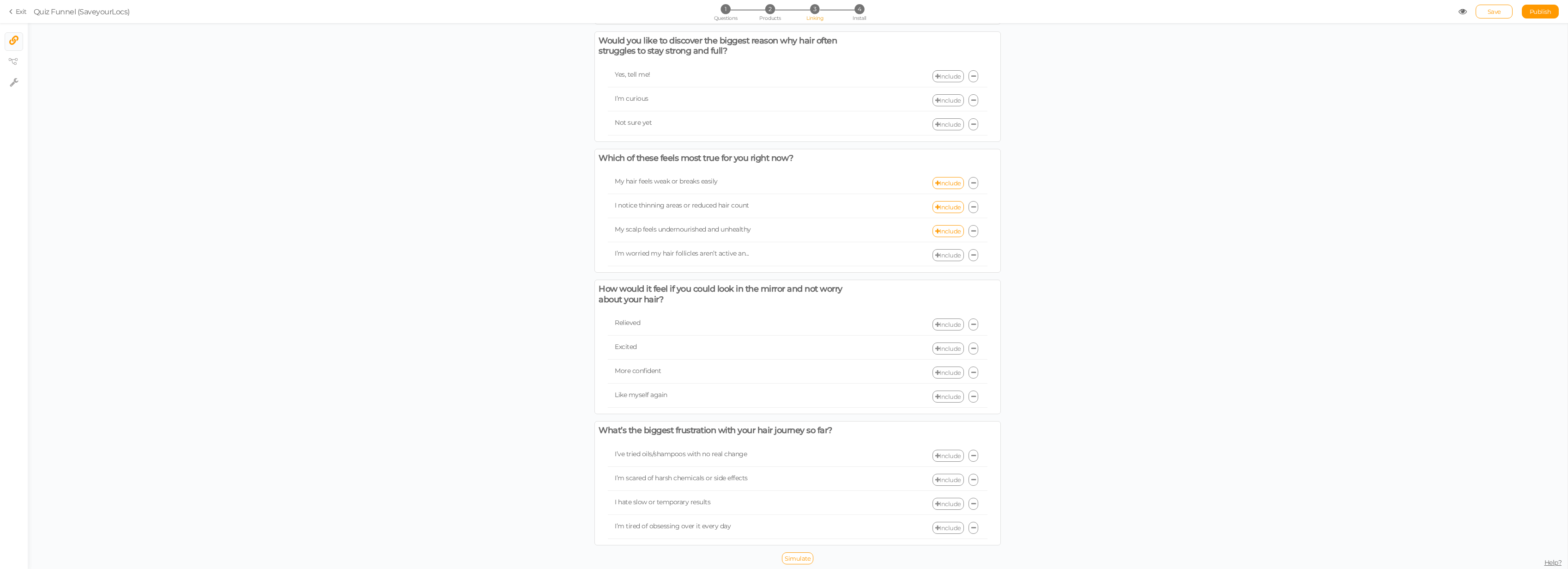
click at [866, 256] on link "Include" at bounding box center [948, 255] width 31 height 12
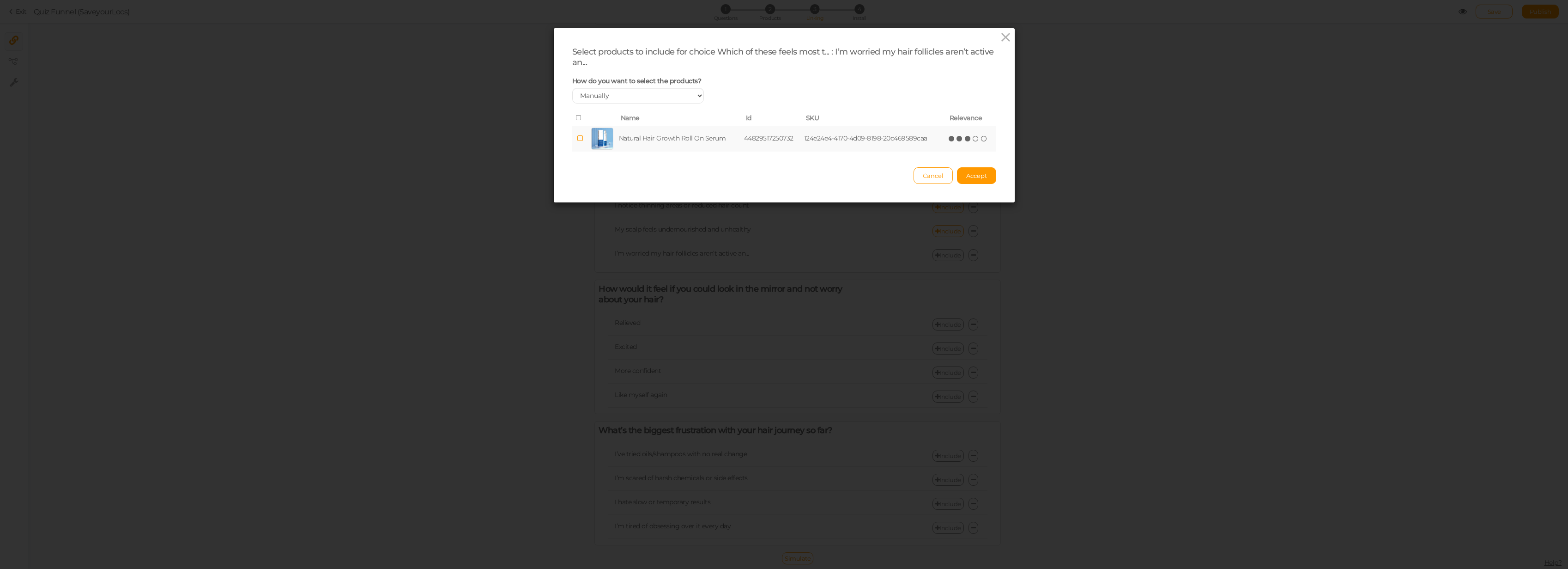
click at [866, 138] on icon at bounding box center [968, 138] width 6 height 6
click at [866, 187] on div "Select products to include for choice Which of these feels most t... : I’m worr…" at bounding box center [784, 116] width 461 height 174
click at [866, 175] on span "Accept" at bounding box center [976, 175] width 20 height 7
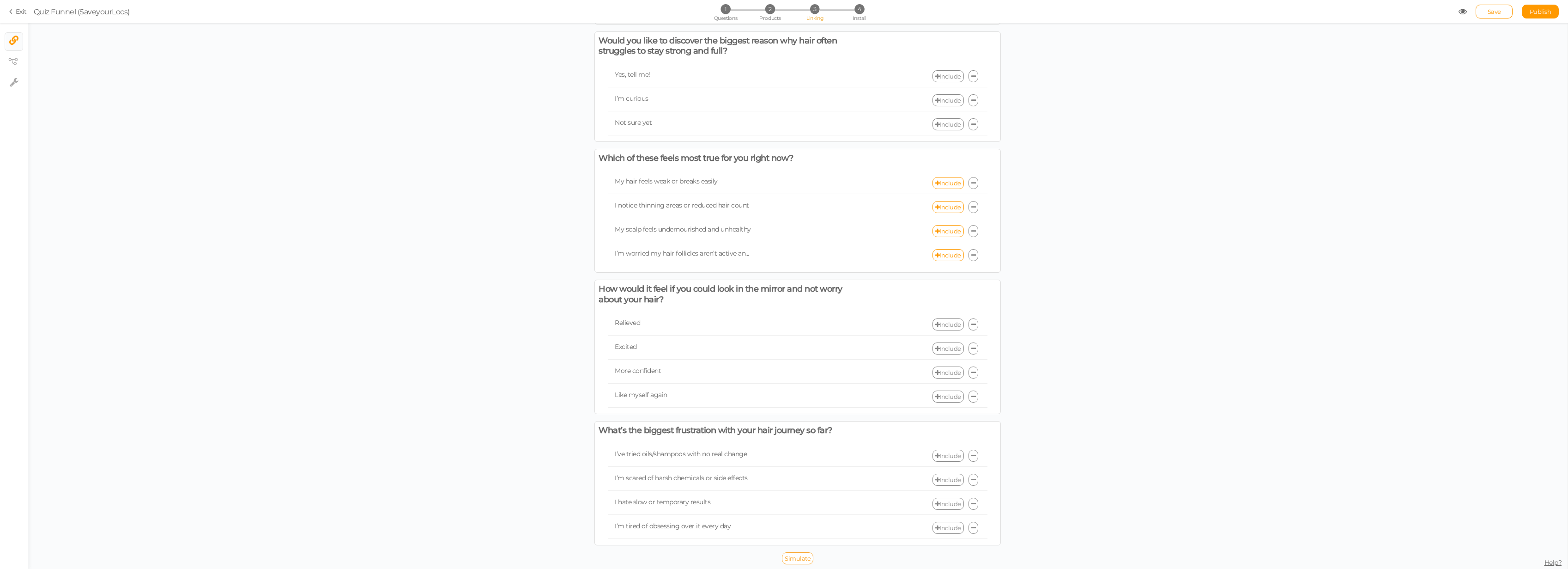
click at [793, 402] on span "Simulate" at bounding box center [797, 558] width 26 height 7
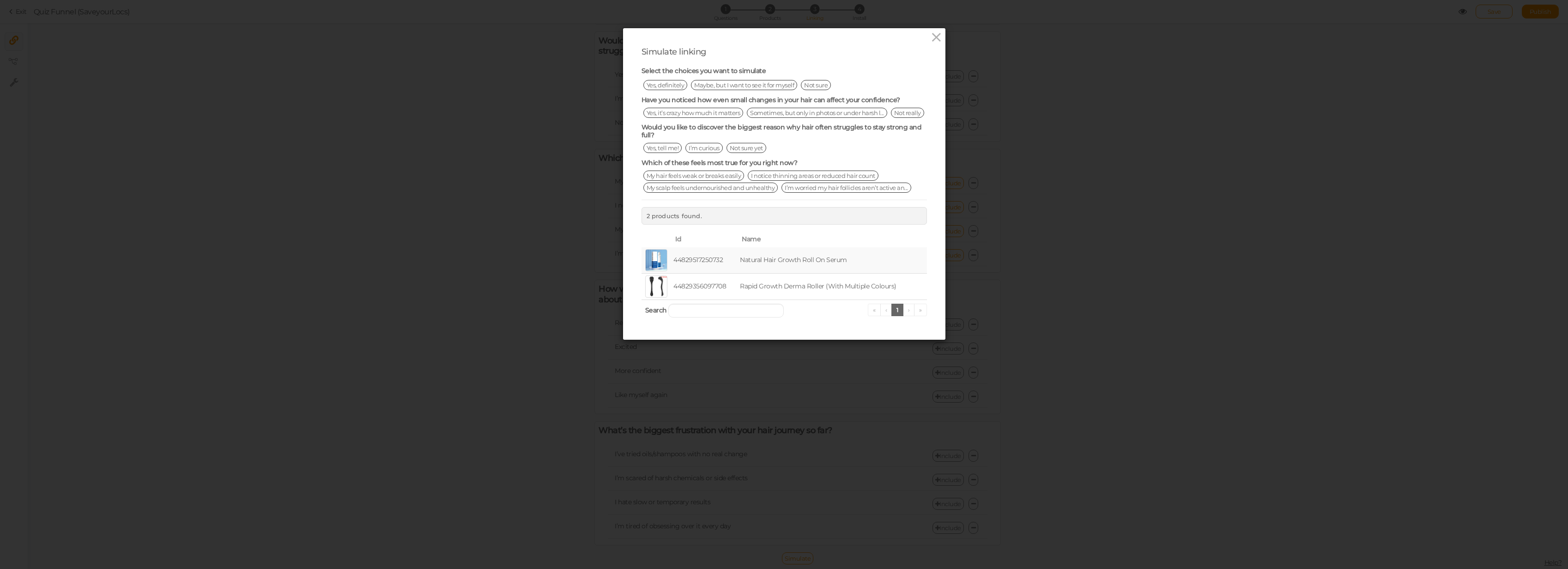
scroll to position [177, 0]
click at [866, 154] on div "Simulate linking Select the choices you want to simulate How Old are you? 16-18…" at bounding box center [784, 284] width 1568 height 569
click at [866, 28] on div "Simulate linking Select the choices you want to simulate How Old are you? 16-18…" at bounding box center [785, 184] width 324 height 313
click at [866, 38] on icon at bounding box center [936, 38] width 13 height 14
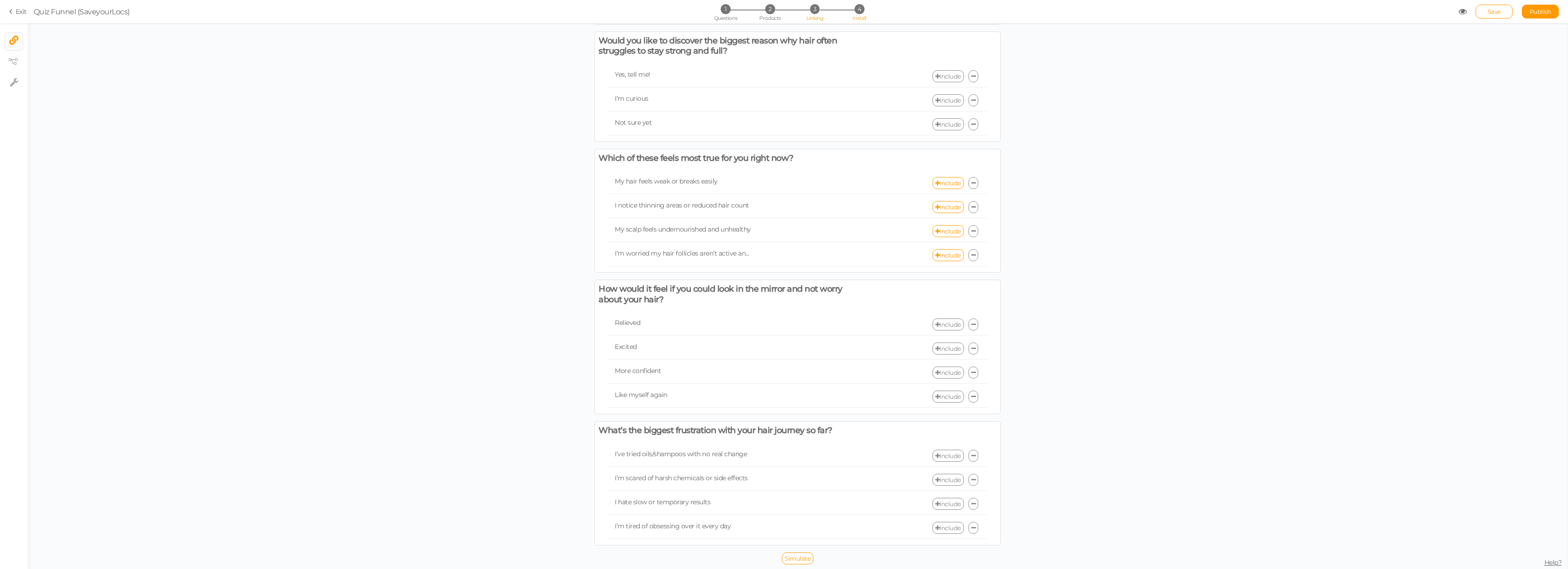
click at [855, 17] on span "Install" at bounding box center [859, 18] width 13 height 6
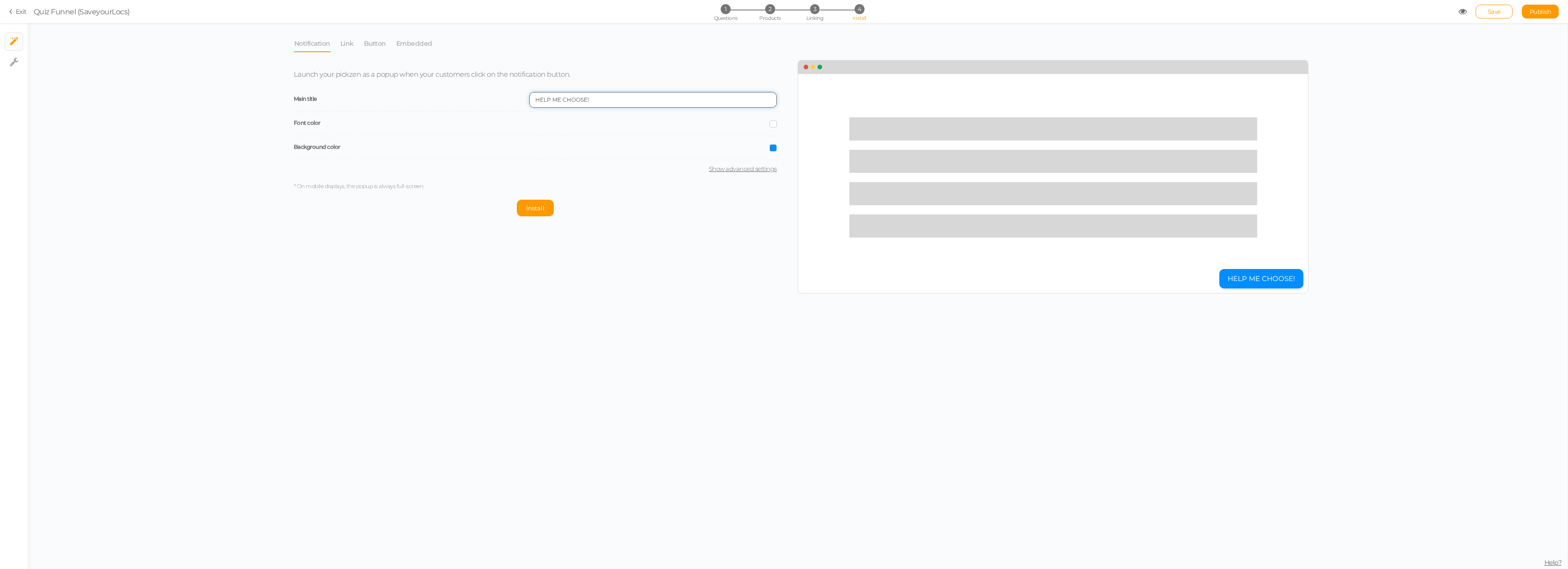
click at [609, 101] on input "HELP ME CHOOSE!" at bounding box center [653, 100] width 247 height 16
drag, startPoint x: 610, startPoint y: 100, endPoint x: 299, endPoint y: 38, distance: 317.1
click at [299, 38] on div "Notification Link Button Embedded Launch your pickzen as a popup when your cust…" at bounding box center [798, 163] width 1009 height 259
click at [627, 108] on div "Main title HELP ME CHOOSE!" at bounding box center [535, 100] width 483 height 24
click at [624, 99] on input "HELP ME CHOOSE!" at bounding box center [653, 100] width 247 height 16
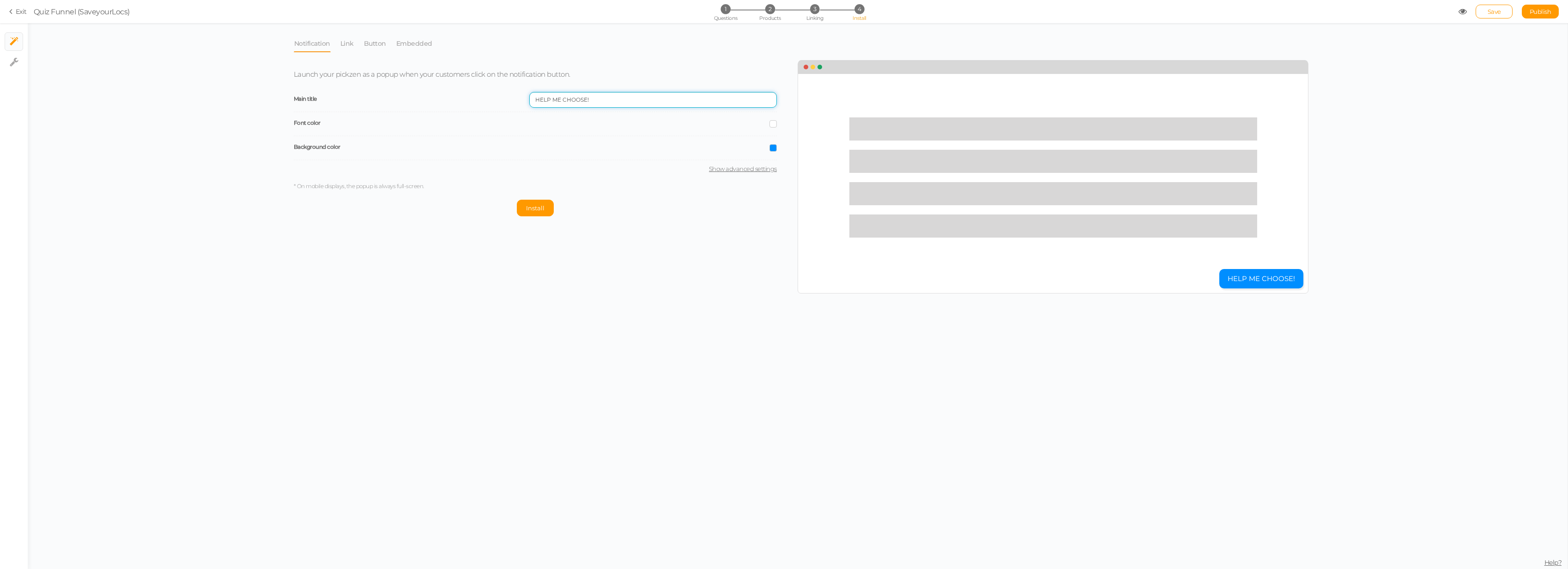
drag, startPoint x: 624, startPoint y: 99, endPoint x: 474, endPoint y: 93, distance: 150.1
click at [474, 93] on div "Main title HELP ME CHOOSE!" at bounding box center [535, 100] width 483 height 24
click at [376, 71] on span "Launch your pickzen as a popup when your customers click on the notification bu…" at bounding box center [432, 74] width 277 height 9
click at [380, 72] on span "Launch your pickzen as a popup when your customers click on the notification bu…" at bounding box center [432, 74] width 277 height 9
click at [628, 98] on input "HELP ME CHOOSE!" at bounding box center [653, 100] width 247 height 16
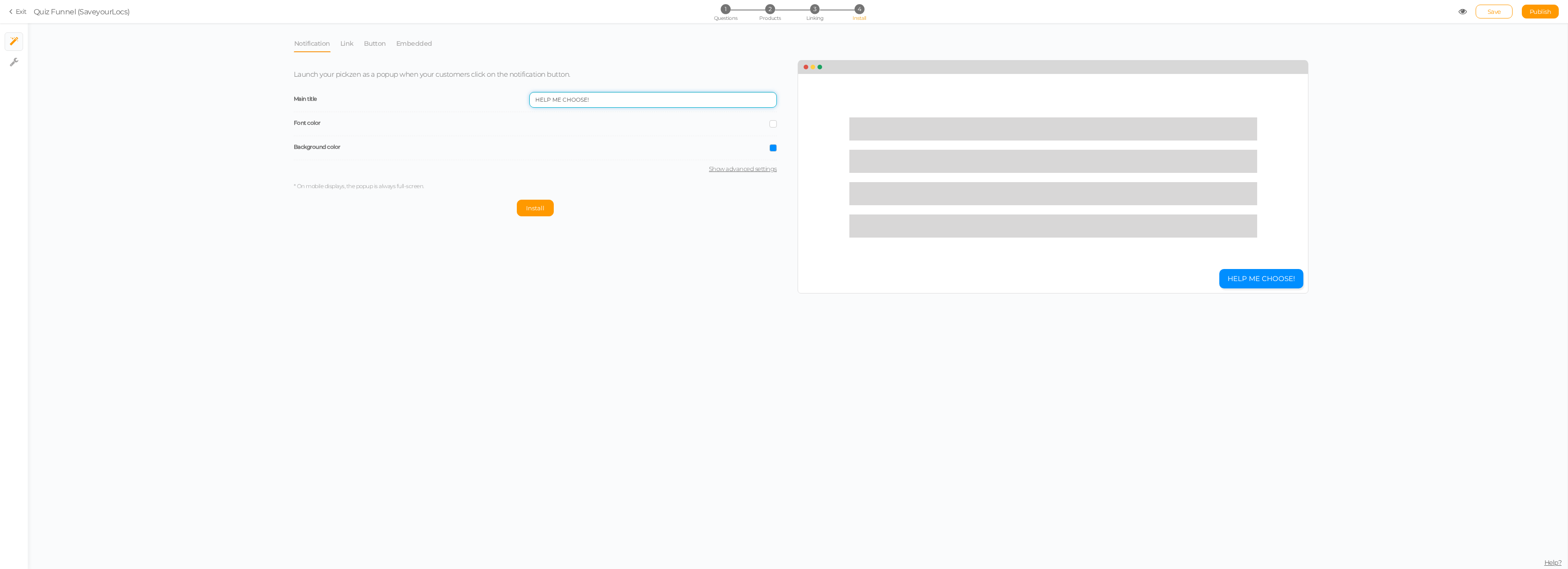
drag, startPoint x: 595, startPoint y: 100, endPoint x: 319, endPoint y: 34, distance: 283.8
click at [315, 73] on div "Launch your pickzen as a popup when your customers click on the notification bu…" at bounding box center [542, 139] width 511 height 156
click at [767, 170] on link "Show advanced settings" at bounding box center [535, 168] width 483 height 7
select select "pct"
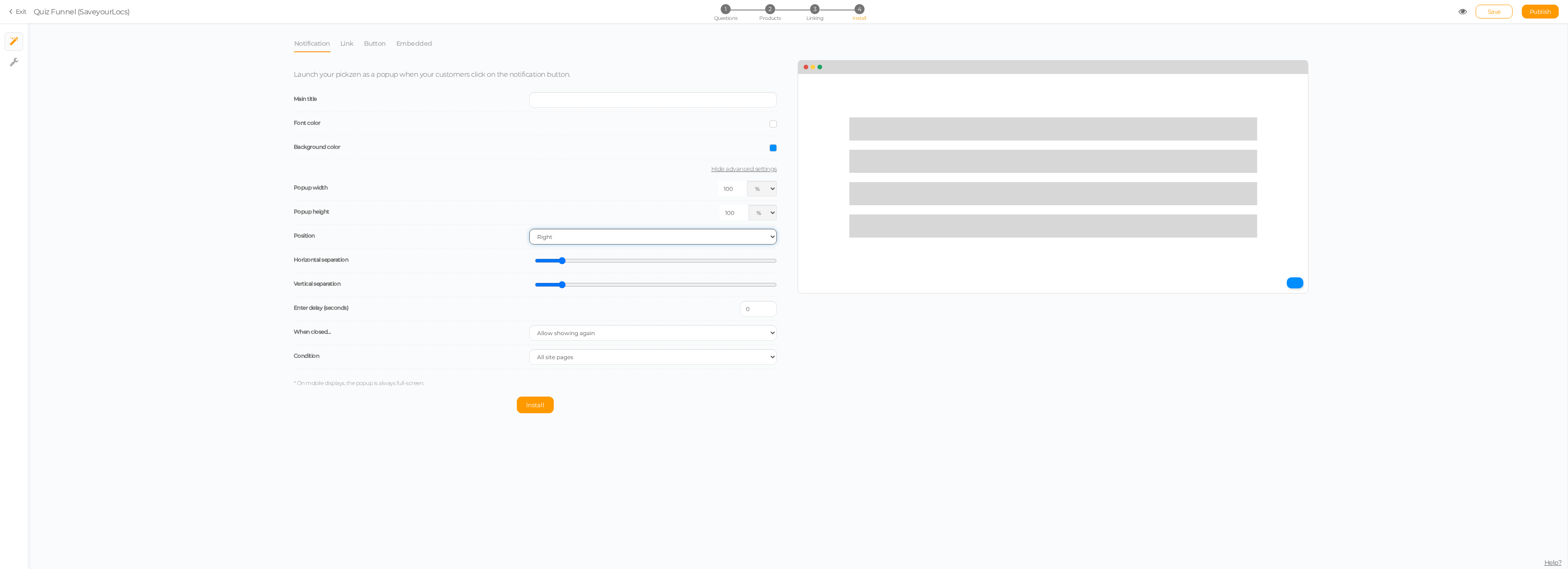
click at [579, 241] on select "Right Left" at bounding box center [653, 237] width 247 height 16
click at [529, 229] on select "Right Left" at bounding box center [653, 237] width 247 height 16
drag, startPoint x: 605, startPoint y: 234, endPoint x: 604, endPoint y: 241, distance: 7.1
click at [605, 234] on select "Right Left" at bounding box center [653, 237] width 247 height 16
select select "br"
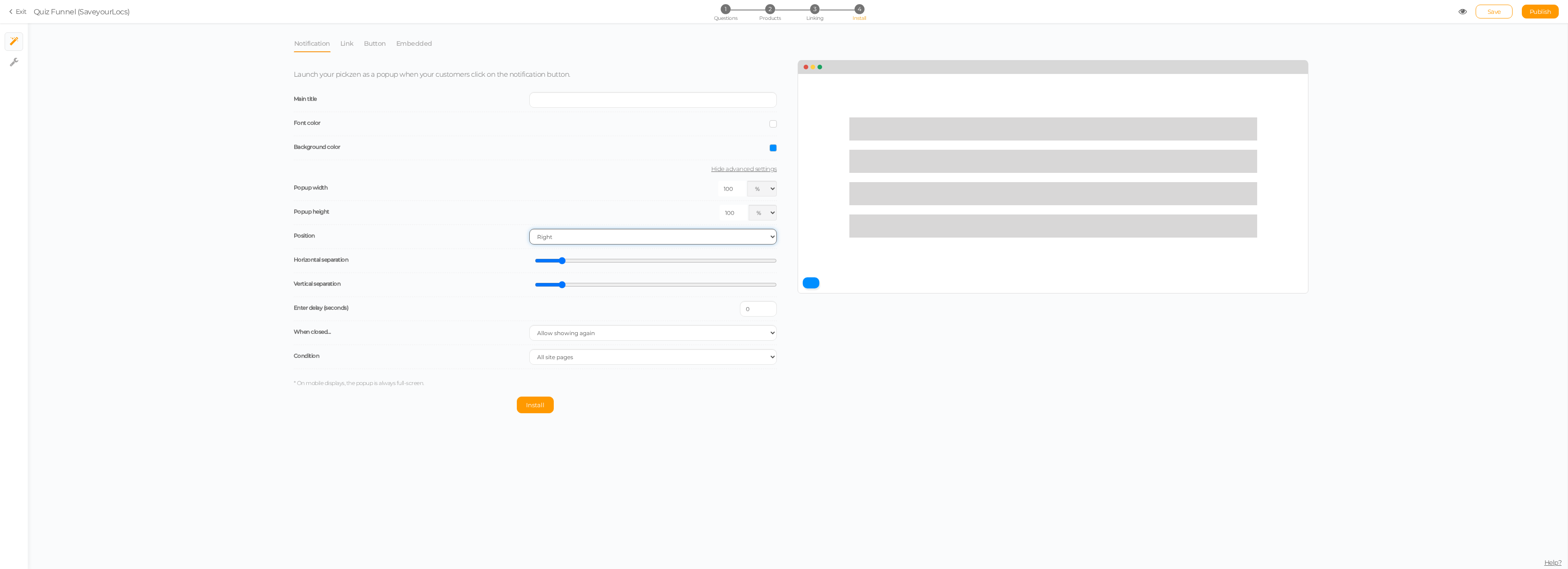
click at [529, 229] on select "Right Left" at bounding box center [653, 237] width 247 height 16
click at [573, 338] on select "Allow showing again Don’t show again Don’t show again during the session Don’t …" at bounding box center [653, 332] width 247 height 16
click at [574, 338] on select "Allow showing again Don’t show again Don’t show again during the session Don’t …" at bounding box center [653, 332] width 247 height 16
click at [580, 330] on select "Allow showing again Don’t show again Don’t show again during the session Don’t …" at bounding box center [653, 332] width 247 height 16
select select "completed"
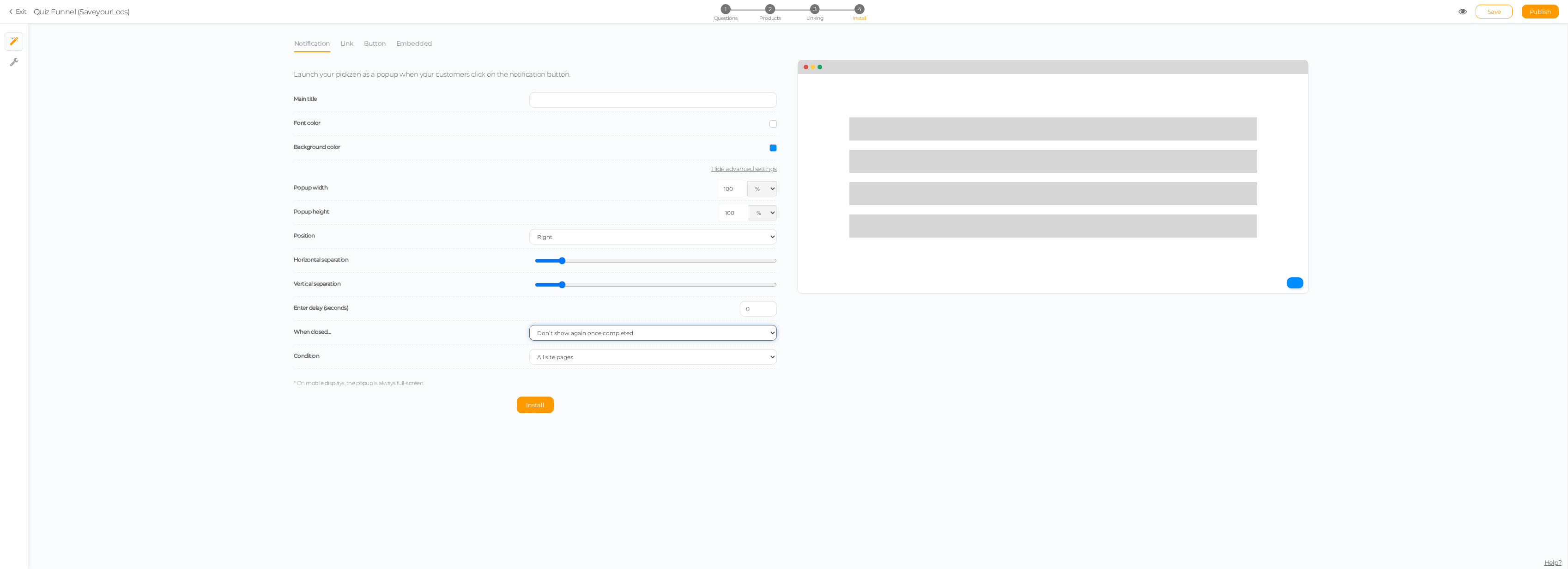
click at [529, 325] on select "Allow showing again Don’t show again Don’t show again during the session Don’t …" at bounding box center [653, 332] width 247 height 16
click at [549, 362] on select "All site pages The URL includes It is the homepage" at bounding box center [653, 357] width 247 height 16
select select "url-any"
click at [529, 349] on select "All site pages The URL includes It is the homepage" at bounding box center [653, 357] width 247 height 16
drag, startPoint x: 559, startPoint y: 389, endPoint x: 560, endPoint y: 365, distance: 24.0
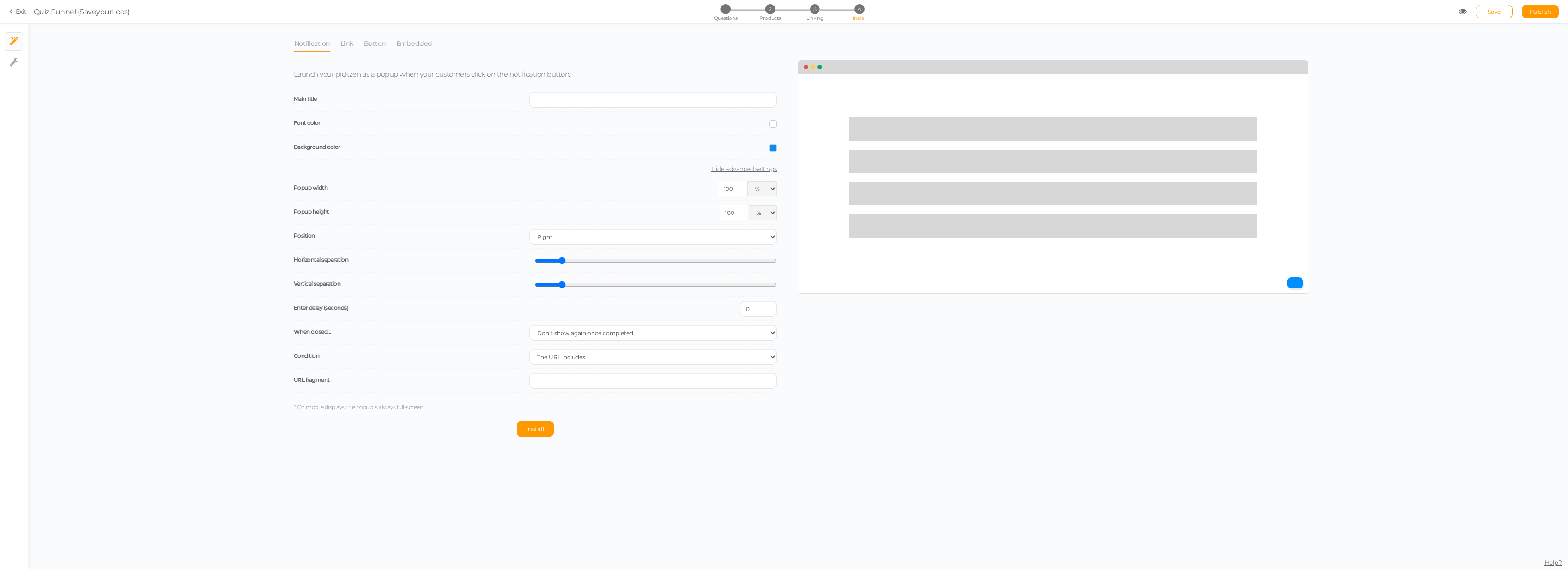
click at [559, 384] on div "URL fragment" at bounding box center [535, 381] width 483 height 24
click at [560, 360] on select "All site pages The URL includes It is the homepage" at bounding box center [653, 357] width 247 height 16
select select
click at [529, 349] on select "All site pages The URL includes It is the homepage" at bounding box center [653, 357] width 247 height 16
click at [337, 43] on li "Notification" at bounding box center [317, 43] width 46 height 17
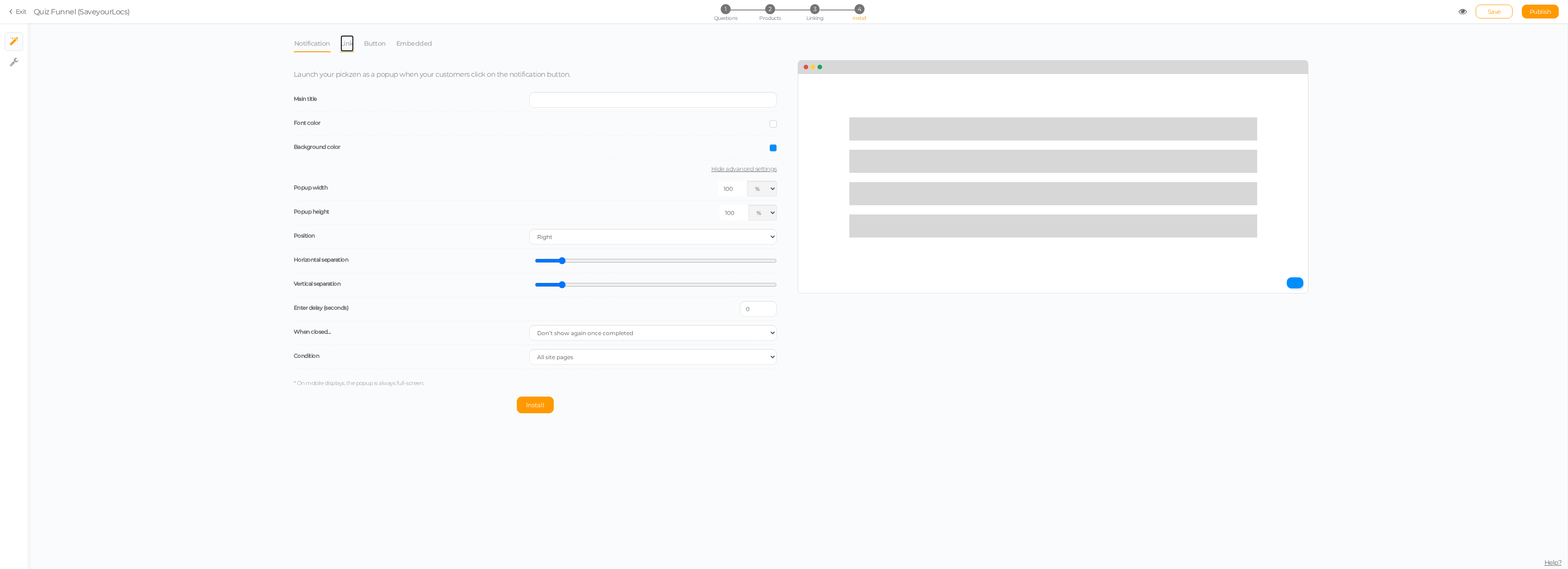
click at [346, 48] on link "Link" at bounding box center [347, 43] width 14 height 17
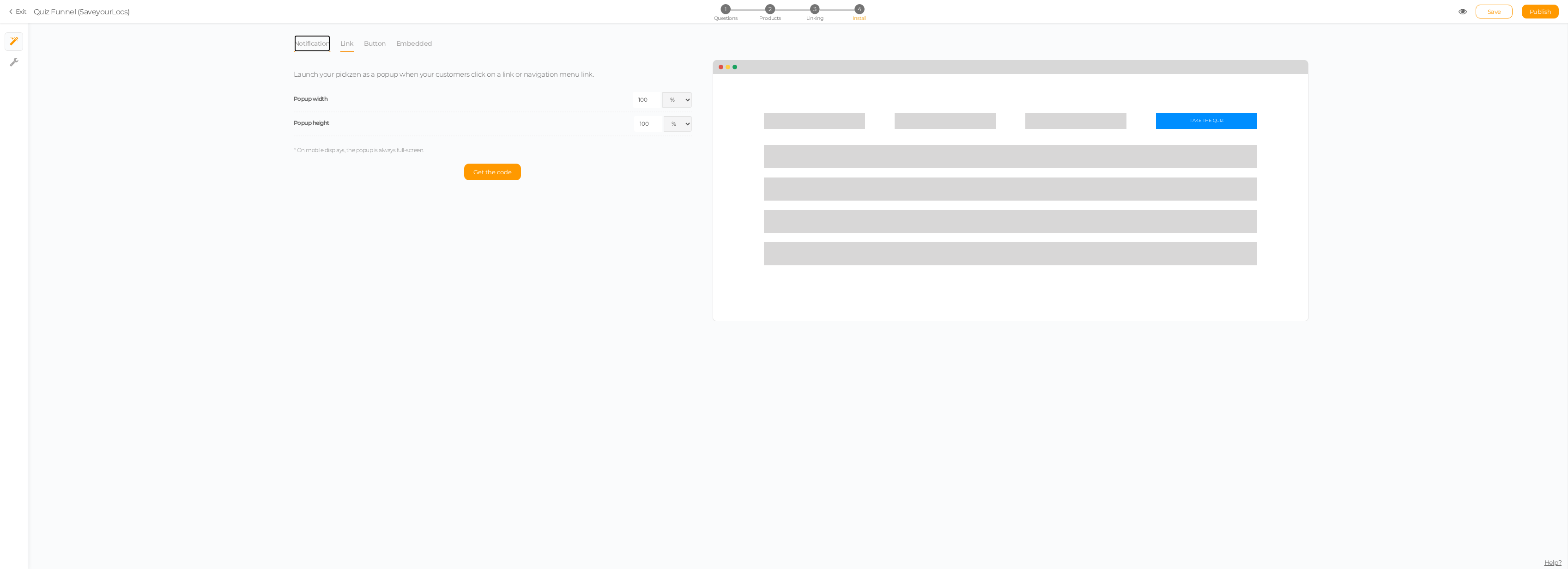
click at [306, 40] on link "Notification" at bounding box center [312, 43] width 37 height 17
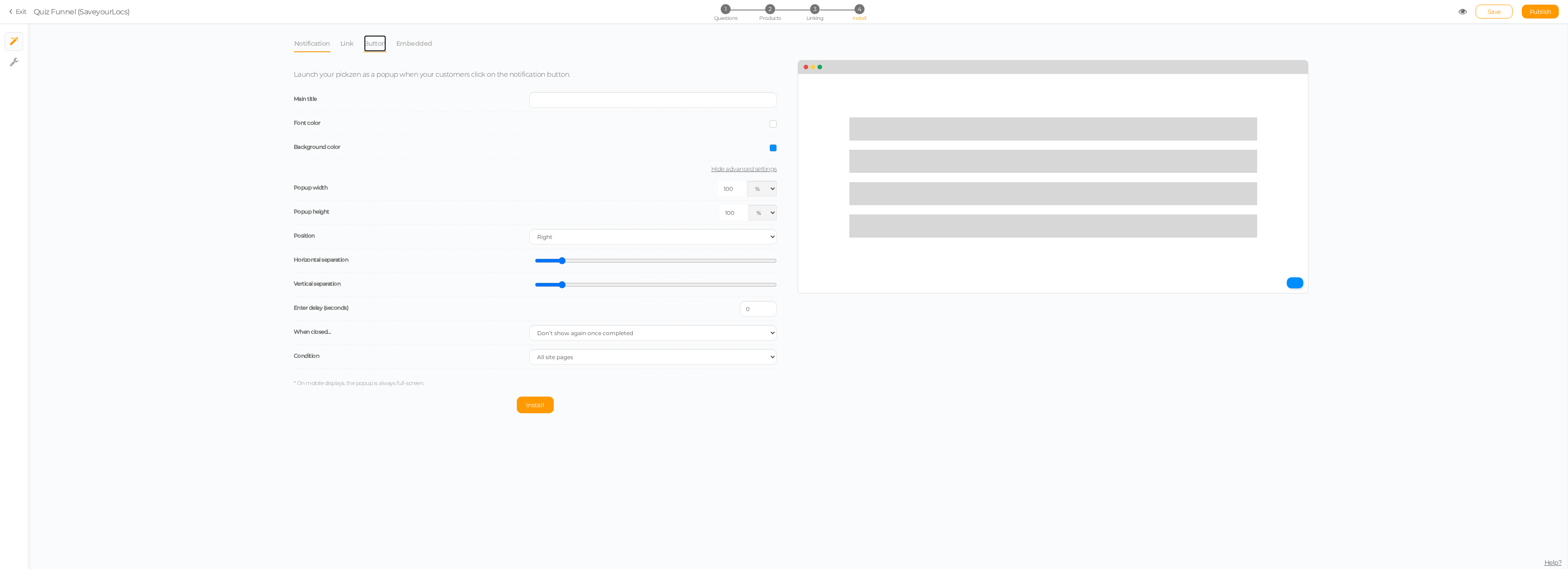
click at [371, 46] on link "Button" at bounding box center [375, 43] width 23 height 17
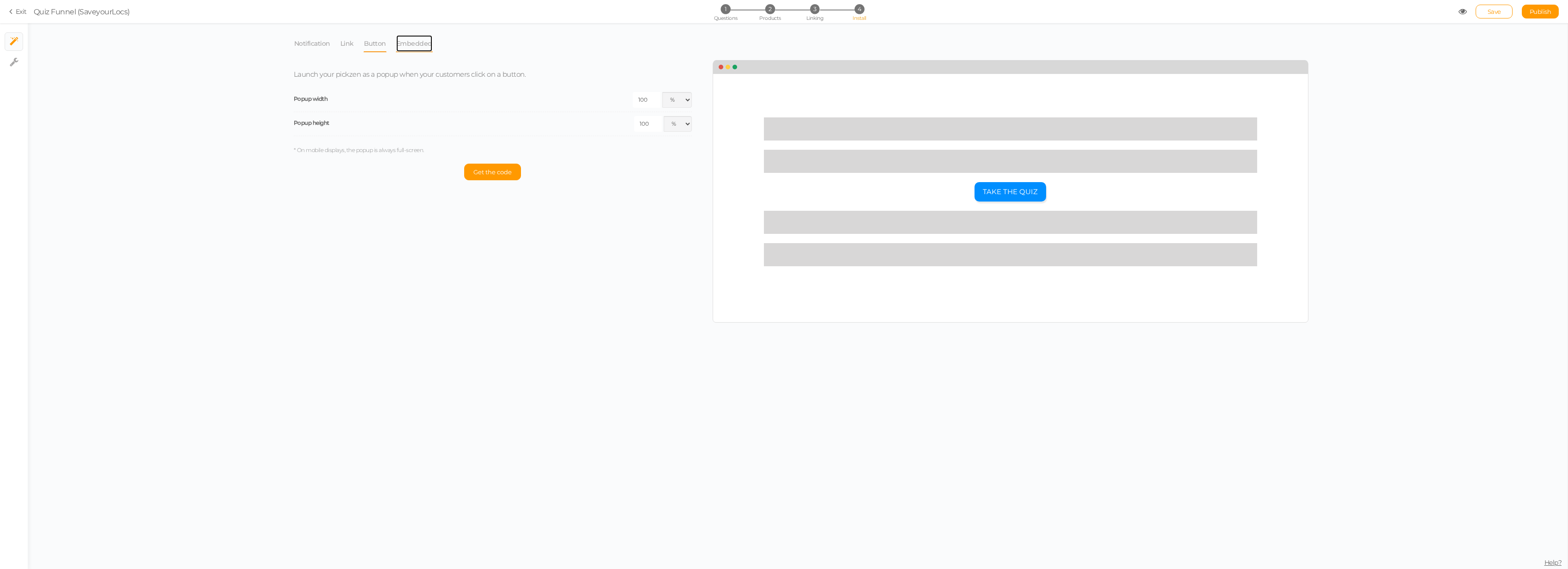
click at [414, 42] on link "Embedded" at bounding box center [414, 43] width 37 height 17
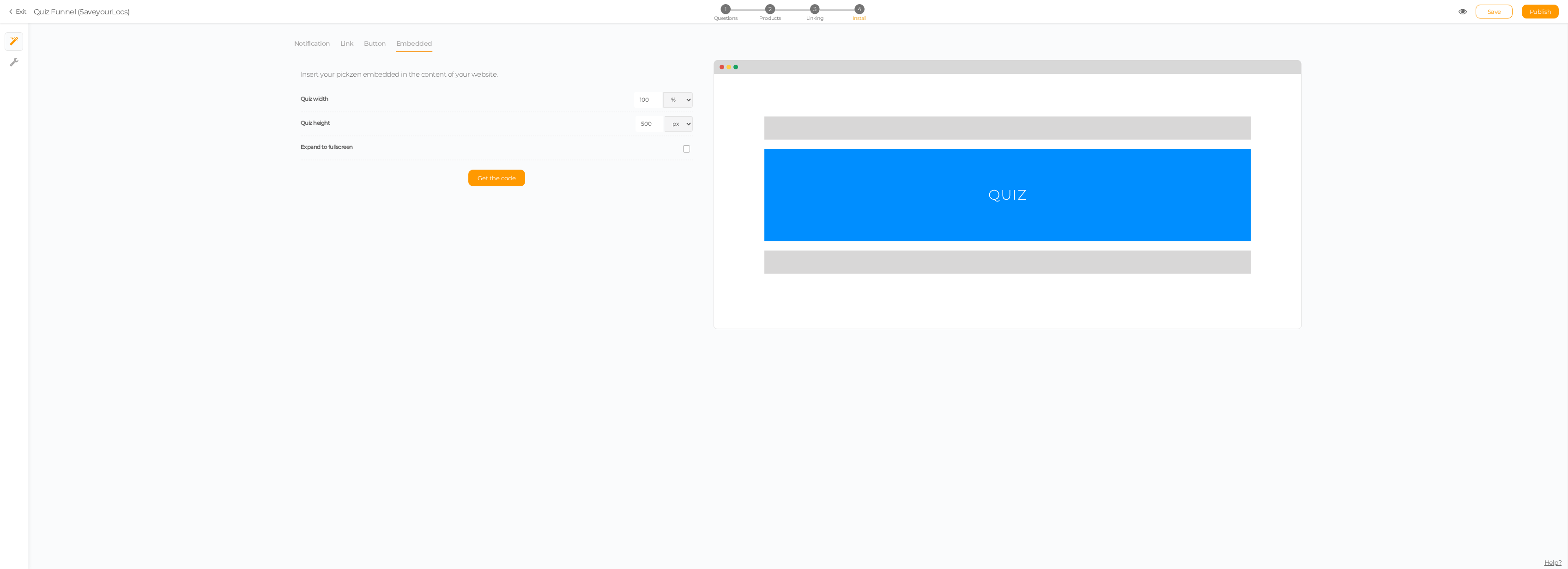
click at [689, 146] on icon at bounding box center [687, 149] width 13 height 5
click at [0, 0] on input "checkbox" at bounding box center [0, 0] width 0 height 0
click at [610, 167] on select "Light Dark" at bounding box center [592, 172] width 203 height 16
click at [490, 164] on select "Light Dark" at bounding box center [592, 172] width 203 height 16
drag, startPoint x: 603, startPoint y: 171, endPoint x: 606, endPoint y: 179, distance: 8.5
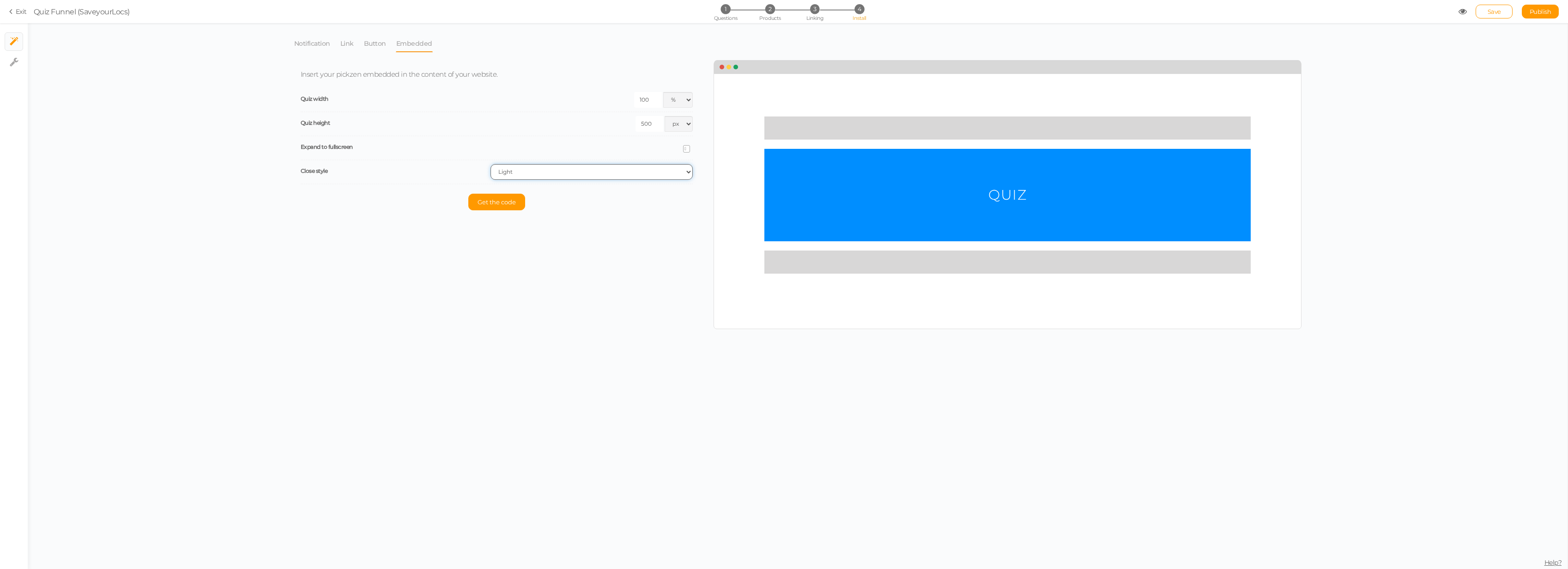
click at [605, 172] on select "Light Dark" at bounding box center [592, 172] width 203 height 16
select select "dark"
click at [490, 164] on select "Light Dark" at bounding box center [592, 172] width 203 height 16
click at [491, 208] on button "Get the code" at bounding box center [496, 201] width 57 height 17
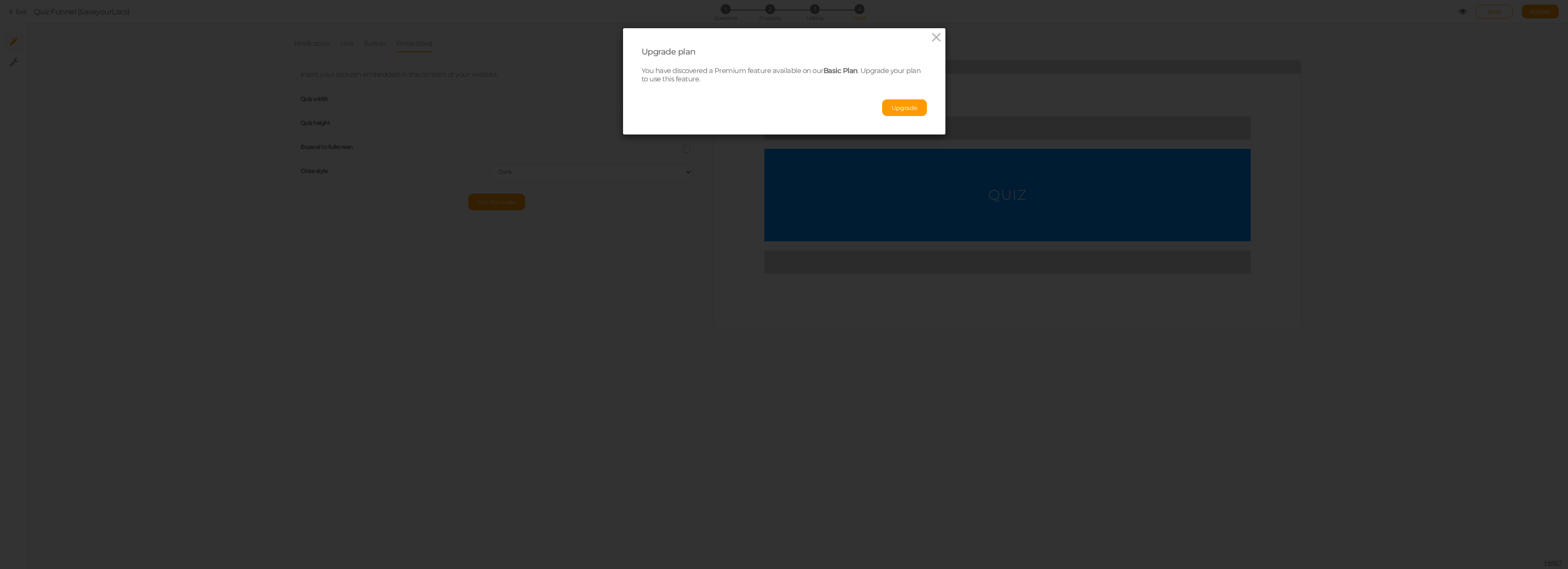
drag, startPoint x: 890, startPoint y: 105, endPoint x: 823, endPoint y: 2, distance: 122.9
click at [866, 105] on button "Upgrade" at bounding box center [904, 107] width 45 height 17
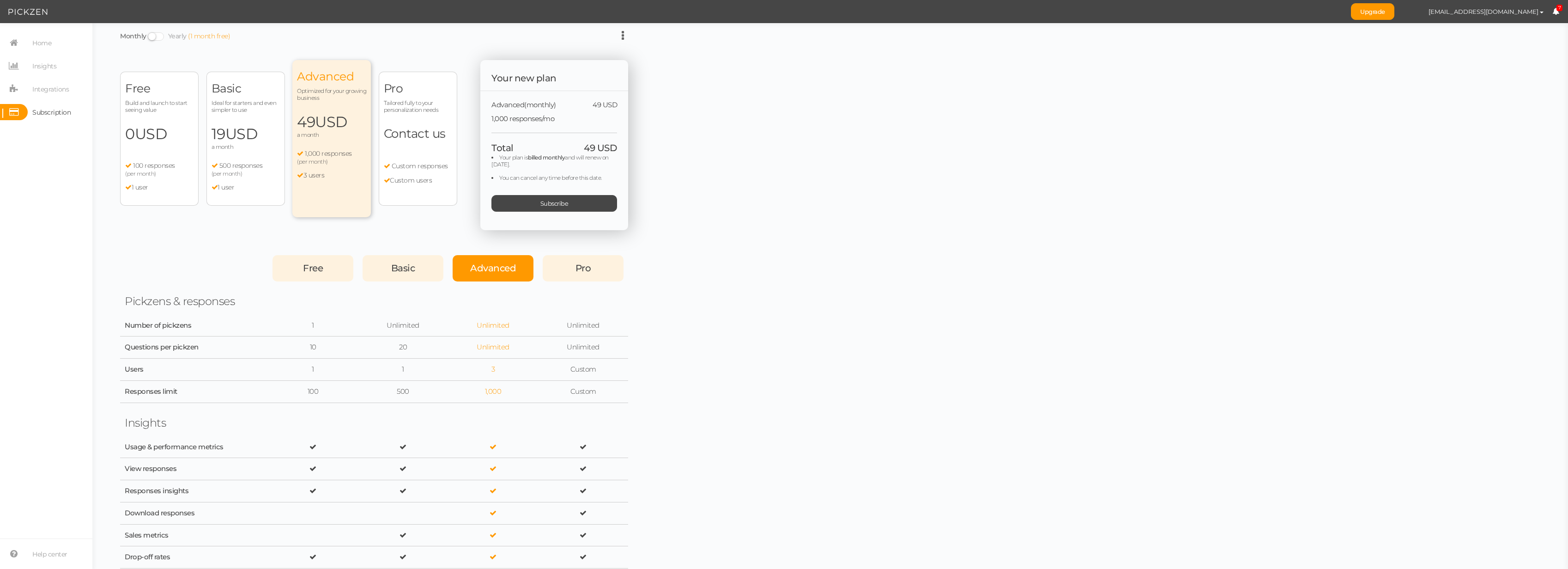
click at [225, 127] on span "19 USD" at bounding box center [245, 134] width 68 height 19
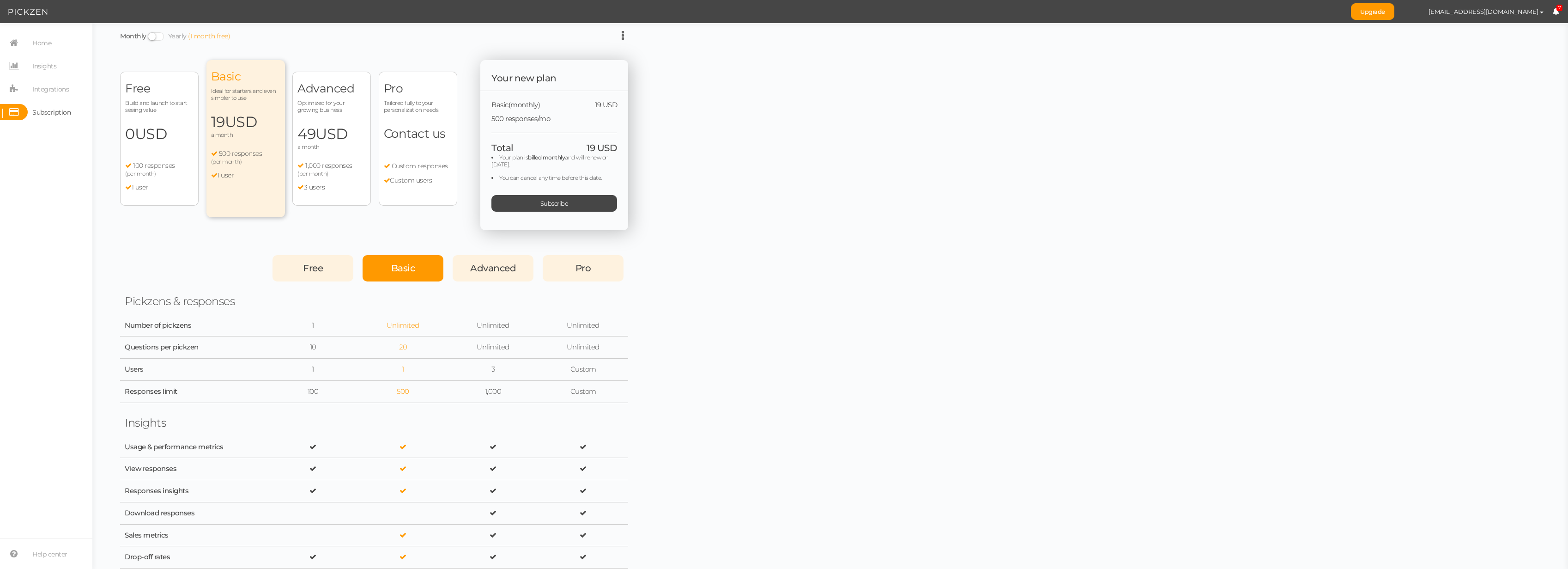
drag, startPoint x: 152, startPoint y: 127, endPoint x: 281, endPoint y: 127, distance: 129.0
click at [152, 127] on span "USD" at bounding box center [151, 134] width 32 height 18
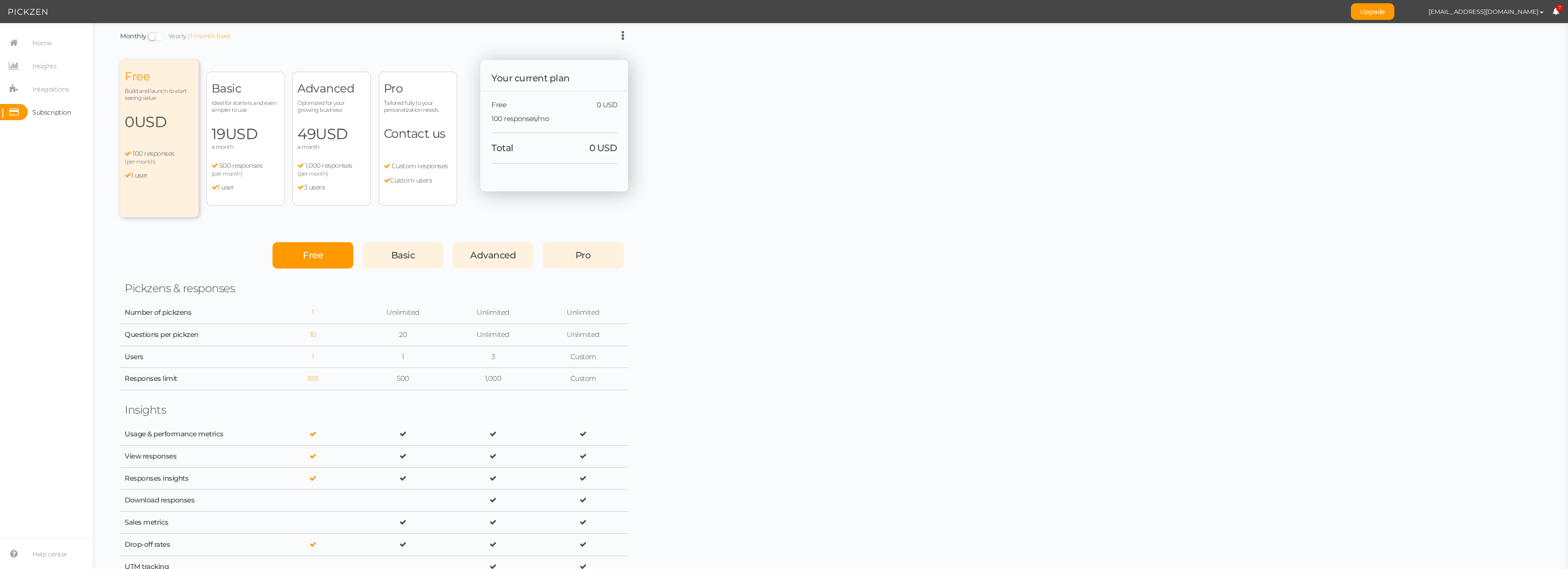
click at [250, 127] on span "USD" at bounding box center [241, 134] width 32 height 18
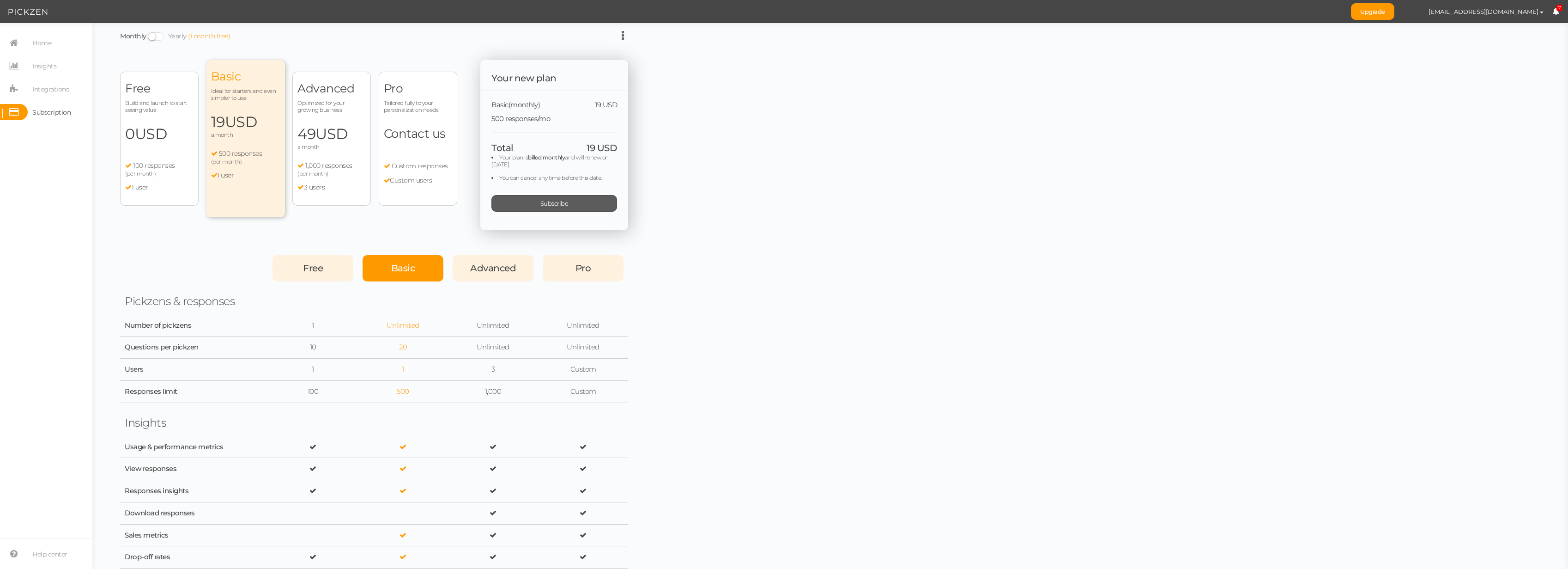
click at [545, 196] on div "Subscribe" at bounding box center [555, 203] width 126 height 17
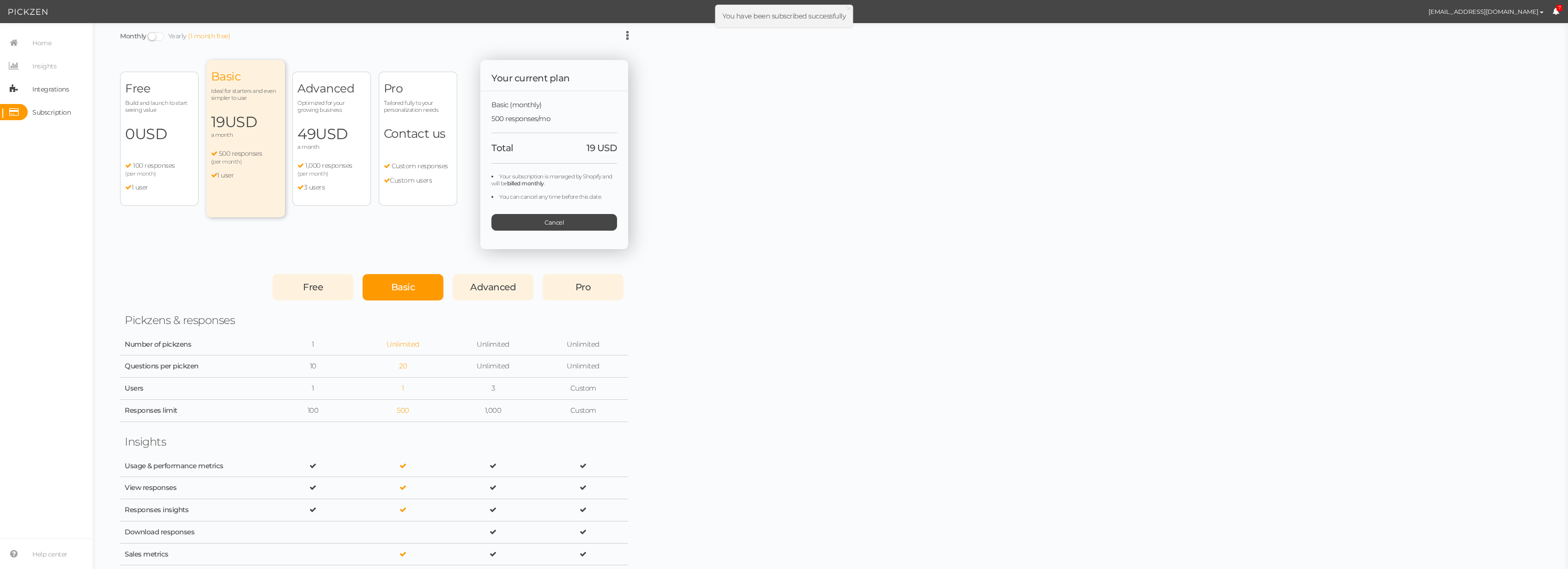
click at [54, 85] on span "Integrations" at bounding box center [50, 89] width 36 height 15
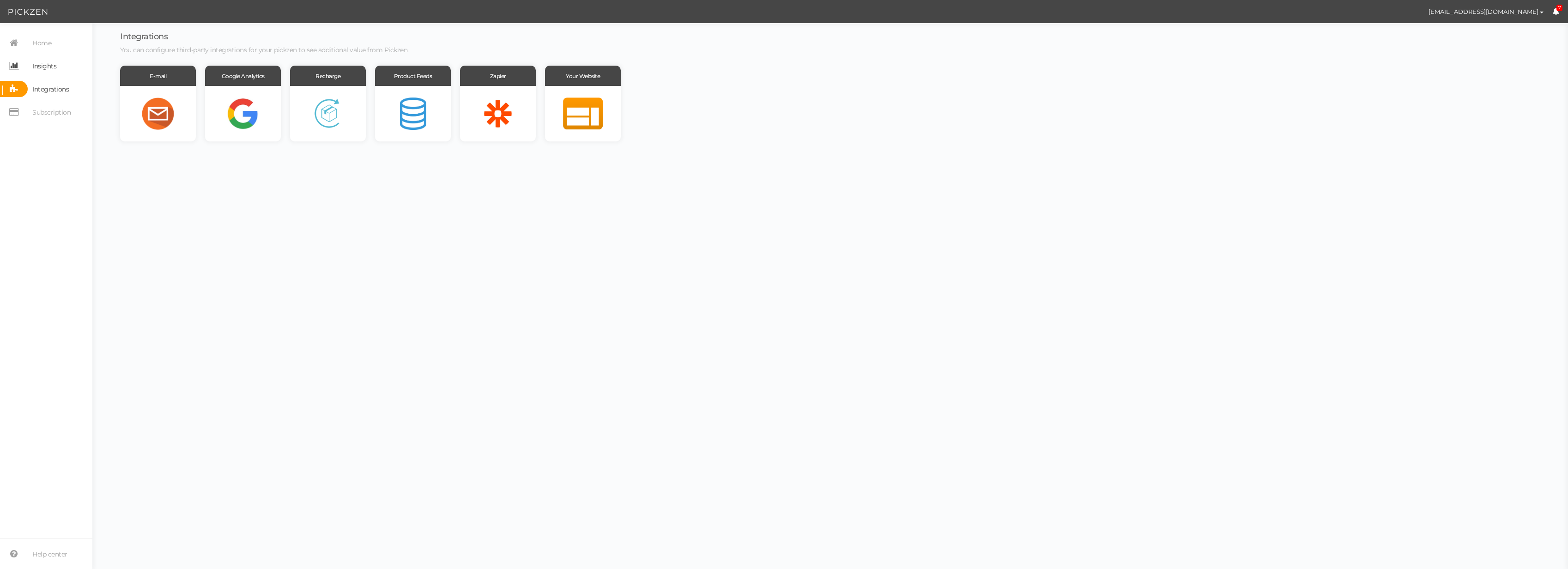
click at [55, 68] on span "Insights" at bounding box center [44, 66] width 24 height 15
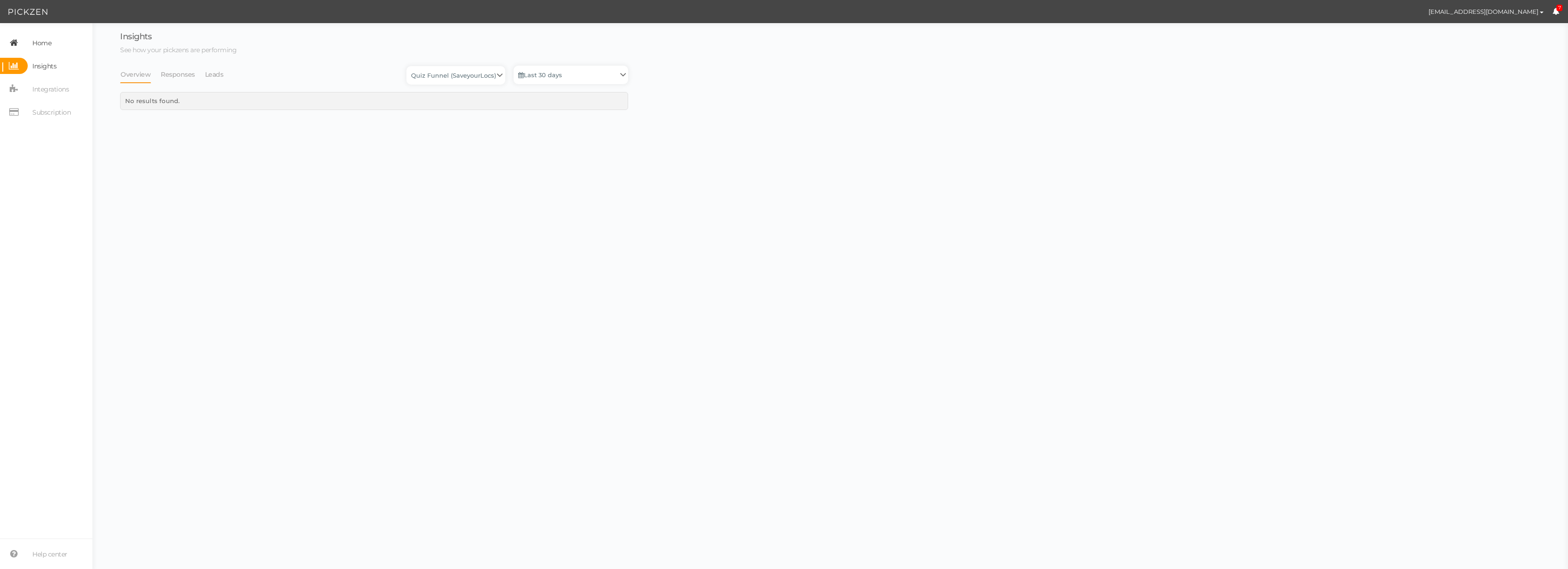
click at [53, 43] on link "Home" at bounding box center [46, 42] width 93 height 17
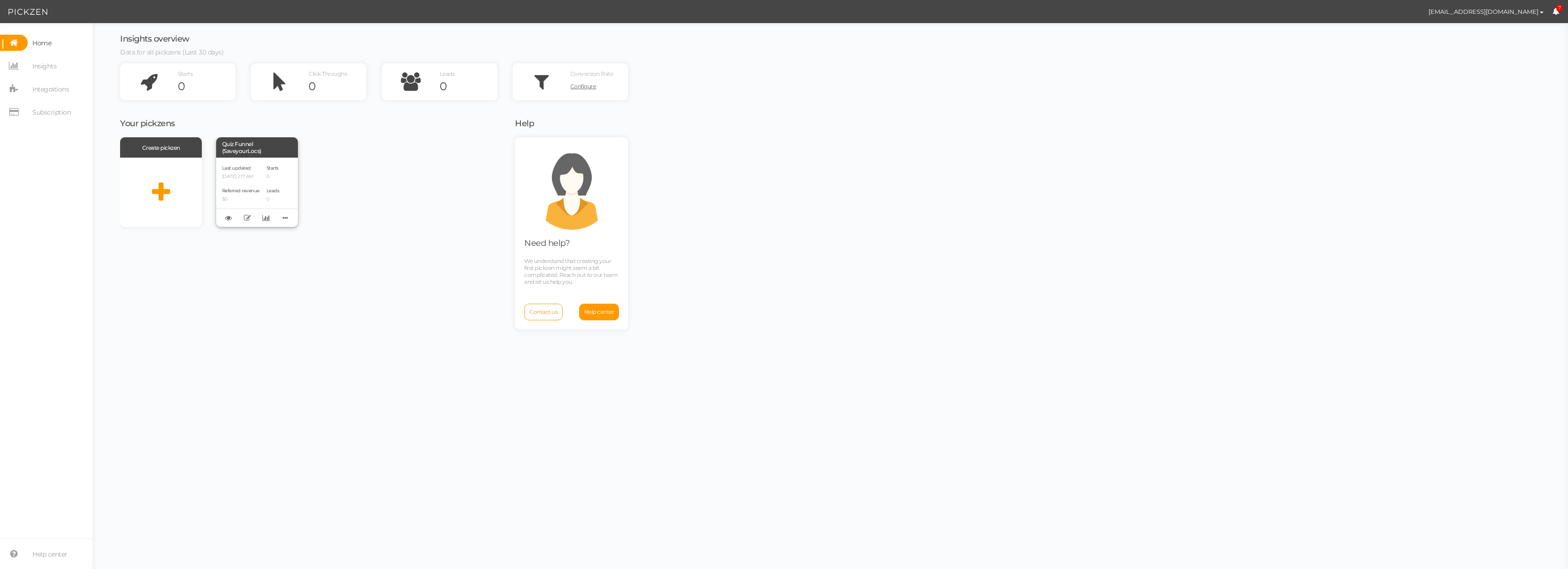
click at [242, 174] on p "[DATE] 2:17 AM" at bounding box center [241, 177] width 38 height 6
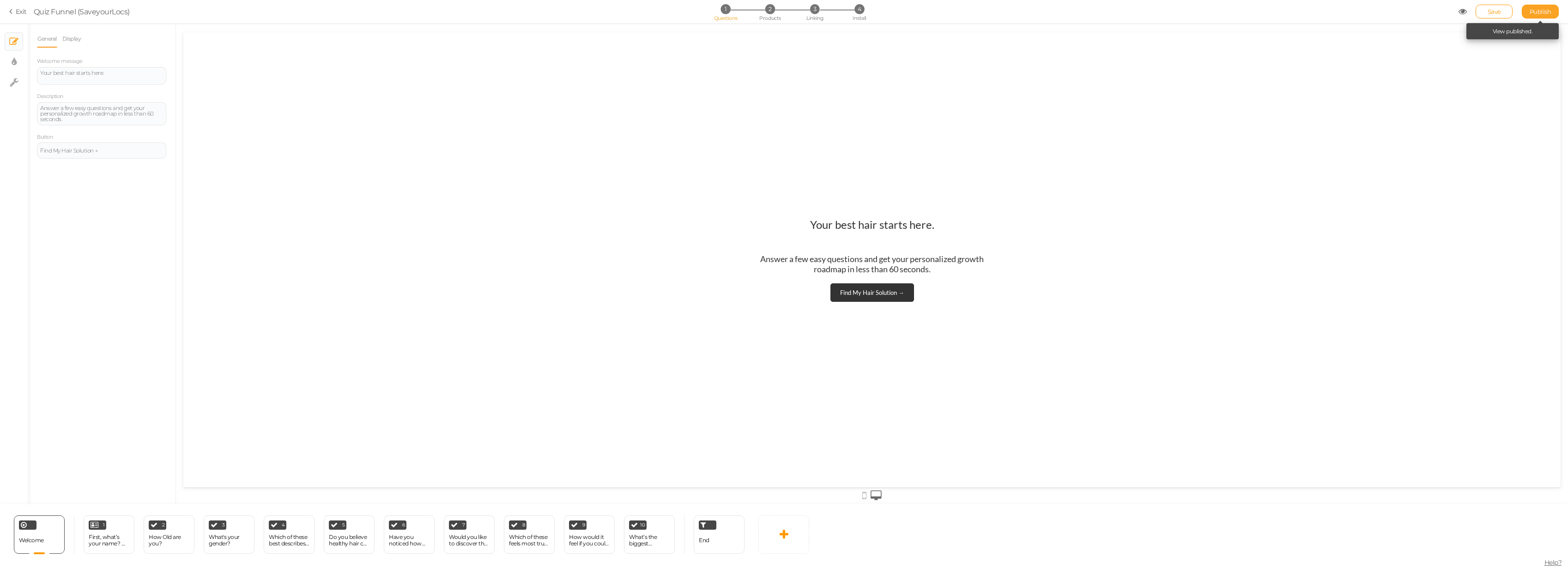
click at [1543, 16] on link "Publish" at bounding box center [1541, 12] width 37 height 14
click at [862, 9] on span "4" at bounding box center [859, 9] width 9 height 9
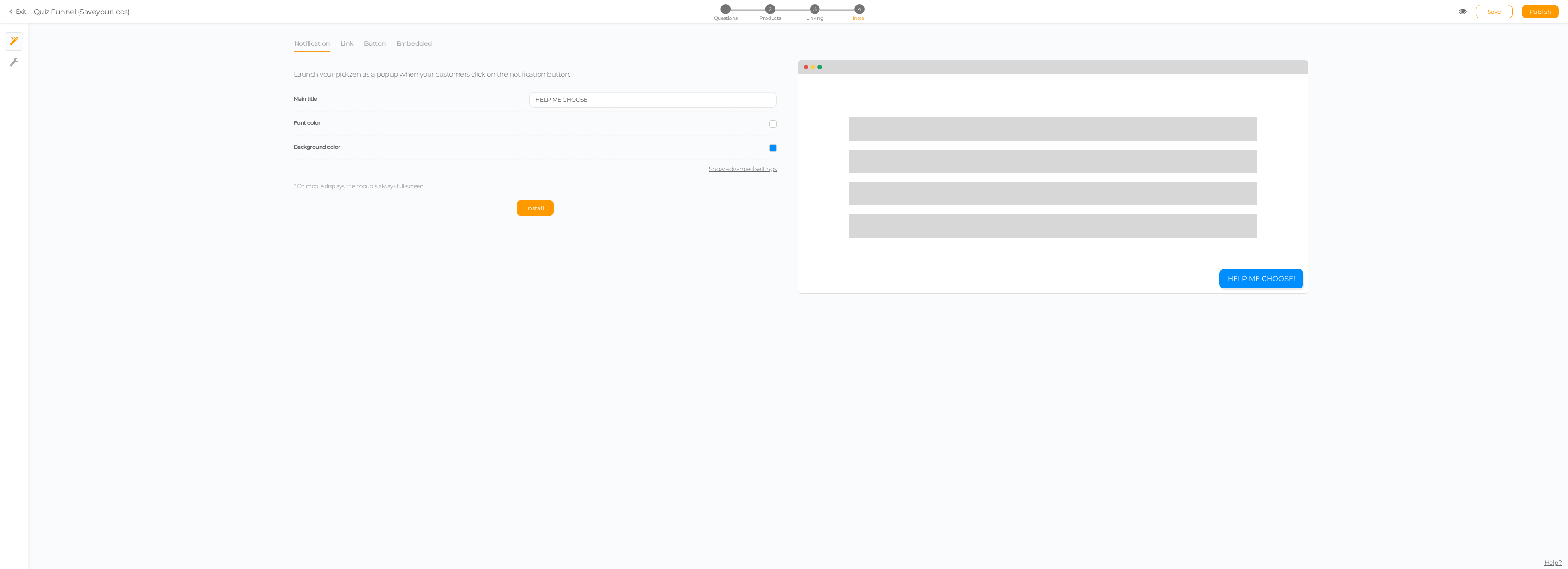
click at [436, 46] on li "Embedded" at bounding box center [419, 43] width 46 height 17
click at [425, 50] on link "Embedded" at bounding box center [414, 43] width 37 height 17
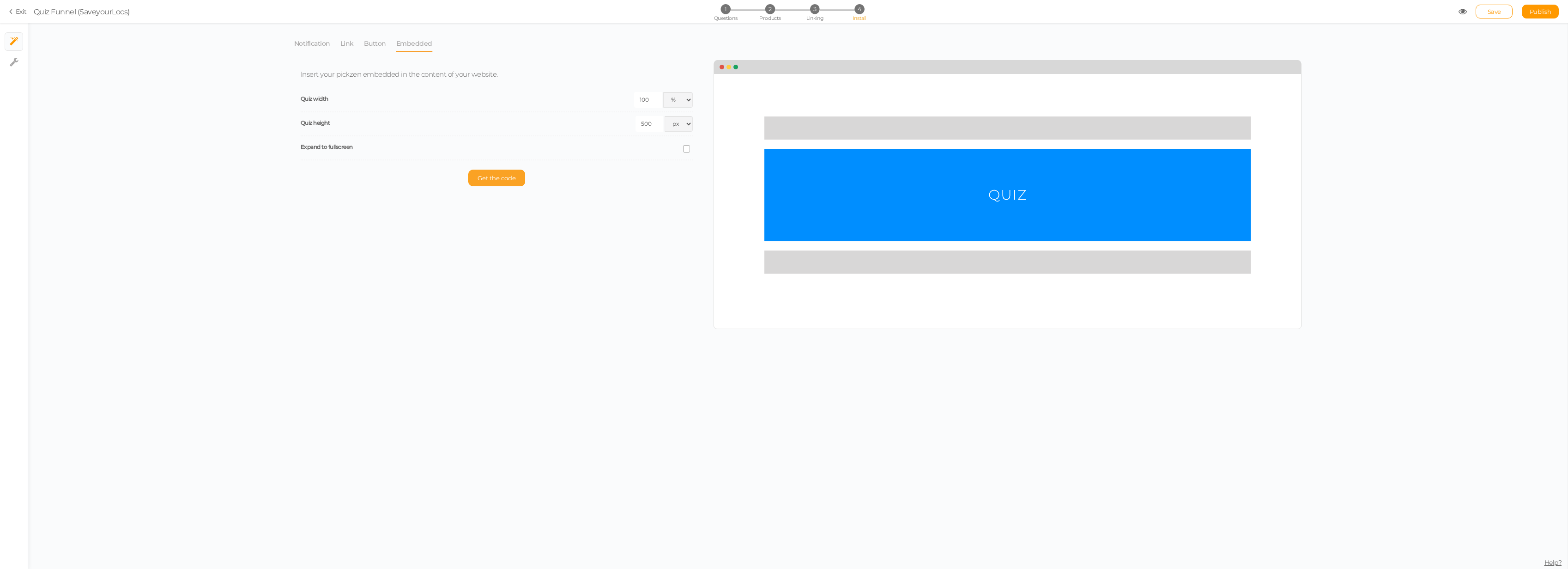
click at [507, 178] on span "Get the code" at bounding box center [496, 178] width 38 height 7
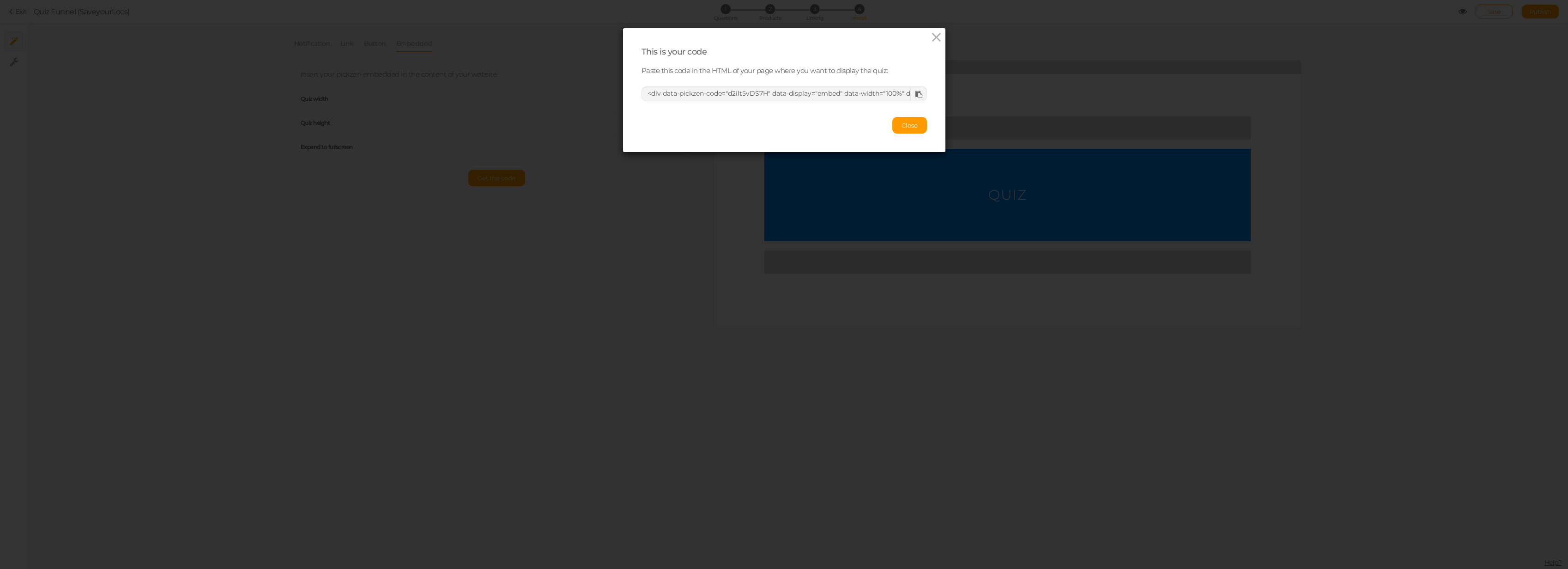
click at [915, 97] on icon at bounding box center [918, 94] width 7 height 7
click at [87, 13] on div "This is your code Paste this code in the HTML of your page where you want to di…" at bounding box center [784, 284] width 1568 height 569
drag, startPoint x: 914, startPoint y: 95, endPoint x: 865, endPoint y: 98, distance: 49.1
click at [915, 95] on icon at bounding box center [918, 94] width 7 height 7
click at [915, 97] on icon at bounding box center [918, 94] width 7 height 7
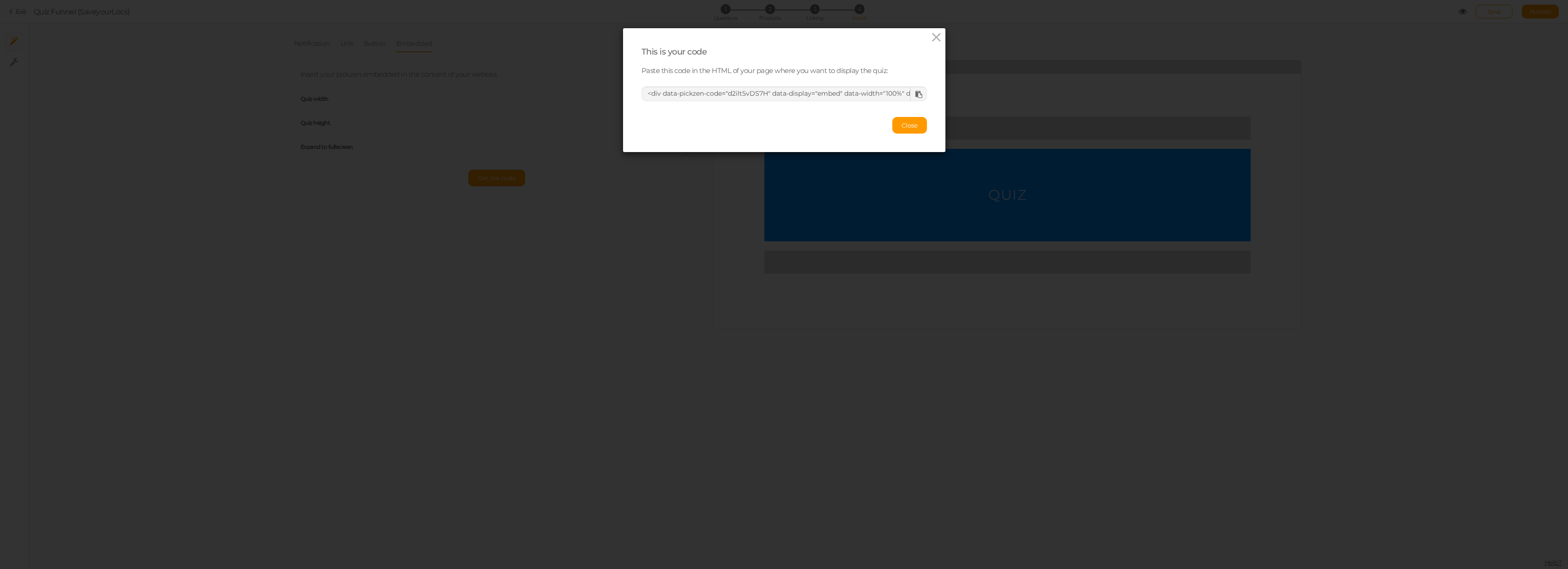
drag, startPoint x: 372, startPoint y: 36, endPoint x: 398, endPoint y: 49, distance: 29.1
click at [368, 35] on div "This is your code Paste this code in the HTML of your page where you want to di…" at bounding box center [784, 284] width 1568 height 569
click at [921, 94] on div at bounding box center [918, 94] width 17 height 13
click at [937, 35] on icon at bounding box center [936, 38] width 13 height 14
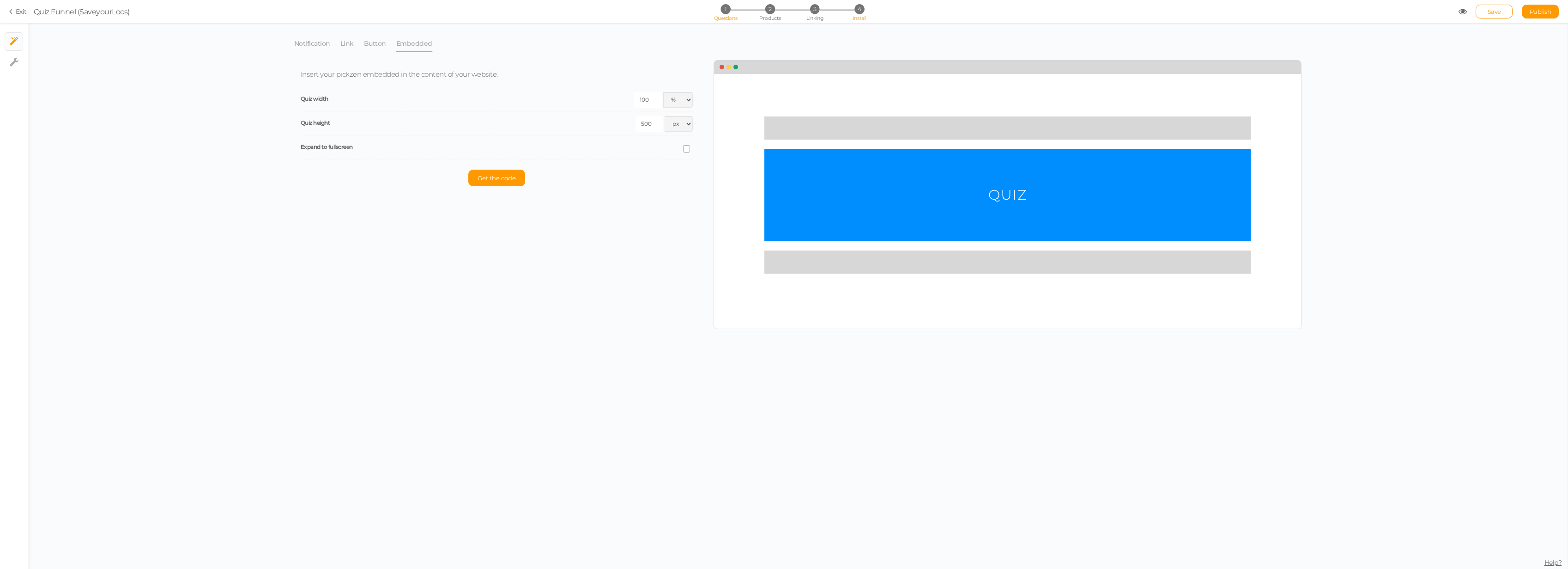
click at [728, 13] on span "1" at bounding box center [725, 9] width 9 height 9
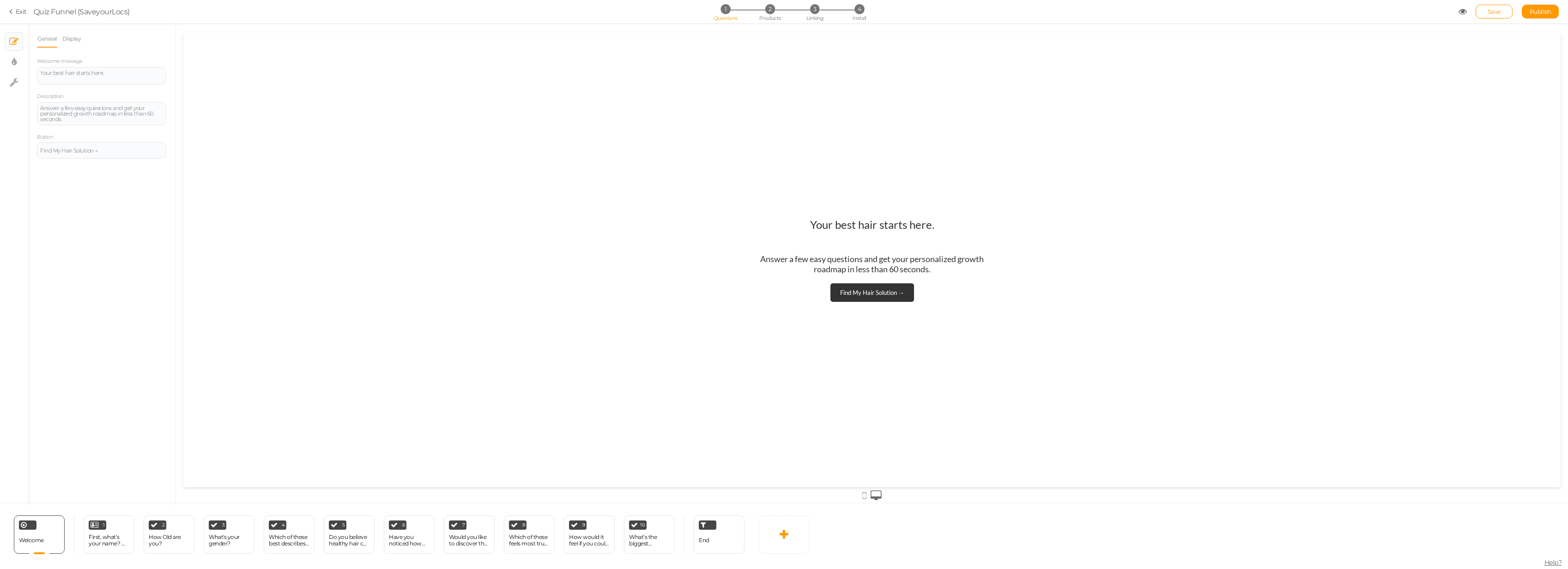
drag, startPoint x: 1032, startPoint y: 174, endPoint x: 1011, endPoint y: 200, distance: 33.4
click at [1032, 175] on div "Your best hair starts here. Answer a few easy questions and get your personaliz…" at bounding box center [871, 259] width 1377 height 455
